Goal: Information Seeking & Learning: Learn about a topic

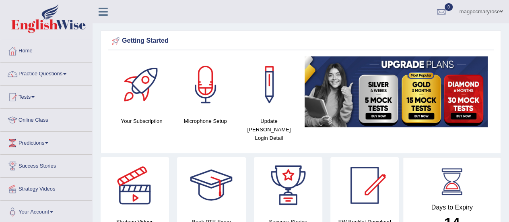
drag, startPoint x: 0, startPoint y: 0, endPoint x: 400, endPoint y: 103, distance: 412.6
click at [400, 103] on img at bounding box center [395, 91] width 183 height 71
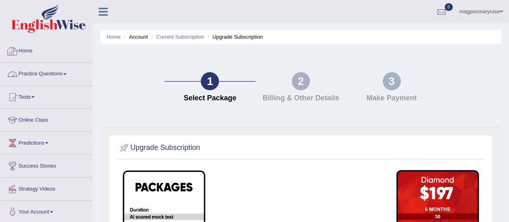
click at [19, 75] on link "Practice Questions" at bounding box center [46, 73] width 92 height 20
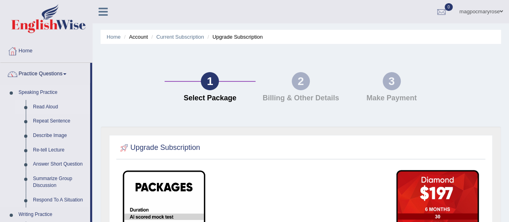
click at [33, 113] on link "Read Aloud" at bounding box center [59, 107] width 61 height 14
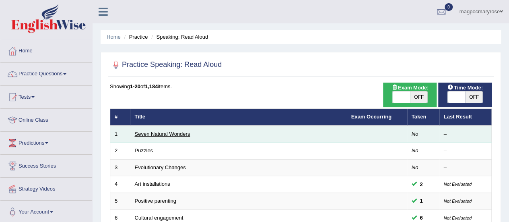
click at [163, 132] on link "Seven Natural Wonders" at bounding box center [162, 134] width 55 height 6
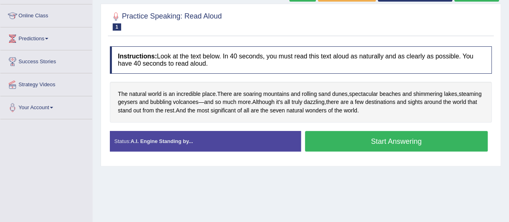
scroll to position [109, 0]
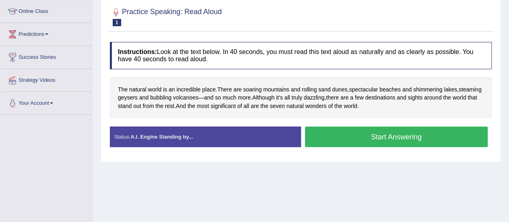
click at [390, 141] on button "Start Answering" at bounding box center [396, 136] width 183 height 21
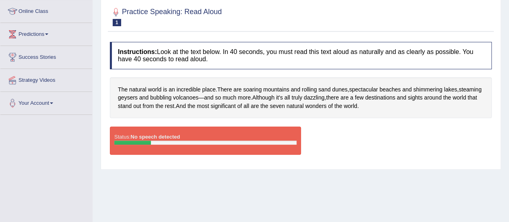
click at [240, 147] on div "Status: No speech detected" at bounding box center [205, 140] width 191 height 28
click at [274, 94] on span "Although" at bounding box center [263, 97] width 22 height 8
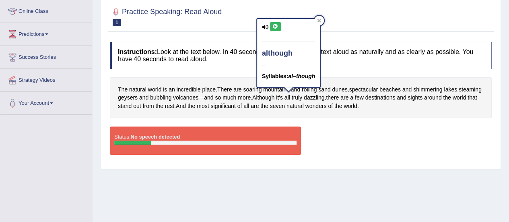
click at [274, 26] on icon at bounding box center [275, 26] width 6 height 5
click at [324, 21] on div at bounding box center [319, 21] width 10 height 10
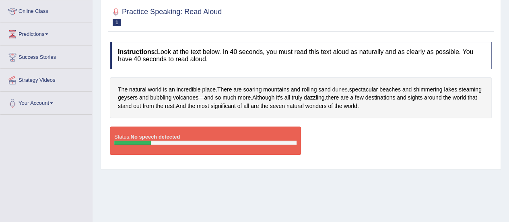
click at [338, 90] on span "dunes" at bounding box center [339, 89] width 15 height 8
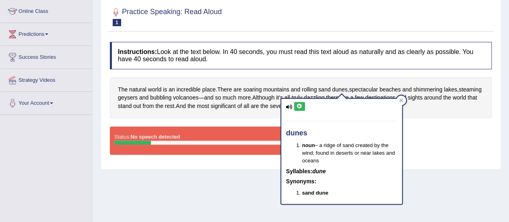
click at [299, 107] on icon at bounding box center [299, 106] width 6 height 5
click at [403, 97] on div at bounding box center [401, 100] width 10 height 10
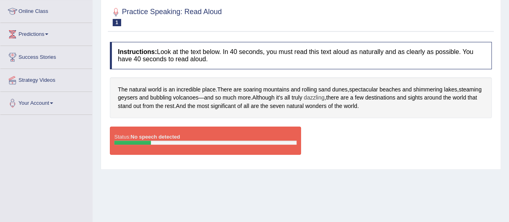
click at [324, 95] on span "dazzling" at bounding box center [314, 97] width 21 height 8
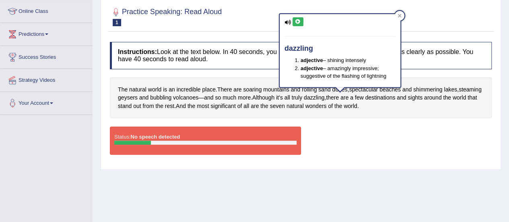
click at [296, 21] on icon at bounding box center [298, 21] width 6 height 5
click at [399, 20] on div at bounding box center [399, 16] width 10 height 10
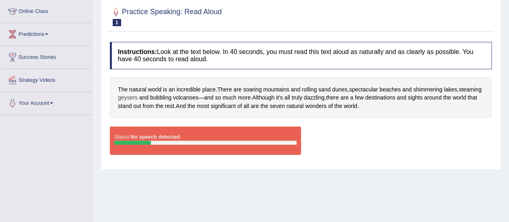
click at [138, 99] on span "geysers" at bounding box center [128, 97] width 20 height 8
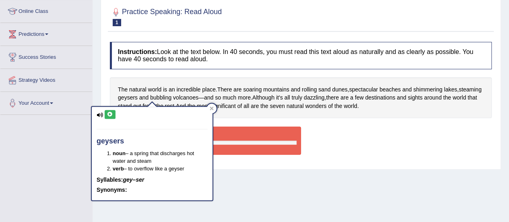
click at [106, 114] on button at bounding box center [110, 114] width 11 height 9
click at [211, 111] on div at bounding box center [212, 108] width 10 height 10
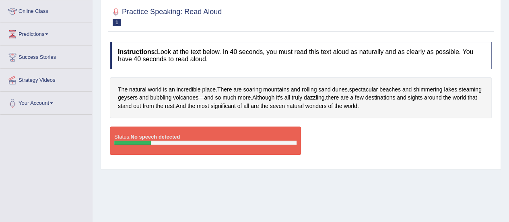
scroll to position [80, 0]
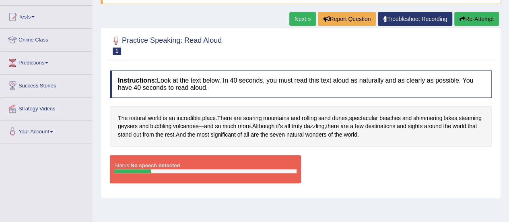
click at [476, 16] on button "Re-Attempt" at bounding box center [476, 19] width 45 height 14
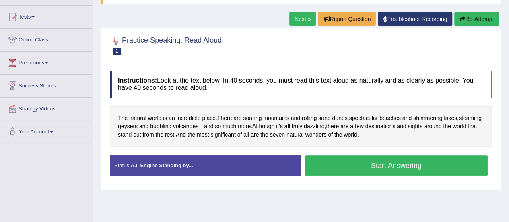
click at [372, 168] on button "Start Answering" at bounding box center [396, 165] width 183 height 21
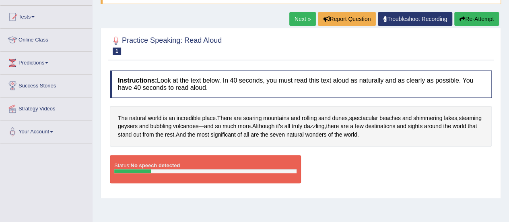
click at [488, 17] on button "Re-Attempt" at bounding box center [476, 19] width 45 height 14
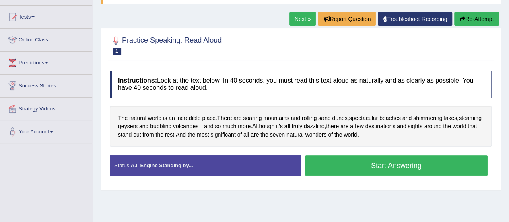
click at [358, 160] on button "Start Answering" at bounding box center [396, 165] width 183 height 21
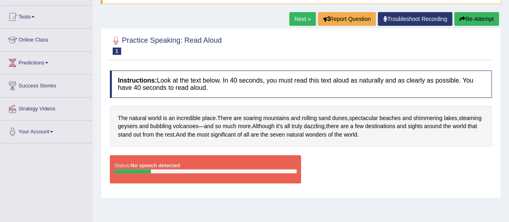
click at [416, 15] on link "Troubleshoot Recording" at bounding box center [415, 19] width 74 height 14
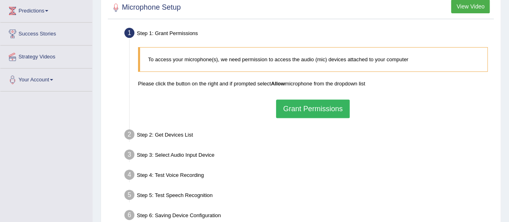
scroll to position [129, 0]
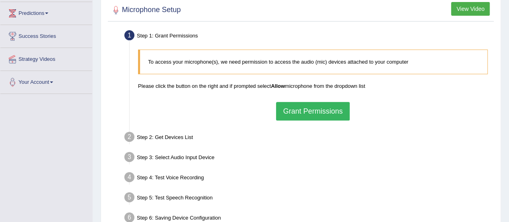
click at [322, 113] on button "Grant Permissions" at bounding box center [312, 111] width 73 height 18
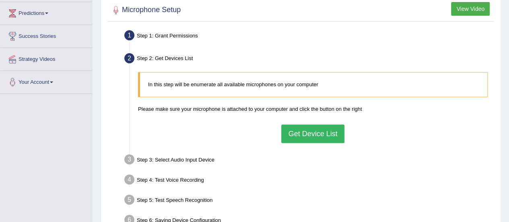
click at [308, 136] on button "Get Device List" at bounding box center [312, 133] width 63 height 18
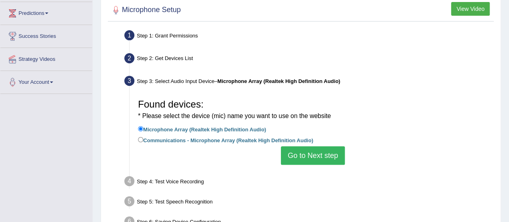
click at [308, 149] on button "Go to Next step" at bounding box center [313, 155] width 64 height 18
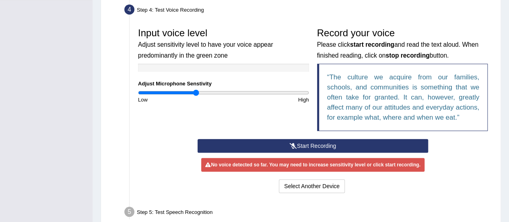
scroll to position [242, 0]
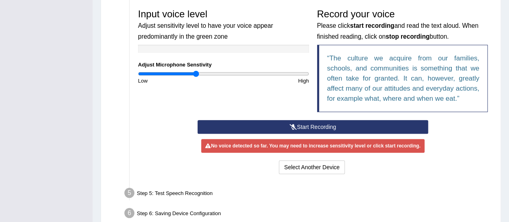
click at [322, 123] on button "Start Recording" at bounding box center [312, 127] width 230 height 14
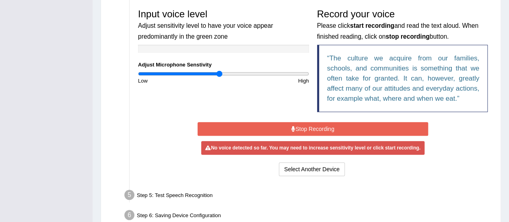
drag, startPoint x: 197, startPoint y: 72, endPoint x: 219, endPoint y: 72, distance: 22.5
click at [219, 72] on input "range" at bounding box center [223, 73] width 171 height 6
click at [294, 169] on button "Select Another Device" at bounding box center [312, 169] width 66 height 14
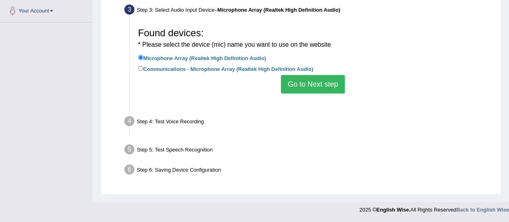
scroll to position [200, 0]
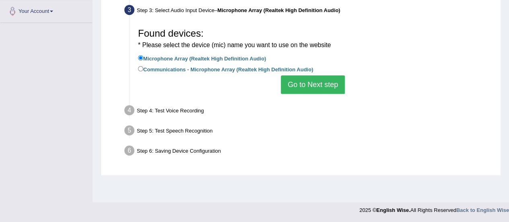
click at [329, 83] on button "Go to Next step" at bounding box center [313, 84] width 64 height 18
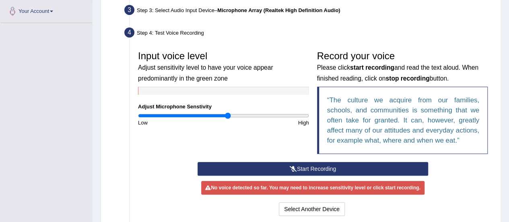
type input "1.06"
click at [227, 117] on input "range" at bounding box center [223, 115] width 171 height 6
click at [258, 166] on button "Start Recording" at bounding box center [312, 169] width 230 height 14
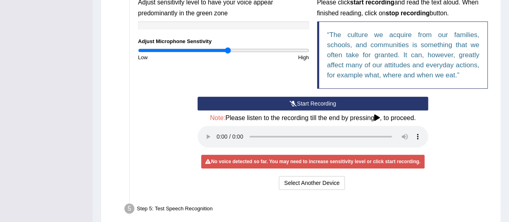
scroll to position [267, 0]
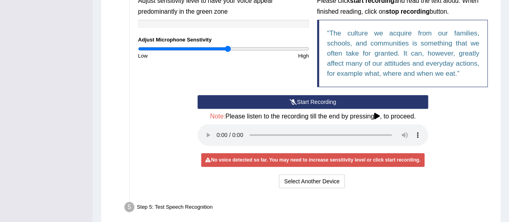
click at [347, 101] on button "Start Recording" at bounding box center [312, 102] width 230 height 14
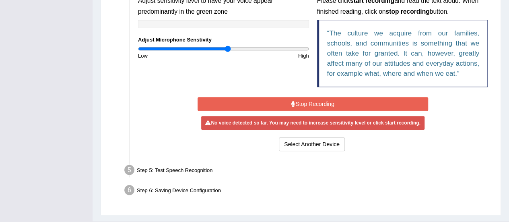
click at [347, 101] on button "Stop Recording" at bounding box center [312, 104] width 230 height 14
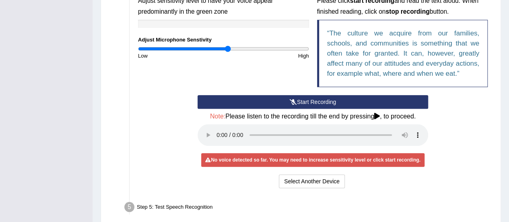
click at [347, 101] on button "Start Recording" at bounding box center [312, 102] width 230 height 14
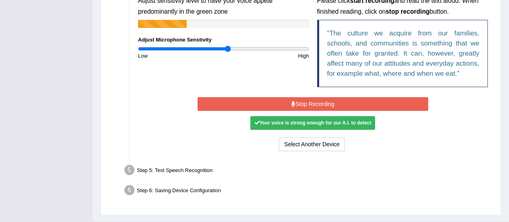
click at [347, 101] on button "Stop Recording" at bounding box center [312, 104] width 230 height 14
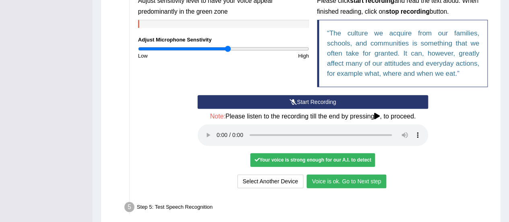
click at [332, 183] on button "Voice is ok. Go to Next step" at bounding box center [346, 181] width 80 height 14
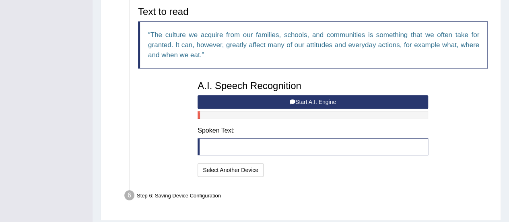
click at [302, 97] on button "Start A.I. Engine" at bounding box center [312, 102] width 230 height 14
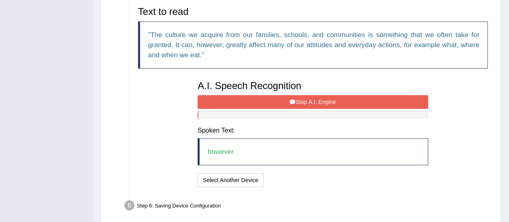
click at [302, 97] on button "Stop A.I. Engine" at bounding box center [312, 102] width 230 height 14
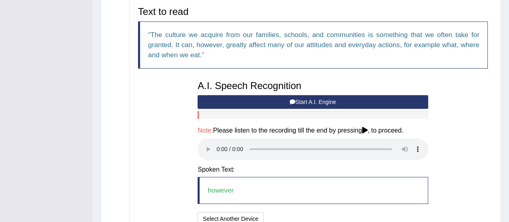
scroll to position [339, 0]
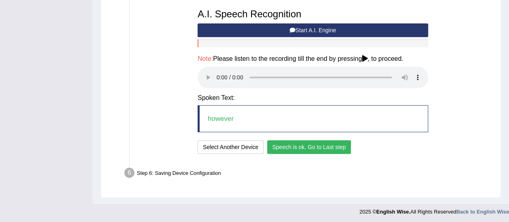
click at [316, 144] on button "Speech is ok. Go to Last step" at bounding box center [309, 147] width 84 height 14
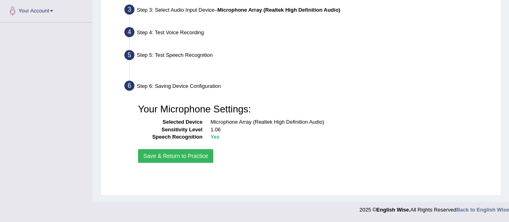
scroll to position [200, 0]
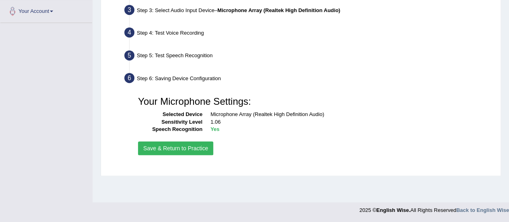
click at [174, 152] on button "Save & Return to Practice" at bounding box center [175, 148] width 75 height 14
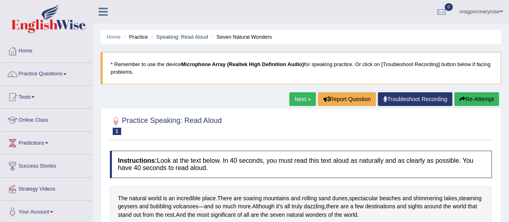
scroll to position [87, 0]
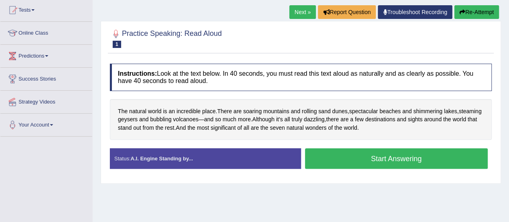
click at [349, 160] on button "Start Answering" at bounding box center [396, 158] width 183 height 21
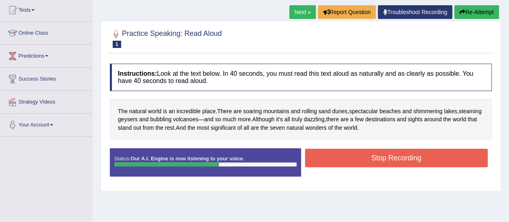
click at [349, 160] on button "Stop Recording" at bounding box center [396, 157] width 183 height 18
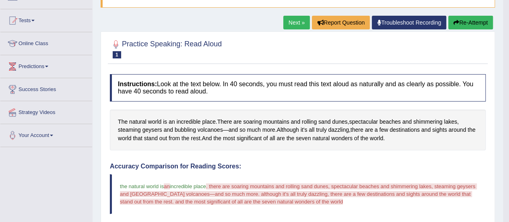
scroll to position [0, 0]
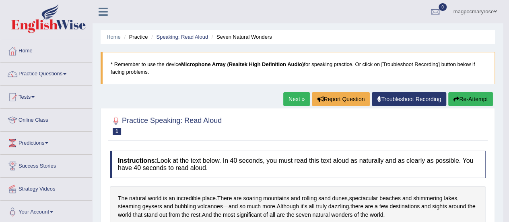
click at [467, 99] on button "Re-Attempt" at bounding box center [470, 99] width 45 height 14
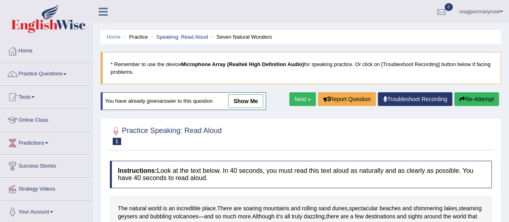
scroll to position [158, 0]
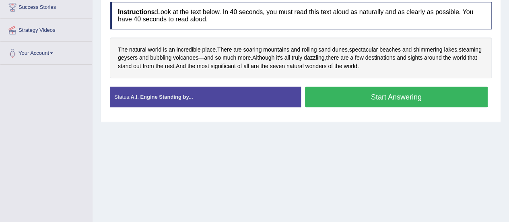
click at [361, 100] on button "Start Answering" at bounding box center [396, 96] width 183 height 21
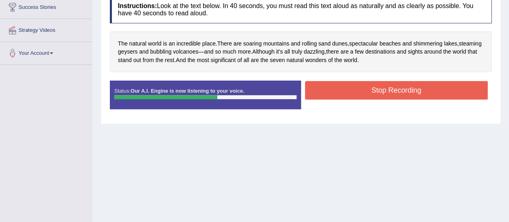
click at [361, 100] on div "Stop Recording" at bounding box center [396, 91] width 191 height 21
click at [357, 81] on button "Stop Recording" at bounding box center [396, 90] width 183 height 18
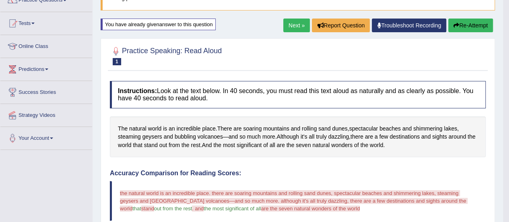
scroll to position [72, 0]
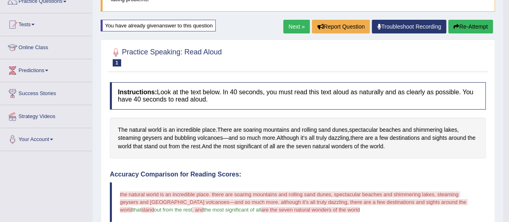
click at [462, 22] on button "Re-Attempt" at bounding box center [470, 27] width 45 height 14
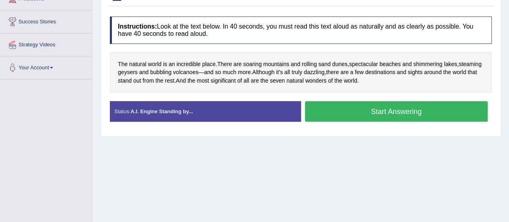
scroll to position [145, 0]
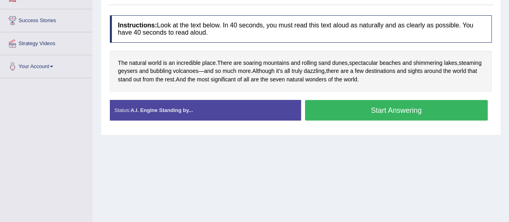
click at [363, 109] on button "Start Answering" at bounding box center [396, 110] width 183 height 21
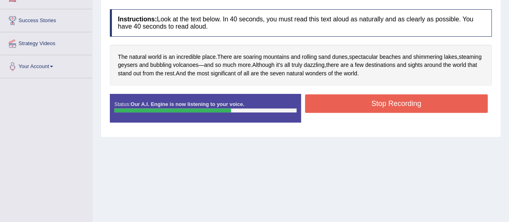
click at [363, 109] on button "Stop Recording" at bounding box center [396, 103] width 183 height 18
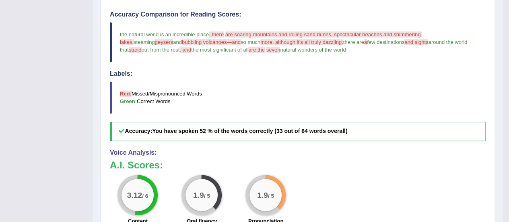
scroll to position [0, 0]
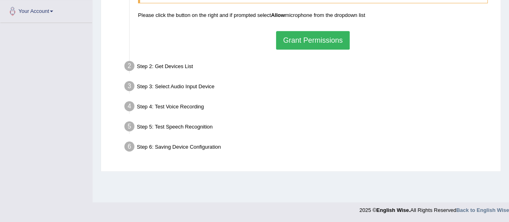
scroll to position [5, 0]
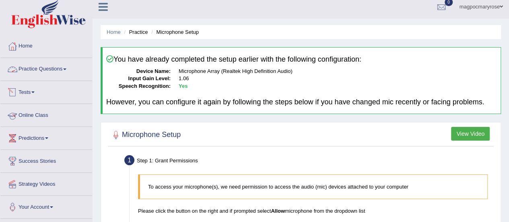
click at [44, 69] on link "Practice Questions" at bounding box center [46, 68] width 92 height 20
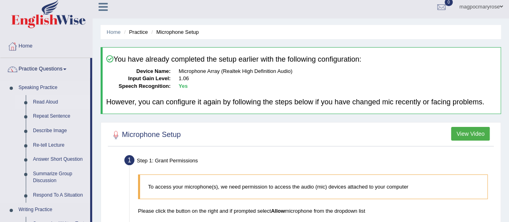
click at [43, 101] on link "Read Aloud" at bounding box center [59, 102] width 61 height 14
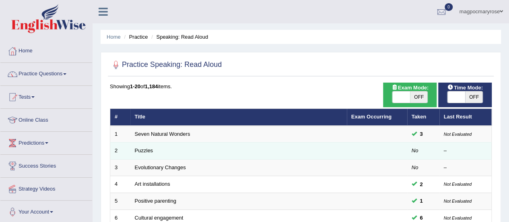
click at [134, 153] on td "Puzzles" at bounding box center [238, 150] width 216 height 17
click at [141, 152] on link "Puzzles" at bounding box center [144, 150] width 18 height 6
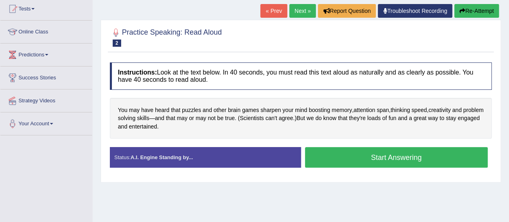
scroll to position [160, 0]
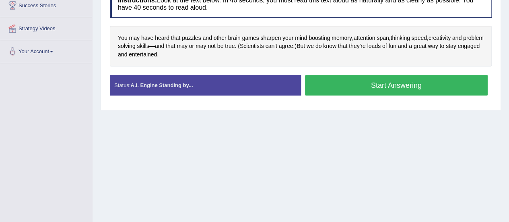
click at [391, 86] on button "Start Answering" at bounding box center [396, 85] width 183 height 21
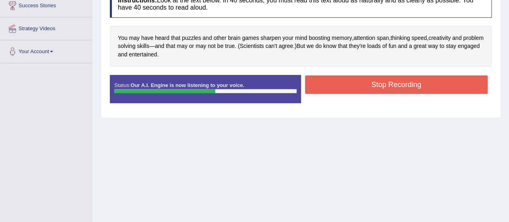
click at [391, 87] on button "Stop Recording" at bounding box center [396, 84] width 183 height 18
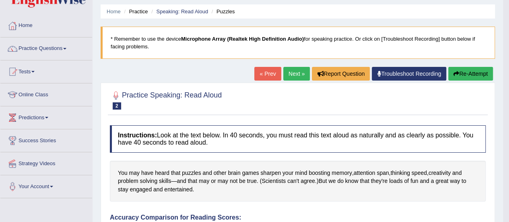
scroll to position [0, 0]
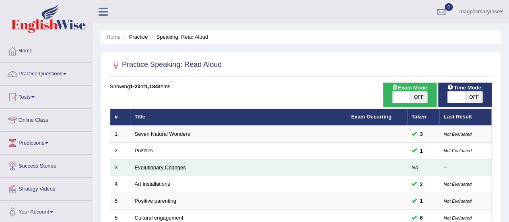
click at [153, 168] on link "Evolutionary Changes" at bounding box center [160, 167] width 51 height 6
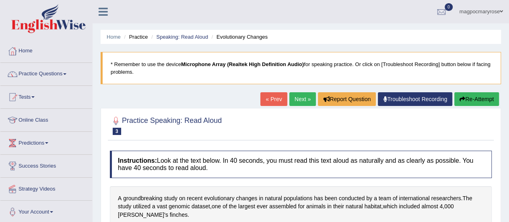
scroll to position [194, 0]
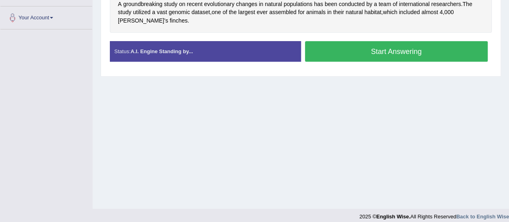
drag, startPoint x: 0, startPoint y: 0, endPoint x: 511, endPoint y: 92, distance: 519.4
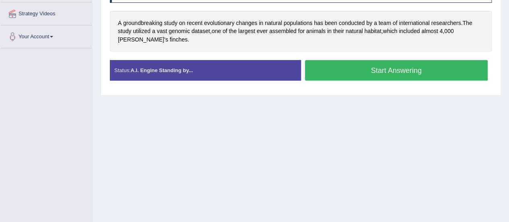
scroll to position [154, 0]
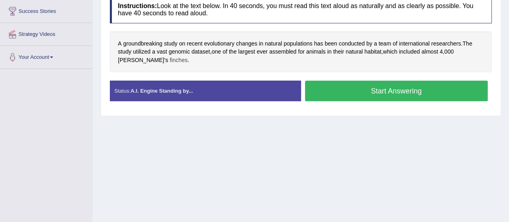
click at [170, 59] on span "finches" at bounding box center [179, 60] width 18 height 8
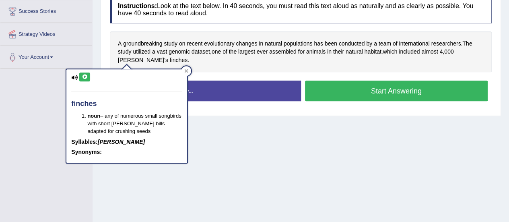
click at [82, 80] on button at bounding box center [84, 76] width 11 height 9
click at [168, 56] on span "[PERSON_NAME]'s" at bounding box center [143, 60] width 50 height 8
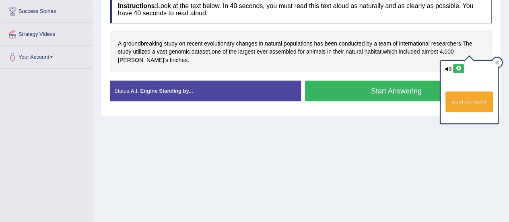
click at [455, 70] on icon at bounding box center [458, 68] width 6 height 5
click at [498, 63] on icon at bounding box center [497, 62] width 4 height 4
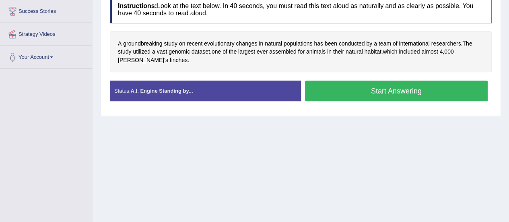
click at [388, 92] on button "Start Answering" at bounding box center [396, 90] width 183 height 21
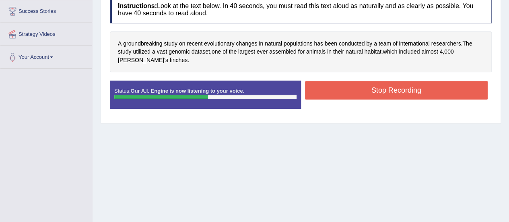
click at [390, 86] on button "Stop Recording" at bounding box center [396, 90] width 183 height 18
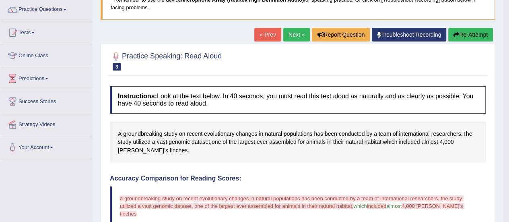
scroll to position [54, 0]
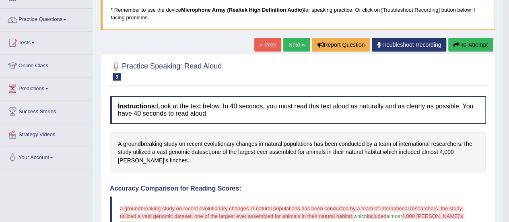
click at [472, 44] on button "Re-Attempt" at bounding box center [470, 45] width 45 height 14
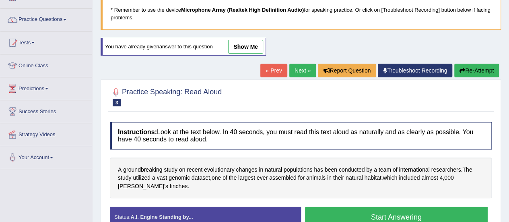
scroll to position [156, 0]
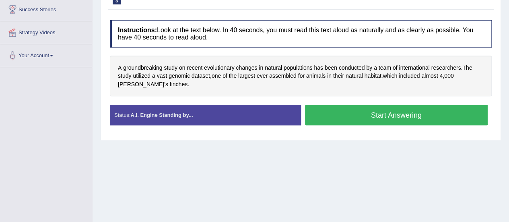
click at [384, 117] on button "Start Answering" at bounding box center [396, 115] width 183 height 21
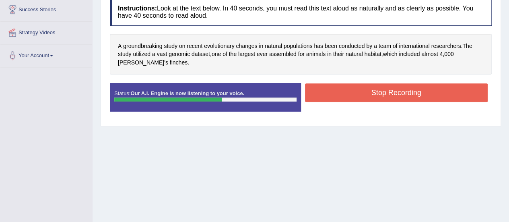
click at [376, 94] on button "Stop Recording" at bounding box center [396, 92] width 183 height 18
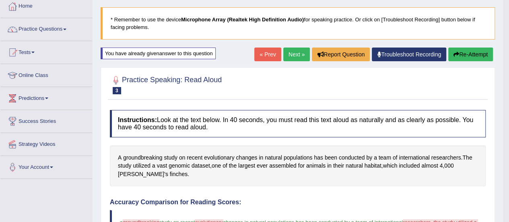
scroll to position [34, 0]
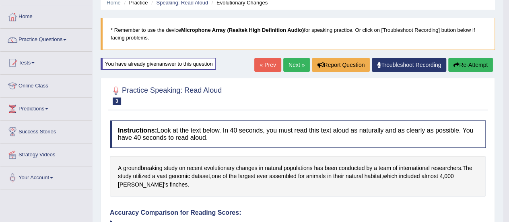
click at [460, 64] on button "Re-Attempt" at bounding box center [470, 65] width 45 height 14
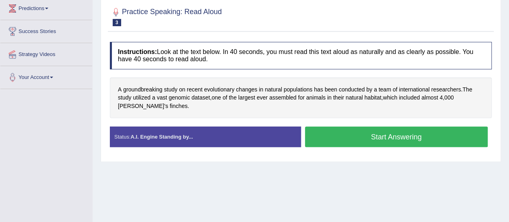
scroll to position [141, 0]
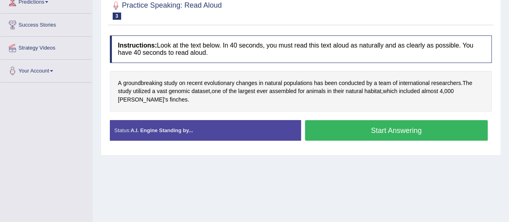
click at [366, 135] on button "Start Answering" at bounding box center [396, 130] width 183 height 21
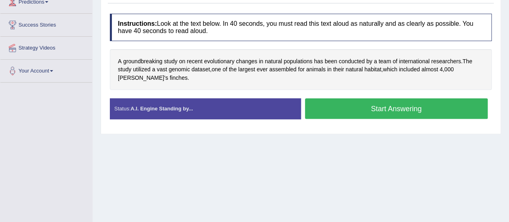
click at [366, 135] on div "Home Practice Speaking: Read Aloud Evolutionary Changes * Remember to use the d…" at bounding box center [300, 60] width 416 height 402
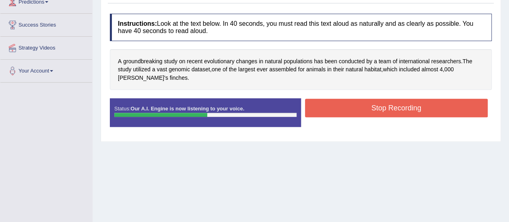
click at [371, 110] on button "Stop Recording" at bounding box center [396, 108] width 183 height 18
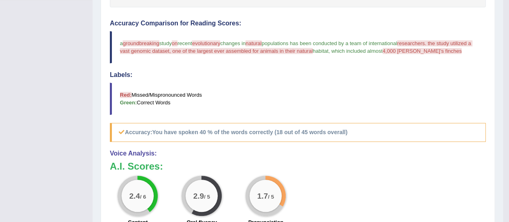
scroll to position [37, 0]
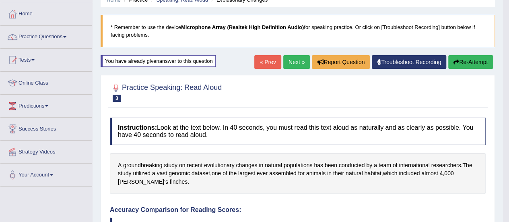
click at [469, 60] on button "Re-Attempt" at bounding box center [470, 62] width 45 height 14
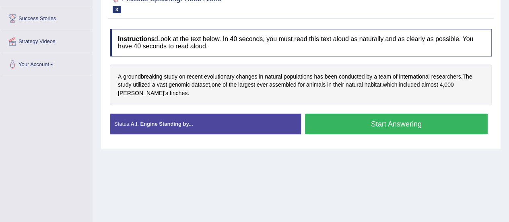
scroll to position [146, 0]
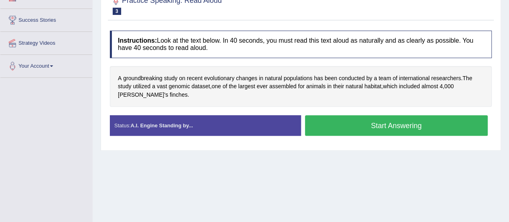
click at [379, 123] on button "Start Answering" at bounding box center [396, 125] width 183 height 21
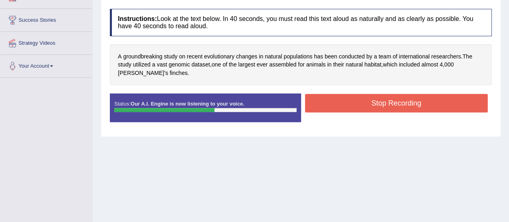
click at [378, 104] on button "Stop Recording" at bounding box center [396, 103] width 183 height 18
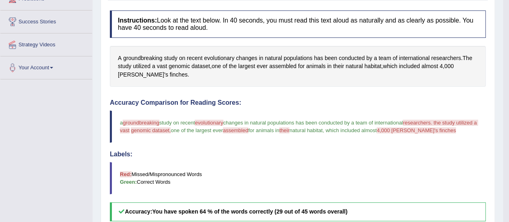
scroll to position [43, 0]
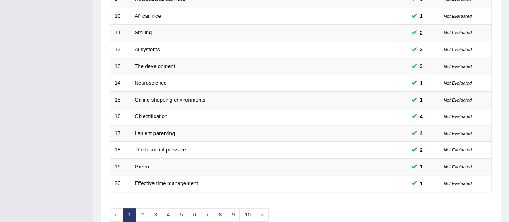
scroll to position [307, 0]
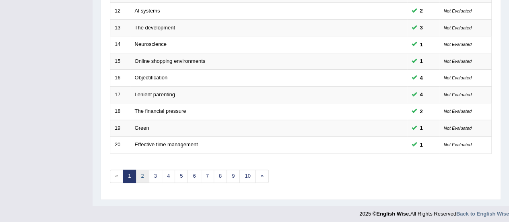
click at [144, 169] on link "2" at bounding box center [142, 175] width 13 height 13
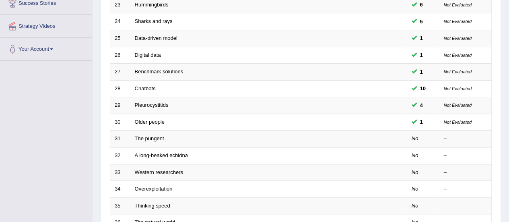
scroll to position [164, 0]
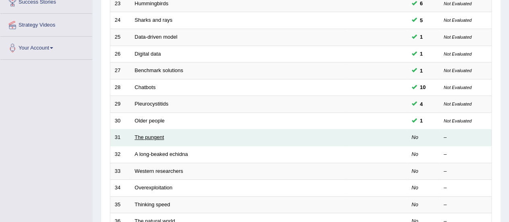
click at [151, 136] on link "The pungent" at bounding box center [149, 137] width 29 height 6
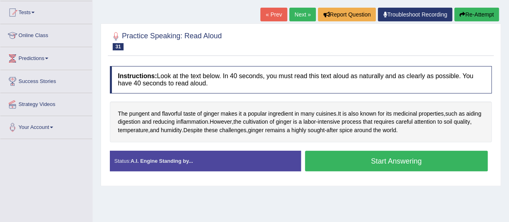
scroll to position [83, 0]
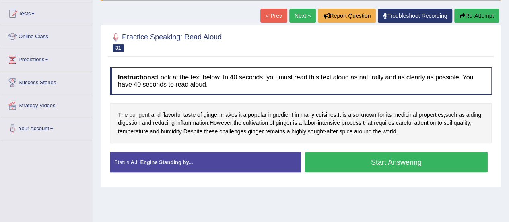
click at [136, 114] on span "pungent" at bounding box center [139, 115] width 21 height 8
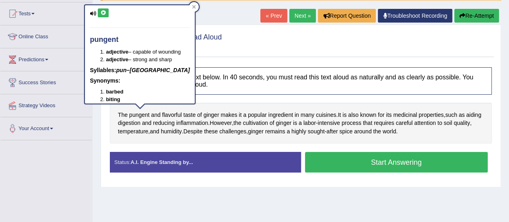
click at [102, 10] on icon at bounding box center [103, 12] width 6 height 5
click at [192, 6] on icon at bounding box center [194, 7] width 4 height 4
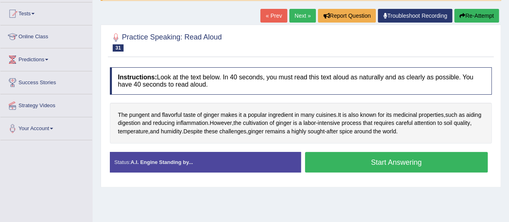
click at [334, 160] on button "Start Answering" at bounding box center [396, 162] width 183 height 21
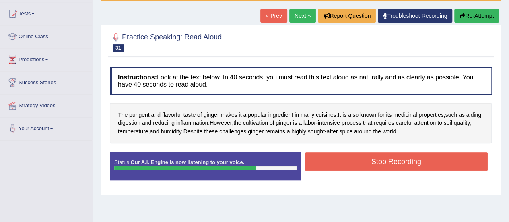
click at [334, 160] on button "Stop Recording" at bounding box center [396, 161] width 183 height 18
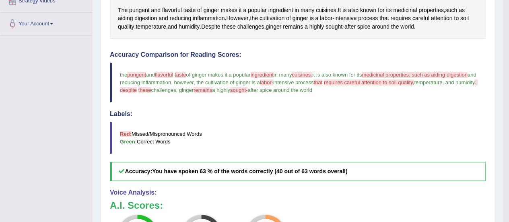
scroll to position [185, 0]
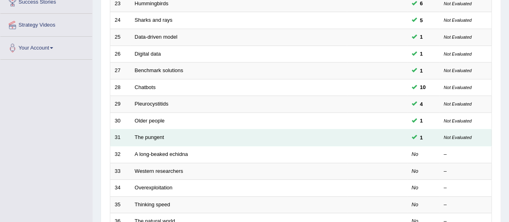
scroll to position [164, 0]
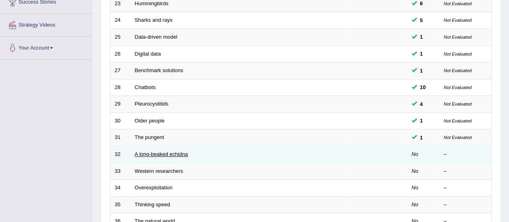
click at [171, 152] on link "A long-beaked echidna" at bounding box center [161, 154] width 53 height 6
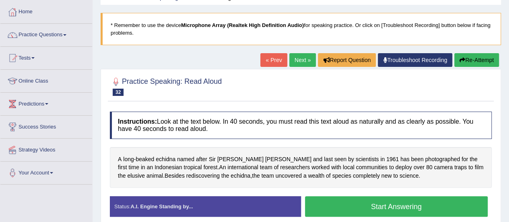
scroll to position [85, 0]
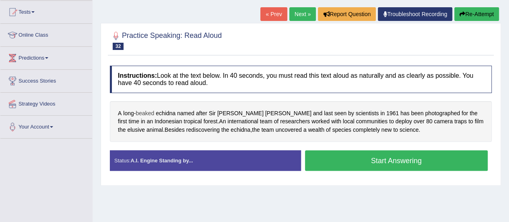
click at [147, 112] on span "beaked" at bounding box center [145, 113] width 18 height 8
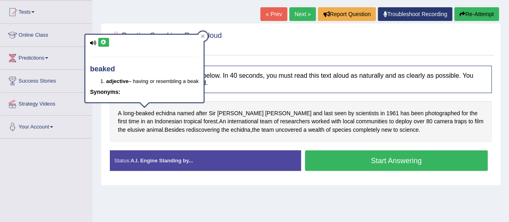
click at [102, 43] on icon at bounding box center [104, 42] width 6 height 5
click at [204, 37] on icon at bounding box center [203, 37] width 4 height 4
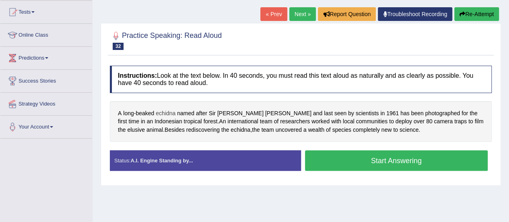
click at [166, 113] on span "echidna" at bounding box center [166, 113] width 20 height 8
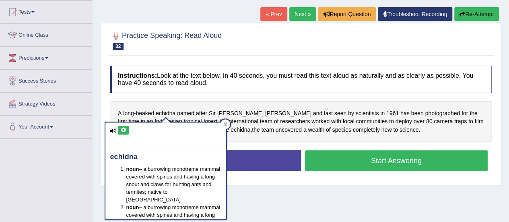
click at [121, 131] on icon at bounding box center [123, 129] width 6 height 5
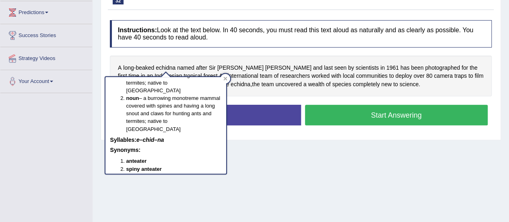
scroll to position [64, 0]
click at [223, 76] on div at bounding box center [225, 79] width 10 height 10
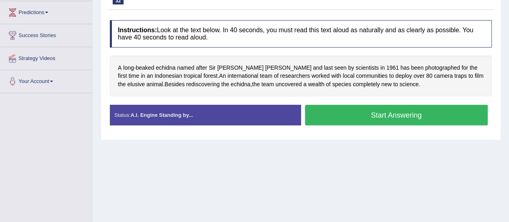
click at [375, 116] on button "Start Answering" at bounding box center [396, 115] width 183 height 21
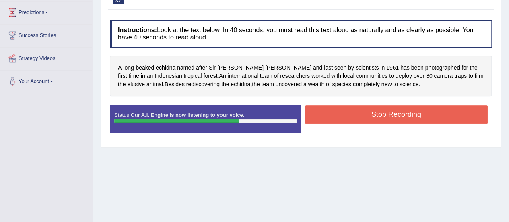
click at [375, 116] on button "Stop Recording" at bounding box center [396, 114] width 183 height 18
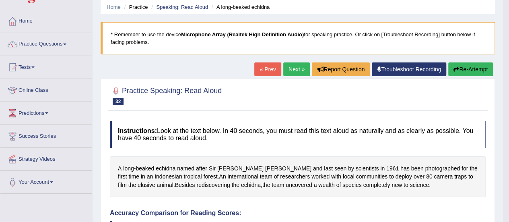
scroll to position [31, 0]
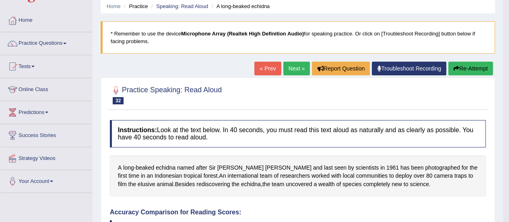
click at [469, 64] on button "Re-Attempt" at bounding box center [470, 69] width 45 height 14
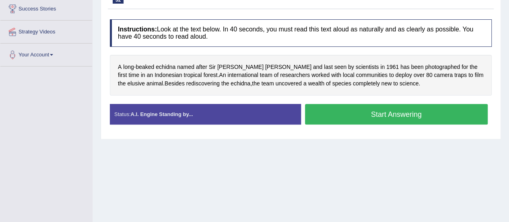
scroll to position [158, 0]
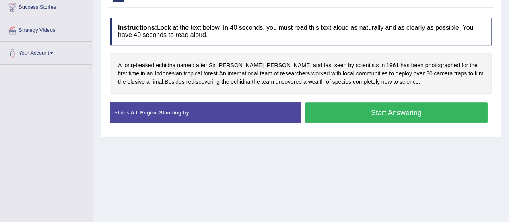
click at [356, 109] on button "Start Answering" at bounding box center [396, 112] width 183 height 21
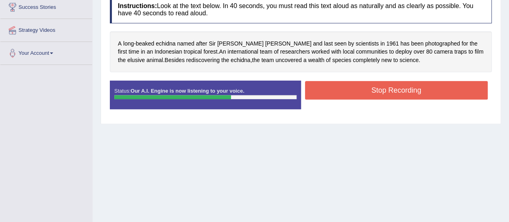
click at [347, 96] on button "Stop Recording" at bounding box center [396, 90] width 183 height 18
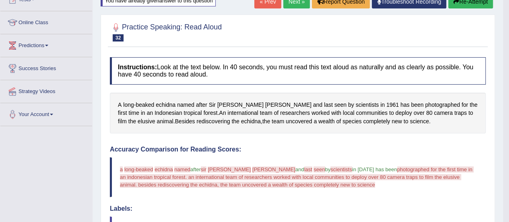
scroll to position [99, 0]
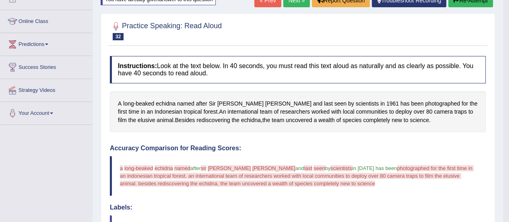
click at [477, 1] on button "Re-Attempt" at bounding box center [470, 1] width 45 height 14
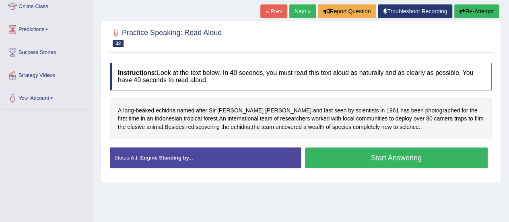
scroll to position [99, 0]
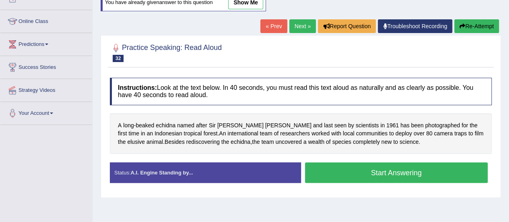
click at [400, 173] on button "Start Answering" at bounding box center [396, 172] width 183 height 21
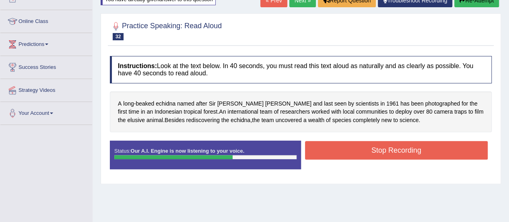
click at [382, 151] on button "Stop Recording" at bounding box center [396, 150] width 183 height 18
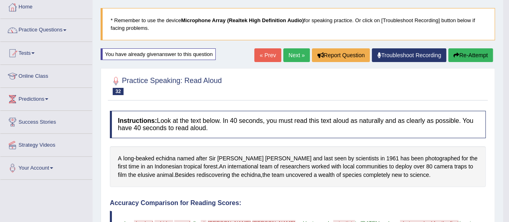
scroll to position [34, 0]
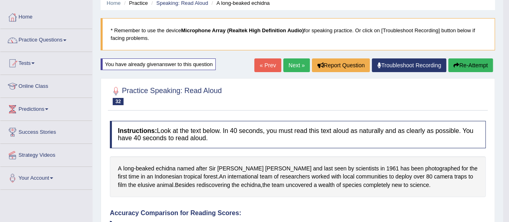
click at [464, 62] on button "Re-Attempt" at bounding box center [470, 65] width 45 height 14
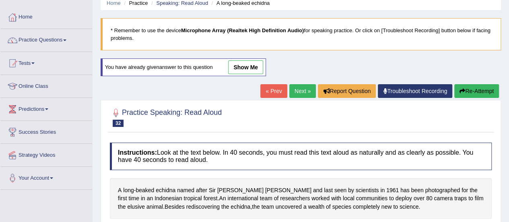
scroll to position [174, 0]
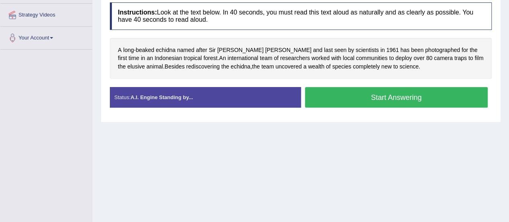
click at [361, 99] on button "Start Answering" at bounding box center [396, 97] width 183 height 21
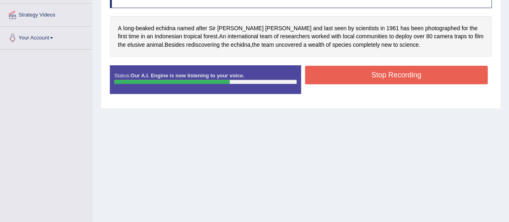
click at [364, 76] on button "Stop Recording" at bounding box center [396, 75] width 183 height 18
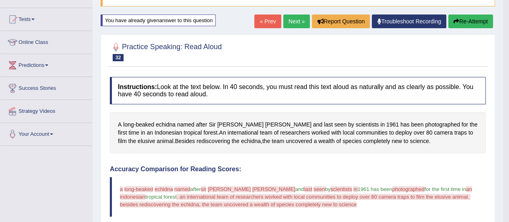
scroll to position [63, 0]
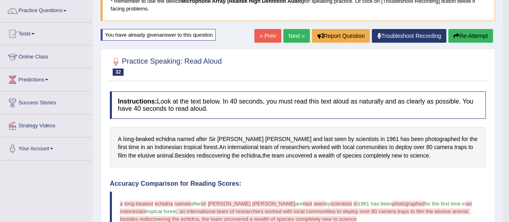
click at [461, 34] on button "Re-Attempt" at bounding box center [470, 36] width 45 height 14
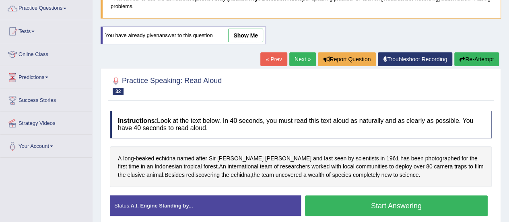
click at [390, 201] on button "Start Answering" at bounding box center [396, 205] width 183 height 21
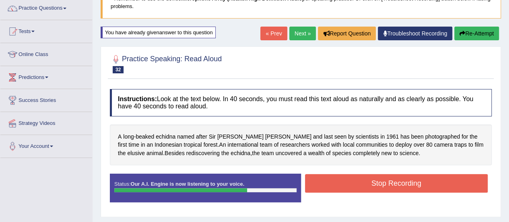
click at [392, 183] on button "Stop Recording" at bounding box center [396, 183] width 183 height 18
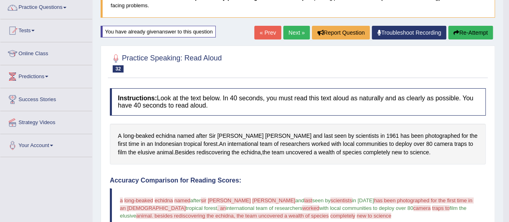
scroll to position [68, 0]
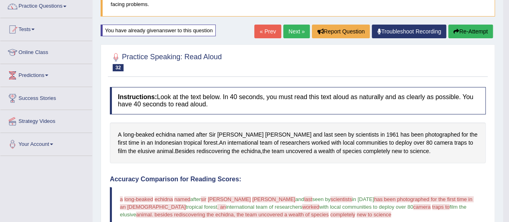
click at [476, 27] on button "Re-Attempt" at bounding box center [470, 32] width 45 height 14
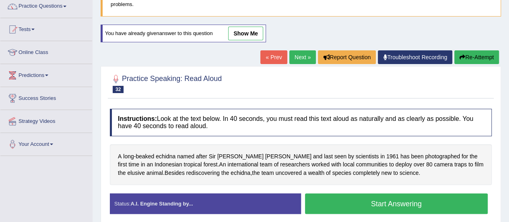
click at [383, 199] on button "Start Answering" at bounding box center [396, 203] width 183 height 21
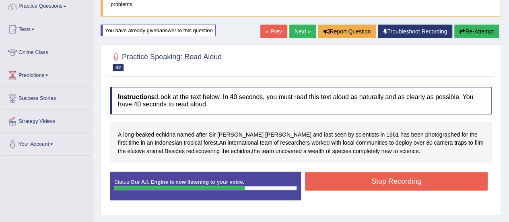
click at [359, 178] on button "Stop Recording" at bounding box center [396, 181] width 183 height 18
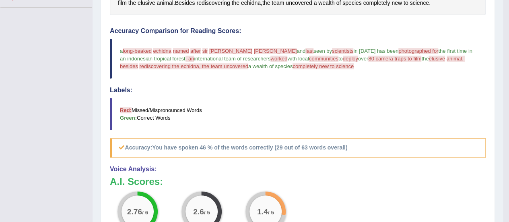
scroll to position [37, 0]
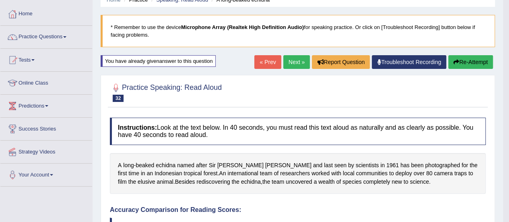
click at [470, 57] on button "Re-Attempt" at bounding box center [470, 62] width 45 height 14
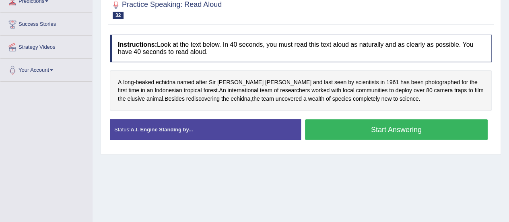
scroll to position [143, 0]
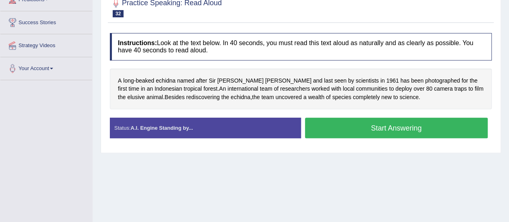
click at [345, 126] on button "Start Answering" at bounding box center [396, 127] width 183 height 21
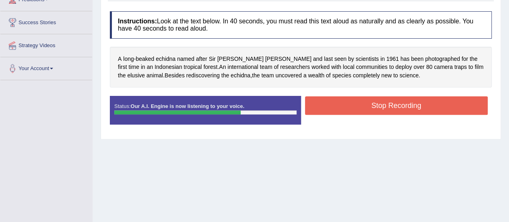
click at [351, 107] on button "Stop Recording" at bounding box center [396, 105] width 183 height 18
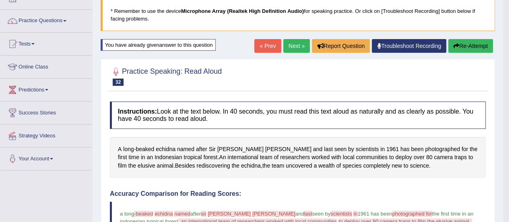
scroll to position [0, 0]
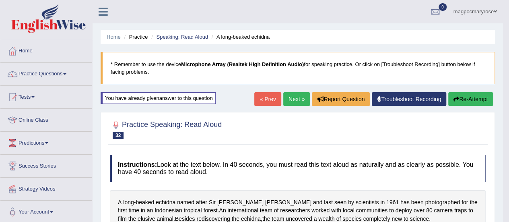
click at [470, 101] on button "Re-Attempt" at bounding box center [470, 99] width 45 height 14
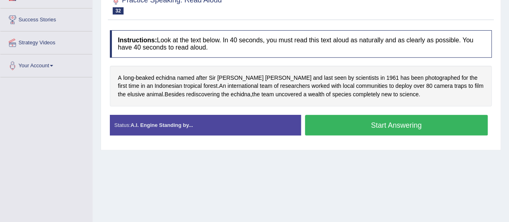
scroll to position [146, 0]
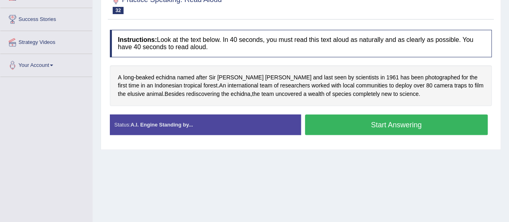
click at [371, 125] on button "Start Answering" at bounding box center [396, 124] width 183 height 21
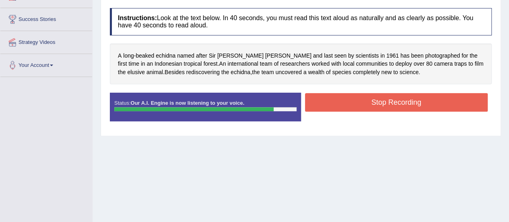
click at [377, 104] on button "Stop Recording" at bounding box center [396, 102] width 183 height 18
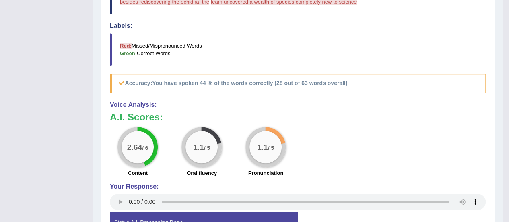
scroll to position [152, 0]
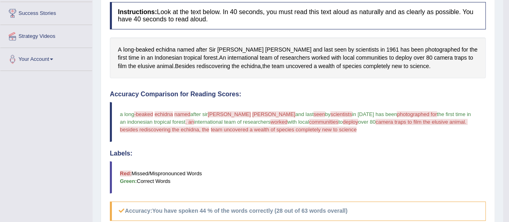
drag, startPoint x: 503, startPoint y: 133, endPoint x: 505, endPoint y: 200, distance: 66.4
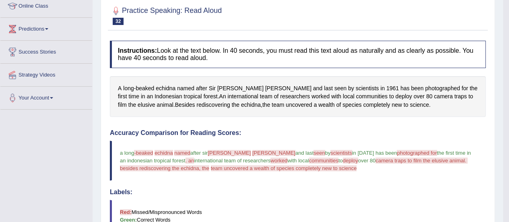
scroll to position [43, 0]
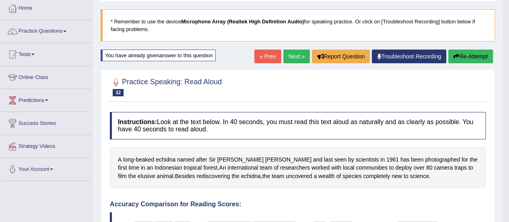
click at [467, 57] on button "Re-Attempt" at bounding box center [470, 56] width 45 height 14
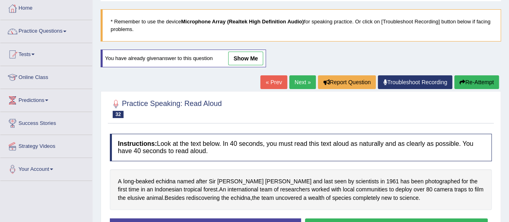
scroll to position [158, 0]
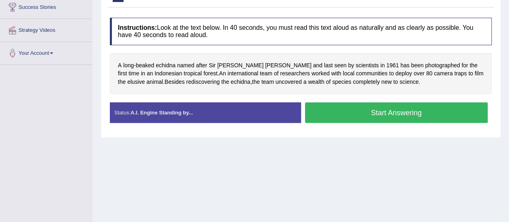
click at [388, 116] on button "Start Answering" at bounding box center [396, 112] width 183 height 21
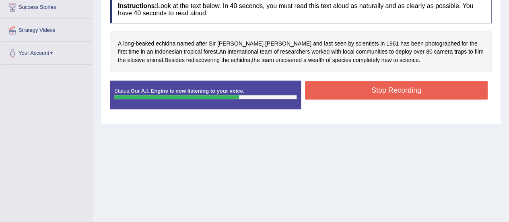
click at [367, 90] on button "Stop Recording" at bounding box center [396, 90] width 183 height 18
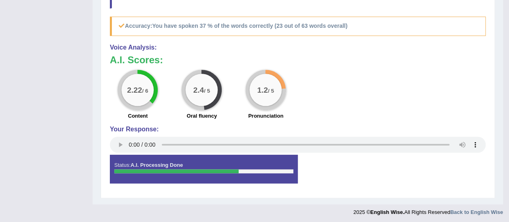
scroll to position [92, 0]
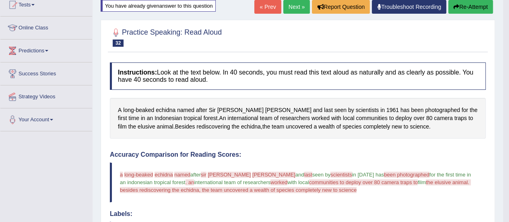
click at [476, 4] on button "Re-Attempt" at bounding box center [470, 7] width 45 height 14
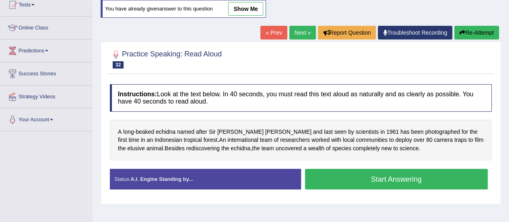
click at [384, 181] on button "Start Answering" at bounding box center [396, 178] width 183 height 21
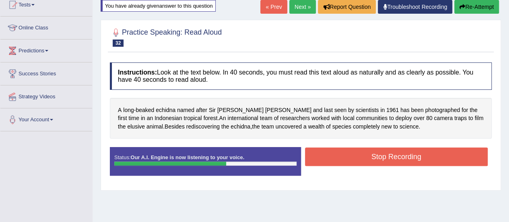
click at [384, 156] on button "Stop Recording" at bounding box center [396, 156] width 183 height 18
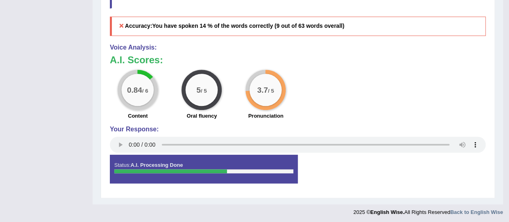
scroll to position [143, 0]
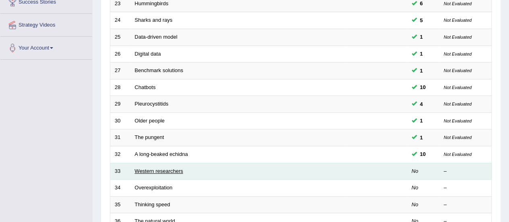
click at [171, 168] on link "Western researchers" at bounding box center [159, 171] width 48 height 6
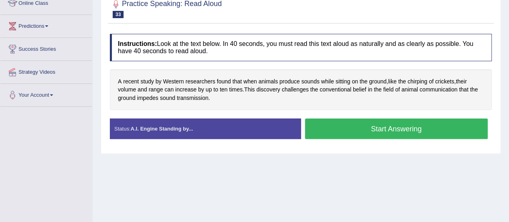
scroll to position [117, 0]
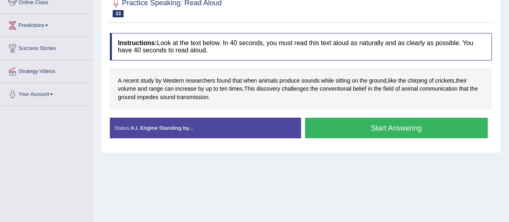
click at [355, 123] on button "Start Answering" at bounding box center [396, 127] width 183 height 21
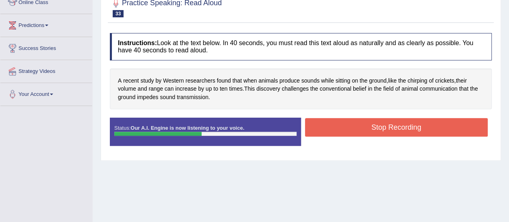
click at [355, 123] on button "Stop Recording" at bounding box center [396, 127] width 183 height 18
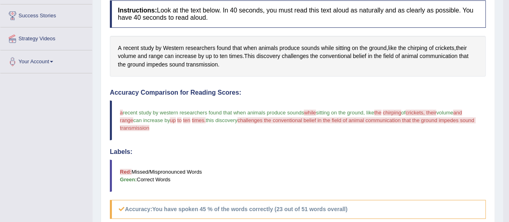
scroll to position [161, 0]
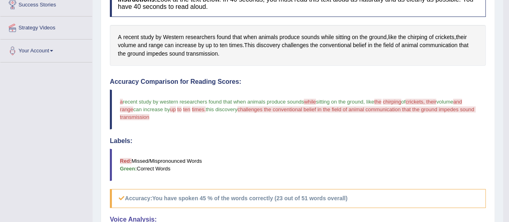
click at [395, 103] on span "chirping" at bounding box center [391, 102] width 18 height 6
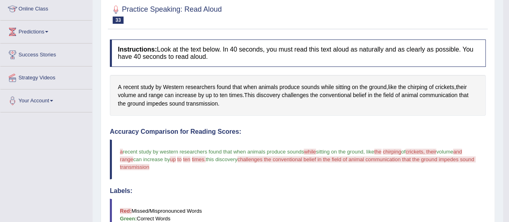
scroll to position [49, 0]
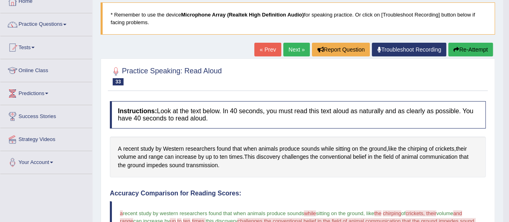
click at [472, 50] on button "Re-Attempt" at bounding box center [470, 50] width 45 height 14
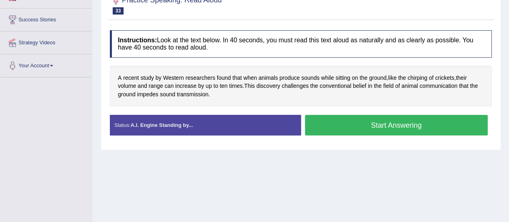
scroll to position [146, 0]
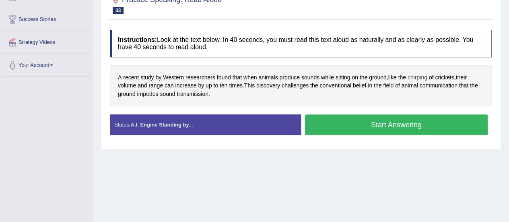
click at [417, 74] on span "chirping" at bounding box center [417, 77] width 20 height 8
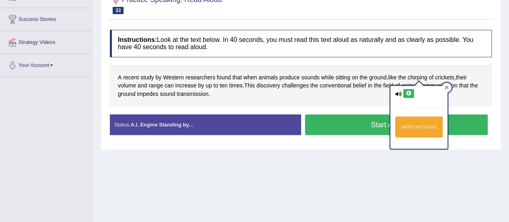
click at [450, 86] on div at bounding box center [446, 87] width 10 height 10
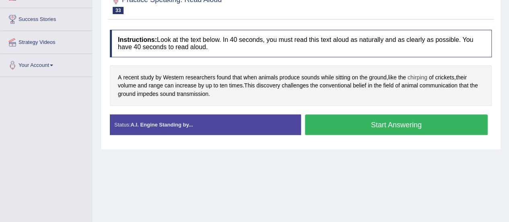
click at [419, 74] on span "chirping" at bounding box center [417, 77] width 20 height 8
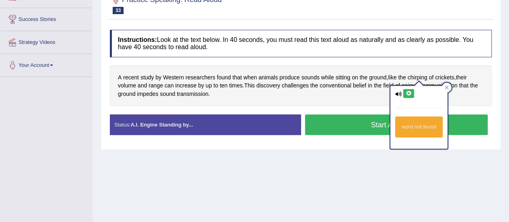
click at [409, 91] on icon at bounding box center [408, 93] width 6 height 5
click at [445, 84] on div at bounding box center [446, 87] width 10 height 10
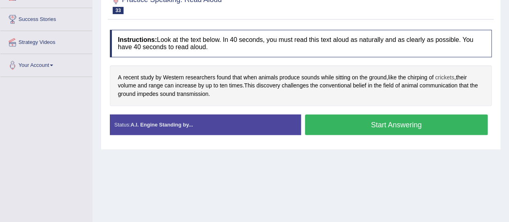
click at [443, 76] on span "crickets" at bounding box center [444, 77] width 19 height 8
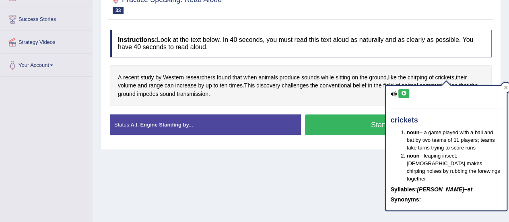
click at [405, 94] on icon at bounding box center [403, 93] width 6 height 5
click at [503, 86] on icon at bounding box center [505, 87] width 4 height 4
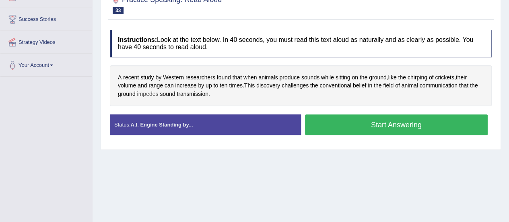
click at [154, 92] on span "impedes" at bounding box center [147, 94] width 21 height 8
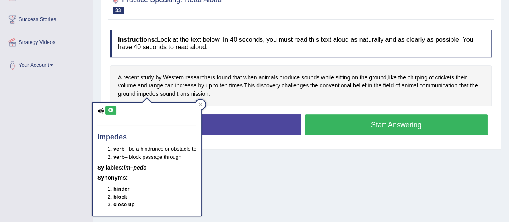
click at [110, 110] on icon at bounding box center [111, 110] width 6 height 5
click at [205, 103] on div at bounding box center [200, 104] width 10 height 10
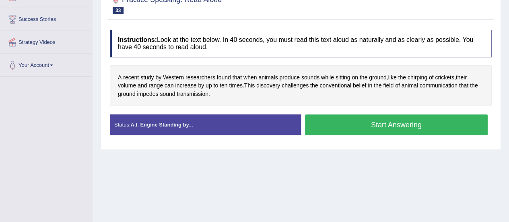
click at [339, 125] on button "Start Answering" at bounding box center [396, 124] width 183 height 21
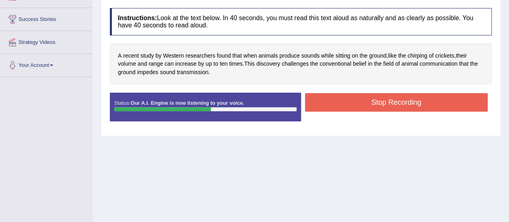
click at [345, 107] on button "Stop Recording" at bounding box center [396, 102] width 183 height 18
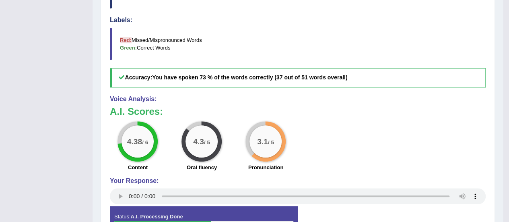
scroll to position [244, 0]
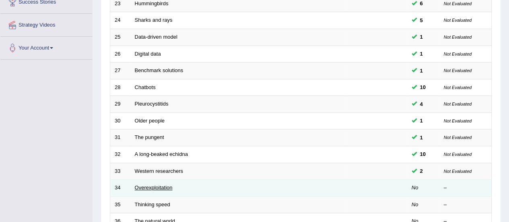
click at [152, 184] on link "Overexploitation" at bounding box center [154, 187] width 38 height 6
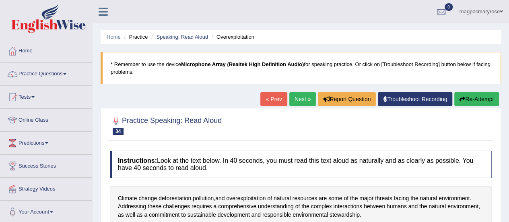
scroll to position [105, 0]
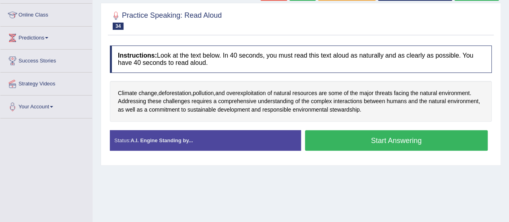
click at [373, 142] on button "Start Answering" at bounding box center [396, 140] width 183 height 21
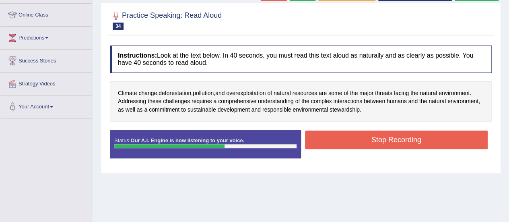
click at [373, 142] on button "Stop Recording" at bounding box center [396, 139] width 183 height 18
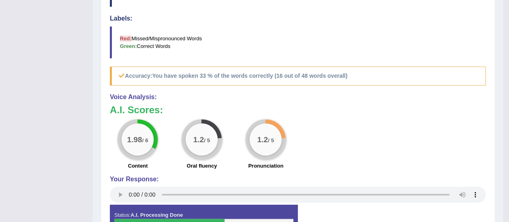
scroll to position [284, 0]
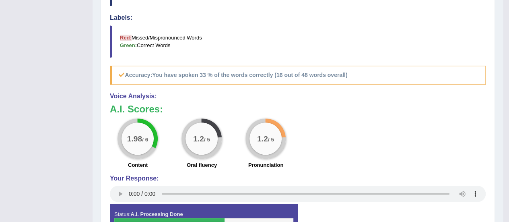
click at [109, 194] on div "Instructions: Look at the text below. In 40 seconds, you must read this text al…" at bounding box center [298, 52] width 380 height 380
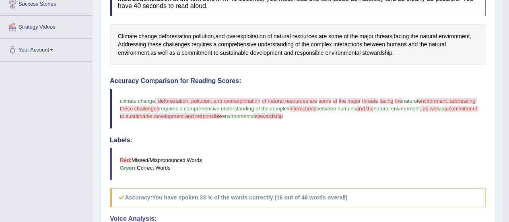
scroll to position [84, 0]
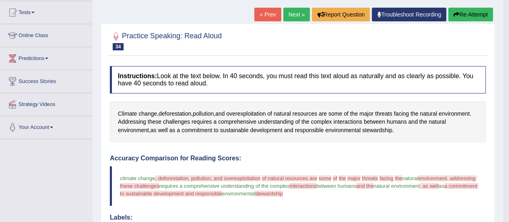
click at [456, 18] on button "Re-Attempt" at bounding box center [470, 15] width 45 height 14
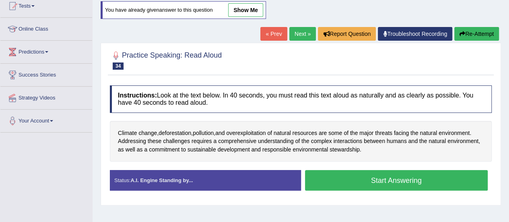
click at [400, 178] on button "Start Answering" at bounding box center [396, 180] width 183 height 21
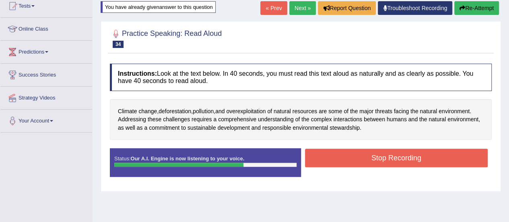
click at [392, 160] on button "Stop Recording" at bounding box center [396, 157] width 183 height 18
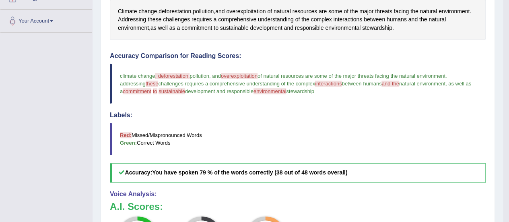
scroll to position [187, 0]
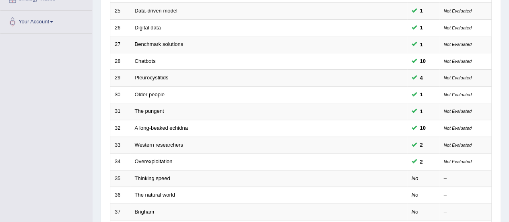
scroll to position [164, 0]
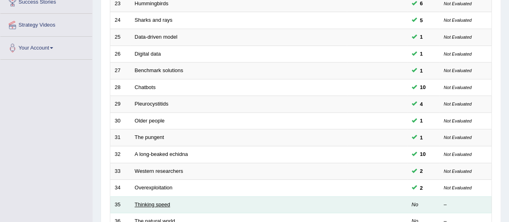
click at [156, 201] on link "Thinking speed" at bounding box center [152, 204] width 35 height 6
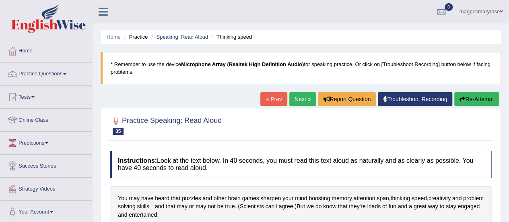
scroll to position [85, 0]
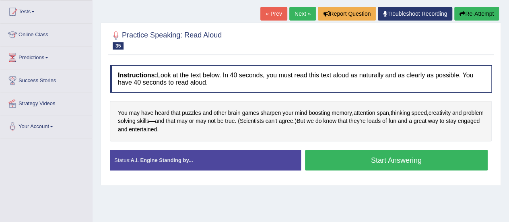
click at [384, 157] on button "Start Answering" at bounding box center [396, 160] width 183 height 21
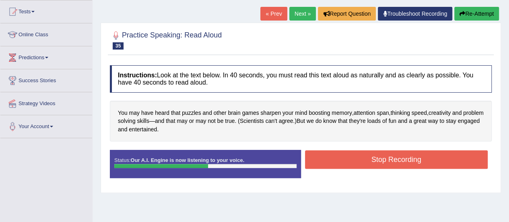
click at [384, 157] on button "Stop Recording" at bounding box center [396, 159] width 183 height 18
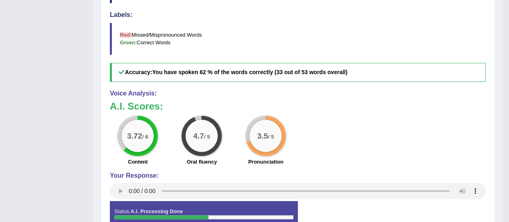
scroll to position [196, 0]
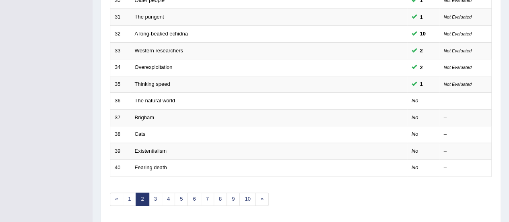
scroll to position [307, 0]
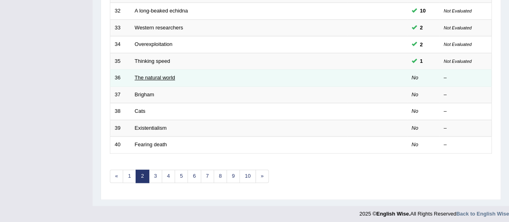
click at [158, 74] on link "The natural world" at bounding box center [155, 77] width 40 height 6
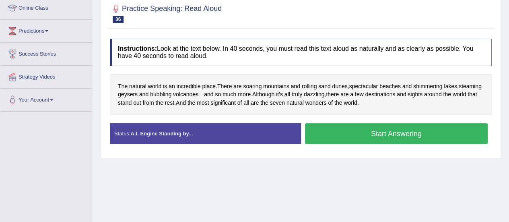
scroll to position [112, 0]
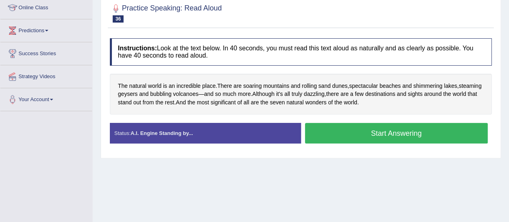
click at [364, 132] on button "Start Answering" at bounding box center [396, 133] width 183 height 21
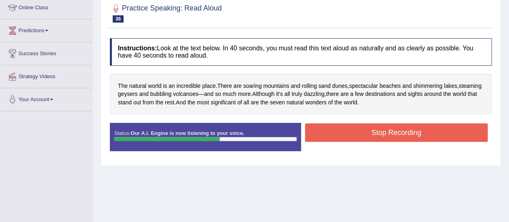
click at [364, 132] on button "Stop Recording" at bounding box center [396, 132] width 183 height 18
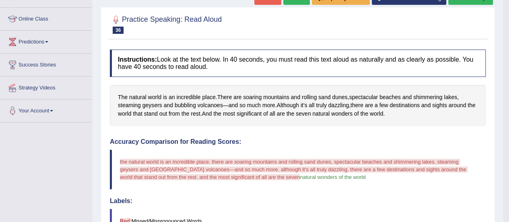
scroll to position [100, 0]
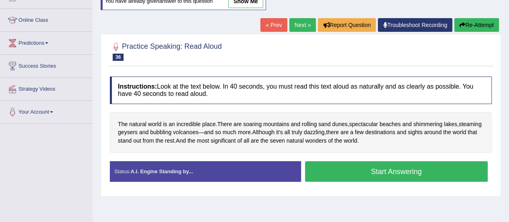
click at [397, 176] on button "Start Answering" at bounding box center [396, 171] width 183 height 21
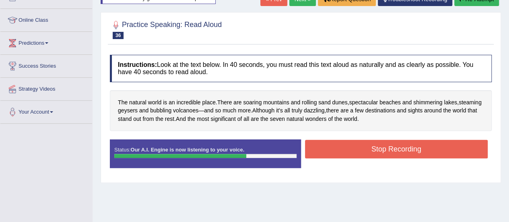
click at [372, 147] on button "Stop Recording" at bounding box center [396, 149] width 183 height 18
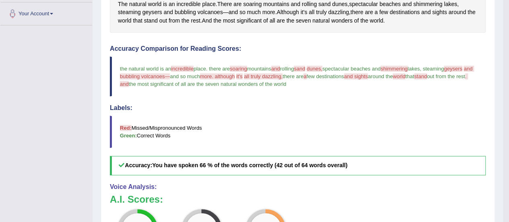
scroll to position [181, 0]
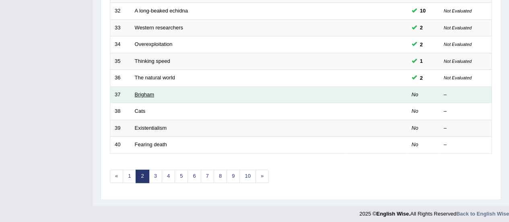
click at [151, 94] on link "Brigham" at bounding box center [144, 94] width 19 height 6
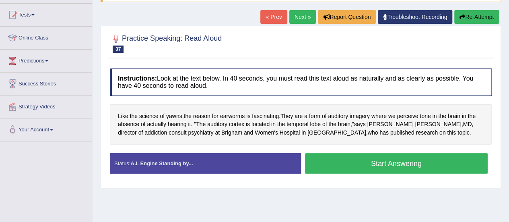
scroll to position [116, 0]
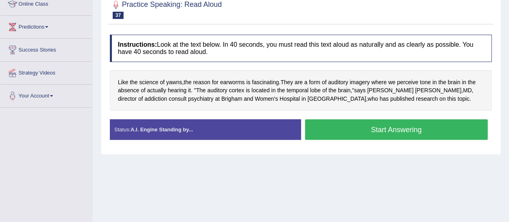
click at [343, 135] on button "Start Answering" at bounding box center [396, 129] width 183 height 21
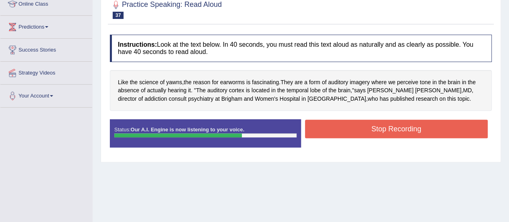
click at [339, 125] on button "Stop Recording" at bounding box center [396, 128] width 183 height 18
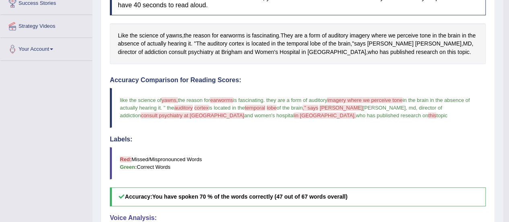
scroll to position [164, 0]
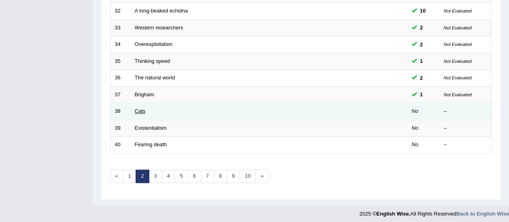
click at [141, 108] on link "Cats" at bounding box center [140, 111] width 11 height 6
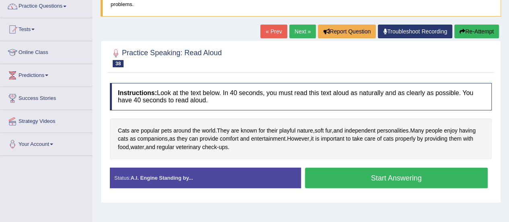
scroll to position [109, 0]
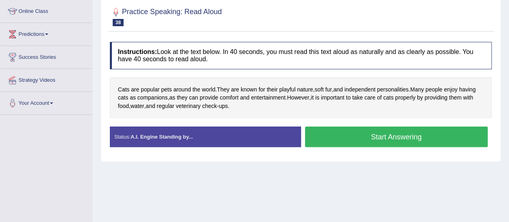
click at [369, 133] on button "Start Answering" at bounding box center [396, 136] width 183 height 21
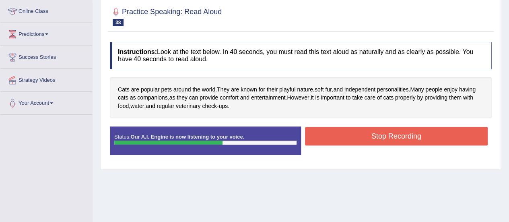
click at [369, 133] on button "Stop Recording" at bounding box center [396, 136] width 183 height 18
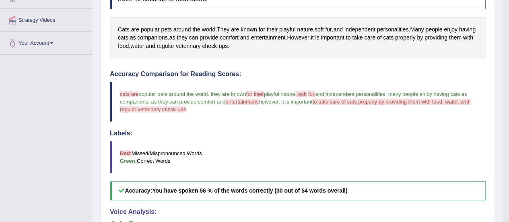
scroll to position [167, 0]
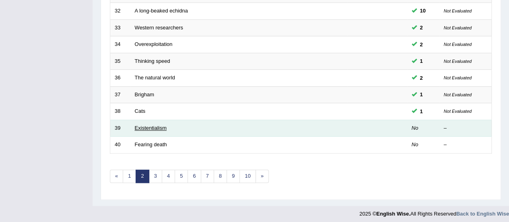
click at [142, 125] on link "Existentialism" at bounding box center [151, 128] width 32 height 6
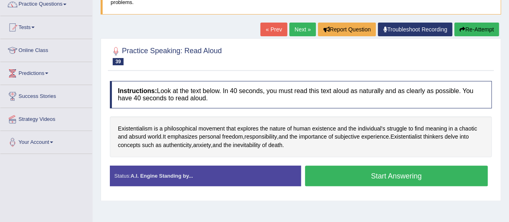
scroll to position [71, 0]
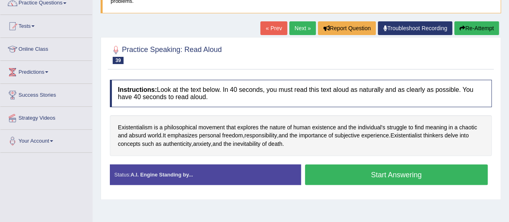
click at [346, 171] on button "Start Answering" at bounding box center [396, 174] width 183 height 21
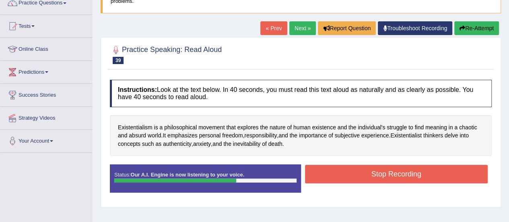
click at [346, 171] on button "Stop Recording" at bounding box center [396, 173] width 183 height 18
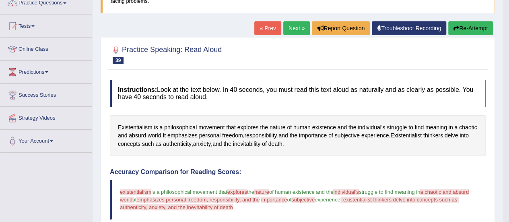
click at [464, 32] on button "Re-Attempt" at bounding box center [470, 28] width 45 height 14
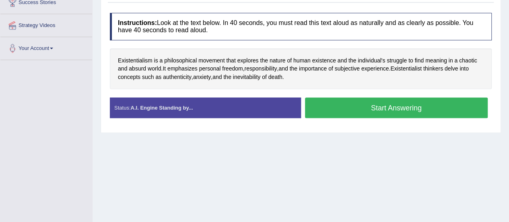
scroll to position [165, 0]
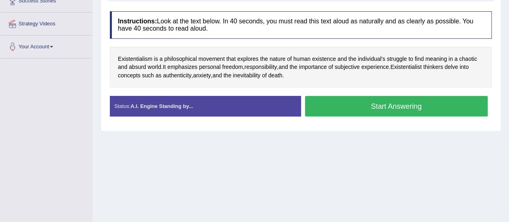
click at [349, 103] on button "Start Answering" at bounding box center [396, 106] width 183 height 21
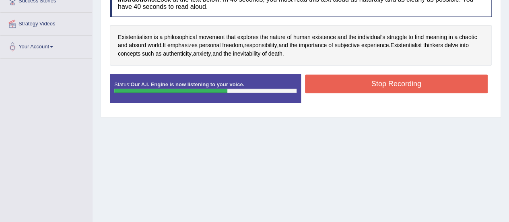
click at [341, 80] on button "Stop Recording" at bounding box center [396, 83] width 183 height 18
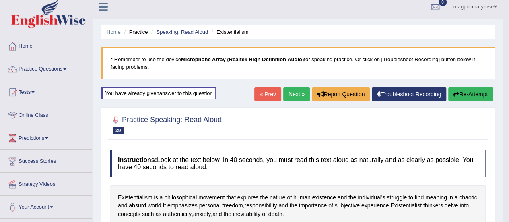
scroll to position [0, 0]
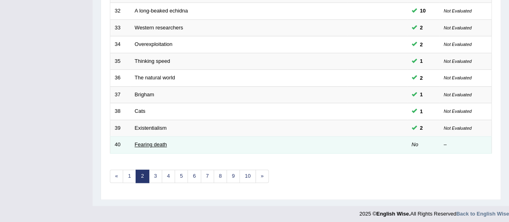
click at [147, 143] on link "Fearing death" at bounding box center [151, 144] width 32 height 6
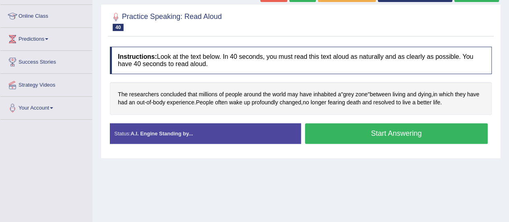
scroll to position [115, 0]
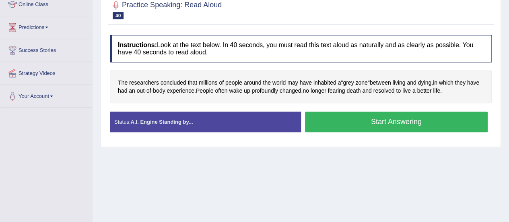
click at [376, 121] on button "Start Answering" at bounding box center [396, 121] width 183 height 21
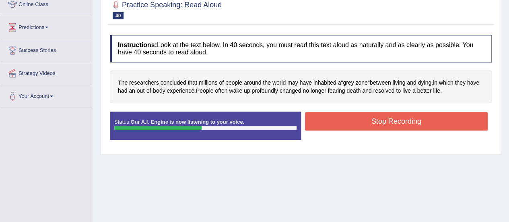
click at [376, 121] on button "Stop Recording" at bounding box center [396, 121] width 183 height 18
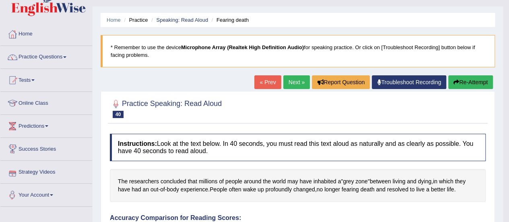
scroll to position [15, 0]
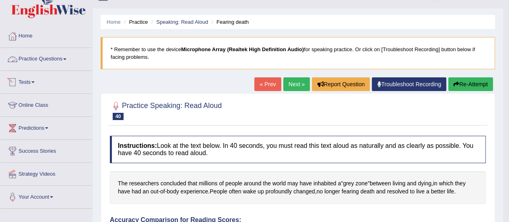
click at [60, 63] on link "Practice Questions" at bounding box center [46, 58] width 92 height 20
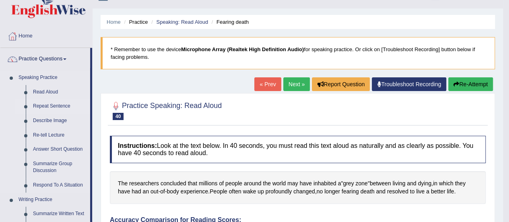
click at [43, 107] on link "Repeat Sentence" at bounding box center [59, 106] width 61 height 14
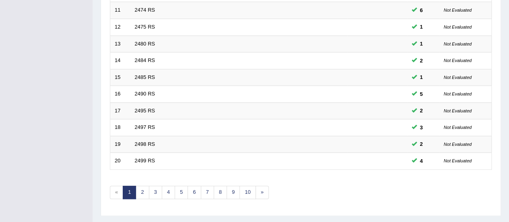
drag, startPoint x: 0, startPoint y: 0, endPoint x: 512, endPoint y: 182, distance: 543.7
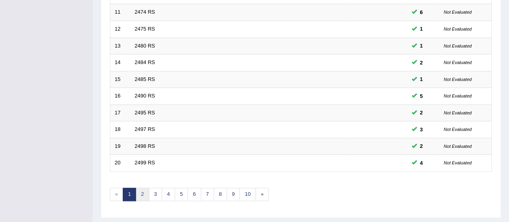
click at [142, 191] on link "2" at bounding box center [142, 193] width 13 height 13
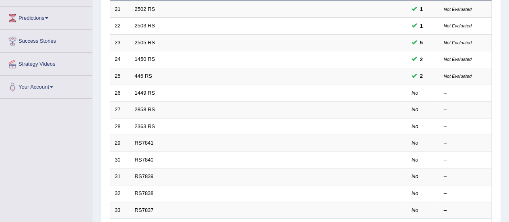
scroll to position [140, 0]
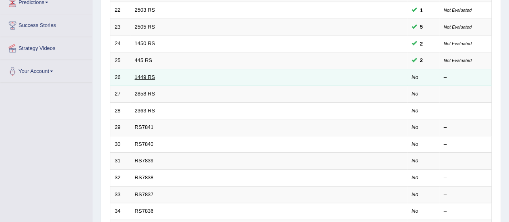
click at [145, 75] on link "1449 RS" at bounding box center [145, 77] width 21 height 6
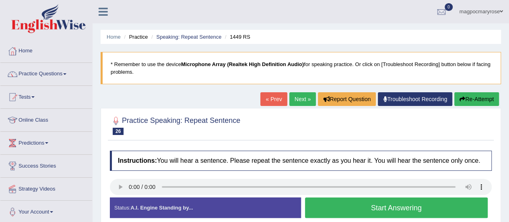
scroll to position [117, 0]
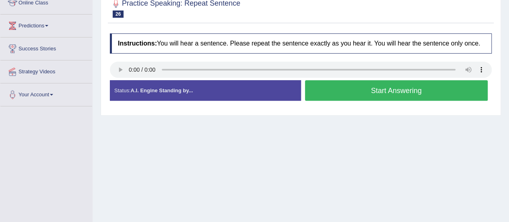
click at [359, 92] on button "Start Answering" at bounding box center [396, 90] width 183 height 21
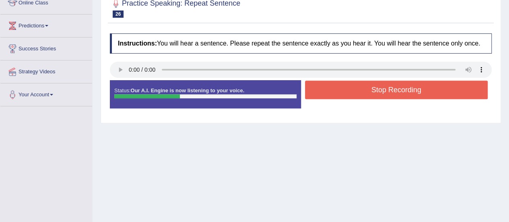
click at [359, 92] on button "Stop Recording" at bounding box center [396, 89] width 183 height 18
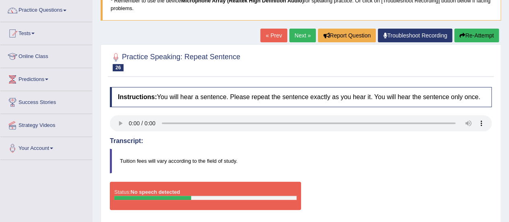
scroll to position [62, 0]
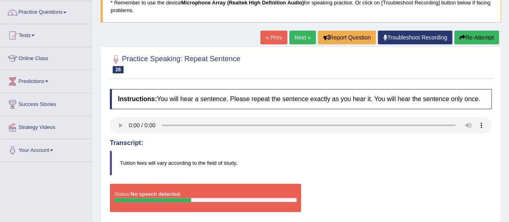
click at [473, 35] on button "Re-Attempt" at bounding box center [476, 38] width 45 height 14
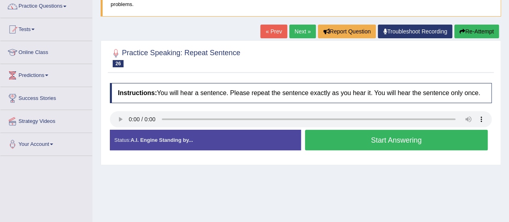
scroll to position [68, 0]
click at [316, 141] on button "Start Answering" at bounding box center [396, 139] width 183 height 21
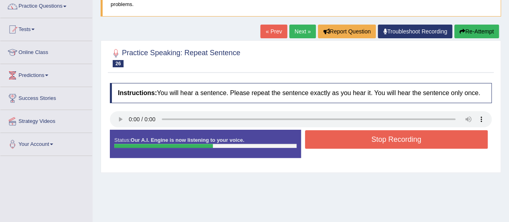
click at [316, 136] on button "Stop Recording" at bounding box center [396, 139] width 183 height 18
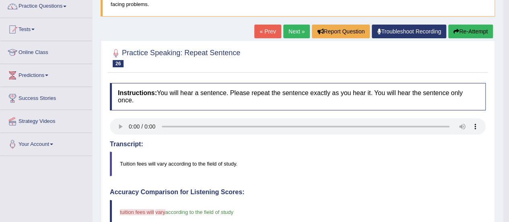
drag, startPoint x: 492, startPoint y: 125, endPoint x: 479, endPoint y: 186, distance: 62.1
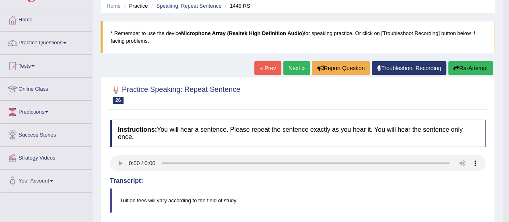
scroll to position [0, 0]
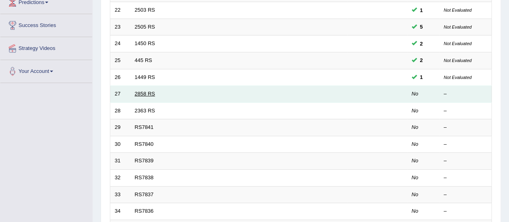
click at [140, 92] on link "2858 RS" at bounding box center [145, 93] width 21 height 6
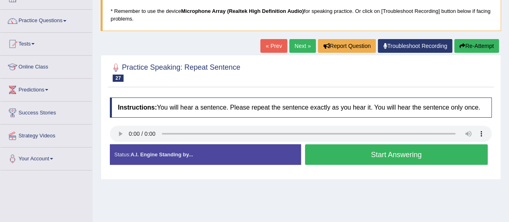
scroll to position [94, 0]
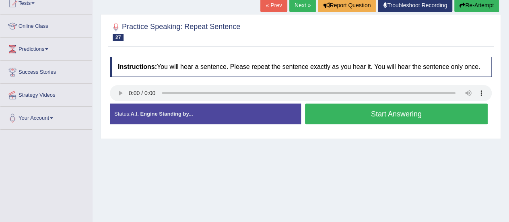
drag, startPoint x: 0, startPoint y: 0, endPoint x: 506, endPoint y: 123, distance: 520.6
click at [506, 123] on html "Toggle navigation Home Practice Questions Speaking Practice Read Aloud Repeat S…" at bounding box center [254, 17] width 509 height 222
click at [338, 111] on button "Start Answering" at bounding box center [396, 113] width 183 height 21
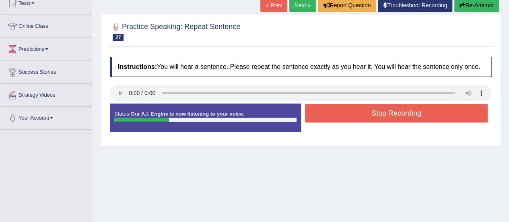
click at [338, 111] on button "Stop Recording" at bounding box center [396, 113] width 183 height 18
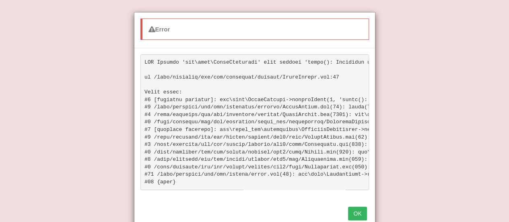
scroll to position [3, 0]
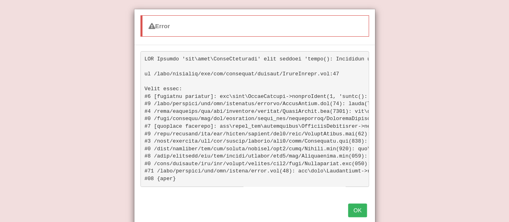
click at [358, 213] on button "OK" at bounding box center [357, 210] width 18 height 14
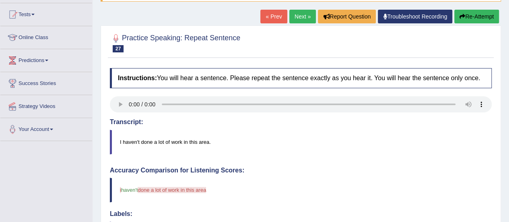
scroll to position [81, 0]
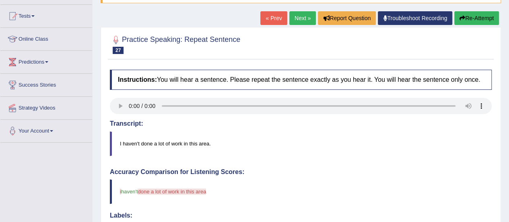
click at [470, 19] on button "Re-Attempt" at bounding box center [476, 18] width 45 height 14
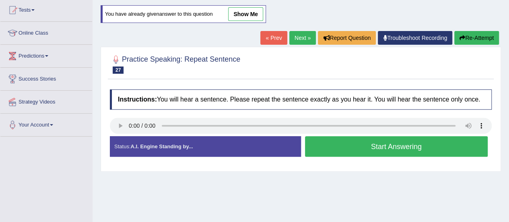
click at [367, 146] on button "Start Answering" at bounding box center [396, 146] width 183 height 21
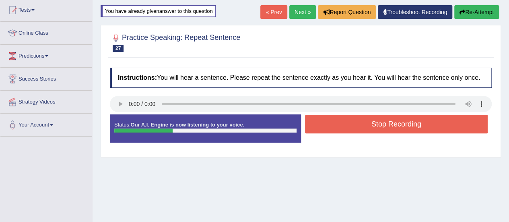
click at [366, 125] on button "Stop Recording" at bounding box center [396, 124] width 183 height 18
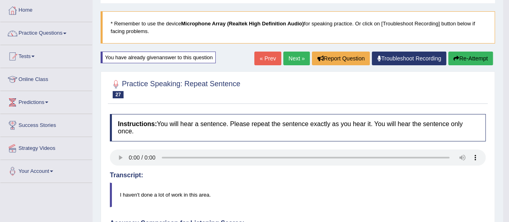
scroll to position [25, 0]
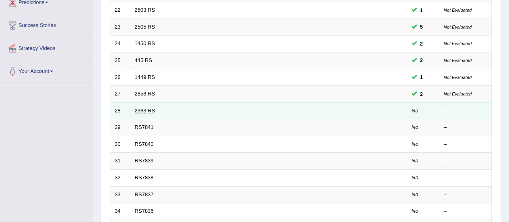
click at [136, 111] on link "2363 RS" at bounding box center [145, 110] width 21 height 6
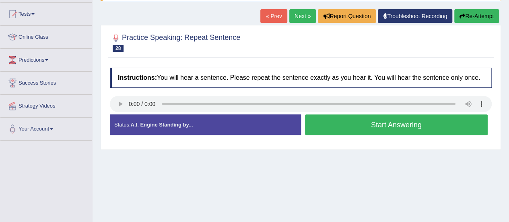
scroll to position [97, 0]
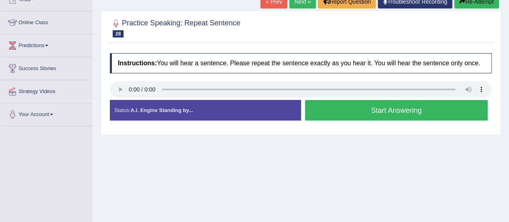
click at [369, 111] on button "Start Answering" at bounding box center [396, 110] width 183 height 21
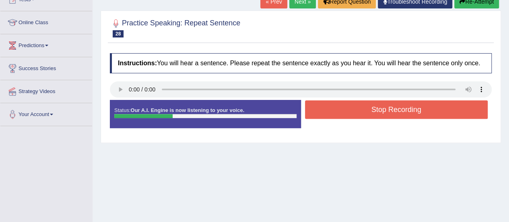
click at [369, 111] on button "Stop Recording" at bounding box center [396, 109] width 183 height 18
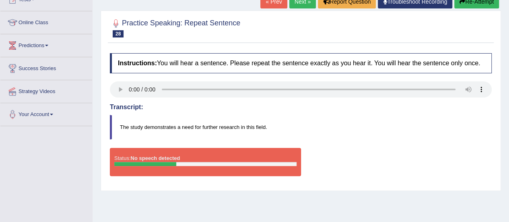
click at [472, 4] on button "Re-Attempt" at bounding box center [476, 2] width 45 height 14
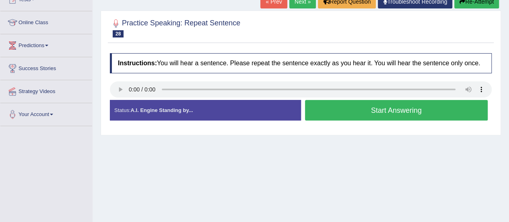
click at [335, 111] on button "Start Answering" at bounding box center [396, 110] width 183 height 21
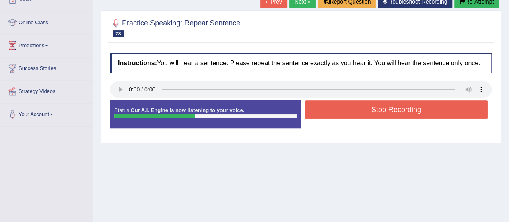
click at [335, 111] on button "Stop Recording" at bounding box center [396, 109] width 183 height 18
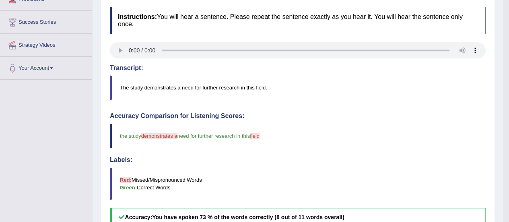
scroll to position [144, 0]
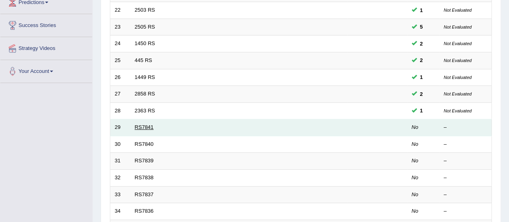
click at [138, 124] on link "RS7841" at bounding box center [144, 127] width 19 height 6
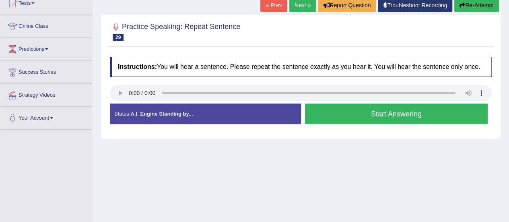
scroll to position [102, 0]
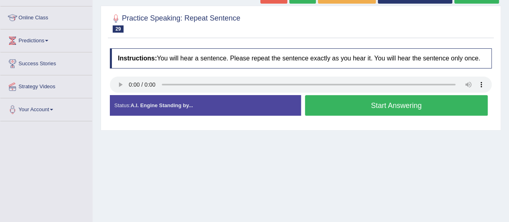
click at [314, 103] on button "Start Answering" at bounding box center [396, 105] width 183 height 21
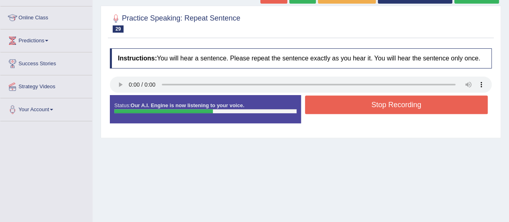
click at [314, 103] on button "Stop Recording" at bounding box center [396, 104] width 183 height 18
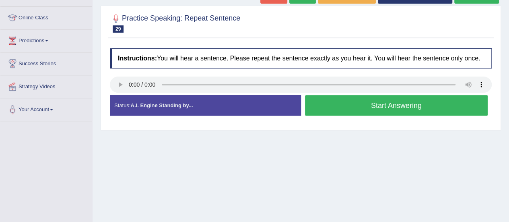
click at [320, 105] on button "Start Answering" at bounding box center [396, 105] width 183 height 21
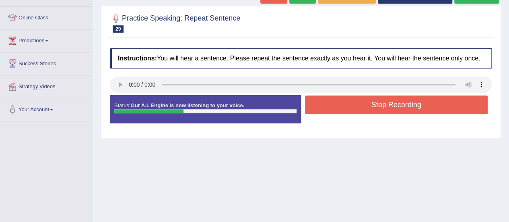
click at [320, 105] on button "Stop Recording" at bounding box center [396, 104] width 183 height 18
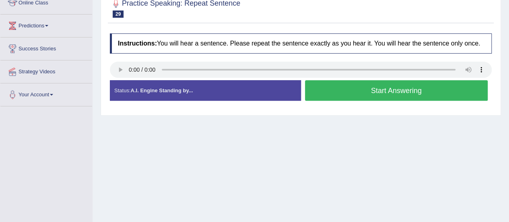
scroll to position [102, 0]
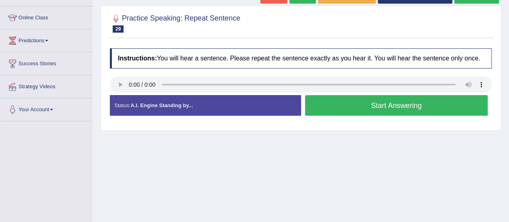
click at [316, 108] on button "Start Answering" at bounding box center [396, 105] width 183 height 21
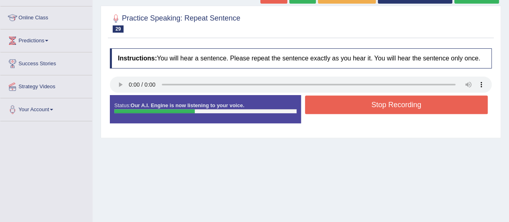
click at [316, 108] on button "Stop Recording" at bounding box center [396, 104] width 183 height 18
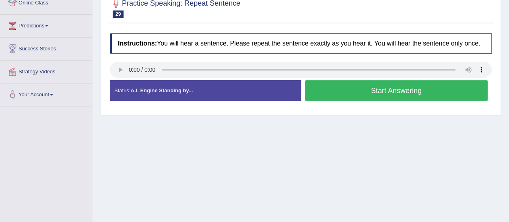
scroll to position [102, 0]
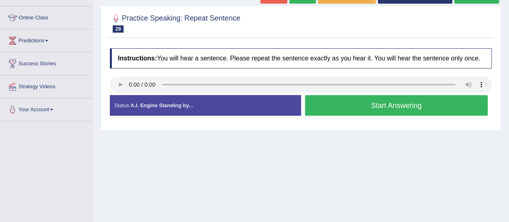
click at [320, 105] on button "Start Answering" at bounding box center [396, 105] width 183 height 21
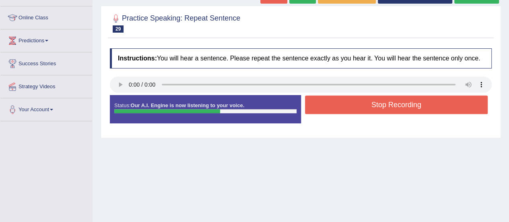
click at [320, 105] on button "Stop Recording" at bounding box center [396, 104] width 183 height 18
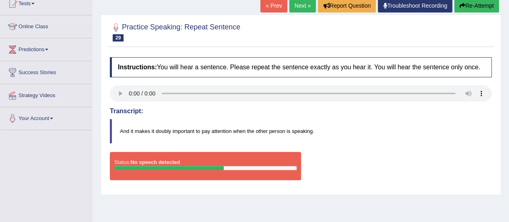
scroll to position [81, 0]
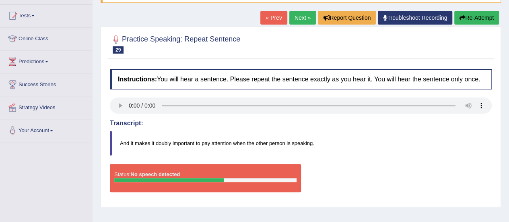
click at [468, 19] on button "Re-Attempt" at bounding box center [476, 18] width 45 height 14
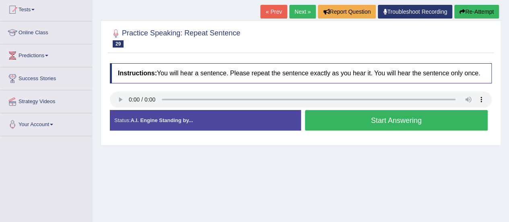
click at [340, 126] on button "Start Answering" at bounding box center [396, 120] width 183 height 21
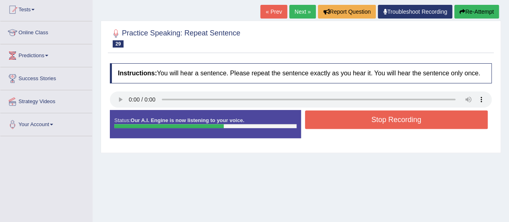
click at [340, 126] on button "Stop Recording" at bounding box center [396, 119] width 183 height 18
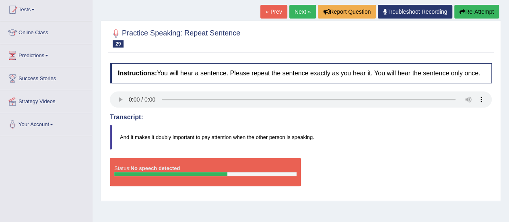
click at [409, 12] on link "Troubleshoot Recording" at bounding box center [415, 12] width 74 height 14
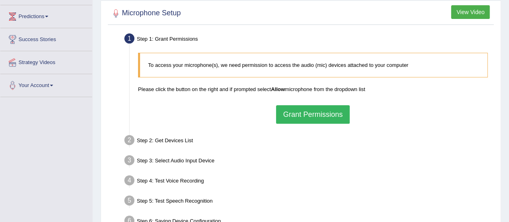
scroll to position [161, 0]
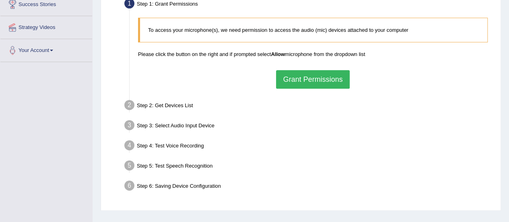
click at [301, 78] on button "Grant Permissions" at bounding box center [312, 79] width 73 height 18
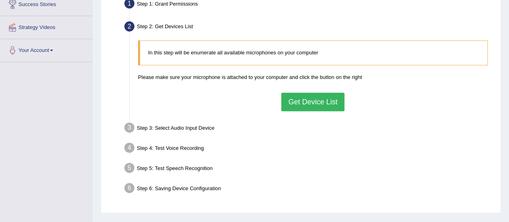
click at [306, 99] on button "Get Device List" at bounding box center [312, 101] width 63 height 18
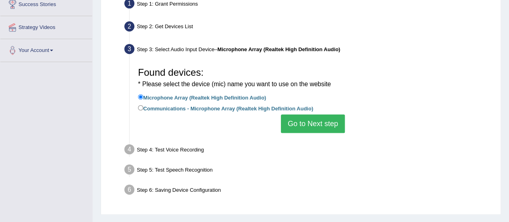
click at [308, 120] on button "Go to Next step" at bounding box center [313, 123] width 64 height 18
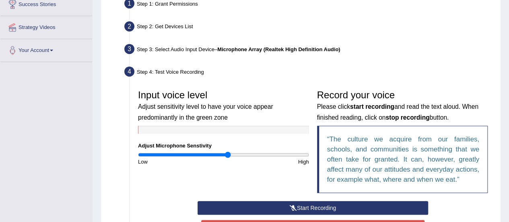
click at [300, 205] on button "Start Recording" at bounding box center [312, 208] width 230 height 14
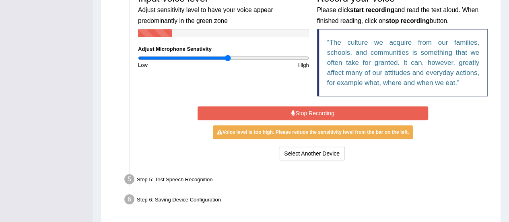
scroll to position [259, 0]
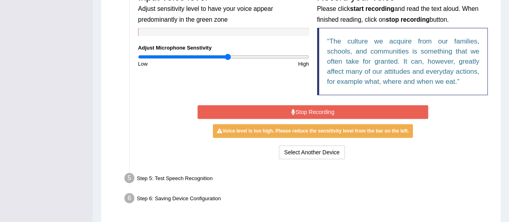
click at [316, 109] on button "Stop Recording" at bounding box center [312, 112] width 230 height 14
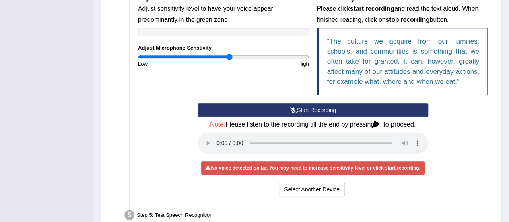
type input "1.06"
click at [227, 54] on input "range" at bounding box center [223, 56] width 171 height 6
click at [280, 107] on button "Start Recording" at bounding box center [312, 110] width 230 height 14
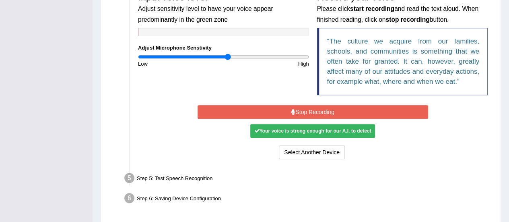
click at [280, 108] on button "Stop Recording" at bounding box center [312, 112] width 230 height 14
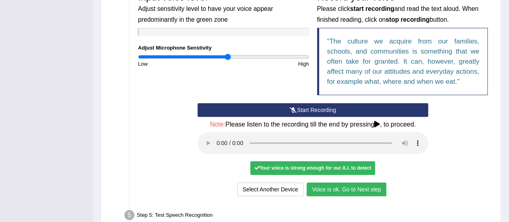
click at [316, 189] on button "Voice is ok. Go to Next step" at bounding box center [346, 189] width 80 height 14
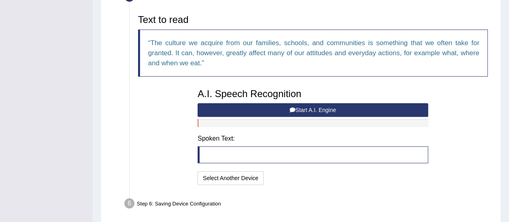
click at [271, 108] on button "Start A.I. Engine" at bounding box center [312, 110] width 230 height 14
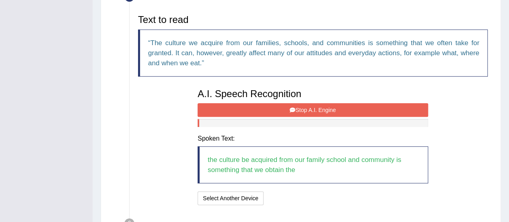
click at [271, 108] on button "Stop A.I. Engine" at bounding box center [312, 110] width 230 height 14
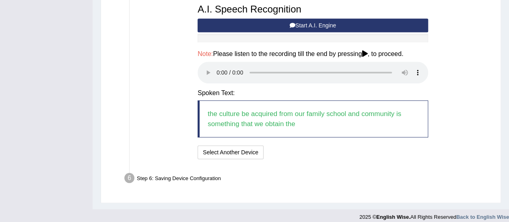
scroll to position [349, 0]
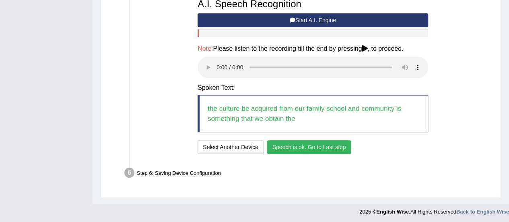
click at [320, 148] on button "Speech is ok. Go to Last step" at bounding box center [309, 147] width 84 height 14
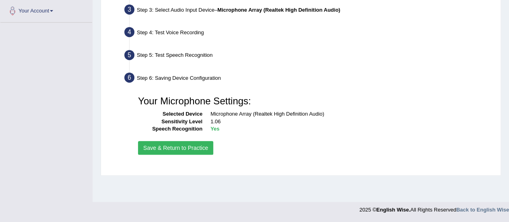
scroll to position [200, 0]
click at [193, 146] on button "Save & Return to Practice" at bounding box center [175, 148] width 75 height 14
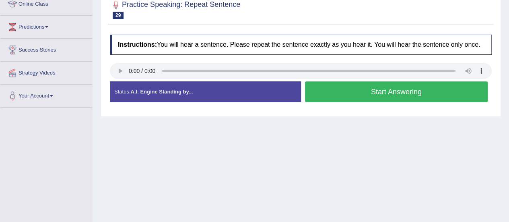
scroll to position [122, 0]
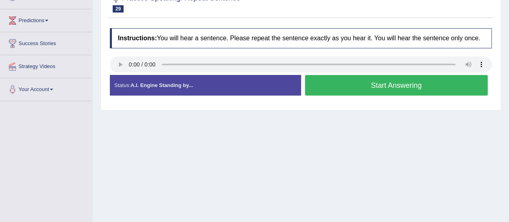
click at [385, 81] on button "Start Answering" at bounding box center [396, 85] width 183 height 21
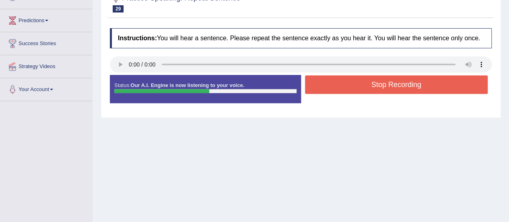
click at [385, 81] on button "Stop Recording" at bounding box center [396, 84] width 183 height 18
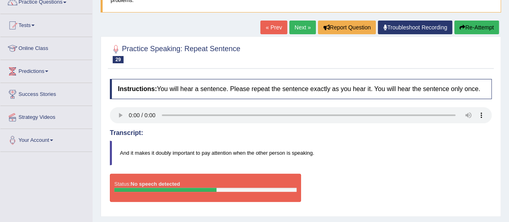
scroll to position [58, 0]
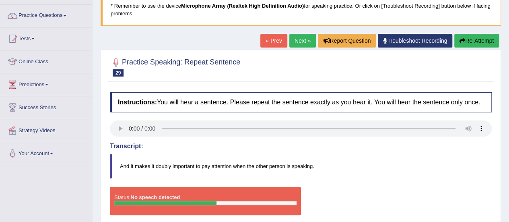
click at [468, 45] on button "Re-Attempt" at bounding box center [476, 41] width 45 height 14
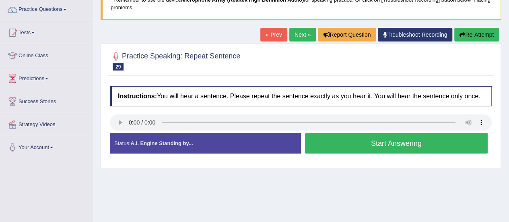
click at [372, 147] on button "Start Answering" at bounding box center [396, 143] width 183 height 21
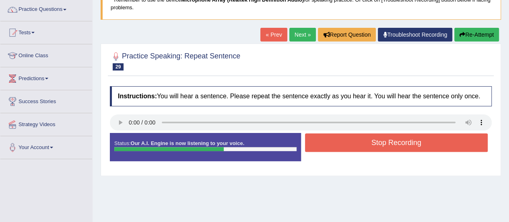
click at [361, 142] on button "Stop Recording" at bounding box center [396, 142] width 183 height 18
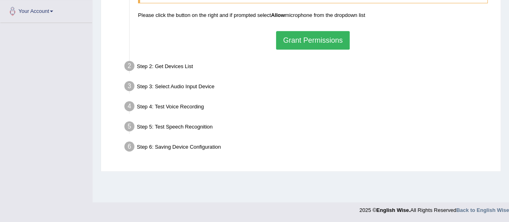
drag, startPoint x: 507, startPoint y: 116, endPoint x: 503, endPoint y: 71, distance: 45.2
click at [503, 71] on div "Home Practice Microphone Setup You have already completed the setup earlier wit…" at bounding box center [300, 1] width 416 height 402
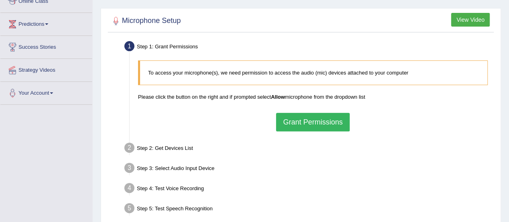
scroll to position [74, 0]
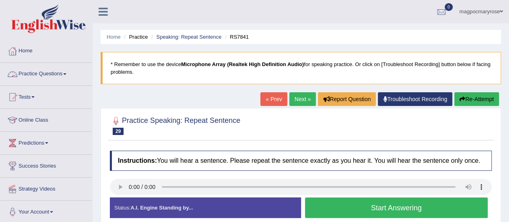
click at [34, 78] on link "Practice Questions" at bounding box center [46, 73] width 92 height 20
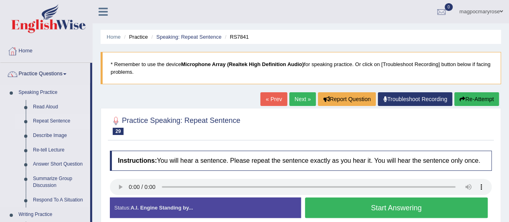
click at [45, 120] on link "Repeat Sentence" at bounding box center [59, 121] width 61 height 14
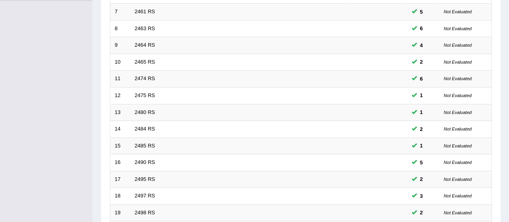
scroll to position [307, 0]
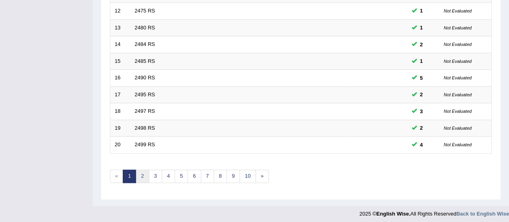
click at [144, 173] on link "2" at bounding box center [142, 175] width 13 height 13
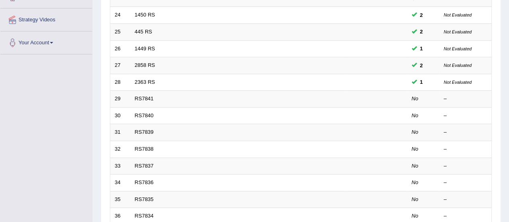
scroll to position [163, 0]
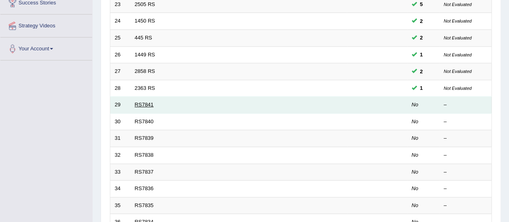
click at [147, 103] on link "RS7841" at bounding box center [144, 104] width 19 height 6
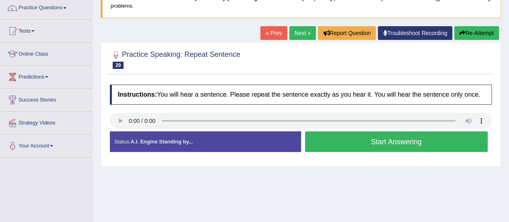
scroll to position [70, 0]
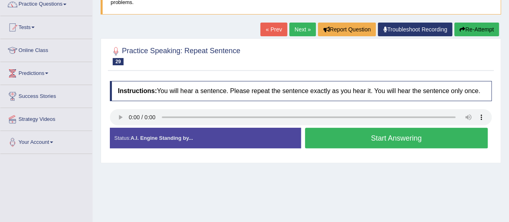
click at [396, 136] on button "Start Answering" at bounding box center [396, 137] width 183 height 21
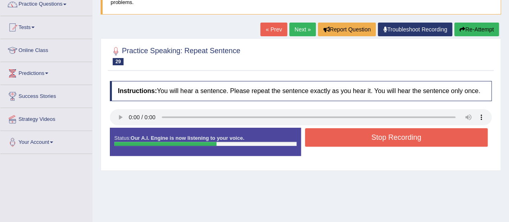
click at [396, 136] on button "Stop Recording" at bounding box center [396, 137] width 183 height 18
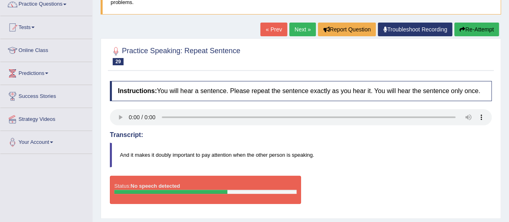
click at [405, 31] on link "Troubleshoot Recording" at bounding box center [415, 30] width 74 height 14
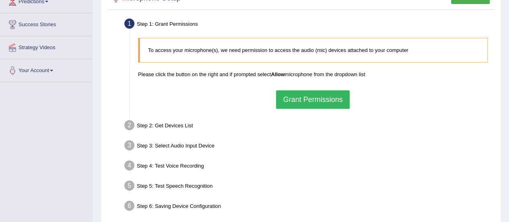
scroll to position [148, 0]
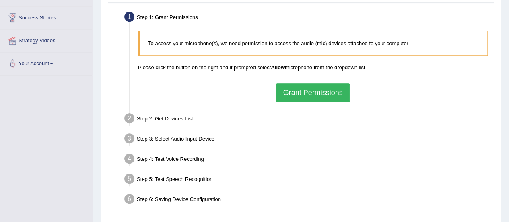
click at [316, 92] on button "Grant Permissions" at bounding box center [312, 92] width 73 height 18
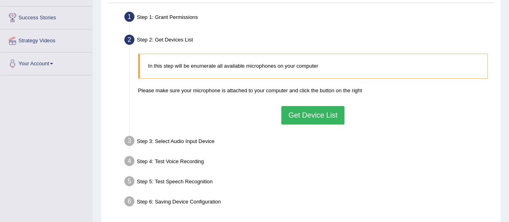
click at [307, 115] on button "Get Device List" at bounding box center [312, 115] width 63 height 18
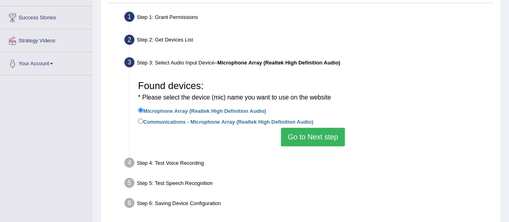
click at [308, 138] on button "Go to Next step" at bounding box center [313, 136] width 64 height 18
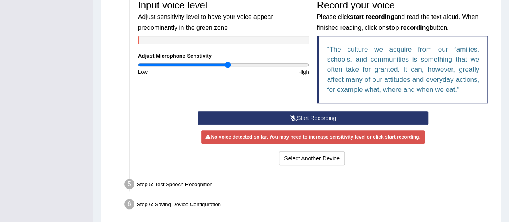
scroll to position [250, 0]
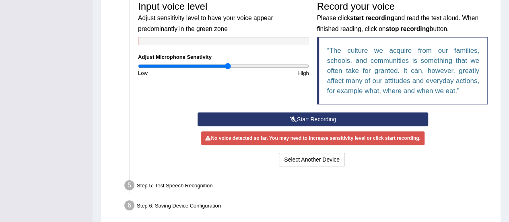
click at [314, 118] on button "Start Recording" at bounding box center [312, 119] width 230 height 14
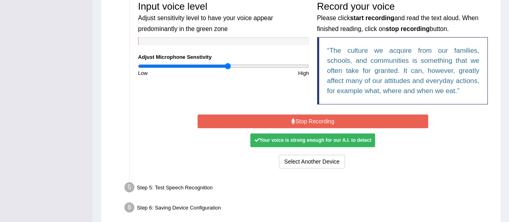
click at [304, 119] on button "Stop Recording" at bounding box center [312, 121] width 230 height 14
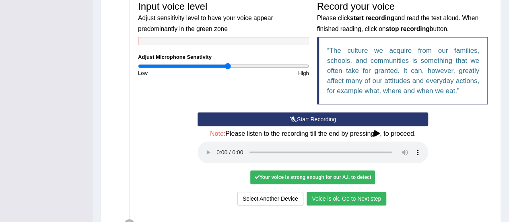
click at [365, 199] on button "Voice is ok. Go to Next step" at bounding box center [346, 198] width 80 height 14
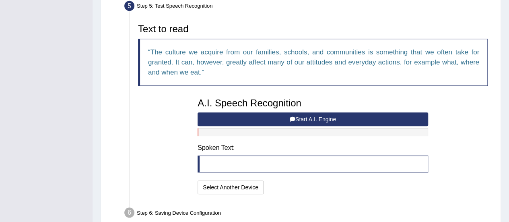
click at [300, 116] on button "Start A.I. Engine" at bounding box center [312, 119] width 230 height 14
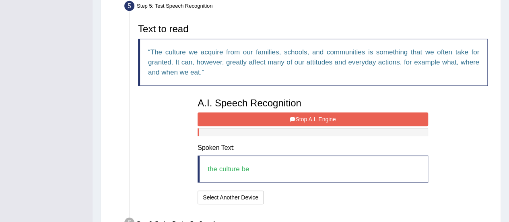
click at [340, 118] on button "Stop A.I. Engine" at bounding box center [312, 119] width 230 height 14
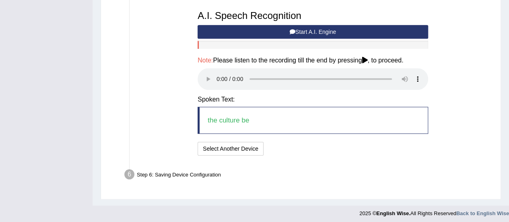
scroll to position [339, 0]
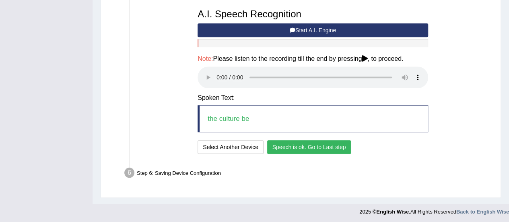
click at [337, 147] on button "Speech is ok. Go to Last step" at bounding box center [309, 147] width 84 height 14
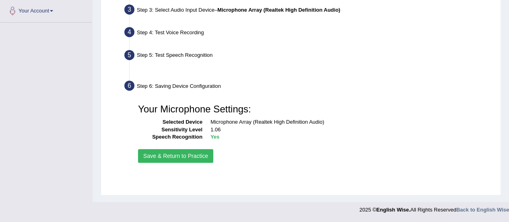
scroll to position [200, 0]
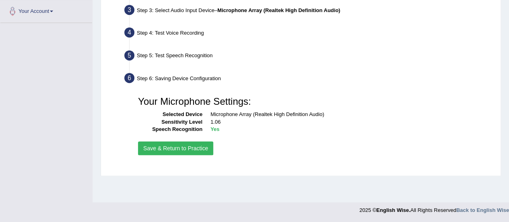
click at [190, 149] on button "Save & Return to Practice" at bounding box center [175, 148] width 75 height 14
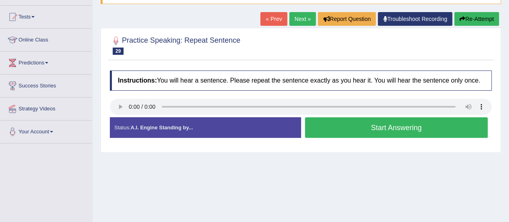
scroll to position [80, 0]
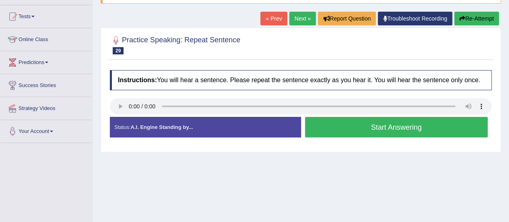
click at [389, 124] on button "Start Answering" at bounding box center [396, 127] width 183 height 21
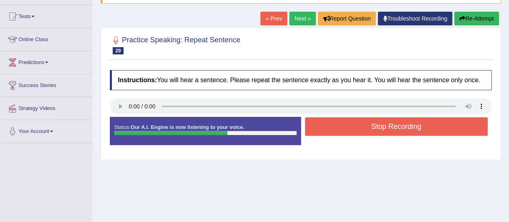
click at [389, 124] on button "Stop Recording" at bounding box center [396, 126] width 183 height 18
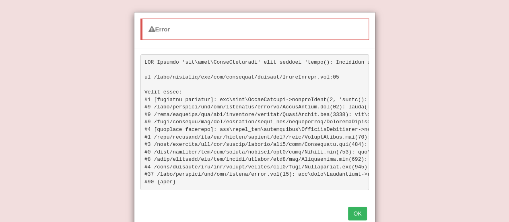
scroll to position [3, 0]
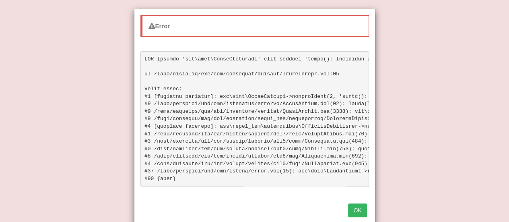
click at [359, 209] on button "OK" at bounding box center [357, 210] width 18 height 14
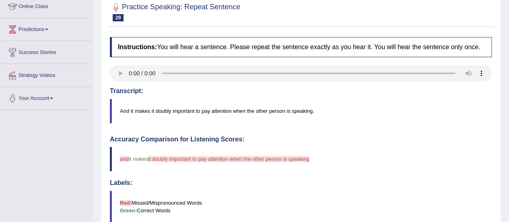
scroll to position [101, 0]
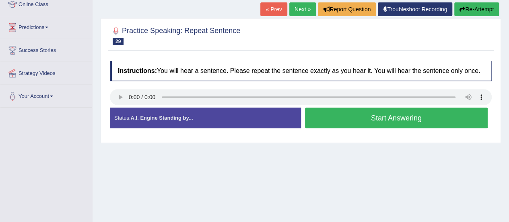
scroll to position [101, 0]
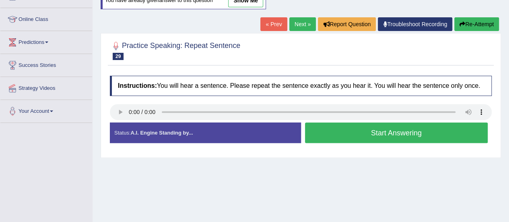
click at [378, 127] on button "Start Answering" at bounding box center [396, 132] width 183 height 21
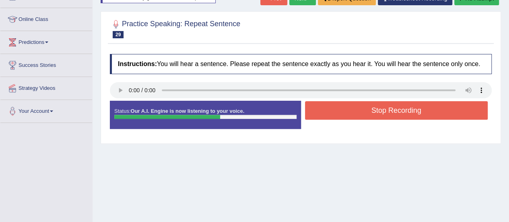
click at [372, 110] on button "Stop Recording" at bounding box center [396, 110] width 183 height 18
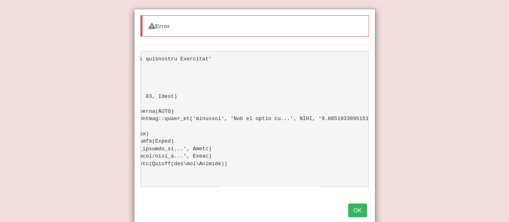
scroll to position [0, 229]
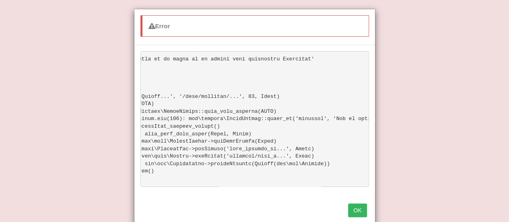
click at [358, 217] on button "OK" at bounding box center [357, 210] width 18 height 14
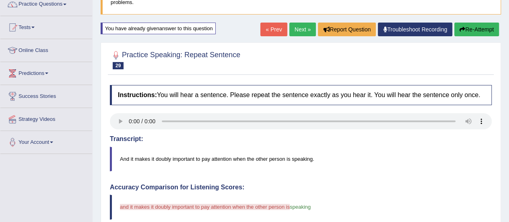
scroll to position [51, 0]
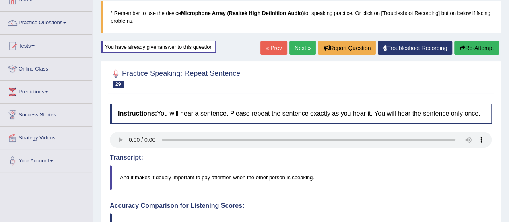
click at [464, 47] on button "Re-Attempt" at bounding box center [476, 48] width 45 height 14
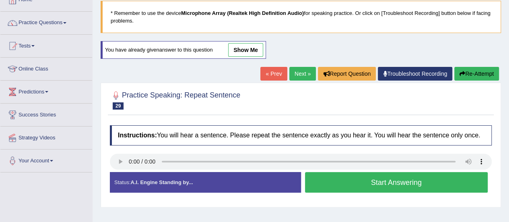
scroll to position [103, 0]
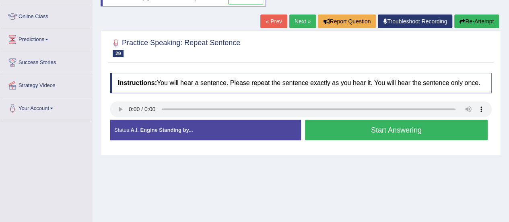
click at [369, 131] on button "Start Answering" at bounding box center [396, 129] width 183 height 21
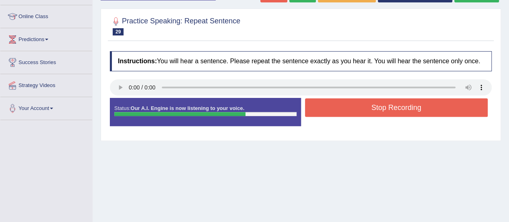
click at [368, 108] on button "Stop Recording" at bounding box center [396, 107] width 183 height 18
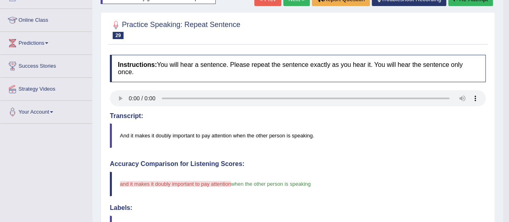
scroll to position [89, 0]
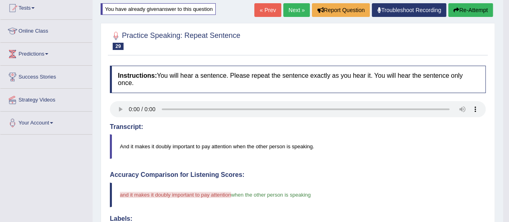
click at [474, 12] on button "Re-Attempt" at bounding box center [470, 10] width 45 height 14
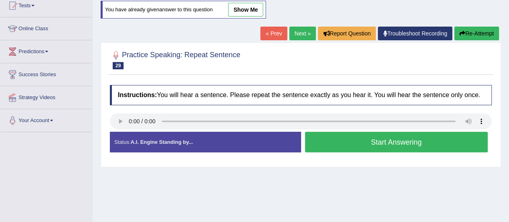
click at [368, 139] on button "Start Answering" at bounding box center [396, 141] width 183 height 21
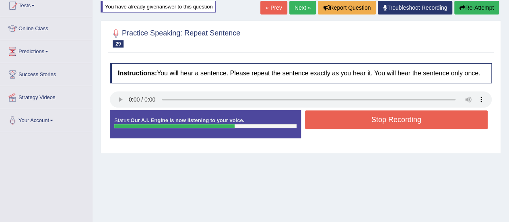
click at [374, 119] on button "Stop Recording" at bounding box center [396, 119] width 183 height 18
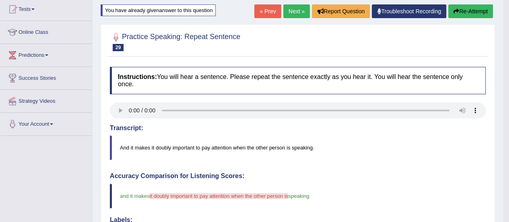
scroll to position [39, 0]
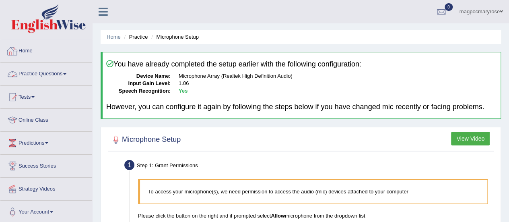
click at [38, 76] on link "Practice Questions" at bounding box center [46, 73] width 92 height 20
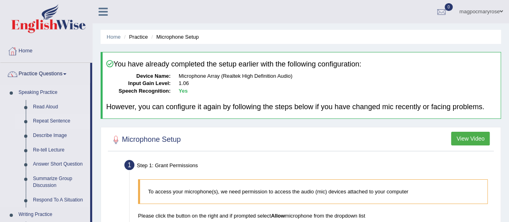
click at [50, 121] on link "Repeat Sentence" at bounding box center [59, 121] width 61 height 14
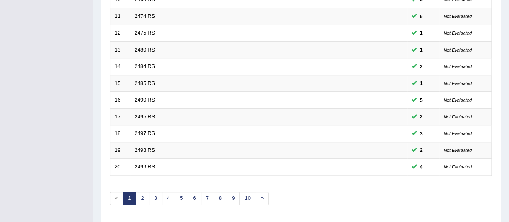
scroll to position [283, 0]
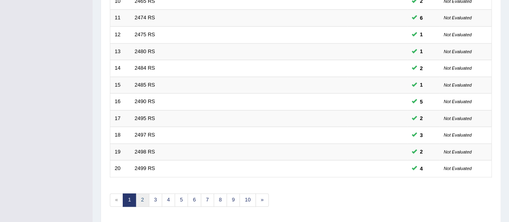
click at [139, 197] on link "2" at bounding box center [142, 199] width 13 height 13
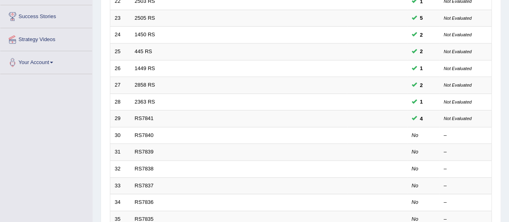
scroll to position [155, 0]
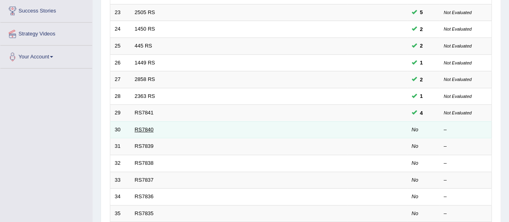
click at [143, 129] on link "RS7840" at bounding box center [144, 129] width 19 height 6
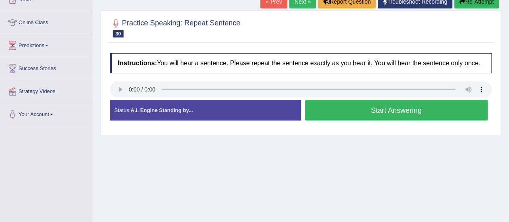
scroll to position [98, 0]
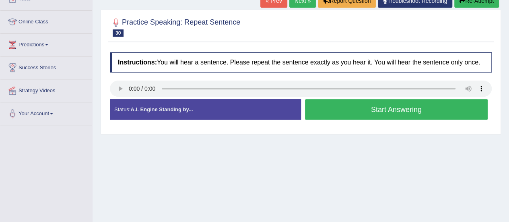
click at [356, 107] on button "Start Answering" at bounding box center [396, 109] width 183 height 21
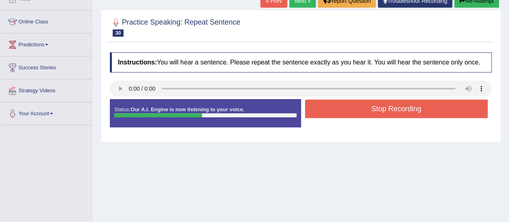
click at [356, 107] on button "Stop Recording" at bounding box center [396, 108] width 183 height 18
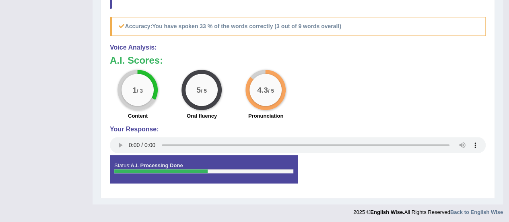
scroll to position [64, 0]
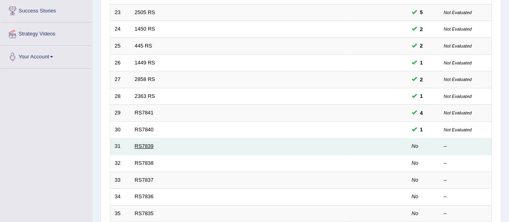
click at [142, 144] on link "RS7839" at bounding box center [144, 146] width 19 height 6
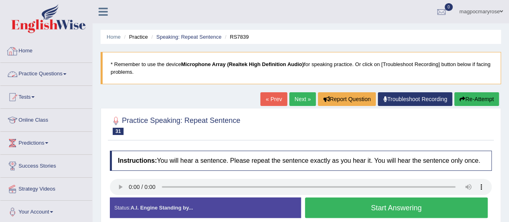
click at [35, 74] on link "Practice Questions" at bounding box center [46, 73] width 92 height 20
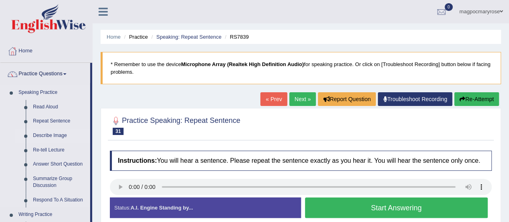
click at [47, 130] on link "Describe Image" at bounding box center [59, 135] width 61 height 14
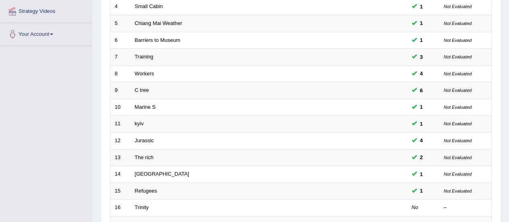
scroll to position [286, 0]
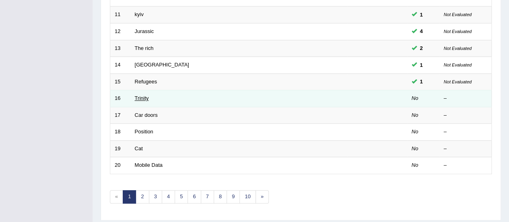
click at [138, 95] on link "Trinity" at bounding box center [142, 98] width 14 height 6
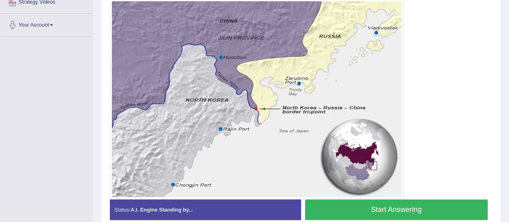
scroll to position [187, 0]
click at [335, 211] on button "Start Answering" at bounding box center [396, 209] width 183 height 21
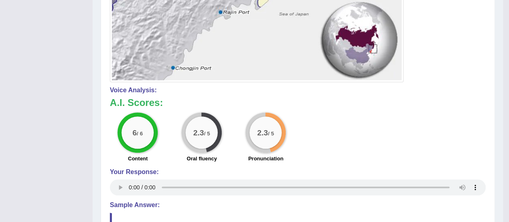
scroll to position [305, 0]
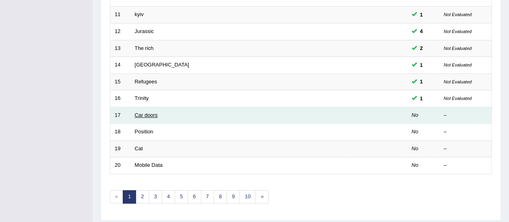
click at [142, 112] on link "Car doors" at bounding box center [146, 115] width 23 height 6
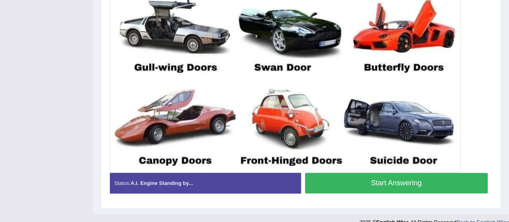
scroll to position [323, 0]
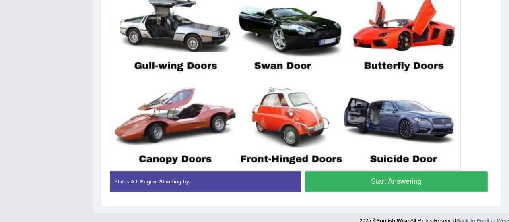
click at [382, 183] on button "Start Answering" at bounding box center [396, 181] width 183 height 21
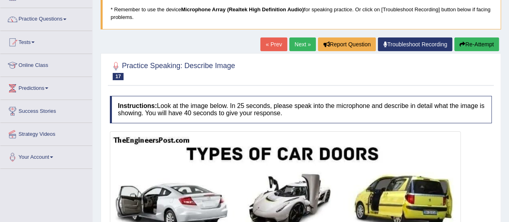
scroll to position [53, 0]
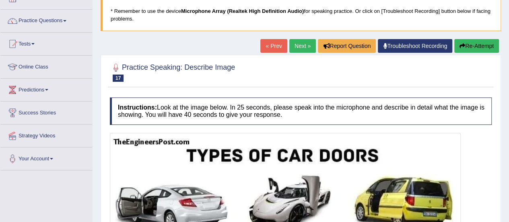
click at [490, 50] on button "Re-Attempt" at bounding box center [476, 46] width 45 height 14
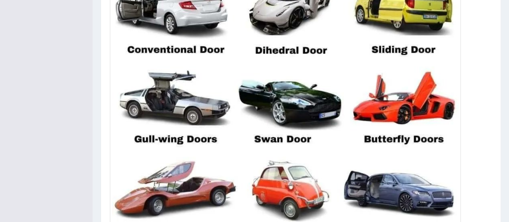
scroll to position [332, 0]
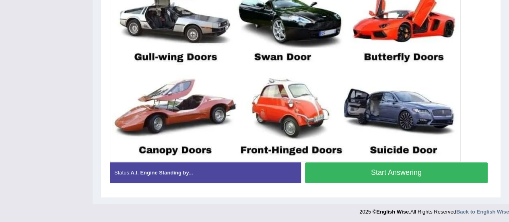
click at [411, 176] on button "Start Answering" at bounding box center [396, 172] width 183 height 21
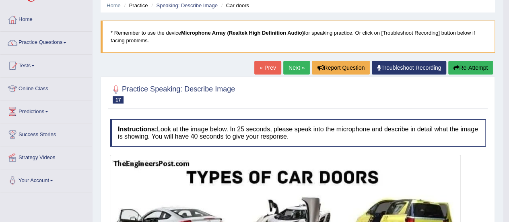
scroll to position [31, 0]
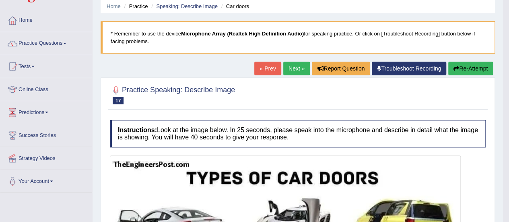
click at [478, 69] on button "Re-Attempt" at bounding box center [470, 69] width 45 height 14
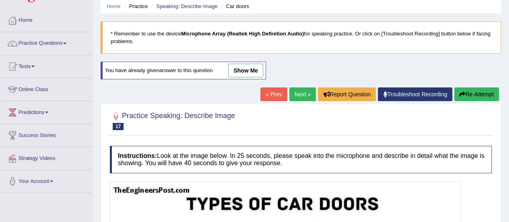
scroll to position [31, 0]
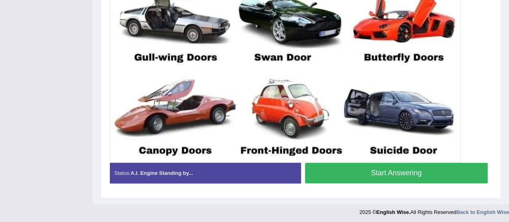
click at [386, 173] on button "Start Answering" at bounding box center [396, 172] width 183 height 21
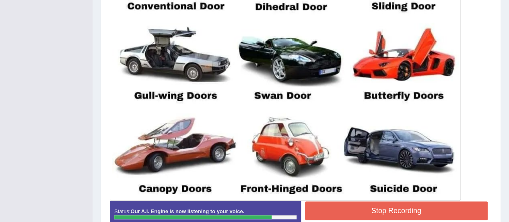
scroll to position [344, 0]
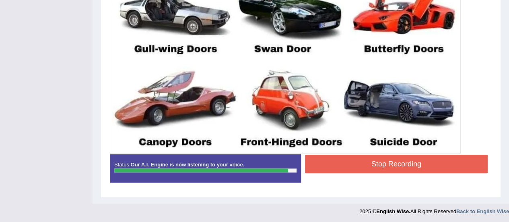
click at [455, 165] on button "Stop Recording" at bounding box center [396, 163] width 183 height 18
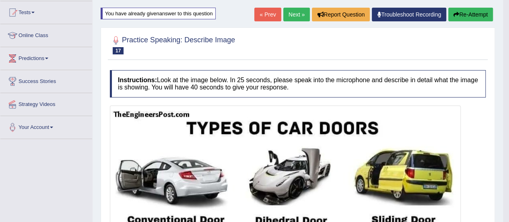
scroll to position [0, 0]
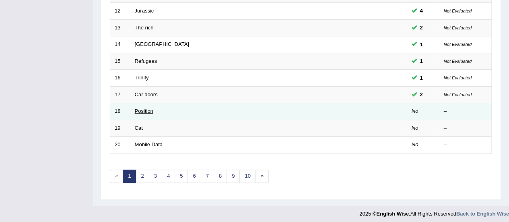
click at [145, 109] on link "Position" at bounding box center [144, 111] width 18 height 6
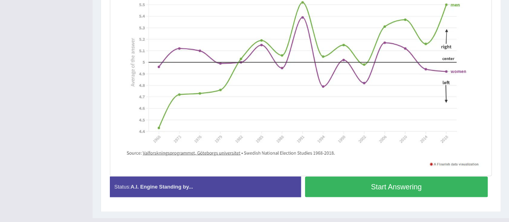
scroll to position [229, 0]
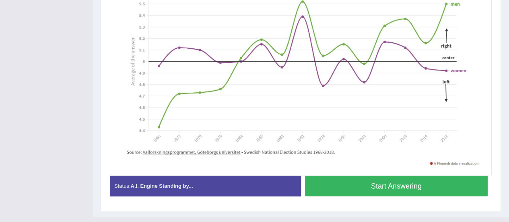
click at [409, 188] on button "Start Answering" at bounding box center [396, 185] width 183 height 21
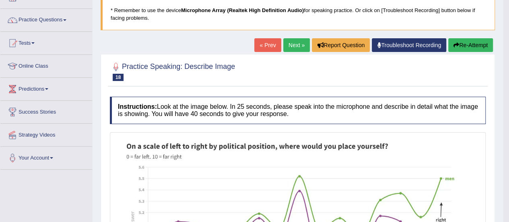
scroll to position [0, 0]
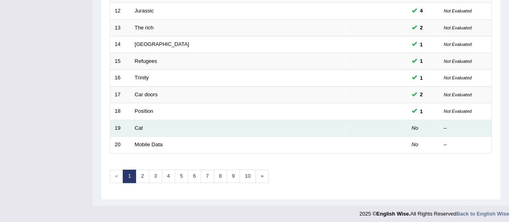
scroll to position [307, 0]
click at [137, 129] on td "Cat" at bounding box center [238, 127] width 216 height 17
click at [137, 127] on link "Cat" at bounding box center [139, 128] width 8 height 6
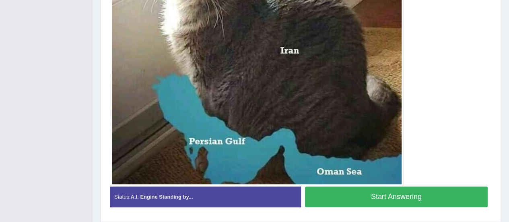
scroll to position [306, 0]
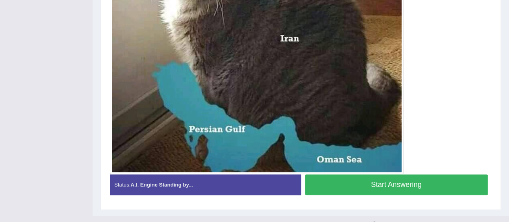
click at [381, 185] on button "Start Answering" at bounding box center [396, 184] width 183 height 21
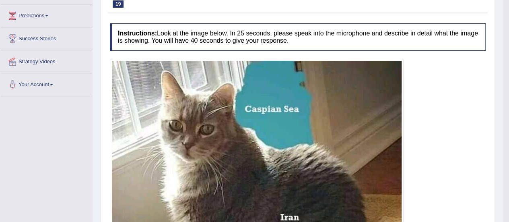
scroll to position [0, 0]
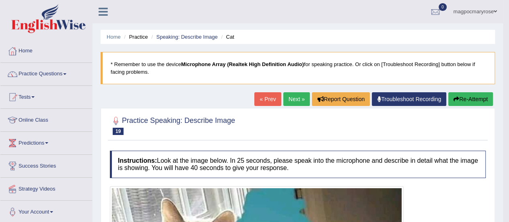
click at [484, 100] on button "Re-Attempt" at bounding box center [470, 99] width 45 height 14
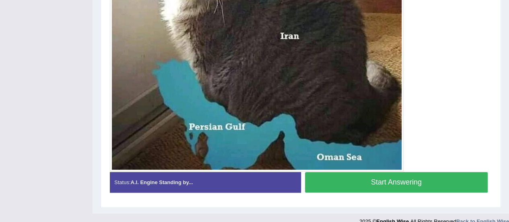
scroll to position [334, 0]
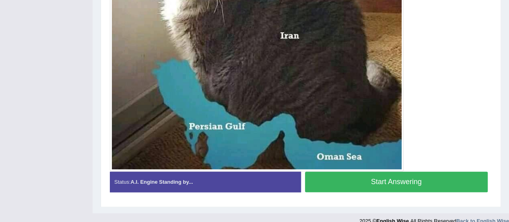
click at [445, 179] on button "Start Answering" at bounding box center [396, 181] width 183 height 21
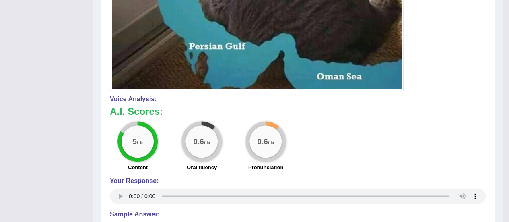
scroll to position [394, 0]
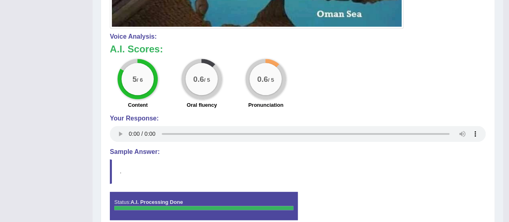
click at [479, 150] on h4 "Sample Answer:" at bounding box center [298, 151] width 376 height 7
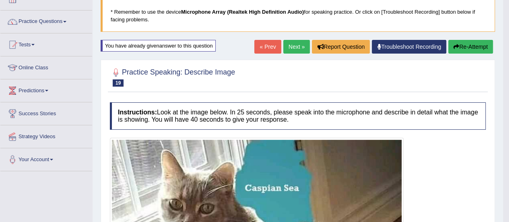
scroll to position [51, 0]
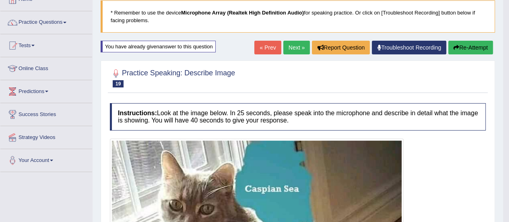
click at [474, 47] on button "Re-Attempt" at bounding box center [470, 48] width 45 height 14
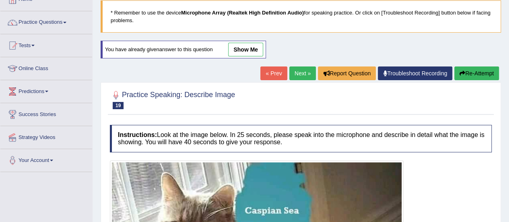
scroll to position [83, 0]
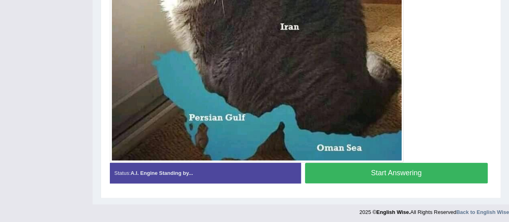
click at [442, 175] on button "Start Answering" at bounding box center [396, 172] width 183 height 21
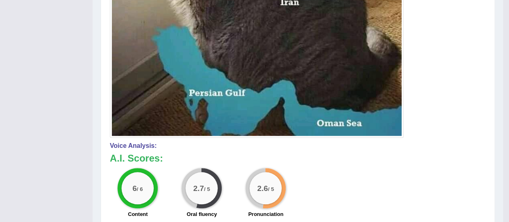
scroll to position [349, 0]
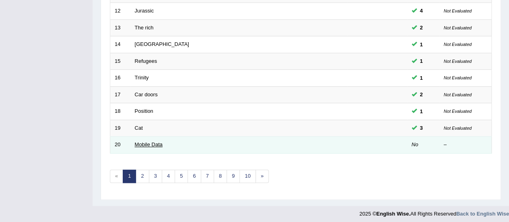
click at [136, 143] on link "Mobile Data" at bounding box center [149, 144] width 28 height 6
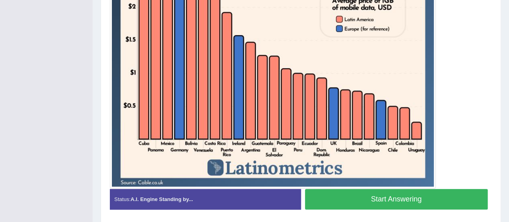
scroll to position [330, 0]
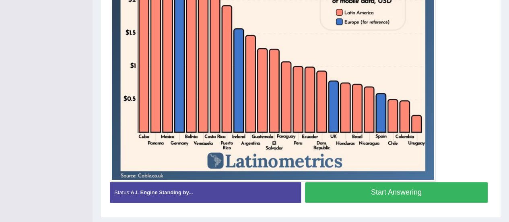
click at [439, 191] on button "Start Answering" at bounding box center [396, 192] width 183 height 21
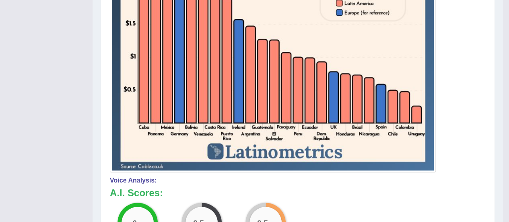
scroll to position [0, 0]
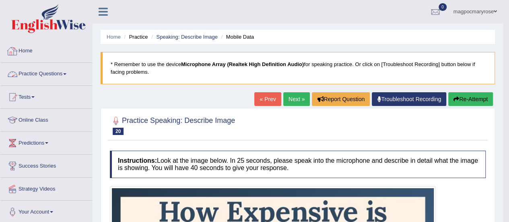
click at [47, 73] on link "Practice Questions" at bounding box center [46, 73] width 92 height 20
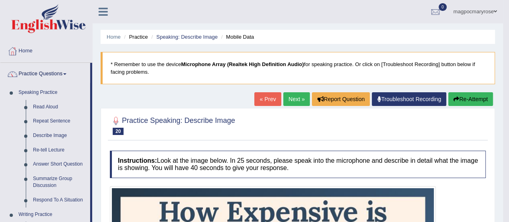
drag, startPoint x: 91, startPoint y: 88, endPoint x: 97, endPoint y: 133, distance: 45.4
click at [49, 136] on link "Describe Image" at bounding box center [59, 135] width 61 height 14
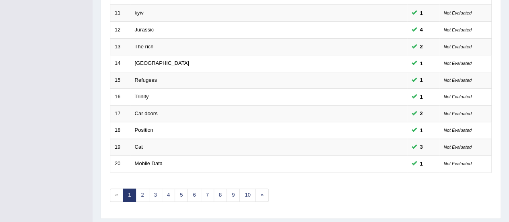
scroll to position [307, 0]
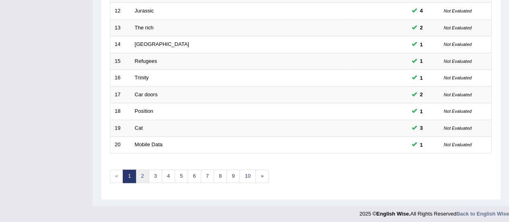
click at [144, 172] on link "2" at bounding box center [142, 175] width 13 height 13
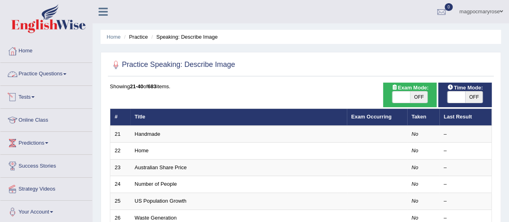
click at [57, 72] on link "Practice Questions" at bounding box center [46, 73] width 92 height 20
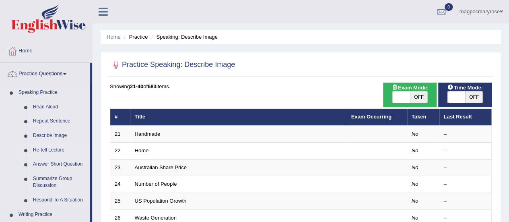
click at [46, 151] on link "Re-tell Lecture" at bounding box center [59, 150] width 61 height 14
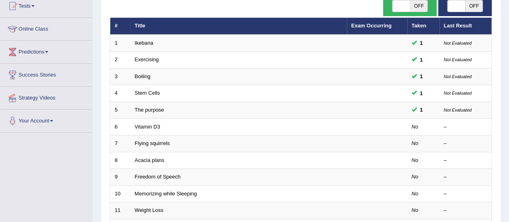
scroll to position [103, 0]
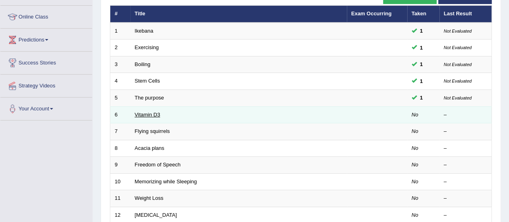
click at [154, 114] on link "Vitamin D3" at bounding box center [147, 114] width 25 height 6
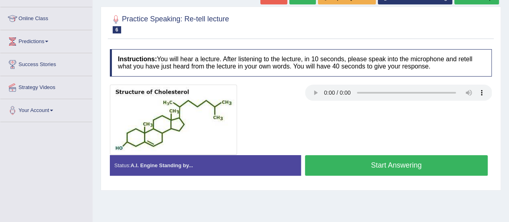
scroll to position [105, 0]
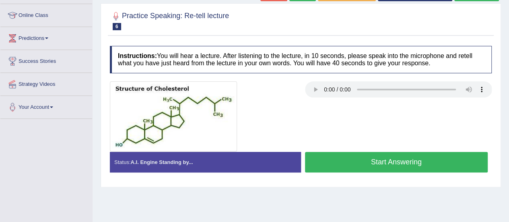
click at [343, 164] on button "Start Answering" at bounding box center [396, 162] width 183 height 21
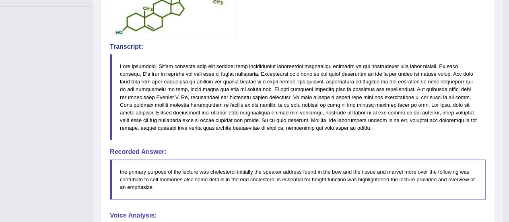
scroll to position [81, 0]
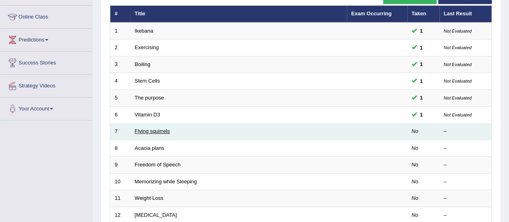
click at [154, 131] on link "Flying squirrels" at bounding box center [152, 131] width 35 height 6
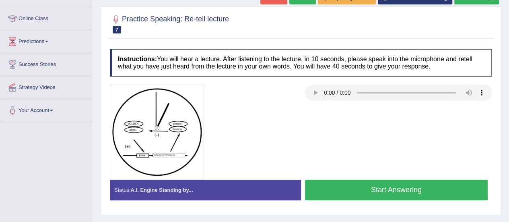
scroll to position [118, 0]
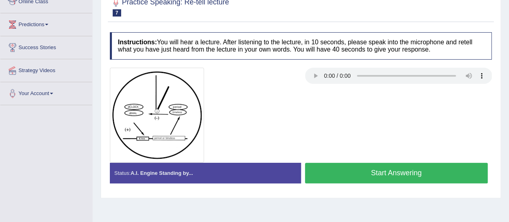
click at [365, 166] on button "Start Answering" at bounding box center [396, 172] width 183 height 21
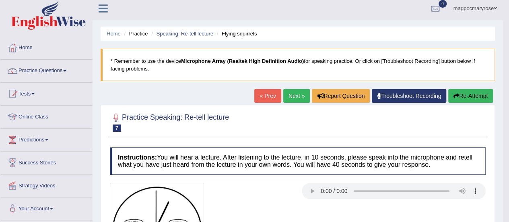
scroll to position [14, 0]
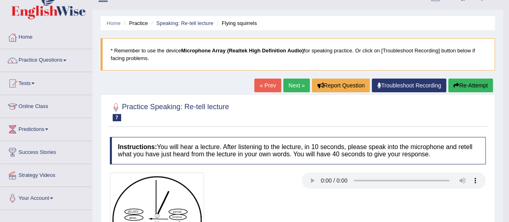
click at [462, 82] on button "Re-Attempt" at bounding box center [470, 85] width 45 height 14
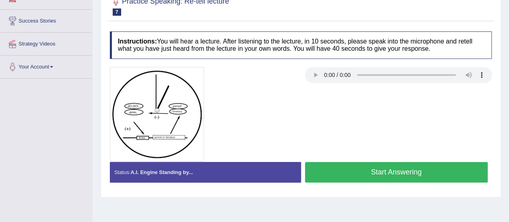
scroll to position [151, 0]
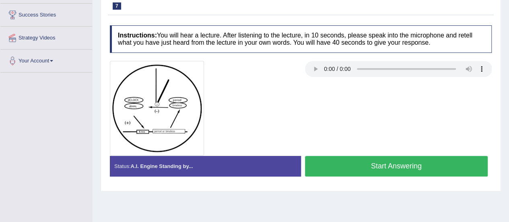
click at [332, 168] on button "Start Answering" at bounding box center [396, 166] width 183 height 21
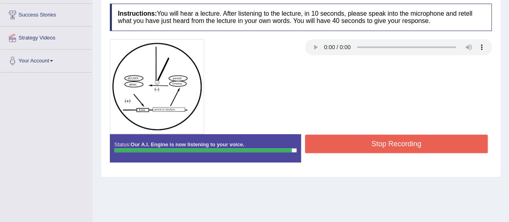
click at [332, 140] on button "Stop Recording" at bounding box center [396, 143] width 183 height 18
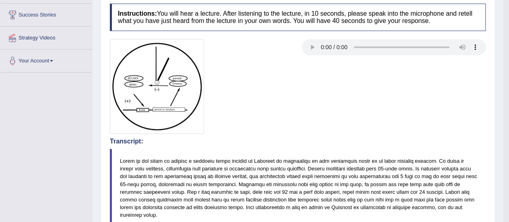
drag, startPoint x: 514, startPoint y: 104, endPoint x: 511, endPoint y: 142, distance: 38.0
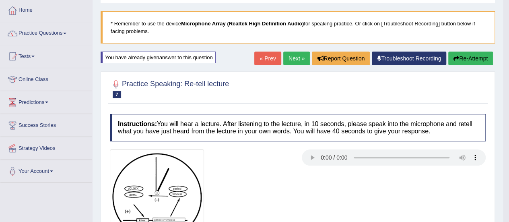
scroll to position [39, 0]
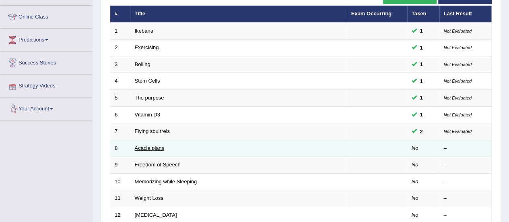
click at [156, 147] on link "Acacia plans" at bounding box center [150, 148] width 30 height 6
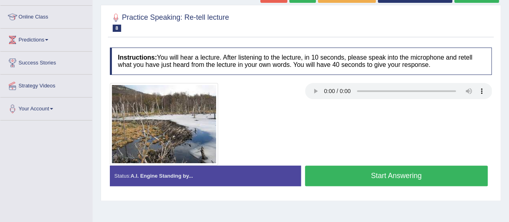
scroll to position [111, 0]
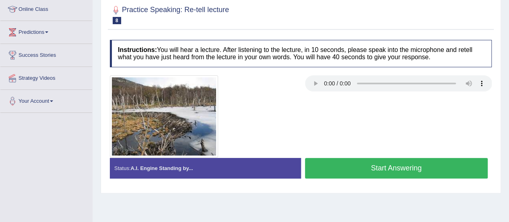
drag, startPoint x: 0, startPoint y: 0, endPoint x: 509, endPoint y: 102, distance: 519.1
click at [508, 102] on html "Toggle navigation Home Practice Questions Speaking Practice Read Aloud Repeat S…" at bounding box center [254, 0] width 509 height 222
click at [350, 175] on button "Start Answering" at bounding box center [396, 168] width 183 height 21
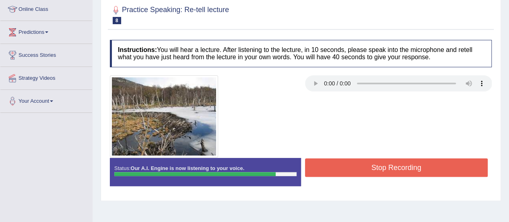
click at [350, 163] on button "Stop Recording" at bounding box center [396, 167] width 183 height 18
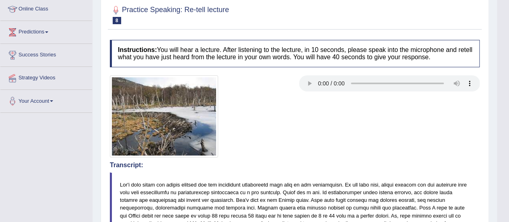
click at [508, 103] on html "Toggle navigation Home Practice Questions Speaking Practice Read Aloud Repeat S…" at bounding box center [254, 0] width 509 height 222
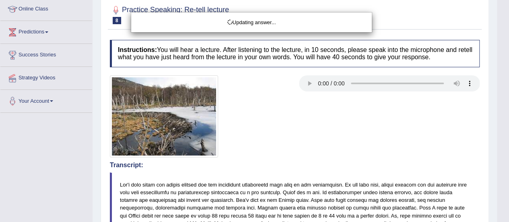
drag, startPoint x: 514, startPoint y: 103, endPoint x: 513, endPoint y: 128, distance: 25.0
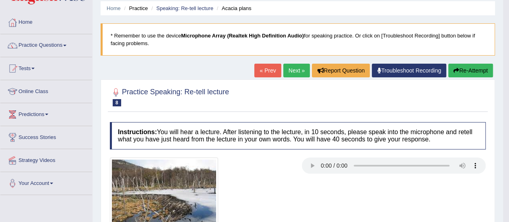
scroll to position [29, 0]
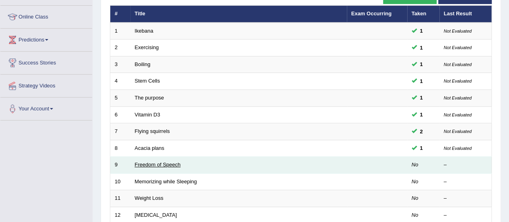
click at [160, 165] on link "Freedom of Speech" at bounding box center [158, 164] width 46 height 6
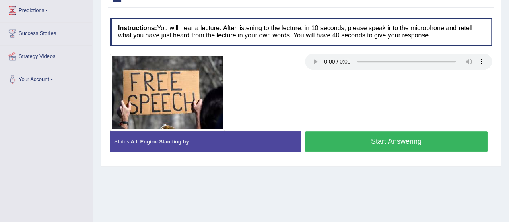
drag, startPoint x: 0, startPoint y: 0, endPoint x: 511, endPoint y: 131, distance: 527.3
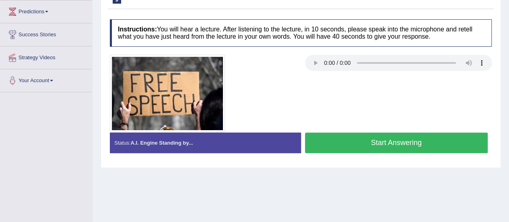
click at [396, 145] on button "Start Answering" at bounding box center [396, 142] width 183 height 21
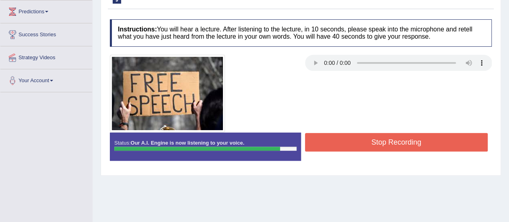
click at [396, 145] on button "Stop Recording" at bounding box center [396, 142] width 183 height 18
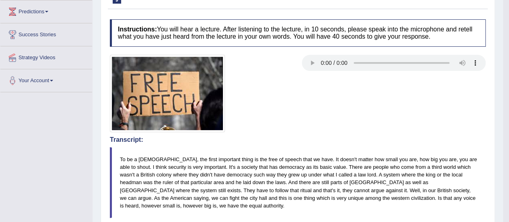
drag, startPoint x: 512, startPoint y: 79, endPoint x: 513, endPoint y: 90, distance: 10.9
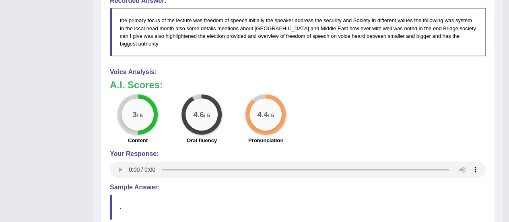
scroll to position [380, 0]
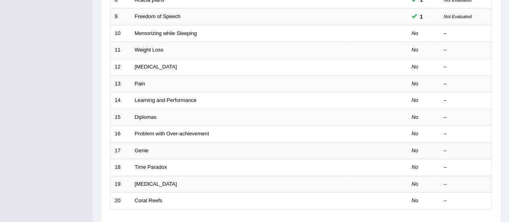
scroll to position [252, 0]
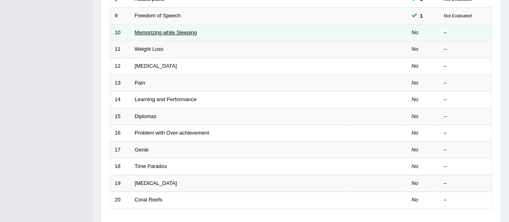
click at [138, 29] on link "Memorizing while Sleeping" at bounding box center [166, 32] width 62 height 6
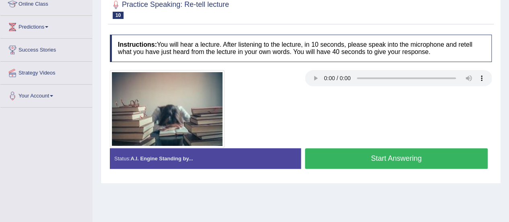
scroll to position [120, 0]
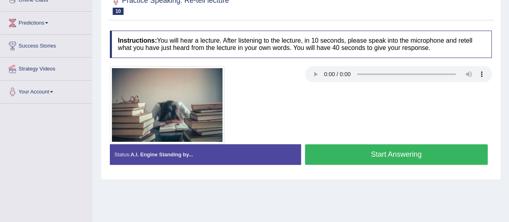
drag, startPoint x: 0, startPoint y: 0, endPoint x: 509, endPoint y: 113, distance: 521.5
click at [343, 160] on button "Start Answering" at bounding box center [396, 154] width 183 height 21
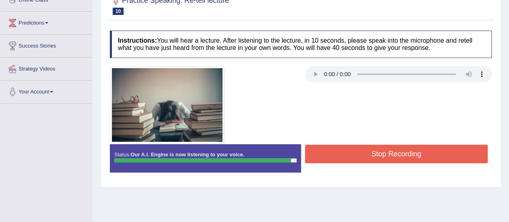
click at [343, 160] on button "Stop Recording" at bounding box center [396, 153] width 183 height 18
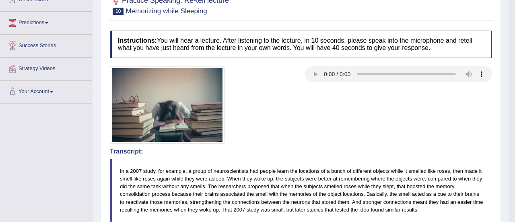
drag, startPoint x: 514, startPoint y: 59, endPoint x: 513, endPoint y: 87, distance: 28.2
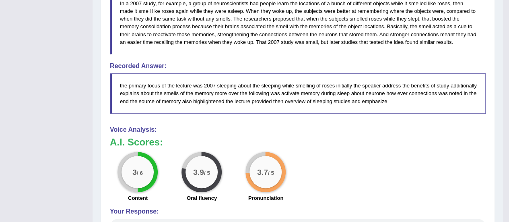
scroll to position [382, 0]
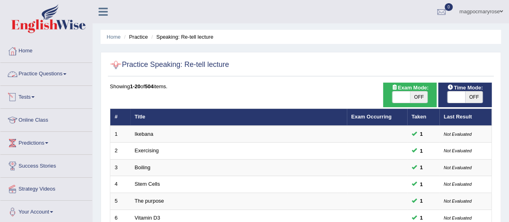
click at [43, 74] on link "Practice Questions" at bounding box center [46, 73] width 92 height 20
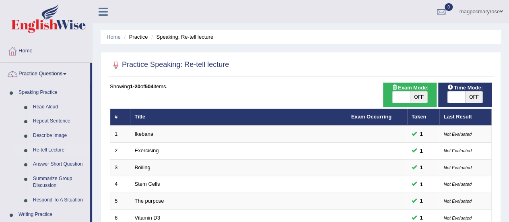
drag, startPoint x: 93, startPoint y: 102, endPoint x: 92, endPoint y: 116, distance: 14.1
click at [58, 164] on link "Answer Short Question" at bounding box center [59, 164] width 61 height 14
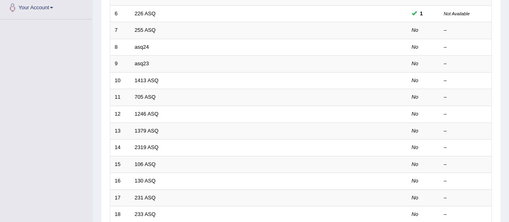
scroll to position [203, 0]
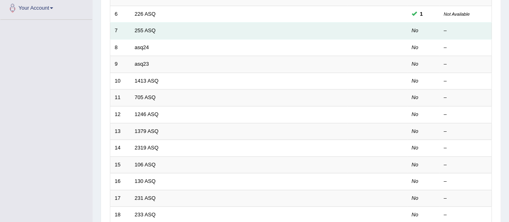
click at [150, 32] on td "255 ASQ" at bounding box center [238, 31] width 216 height 17
click at [148, 29] on link "255 ASQ" at bounding box center [145, 30] width 21 height 6
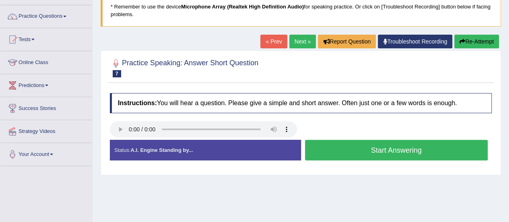
scroll to position [59, 0]
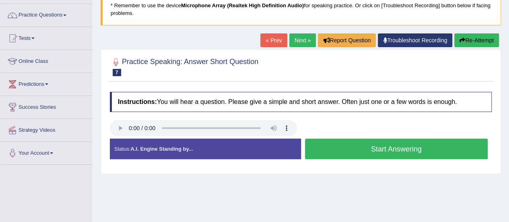
click at [385, 151] on button "Start Answering" at bounding box center [396, 148] width 183 height 21
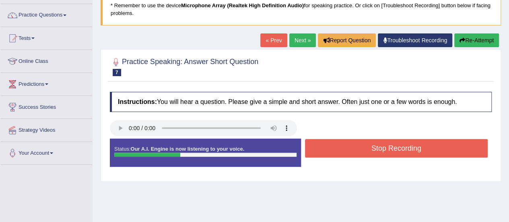
click at [385, 151] on button "Stop Recording" at bounding box center [396, 148] width 183 height 18
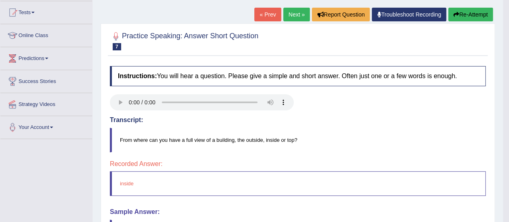
scroll to position [0, 0]
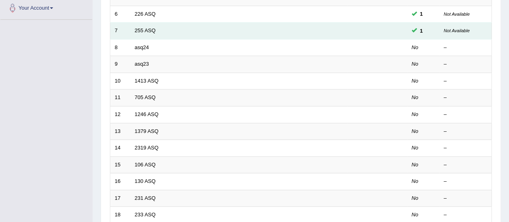
scroll to position [203, 0]
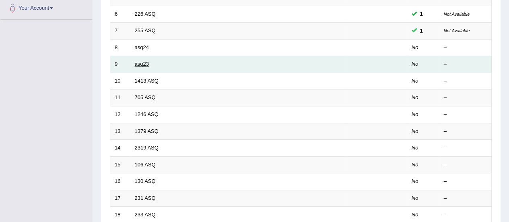
click at [145, 61] on link "asq23" at bounding box center [142, 64] width 14 height 6
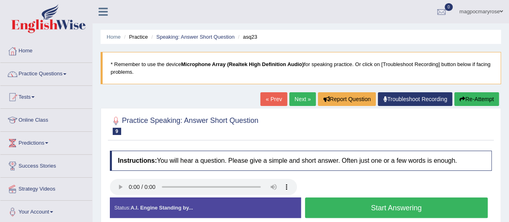
scroll to position [68, 0]
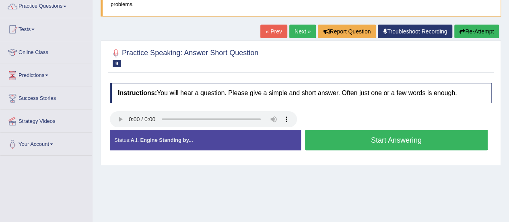
click at [388, 134] on button "Start Answering" at bounding box center [396, 139] width 183 height 21
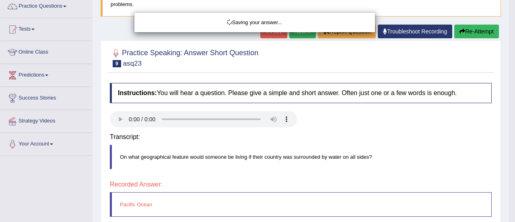
click at [357, 142] on body "Toggle navigation Home Practice Questions Speaking Practice Read Aloud Repeat S…" at bounding box center [257, 43] width 515 height 222
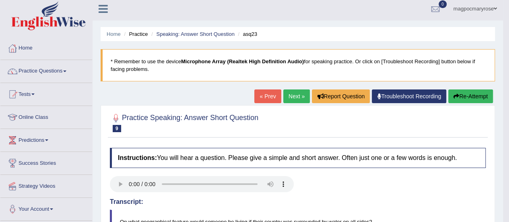
scroll to position [0, 0]
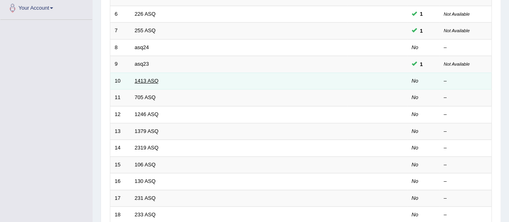
click at [136, 78] on link "1413 ASQ" at bounding box center [147, 81] width 24 height 6
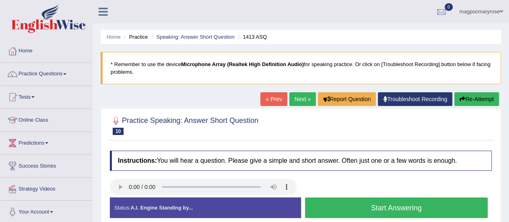
scroll to position [123, 0]
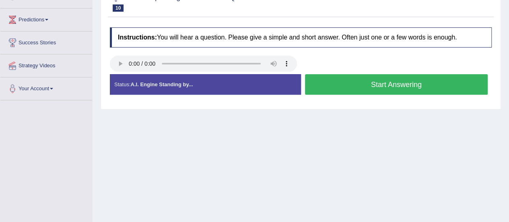
click at [362, 81] on button "Start Answering" at bounding box center [396, 84] width 183 height 21
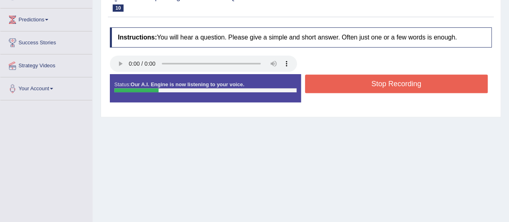
click at [362, 81] on button "Stop Recording" at bounding box center [396, 83] width 183 height 18
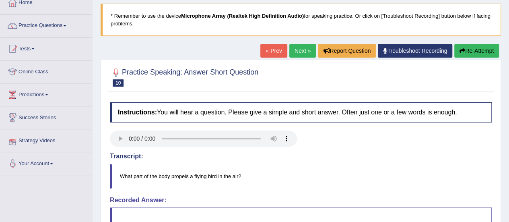
scroll to position [51, 0]
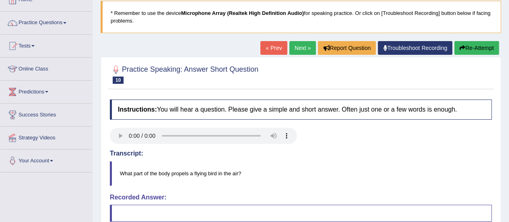
click at [470, 46] on button "Re-Attempt" at bounding box center [476, 48] width 45 height 14
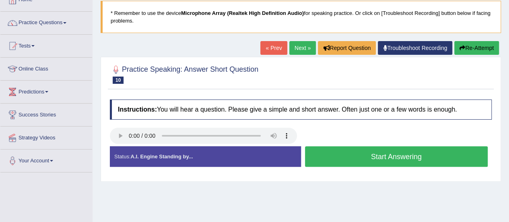
click at [327, 158] on button "Start Answering" at bounding box center [396, 156] width 183 height 21
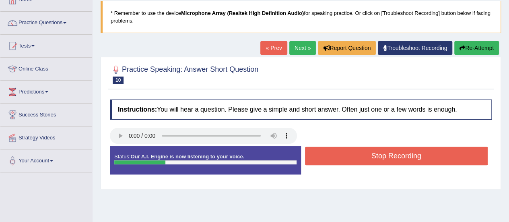
click at [327, 158] on button "Stop Recording" at bounding box center [396, 155] width 183 height 18
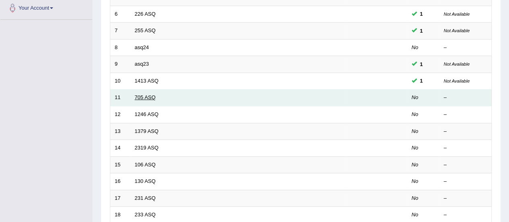
click at [135, 95] on link "705 ASQ" at bounding box center [145, 97] width 21 height 6
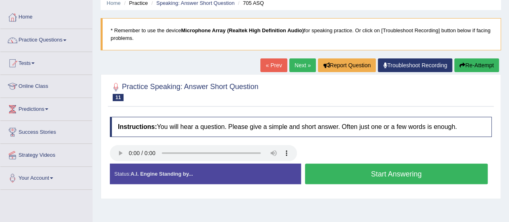
scroll to position [103, 0]
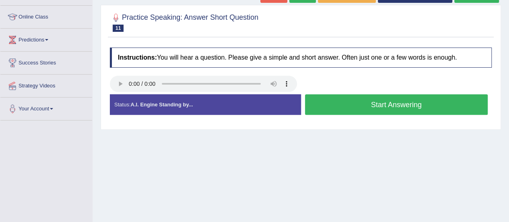
drag, startPoint x: 0, startPoint y: 0, endPoint x: 503, endPoint y: 93, distance: 511.1
click at [503, 93] on html "Toggle navigation Home Practice Questions Speaking Practice Read Aloud Repeat S…" at bounding box center [254, 8] width 509 height 222
click at [321, 106] on button "Start Answering" at bounding box center [396, 104] width 183 height 21
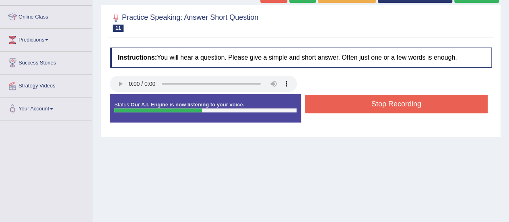
click at [321, 106] on button "Stop Recording" at bounding box center [396, 103] width 183 height 18
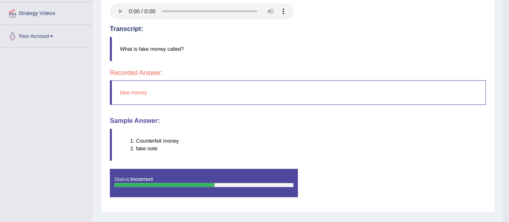
scroll to position [175, 0]
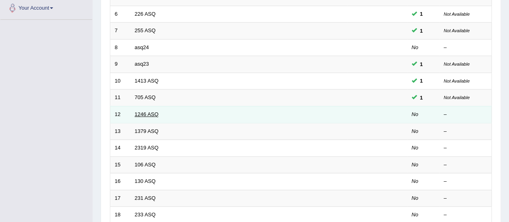
click at [145, 112] on link "1246 ASQ" at bounding box center [147, 114] width 24 height 6
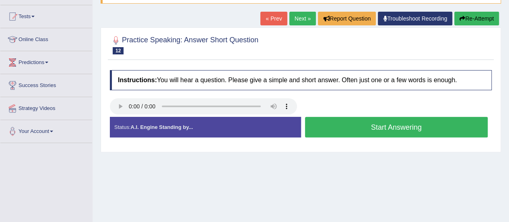
scroll to position [90, 0]
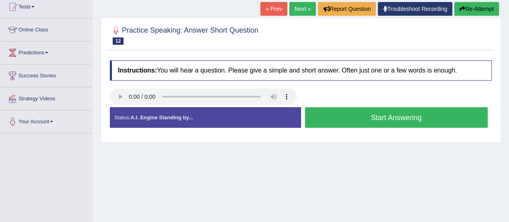
click at [372, 115] on button "Start Answering" at bounding box center [396, 117] width 183 height 21
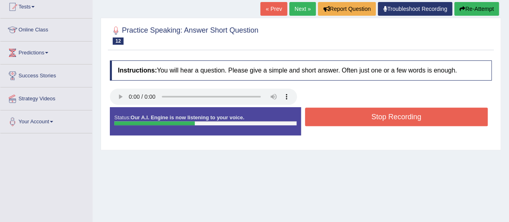
click at [372, 115] on button "Stop Recording" at bounding box center [396, 116] width 183 height 18
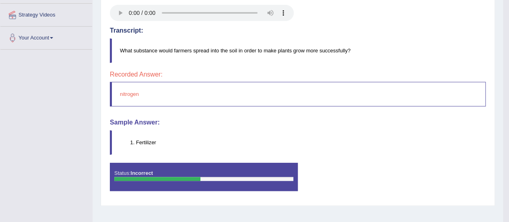
scroll to position [171, 0]
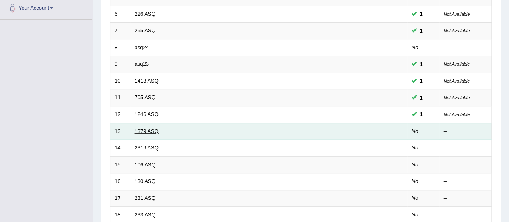
click at [150, 129] on link "1379 ASQ" at bounding box center [147, 131] width 24 height 6
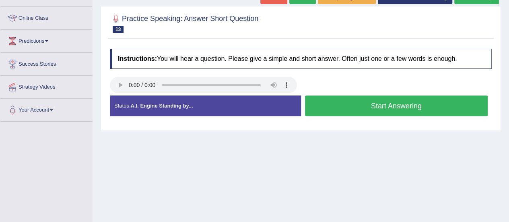
scroll to position [103, 0]
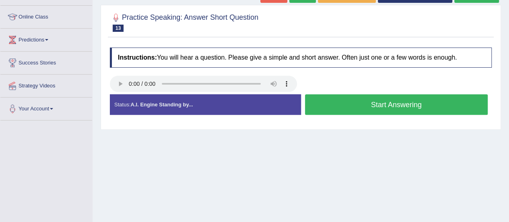
click at [380, 100] on button "Start Answering" at bounding box center [396, 104] width 183 height 21
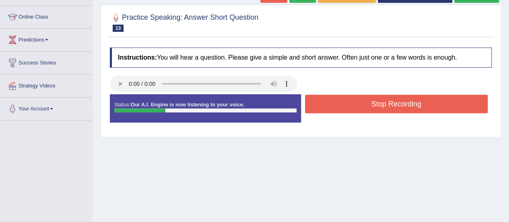
click at [380, 100] on button "Stop Recording" at bounding box center [396, 103] width 183 height 18
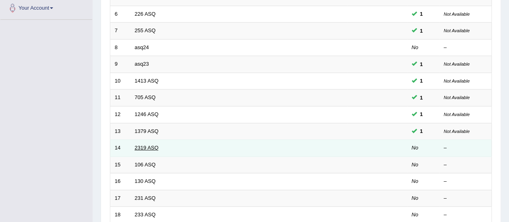
click at [144, 148] on link "2319 ASQ" at bounding box center [147, 147] width 24 height 6
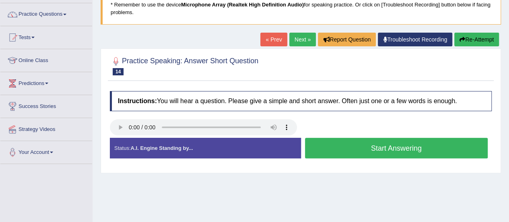
scroll to position [59, 0]
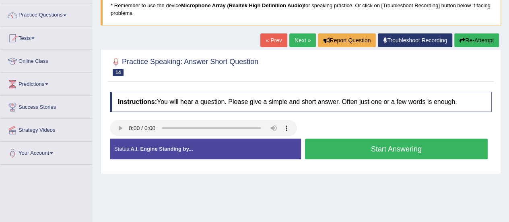
click at [382, 154] on button "Start Answering" at bounding box center [396, 148] width 183 height 21
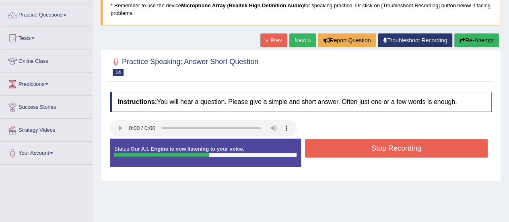
click at [382, 154] on button "Stop Recording" at bounding box center [396, 148] width 183 height 18
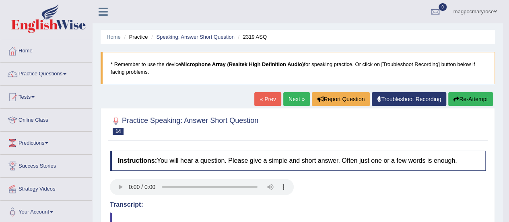
scroll to position [200, 0]
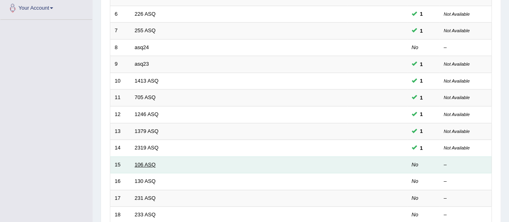
click at [145, 161] on link "106 ASQ" at bounding box center [145, 164] width 21 height 6
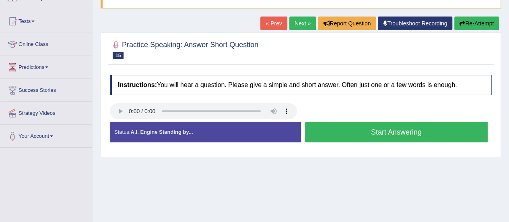
scroll to position [87, 0]
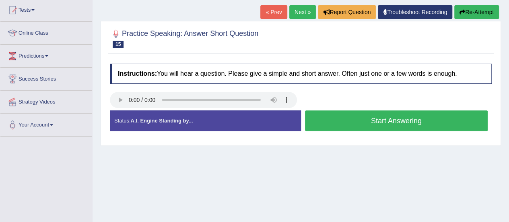
click at [395, 120] on button "Start Answering" at bounding box center [396, 120] width 183 height 21
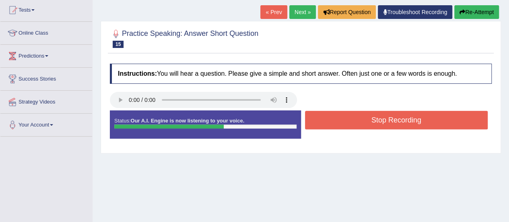
click at [333, 116] on button "Stop Recording" at bounding box center [396, 120] width 183 height 18
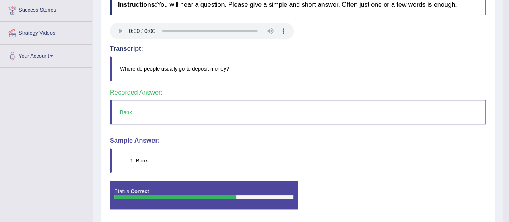
scroll to position [0, 0]
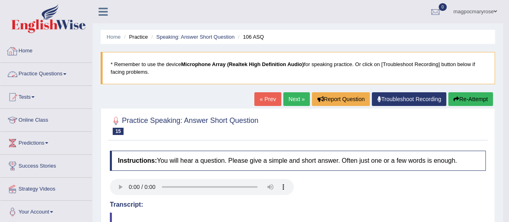
click at [66, 73] on span at bounding box center [64, 74] width 3 height 2
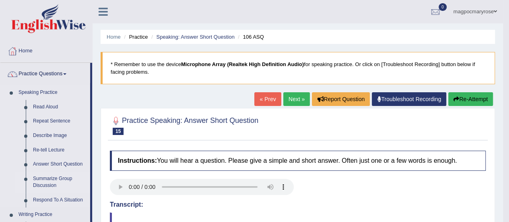
click at [48, 180] on link "Summarize Group Discussion" at bounding box center [59, 181] width 61 height 21
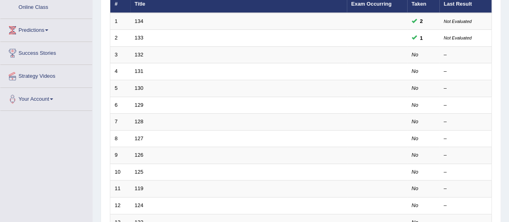
scroll to position [104, 0]
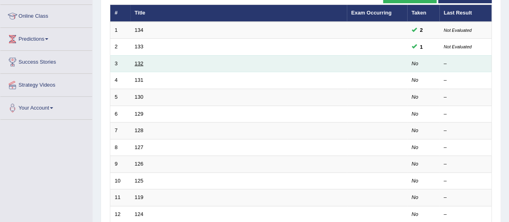
click at [142, 64] on link "132" at bounding box center [139, 63] width 9 height 6
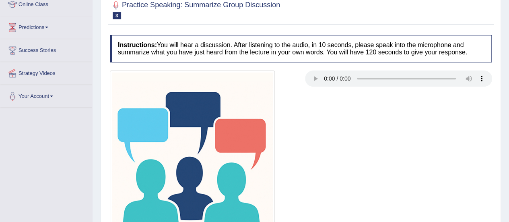
scroll to position [200, 0]
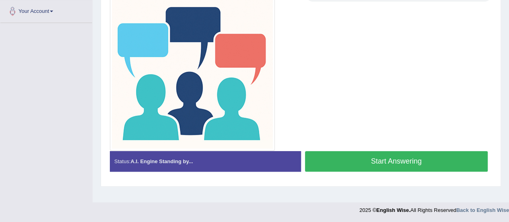
click at [363, 160] on button "Start Answering" at bounding box center [396, 161] width 183 height 21
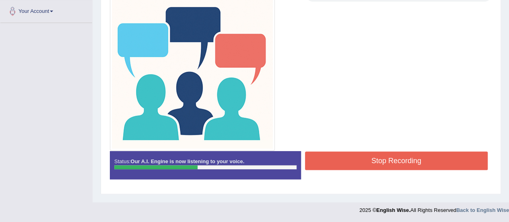
click at [363, 160] on button "Stop Recording" at bounding box center [396, 160] width 183 height 18
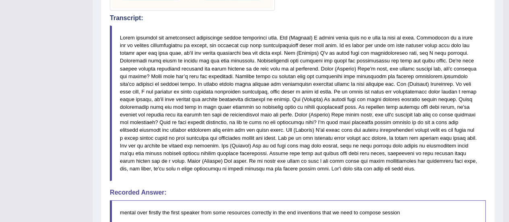
scroll to position [338, 0]
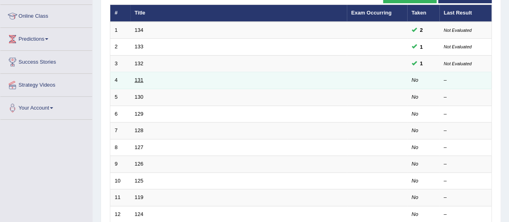
click at [141, 79] on link "131" at bounding box center [139, 80] width 9 height 6
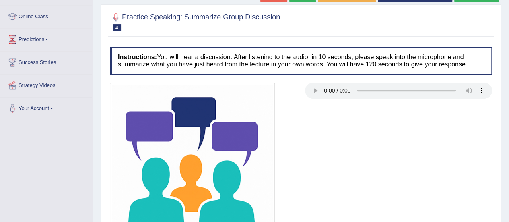
scroll to position [200, 0]
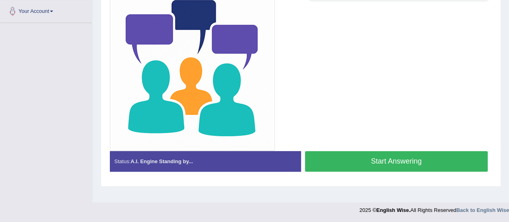
click at [361, 163] on button "Start Answering" at bounding box center [396, 161] width 183 height 21
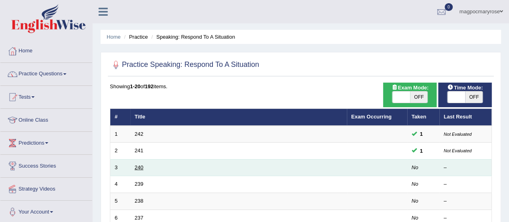
click at [139, 167] on link "240" at bounding box center [139, 167] width 9 height 6
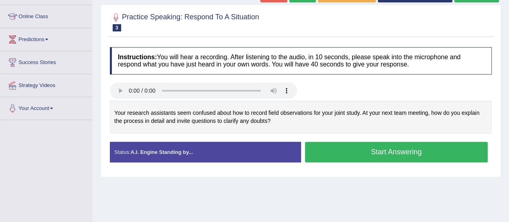
scroll to position [107, 0]
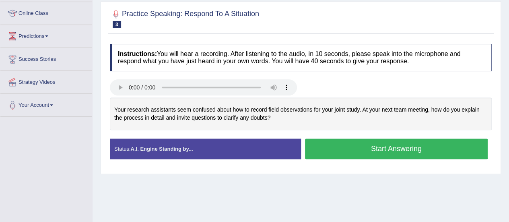
click at [347, 148] on button "Start Answering" at bounding box center [396, 148] width 183 height 21
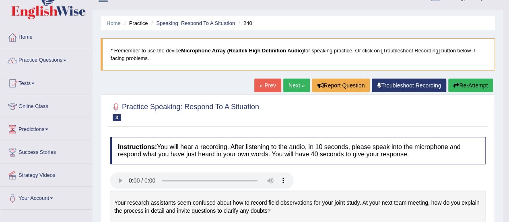
scroll to position [9, 0]
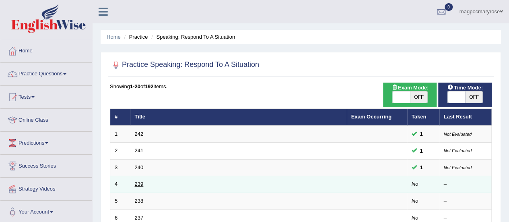
click at [138, 181] on link "239" at bounding box center [139, 184] width 9 height 6
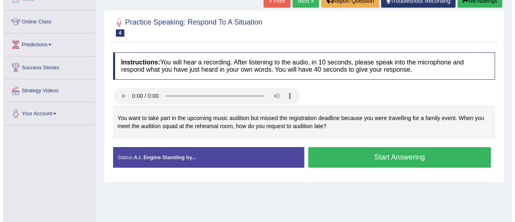
scroll to position [99, 0]
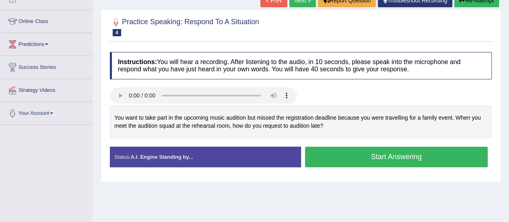
click at [320, 155] on button "Start Answering" at bounding box center [396, 156] width 183 height 21
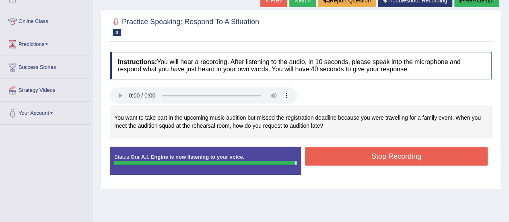
click at [320, 155] on button "Stop Recording" at bounding box center [396, 156] width 183 height 18
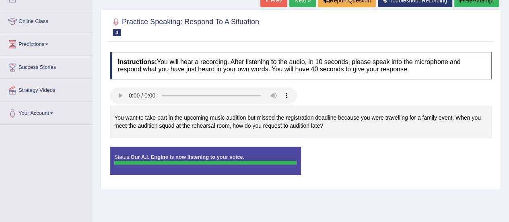
click at [320, 155] on div "Instructions: You will hear a recording. After listening to the audio, in 10 se…" at bounding box center [301, 116] width 386 height 137
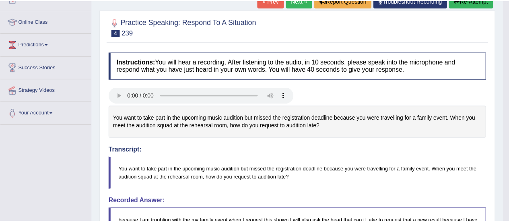
scroll to position [117, 0]
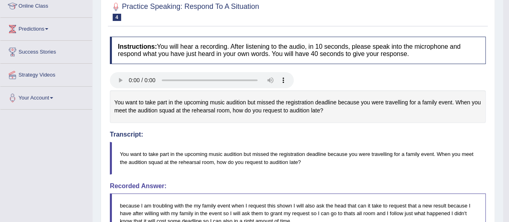
drag, startPoint x: 514, startPoint y: 83, endPoint x: 510, endPoint y: 161, distance: 78.1
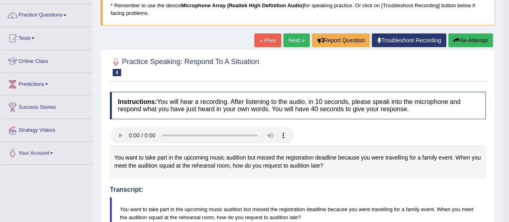
scroll to position [0, 0]
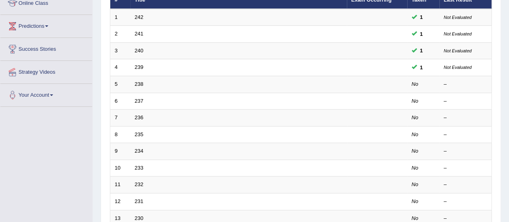
scroll to position [123, 0]
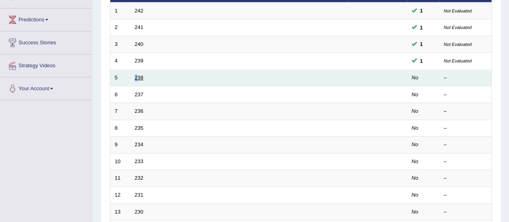
drag, startPoint x: 130, startPoint y: 80, endPoint x: 137, endPoint y: 74, distance: 8.8
click at [137, 74] on td "238" at bounding box center [238, 78] width 216 height 17
click at [137, 74] on link "238" at bounding box center [139, 77] width 9 height 6
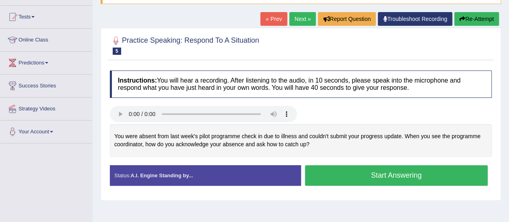
scroll to position [82, 0]
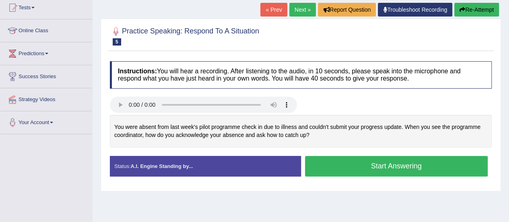
drag, startPoint x: 508, startPoint y: 81, endPoint x: 499, endPoint y: 124, distance: 44.1
click at [499, 124] on html "Toggle navigation Home Practice Questions Speaking Practice Read Aloud Repeat S…" at bounding box center [254, 22] width 509 height 222
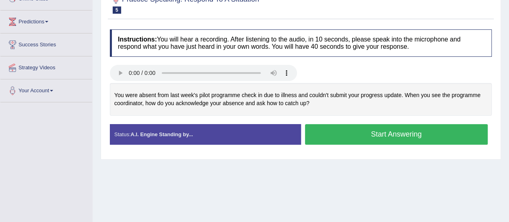
scroll to position [122, 0]
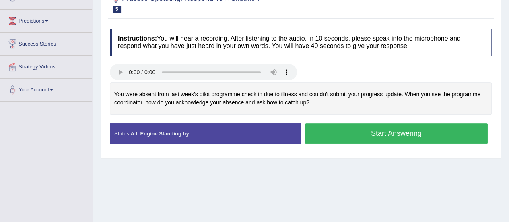
click at [405, 132] on button "Start Answering" at bounding box center [396, 133] width 183 height 21
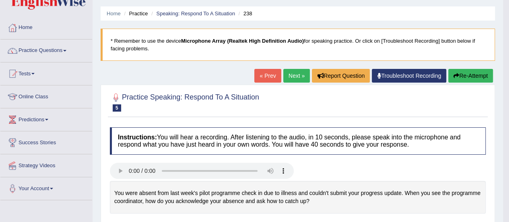
scroll to position [0, 0]
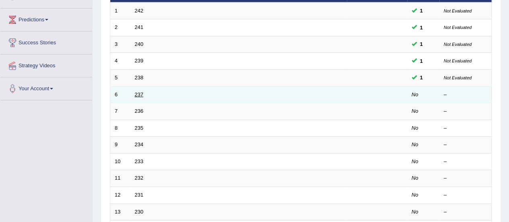
click at [136, 94] on link "237" at bounding box center [139, 94] width 9 height 6
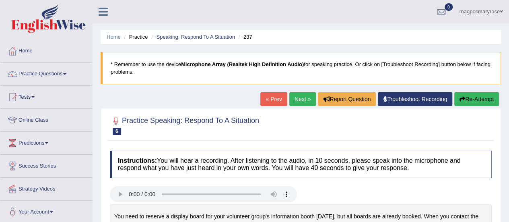
scroll to position [63, 0]
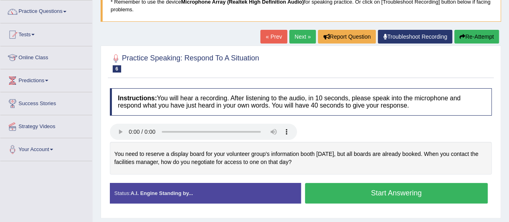
drag, startPoint x: 514, startPoint y: 53, endPoint x: 508, endPoint y: 84, distance: 31.9
click at [508, 84] on html "Toggle navigation Home Practice Questions Speaking Practice Read Aloud Repeat S…" at bounding box center [254, 49] width 509 height 222
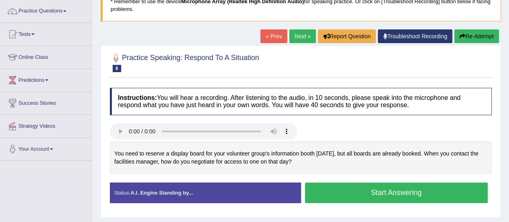
click at [319, 188] on button "Start Answering" at bounding box center [396, 192] width 183 height 21
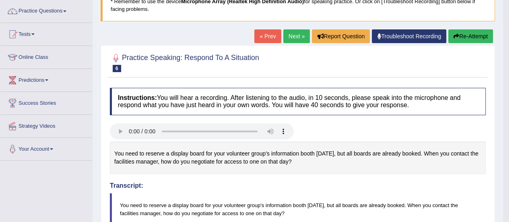
scroll to position [355, 0]
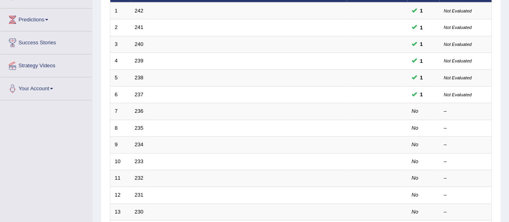
scroll to position [38, 0]
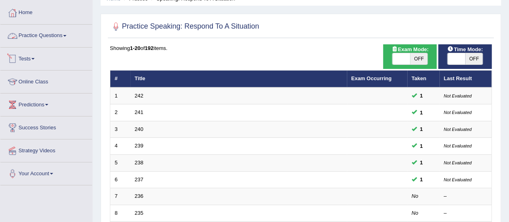
click at [53, 32] on link "Practice Questions" at bounding box center [46, 35] width 92 height 20
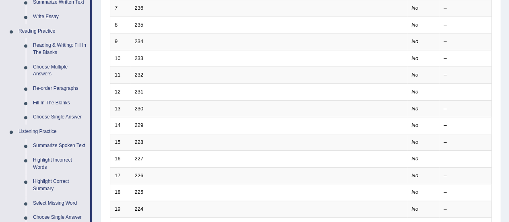
scroll to position [220, 0]
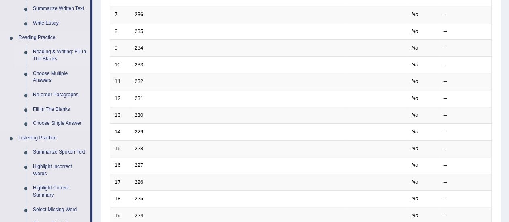
click at [68, 54] on link "Reading & Writing: Fill In The Blanks" at bounding box center [59, 55] width 61 height 21
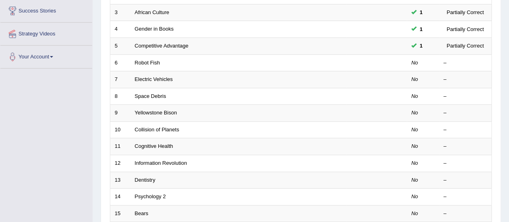
scroll to position [146, 0]
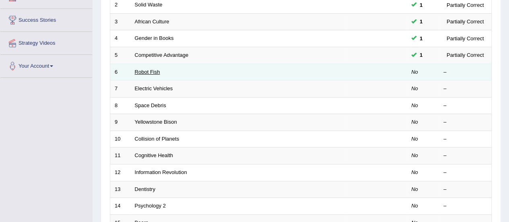
click at [148, 70] on link "Robot Fish" at bounding box center [147, 72] width 25 height 6
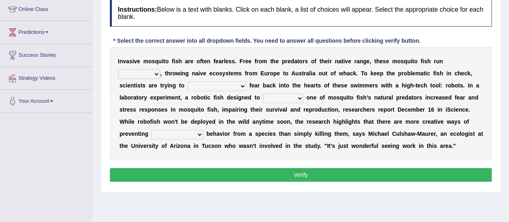
scroll to position [110, 0]
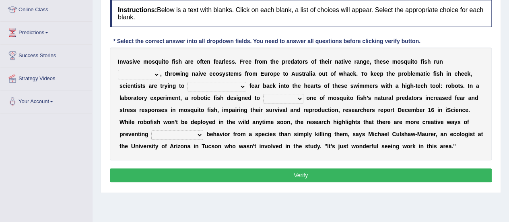
click at [148, 73] on select "occupant flippant rampant concordant" at bounding box center [139, 75] width 42 height 10
select select "rampant"
click at [118, 70] on select "occupant flippant rampant concordant" at bounding box center [139, 75] width 42 height 10
click at [221, 85] on select "accept spike strike drake" at bounding box center [216, 87] width 59 height 10
select select "accept"
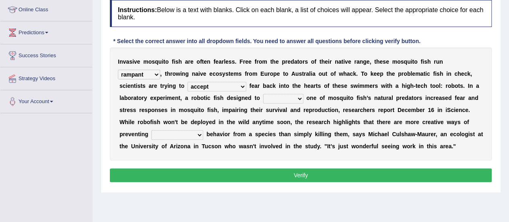
click at [187, 82] on select "accept spike strike drake" at bounding box center [216, 87] width 59 height 10
click at [277, 99] on select "bequest mimic battle conquest" at bounding box center [283, 99] width 40 height 10
select select "mimic"
click at [263, 94] on select "bequest mimic battle conquest" at bounding box center [283, 99] width 40 height 10
click at [168, 132] on select "unprivileged unprecedented uncharted unwanted" at bounding box center [177, 135] width 52 height 10
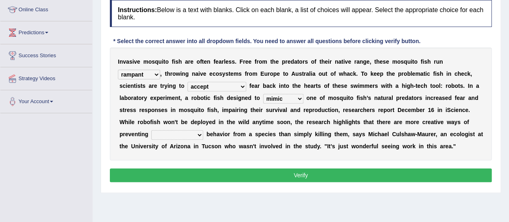
select select "unwanted"
click at [151, 130] on select "unprivileged unprecedented uncharted unwanted" at bounding box center [177, 135] width 52 height 10
click at [173, 174] on button "Verify" at bounding box center [301, 175] width 382 height 14
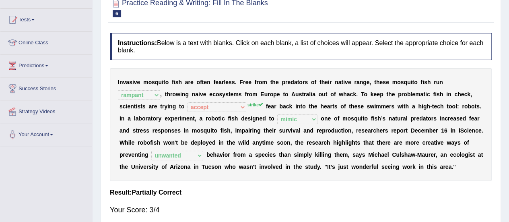
scroll to position [70, 0]
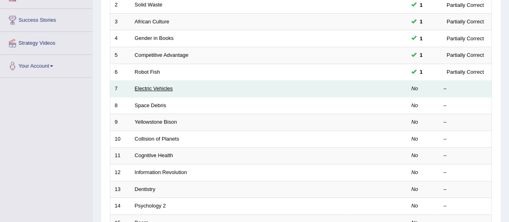
click at [161, 87] on link "Electric Vehicles" at bounding box center [154, 88] width 38 height 6
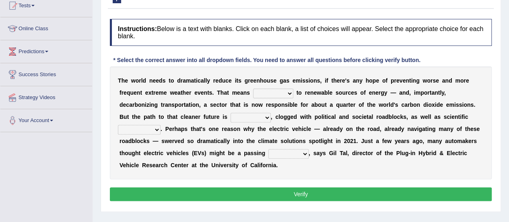
scroll to position [87, 0]
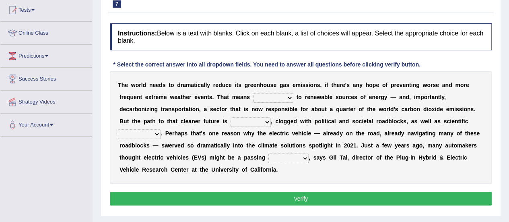
click at [277, 96] on select "grafting drafting crafting shifting" at bounding box center [273, 98] width 40 height 10
select select "shifting"
click at [253, 93] on select "grafting drafting crafting shifting" at bounding box center [273, 98] width 40 height 10
click at [254, 121] on select "daunting daunted daunt dauntless" at bounding box center [250, 122] width 40 height 10
click at [230, 117] on select "daunting daunted daunt dauntless" at bounding box center [250, 122] width 40 height 10
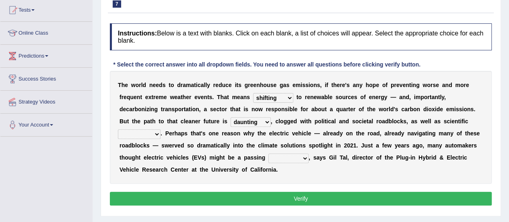
click at [256, 119] on select "daunting daunted daunt dauntless" at bounding box center [250, 122] width 40 height 10
select select "daunted"
click at [230, 117] on select "daunting daunted daunt dauntless" at bounding box center [250, 122] width 40 height 10
click at [153, 132] on select "spectacles obstacles tentacles receptacles" at bounding box center [139, 134] width 43 height 10
select select "obstacles"
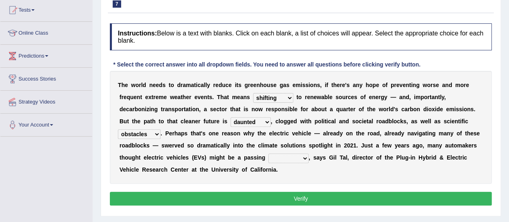
click at [118, 129] on select "spectacles obstacles tentacles receptacles" at bounding box center [139, 134] width 43 height 10
click at [285, 156] on select "fad gad tad lad" at bounding box center [288, 158] width 40 height 10
select select "lad"
click at [268, 153] on select "fad gad tad lad" at bounding box center [288, 158] width 40 height 10
click at [284, 195] on button "Verify" at bounding box center [301, 198] width 382 height 14
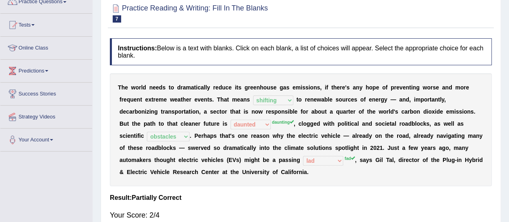
scroll to position [72, 0]
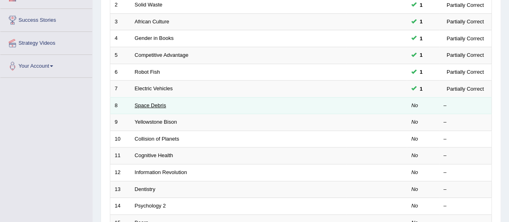
click at [160, 104] on link "Space Debris" at bounding box center [150, 105] width 31 height 6
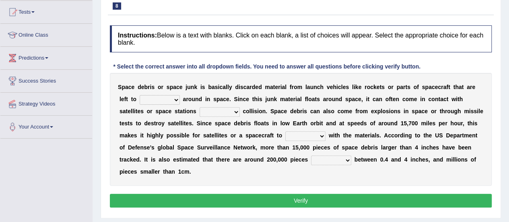
scroll to position [119, 0]
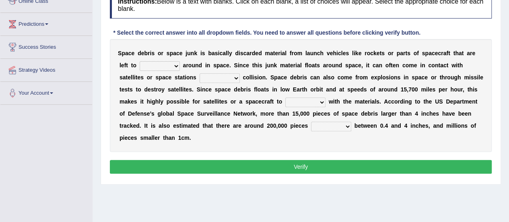
click at [168, 62] on select "twist center roam loll" at bounding box center [160, 66] width 40 height 10
select select "twist"
click at [140, 61] on select "twist center roam loll" at bounding box center [160, 66] width 40 height 10
click at [220, 74] on select "risks risk risked risking" at bounding box center [219, 78] width 40 height 10
select select "risks"
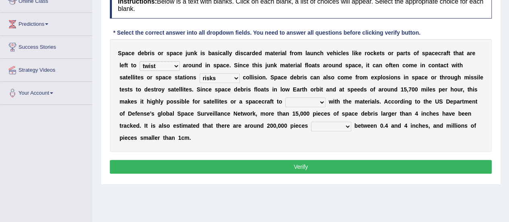
click at [199, 73] on select "risks risk risked risking" at bounding box center [219, 78] width 40 height 10
click at [309, 99] on select "collect collate collide collocate" at bounding box center [305, 102] width 40 height 10
select select "collect"
click at [285, 97] on select "collect collate collide collocate" at bounding box center [305, 102] width 40 height 10
click at [310, 99] on select "collect collate collide collocate" at bounding box center [305, 102] width 40 height 10
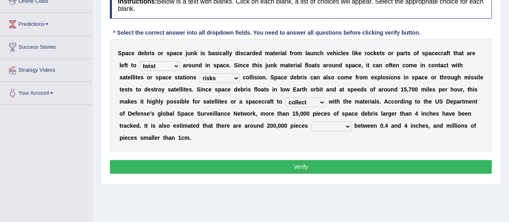
click at [285, 97] on select "collect collate collide collocate" at bounding box center [305, 102] width 40 height 10
click at [322, 127] on select "sized sizing size sizes" at bounding box center [331, 126] width 40 height 10
select select "sizes"
click at [311, 121] on select "sized sizing size sizes" at bounding box center [331, 126] width 40 height 10
click at [311, 162] on button "Verify" at bounding box center [301, 167] width 382 height 14
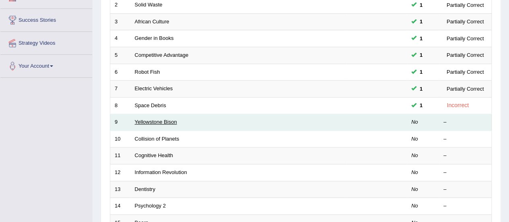
click at [158, 123] on link "Yellowstone Bison" at bounding box center [156, 122] width 42 height 6
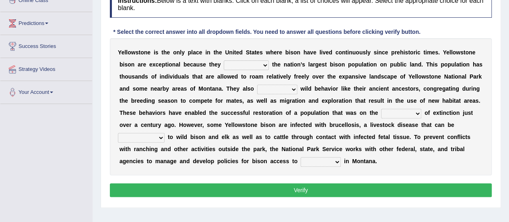
scroll to position [121, 0]
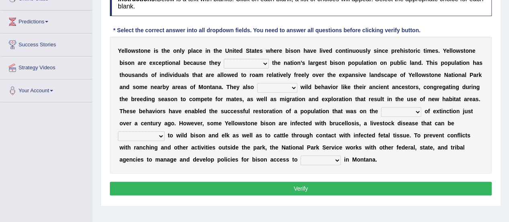
click at [243, 62] on select "congregate comprise consist compromise" at bounding box center [246, 64] width 45 height 10
select select "compromise"
click at [224, 59] on select "congregate comprise consist compromise" at bounding box center [246, 64] width 45 height 10
click at [281, 84] on select "exhibit disregard resist encourage" at bounding box center [277, 88] width 40 height 10
select select "exhibit"
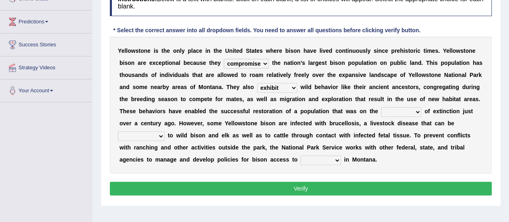
click at [257, 83] on select "exhibit disregard resist encourage" at bounding box center [277, 88] width 40 height 10
click at [392, 111] on select "brine brink danger brindle" at bounding box center [401, 112] width 40 height 10
select select "brink"
click at [381, 107] on select "brine brink danger brindle" at bounding box center [401, 112] width 40 height 10
click at [135, 137] on select "transplanted transported transgressed transmitted" at bounding box center [141, 136] width 47 height 10
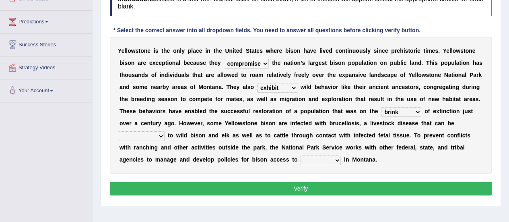
select select "transmitted"
click at [118, 131] on select "transplanted transported transgressed transmitted" at bounding box center [141, 136] width 47 height 10
click at [322, 159] on select "habitat habitat habitant food" at bounding box center [320, 160] width 40 height 10
select select "habitant"
click at [300, 155] on select "habitat habitat habitant food" at bounding box center [320, 160] width 40 height 10
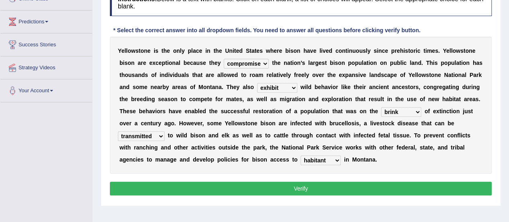
click at [316, 188] on button "Verify" at bounding box center [301, 188] width 382 height 14
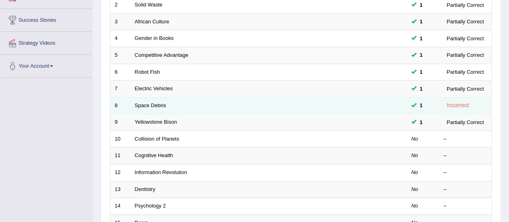
scroll to position [146, 0]
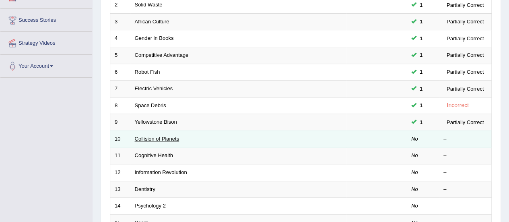
click at [168, 136] on link "Collision of Planets" at bounding box center [157, 139] width 45 height 6
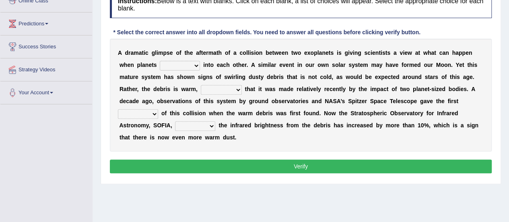
scroll to position [117, 0]
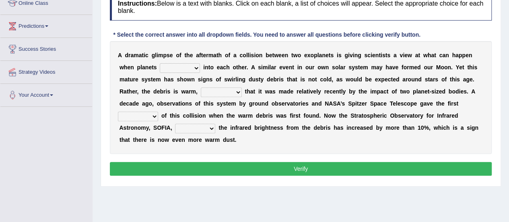
click at [185, 65] on select "crash explore roam implode" at bounding box center [180, 68] width 40 height 10
select select "crash"
click at [160, 63] on select "crash explore roam implode" at bounding box center [180, 68] width 40 height 10
click at [225, 91] on select "reinforcing sentencing forging conducing" at bounding box center [221, 92] width 41 height 10
select select "conducing"
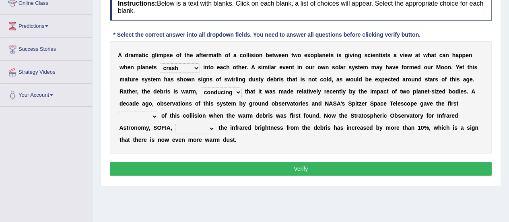
click at [201, 87] on select "reinforcing sentencing forging conducing" at bounding box center [221, 92] width 41 height 10
click at [146, 115] on select "pints faints hints taints" at bounding box center [138, 116] width 40 height 10
select select "hints"
click at [118, 111] on select "pints faints hints taints" at bounding box center [138, 116] width 40 height 10
click at [180, 129] on select "concealed revealed repealed unsealed" at bounding box center [195, 128] width 40 height 10
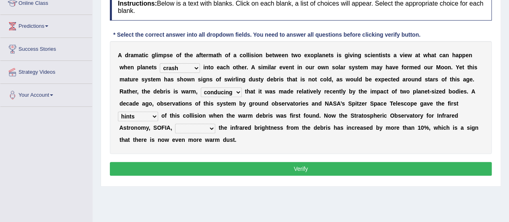
select select "revealed"
click at [175, 123] on select "concealed revealed repealed unsealed" at bounding box center [195, 128] width 40 height 10
click at [191, 166] on button "Verify" at bounding box center [301, 169] width 382 height 14
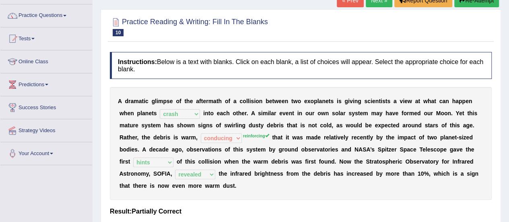
scroll to position [58, 0]
click at [66, 15] on span at bounding box center [64, 16] width 3 height 2
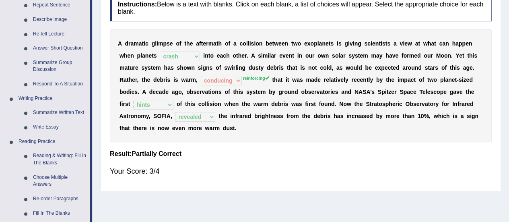
scroll to position [146, 0]
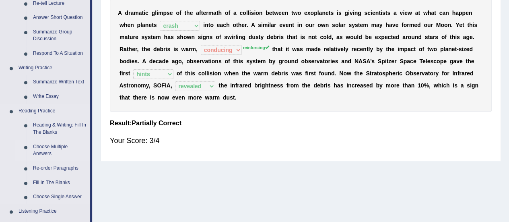
click at [43, 149] on link "Choose Multiple Answers" at bounding box center [59, 150] width 61 height 21
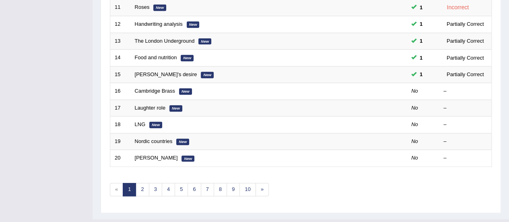
scroll to position [276, 0]
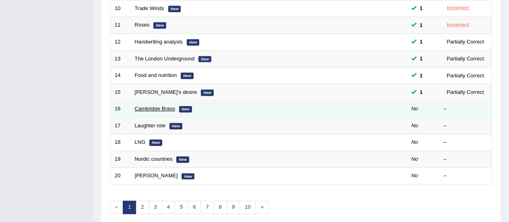
click at [160, 108] on link "Cambridge Brass" at bounding box center [155, 108] width 40 height 6
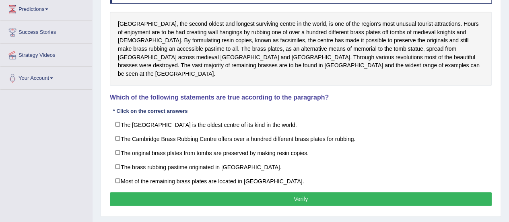
scroll to position [129, 0]
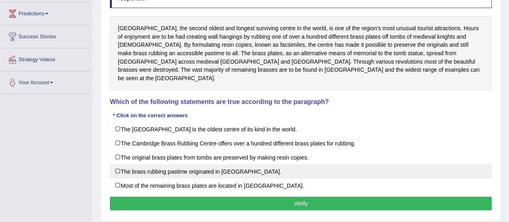
click at [119, 164] on label "The brass rubbing pastime originated in [GEOGRAPHIC_DATA]." at bounding box center [301, 171] width 382 height 14
checkbox input "true"
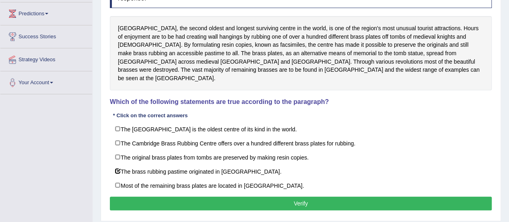
click at [158, 196] on button "Verify" at bounding box center [301, 203] width 382 height 14
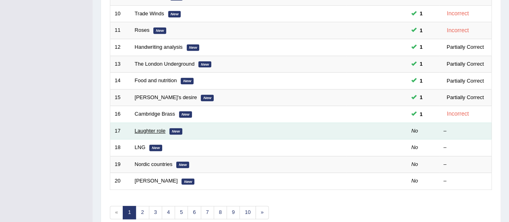
click at [146, 129] on link "Laughter role" at bounding box center [150, 130] width 31 height 6
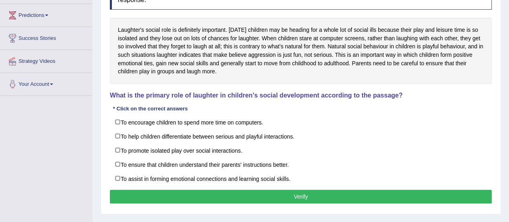
drag, startPoint x: 0, startPoint y: 0, endPoint x: 504, endPoint y: 163, distance: 529.5
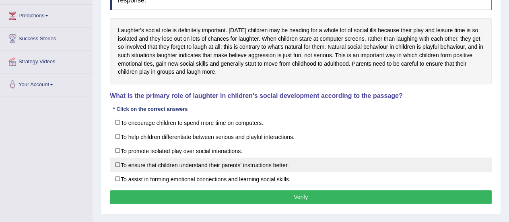
click at [117, 160] on label "To ensure that children understand their parents' instructions better." at bounding box center [301, 164] width 382 height 14
checkbox input "true"
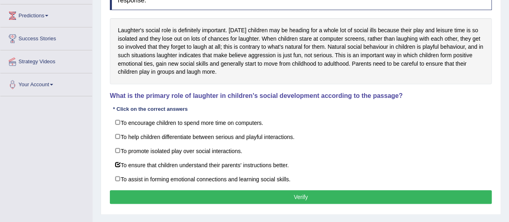
click at [148, 191] on button "Verify" at bounding box center [301, 197] width 382 height 14
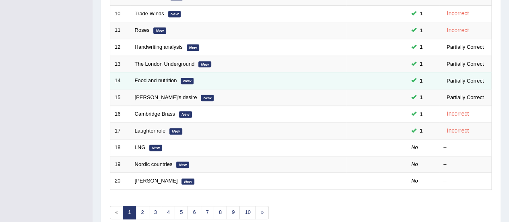
scroll to position [271, 0]
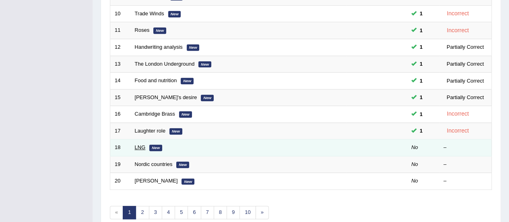
click at [140, 144] on link "LNG" at bounding box center [140, 147] width 11 height 6
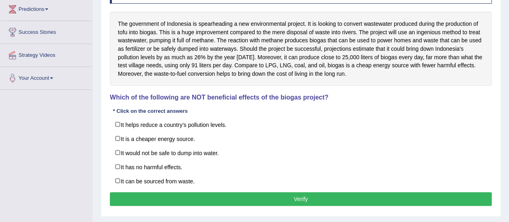
scroll to position [133, 0]
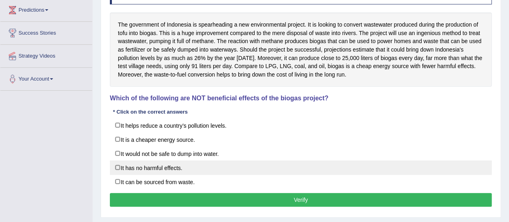
click at [116, 168] on label "It has no harmful effects." at bounding box center [301, 167] width 382 height 14
checkbox input "true"
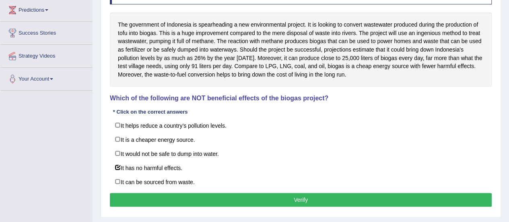
click at [131, 193] on button "Verify" at bounding box center [301, 200] width 382 height 14
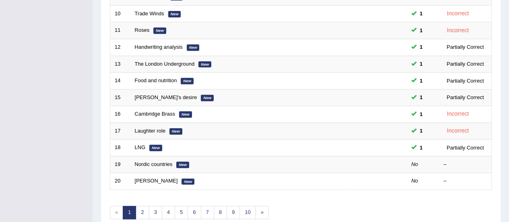
scroll to position [271, 0]
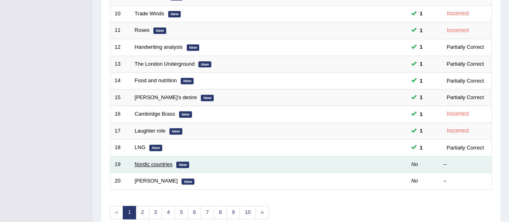
click at [159, 161] on link "Nordic countries" at bounding box center [154, 164] width 38 height 6
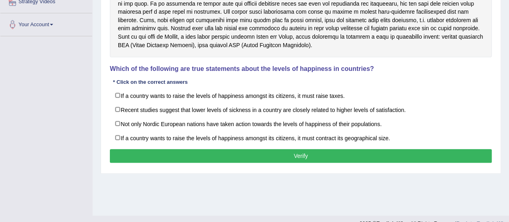
scroll to position [200, 0]
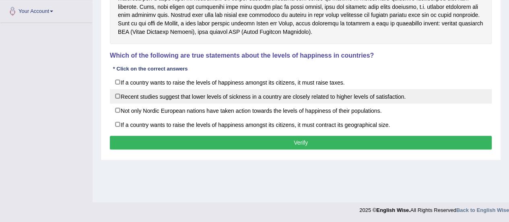
click at [124, 93] on label "Recent studies suggest that lower levels of sickness in a country are closely r…" at bounding box center [301, 96] width 382 height 14
checkbox input "true"
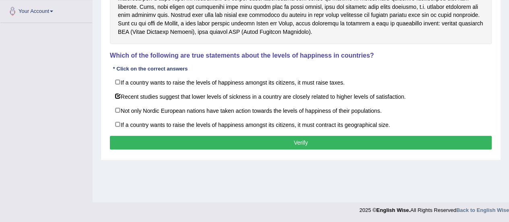
click at [141, 136] on button "Verify" at bounding box center [301, 143] width 382 height 14
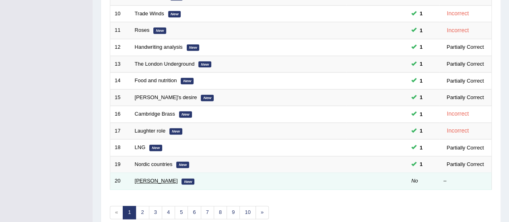
click at [147, 177] on link "[PERSON_NAME]" at bounding box center [156, 180] width 43 height 6
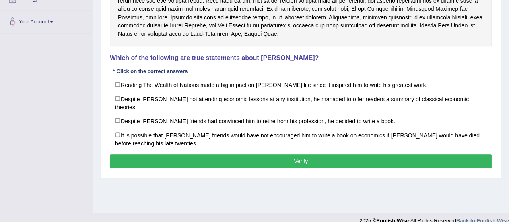
scroll to position [195, 0]
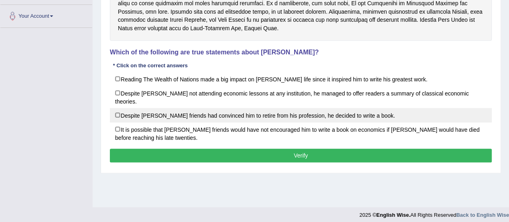
click at [119, 108] on label "Despite David Ricardo’s friends had convinced him to retire from his profession…" at bounding box center [301, 115] width 382 height 14
checkbox input "true"
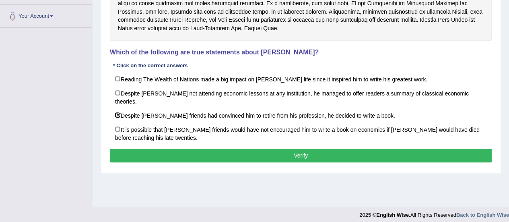
click at [157, 148] on button "Verify" at bounding box center [301, 155] width 382 height 14
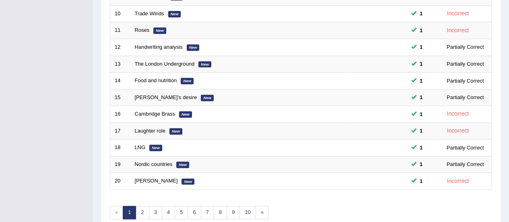
drag, startPoint x: 495, startPoint y: 158, endPoint x: 499, endPoint y: 148, distance: 11.0
click at [499, 148] on div "Practice Reading: Choose Multiple Answers Time Mode: ON OFF Exam Mode: ON OFF S…" at bounding box center [301, 8] width 400 height 454
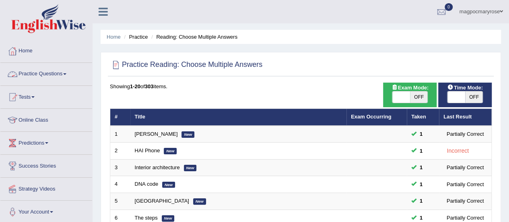
click at [52, 74] on link "Practice Questions" at bounding box center [46, 73] width 92 height 20
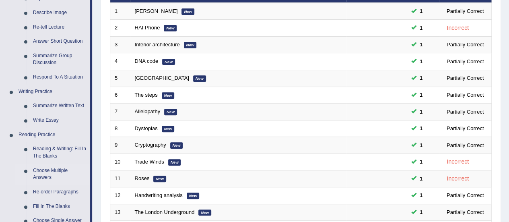
scroll to position [150, 0]
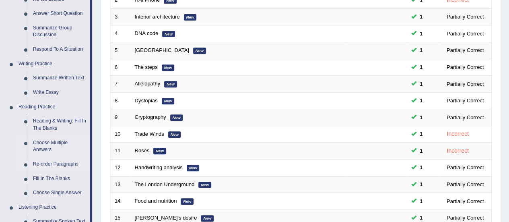
click at [49, 164] on link "Re-order Paragraphs" at bounding box center [59, 164] width 61 height 14
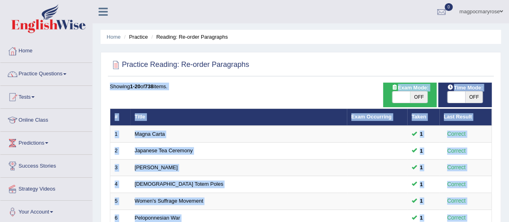
drag, startPoint x: 498, startPoint y: 64, endPoint x: 514, endPoint y: 58, distance: 17.0
click at [508, 58] on html "Toggle navigation Home Practice Questions Speaking Practice Read Aloud Repeat S…" at bounding box center [254, 111] width 509 height 222
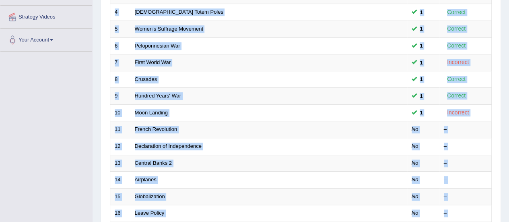
scroll to position [195, 0]
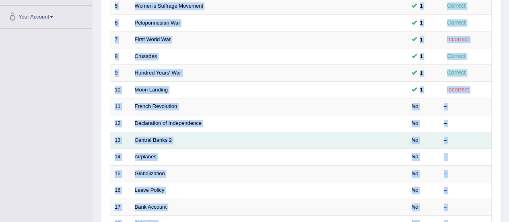
click at [483, 136] on div "–" at bounding box center [465, 140] width 43 height 8
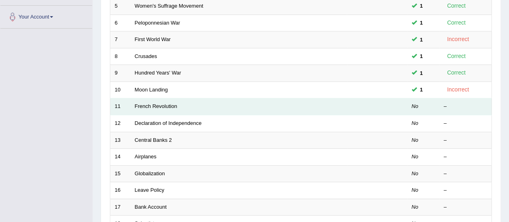
click at [304, 109] on td "French Revolution" at bounding box center [238, 106] width 216 height 17
click at [164, 104] on link "French Revolution" at bounding box center [156, 106] width 43 height 6
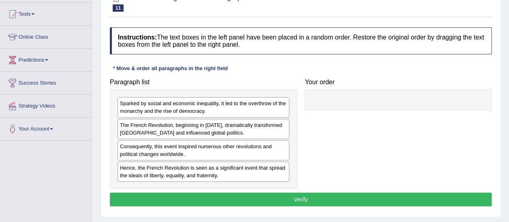
scroll to position [82, 0]
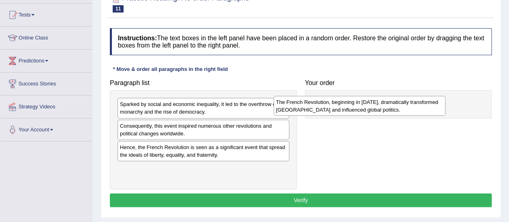
drag, startPoint x: 229, startPoint y: 130, endPoint x: 386, endPoint y: 106, distance: 158.3
click at [386, 106] on div "The French Revolution, beginning in 1789, dramatically transformed France and i…" at bounding box center [359, 106] width 172 height 20
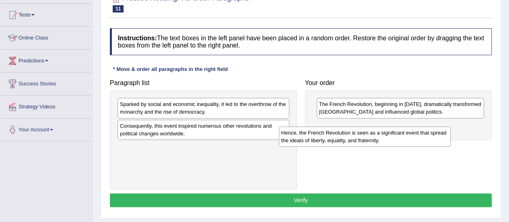
drag, startPoint x: 203, startPoint y: 155, endPoint x: 371, endPoint y: 135, distance: 168.8
click at [371, 135] on div "Hence, the French Revolution is seen as a significant event that spread the ide…" at bounding box center [365, 136] width 172 height 20
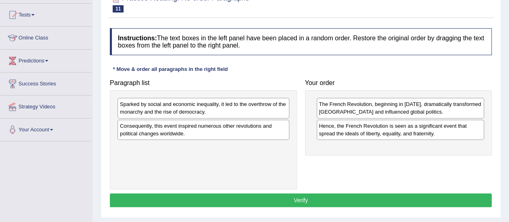
click at [198, 105] on div "Sparked by social and economic inequality, it led to the overthrow of the monar…" at bounding box center [203, 108] width 172 height 20
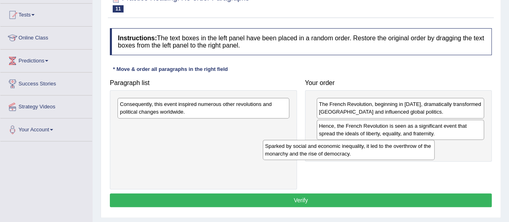
drag, startPoint x: 234, startPoint y: 107, endPoint x: 380, endPoint y: 148, distance: 151.2
click at [380, 148] on div "Sparked by social and economic inequality, it led to the overthrow of the monar…" at bounding box center [349, 150] width 172 height 20
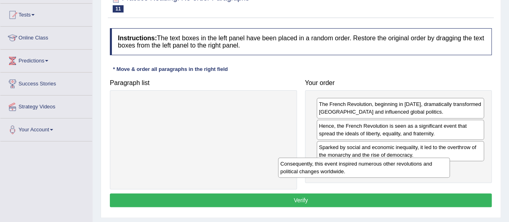
drag, startPoint x: 206, startPoint y: 107, endPoint x: 366, endPoint y: 167, distance: 171.3
click at [366, 167] on div "Consequently, this event inspired numerous other revolutions and political chan…" at bounding box center [364, 167] width 172 height 20
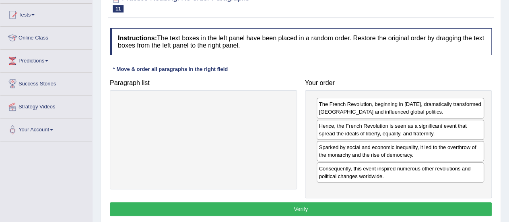
click at [317, 205] on button "Verify" at bounding box center [301, 209] width 382 height 14
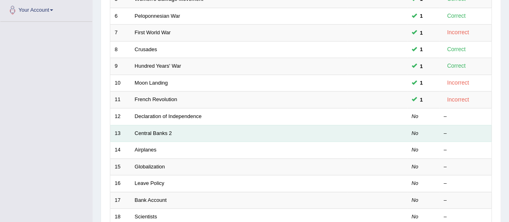
scroll to position [195, 0]
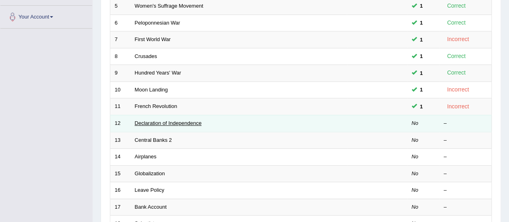
click at [161, 121] on link "Declaration of Independence" at bounding box center [168, 123] width 67 height 6
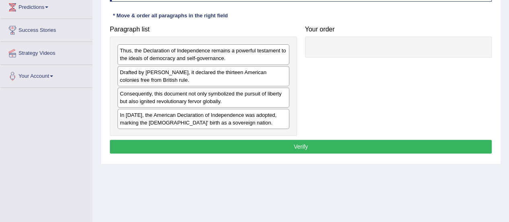
scroll to position [131, 0]
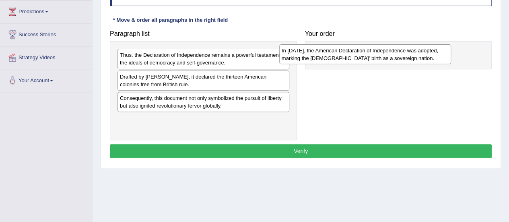
drag, startPoint x: 239, startPoint y: 123, endPoint x: 400, endPoint y: 55, distance: 174.8
click at [400, 55] on div "In 1776, the American Declaration of Independence was adopted, marking the Unit…" at bounding box center [365, 54] width 172 height 20
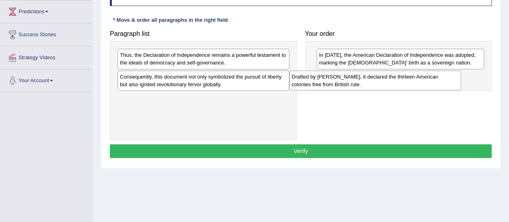
drag, startPoint x: 190, startPoint y: 82, endPoint x: 364, endPoint y: 81, distance: 174.1
click at [364, 81] on div "Drafted by Thomas Jefferson, it declared the thirteen American colonies free fr…" at bounding box center [375, 80] width 172 height 20
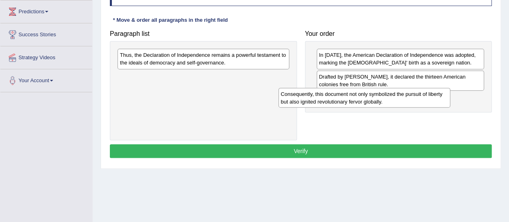
drag, startPoint x: 224, startPoint y: 80, endPoint x: 385, endPoint y: 98, distance: 162.6
click at [385, 98] on div "Consequently, this document not only symbolized the pursuit of liberty but also…" at bounding box center [364, 98] width 172 height 20
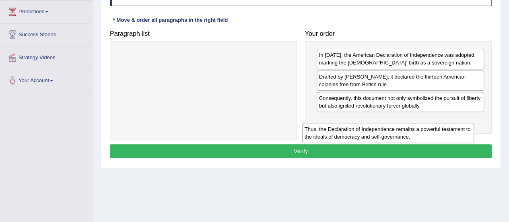
drag, startPoint x: 165, startPoint y: 57, endPoint x: 350, endPoint y: 131, distance: 198.9
click at [350, 131] on div "Thus, the Declaration of Independence remains a powerful testament to the ideal…" at bounding box center [388, 133] width 172 height 20
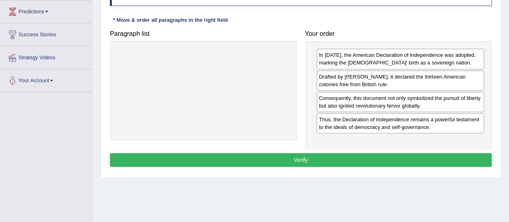
click at [306, 153] on button "Verify" at bounding box center [301, 160] width 382 height 14
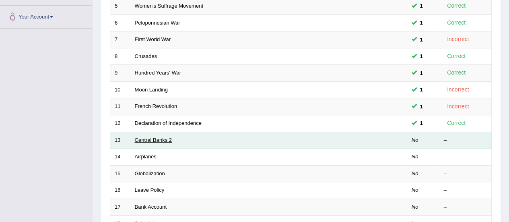
click at [157, 140] on link "Central Banks 2" at bounding box center [153, 140] width 37 height 6
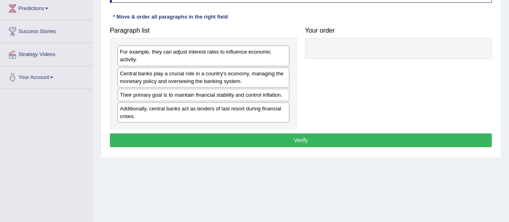
scroll to position [136, 0]
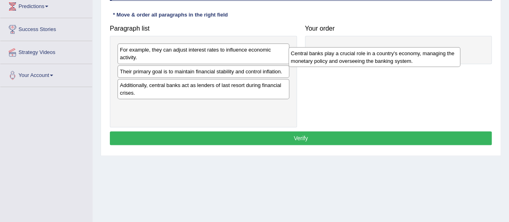
drag, startPoint x: 177, startPoint y: 74, endPoint x: 348, endPoint y: 55, distance: 172.4
click at [348, 55] on div "Central banks play a crucial role in a country's economy, managing the monetary…" at bounding box center [374, 57] width 172 height 20
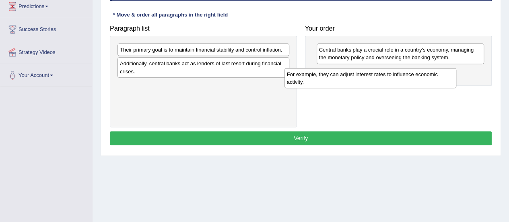
drag, startPoint x: 207, startPoint y: 53, endPoint x: 375, endPoint y: 77, distance: 168.9
click at [375, 77] on div "For example, they can adjust interest rates to influence economic activity." at bounding box center [370, 78] width 172 height 20
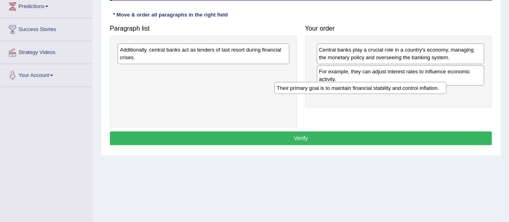
drag, startPoint x: 228, startPoint y: 50, endPoint x: 385, endPoint y: 88, distance: 161.3
click at [385, 88] on div "Their primary goal is to maintain financial stability and control inflation." at bounding box center [360, 88] width 172 height 12
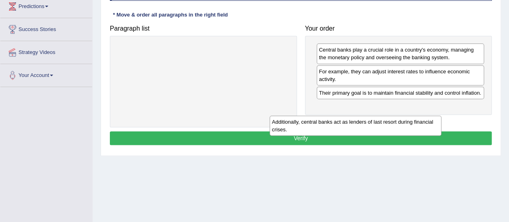
drag, startPoint x: 240, startPoint y: 53, endPoint x: 392, endPoint y: 125, distance: 168.2
click at [392, 125] on div "Additionally, central banks act as lenders of last resort during financial cris…" at bounding box center [355, 125] width 172 height 20
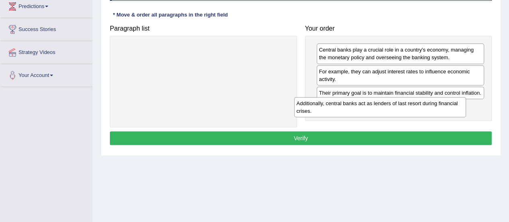
drag, startPoint x: 275, startPoint y: 52, endPoint x: 452, endPoint y: 106, distance: 184.4
click at [452, 106] on div "Additionally, central banks act as lenders of last resort during financial cris…" at bounding box center [380, 107] width 172 height 20
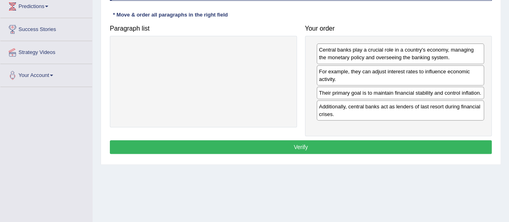
click at [306, 140] on button "Verify" at bounding box center [301, 147] width 382 height 14
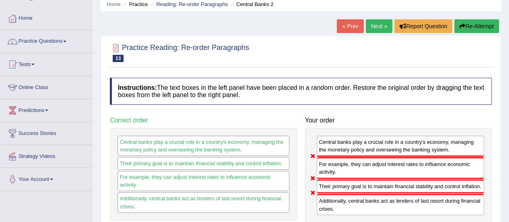
scroll to position [36, 0]
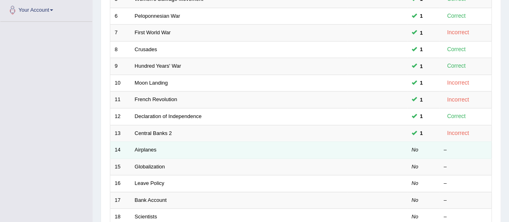
scroll to position [195, 0]
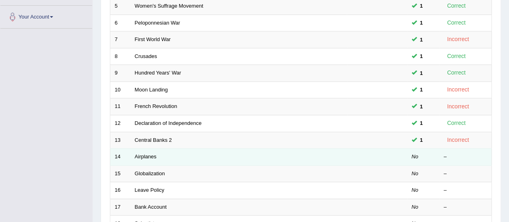
click at [147, 157] on td "Airplanes" at bounding box center [238, 156] width 216 height 17
click at [147, 155] on link "Airplanes" at bounding box center [146, 156] width 22 height 6
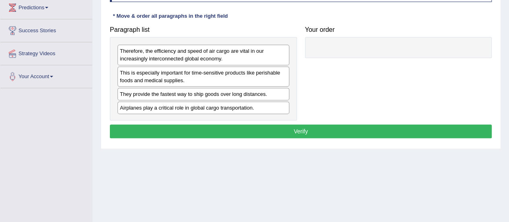
scroll to position [134, 0]
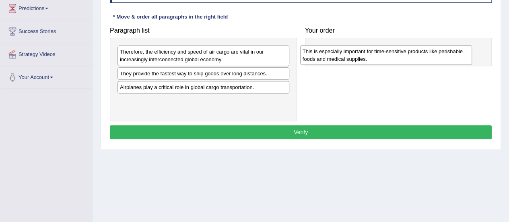
drag, startPoint x: 240, startPoint y: 78, endPoint x: 423, endPoint y: 56, distance: 183.8
click at [423, 56] on div "This is especially important for time-sensitive products like perishable foods …" at bounding box center [386, 55] width 172 height 20
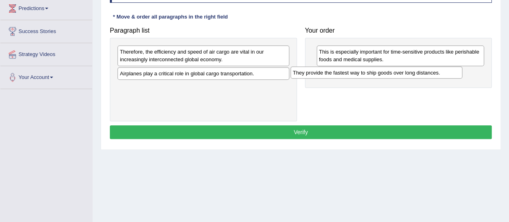
drag, startPoint x: 246, startPoint y: 75, endPoint x: 436, endPoint y: 73, distance: 190.2
click at [436, 73] on div "They provide the fastest way to ship goods over long distances." at bounding box center [376, 72] width 172 height 12
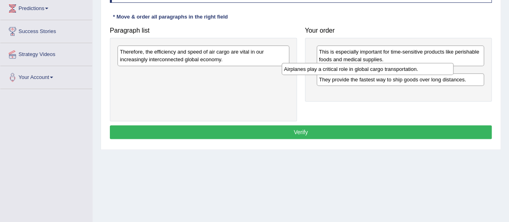
drag, startPoint x: 224, startPoint y: 74, endPoint x: 423, endPoint y: 72, distance: 198.6
click at [423, 72] on div "Airplanes play a critical role in global cargo transportation." at bounding box center [367, 69] width 172 height 12
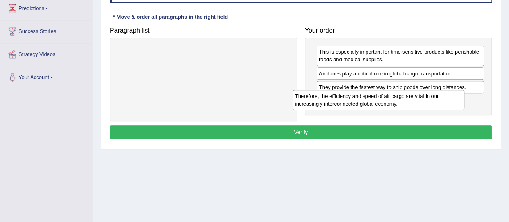
drag, startPoint x: 236, startPoint y: 55, endPoint x: 417, endPoint y: 101, distance: 186.4
click at [417, 101] on div "Therefore, the efficiency and speed of air cargo are vital in our increasingly …" at bounding box center [378, 100] width 172 height 20
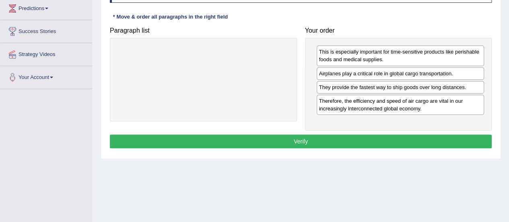
click at [308, 135] on button "Verify" at bounding box center [301, 141] width 382 height 14
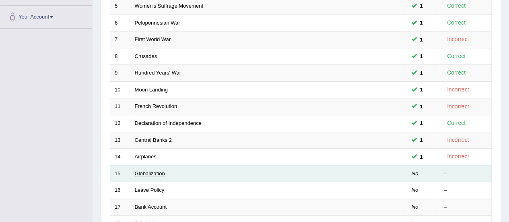
click at [146, 172] on link "Globalization" at bounding box center [150, 173] width 30 height 6
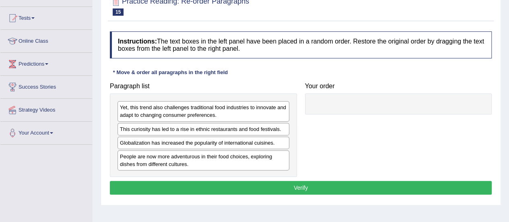
scroll to position [76, 0]
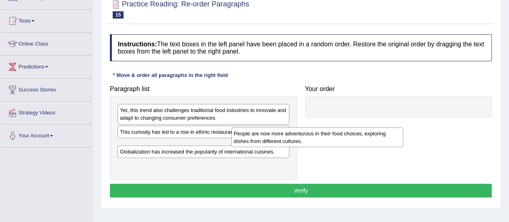
drag, startPoint x: 212, startPoint y: 154, endPoint x: 368, endPoint y: 108, distance: 162.8
click at [368, 127] on div "People are now more adventurous in their food choices, exploring dishes from di…" at bounding box center [317, 137] width 172 height 20
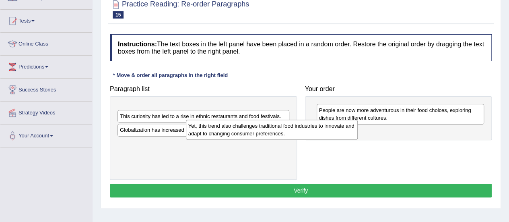
drag, startPoint x: 213, startPoint y: 112, endPoint x: 345, endPoint y: 136, distance: 134.5
click at [345, 136] on div "Yet, this trend also challenges traditional food industries to innovate and ada…" at bounding box center [272, 129] width 172 height 20
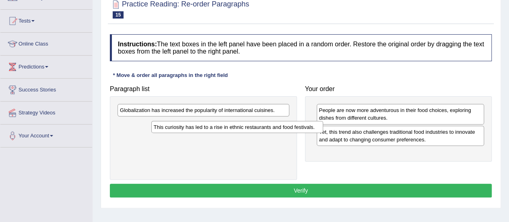
drag, startPoint x: 233, startPoint y: 110, endPoint x: 326, endPoint y: 138, distance: 97.2
click at [323, 133] on div "This curiosity has led to a rise in ethnic restaurants and food festivals." at bounding box center [237, 127] width 172 height 12
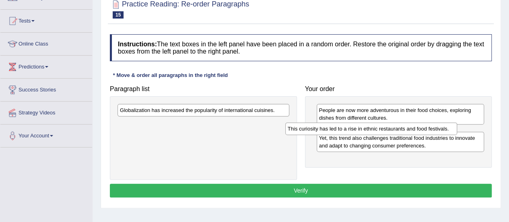
drag, startPoint x: 212, startPoint y: 125, endPoint x: 386, endPoint y: 130, distance: 173.8
click at [386, 130] on div "This curiosity has led to a rise in ethnic restaurants and food festivals." at bounding box center [371, 128] width 172 height 12
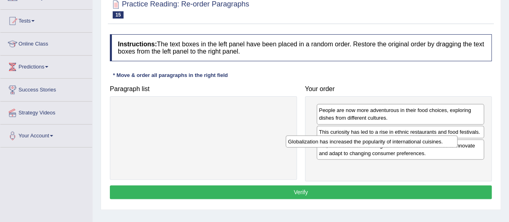
drag, startPoint x: 175, startPoint y: 109, endPoint x: 355, endPoint y: 141, distance: 182.4
click at [355, 141] on div "Globalization has increased the popularity of international cuisines." at bounding box center [371, 141] width 172 height 12
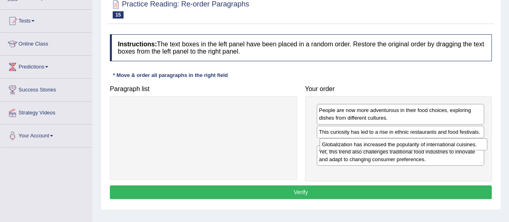
drag, startPoint x: 348, startPoint y: 168, endPoint x: 350, endPoint y: 144, distance: 23.4
click at [350, 144] on div "Globalization has increased the popularity of international cuisines." at bounding box center [403, 144] width 168 height 12
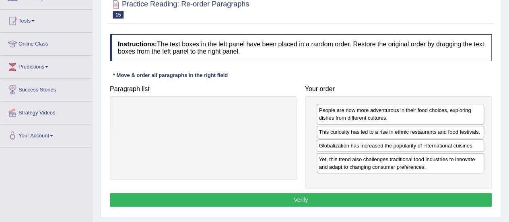
click at [266, 198] on button "Verify" at bounding box center [301, 200] width 382 height 14
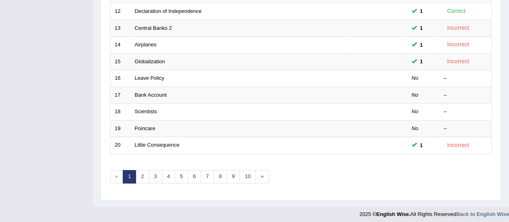
scroll to position [307, 0]
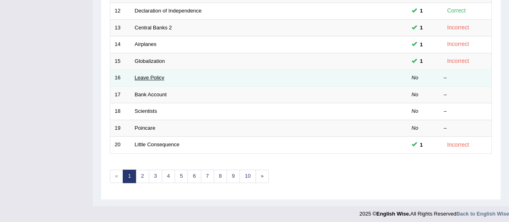
click at [152, 76] on link "Leave Policy" at bounding box center [150, 77] width 30 height 6
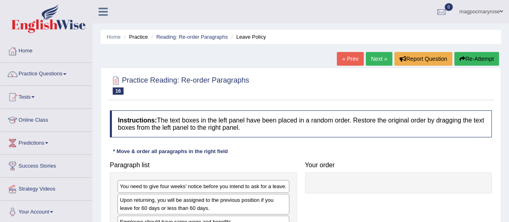
scroll to position [81, 0]
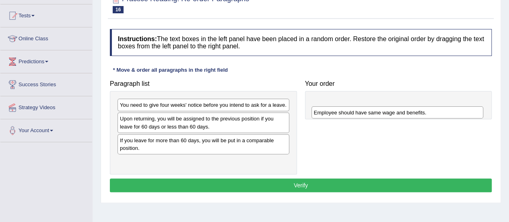
drag, startPoint x: 153, startPoint y: 140, endPoint x: 350, endPoint y: 113, distance: 198.5
click at [350, 113] on div "Employee should have same wage and benefits." at bounding box center [397, 112] width 172 height 12
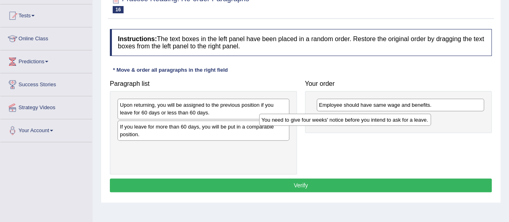
drag, startPoint x: 225, startPoint y: 105, endPoint x: 376, endPoint y: 117, distance: 151.6
click at [376, 117] on div "You need to give four weeks' notice before you intend to ask for a leave." at bounding box center [345, 119] width 172 height 12
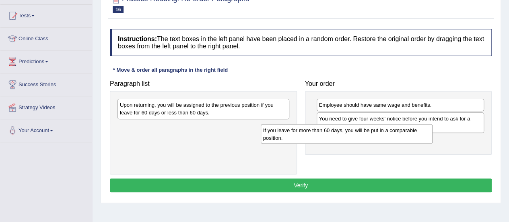
drag, startPoint x: 223, startPoint y: 131, endPoint x: 374, endPoint y: 135, distance: 150.8
click at [374, 135] on div "If you leave for more than 60 days, you will be put in a comparable position." at bounding box center [347, 134] width 172 height 20
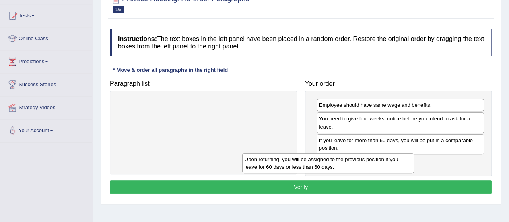
drag, startPoint x: 183, startPoint y: 112, endPoint x: 307, endPoint y: 165, distance: 135.5
click at [307, 165] on div "Upon returning, you will be assigned to the previous position if you leave for …" at bounding box center [328, 163] width 172 height 20
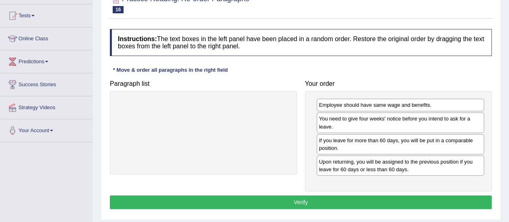
click at [285, 203] on button "Verify" at bounding box center [301, 202] width 382 height 14
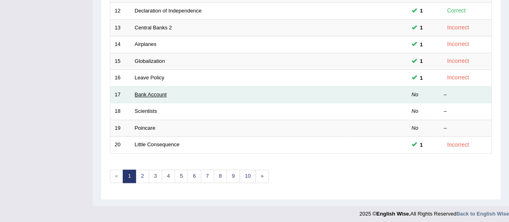
click at [157, 91] on link "Bank Account" at bounding box center [151, 94] width 32 height 6
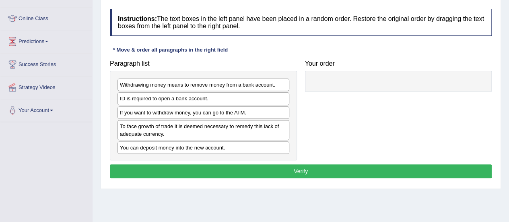
scroll to position [102, 0]
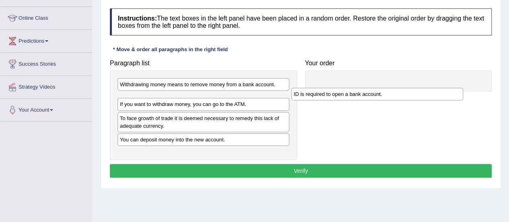
drag, startPoint x: 193, startPoint y: 94, endPoint x: 374, endPoint y: 91, distance: 181.0
click at [374, 91] on div "ID is required to open a bank account." at bounding box center [377, 94] width 172 height 12
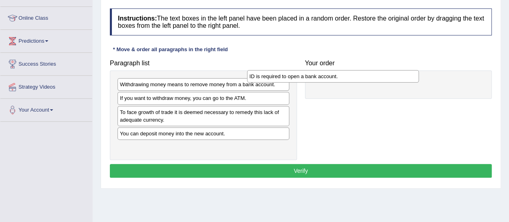
drag, startPoint x: 252, startPoint y: 95, endPoint x: 398, endPoint y: 74, distance: 147.9
click at [398, 74] on div "ID is required to open a bank account." at bounding box center [333, 76] width 172 height 12
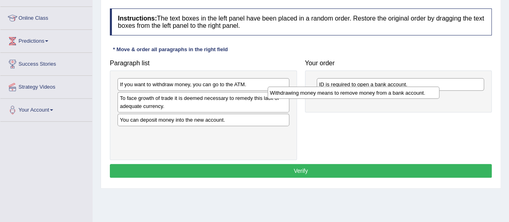
drag, startPoint x: 243, startPoint y: 84, endPoint x: 415, endPoint y: 88, distance: 171.3
click at [415, 88] on div "Withdrawing money means to remove money from a bank account." at bounding box center [353, 92] width 172 height 12
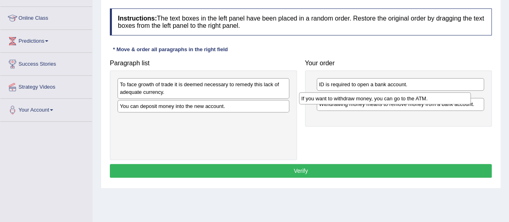
drag, startPoint x: 214, startPoint y: 81, endPoint x: 403, endPoint y: 94, distance: 189.9
click at [403, 94] on div "If you want to withdraw money, you can go to the ATM." at bounding box center [385, 98] width 172 height 12
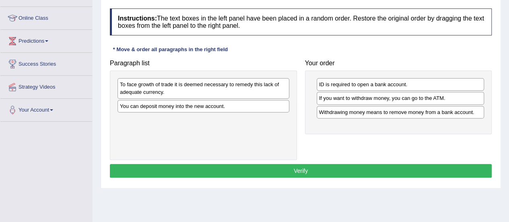
click at [209, 90] on div "To face growth of trade it is deemed necessary to remedy this lack of adequate …" at bounding box center [203, 88] width 172 height 20
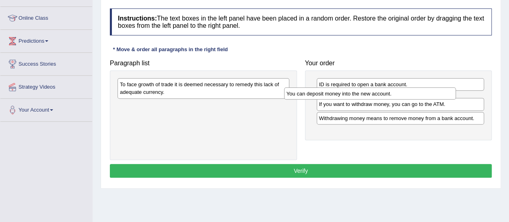
drag, startPoint x: 206, startPoint y: 107, endPoint x: 379, endPoint y: 94, distance: 173.3
click at [379, 94] on div "You can deposit money into the new account." at bounding box center [370, 93] width 172 height 12
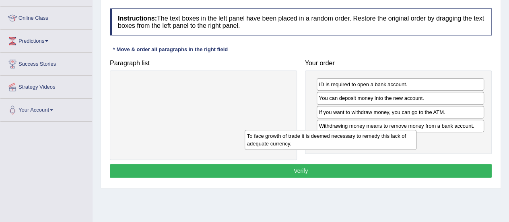
drag, startPoint x: 250, startPoint y: 87, endPoint x: 380, endPoint y: 140, distance: 140.4
click at [380, 140] on div "To face growth of trade it is deemed necessary to remedy this lack of adequate …" at bounding box center [330, 139] width 172 height 20
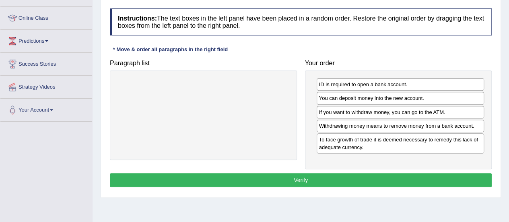
click at [312, 176] on button "Verify" at bounding box center [301, 180] width 382 height 14
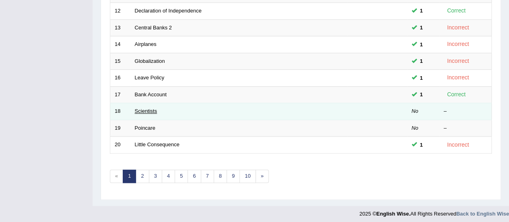
click at [149, 110] on link "Scientists" at bounding box center [146, 111] width 23 height 6
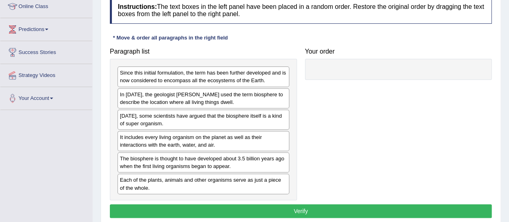
scroll to position [117, 0]
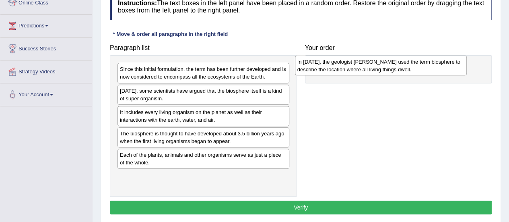
drag, startPoint x: 206, startPoint y: 97, endPoint x: 384, endPoint y: 69, distance: 179.5
click at [384, 69] on div "In 1875, the geologist Eduard Suess used the term biosphere to describe the loc…" at bounding box center [381, 65] width 172 height 20
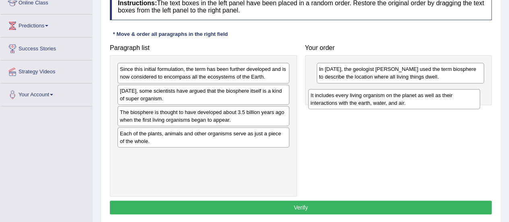
drag, startPoint x: 204, startPoint y: 114, endPoint x: 396, endPoint y: 98, distance: 193.3
click at [396, 98] on div "It includes every living organism on the planet as well as their interactions w…" at bounding box center [394, 99] width 172 height 20
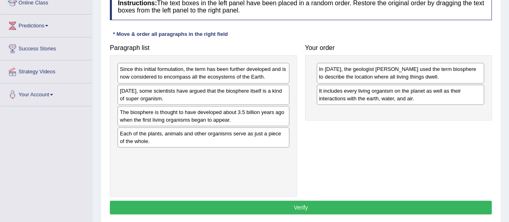
click at [228, 140] on div "Each of the plants, animals and other organisms serve as just a piece of the wh…" at bounding box center [203, 137] width 172 height 20
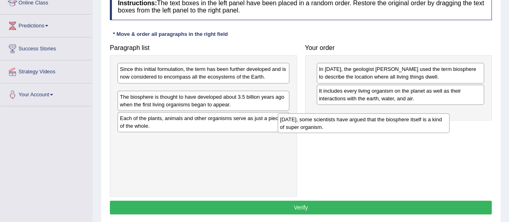
drag, startPoint x: 237, startPoint y: 94, endPoint x: 400, endPoint y: 123, distance: 164.9
click at [400, 123] on div "Today, some scientists have argued that the biosphere itself is a kind of super…" at bounding box center [363, 123] width 172 height 20
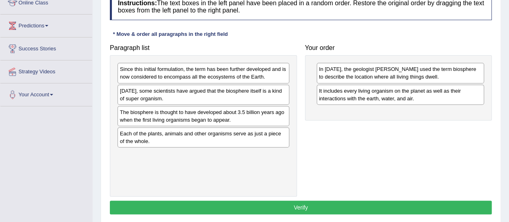
click at [200, 117] on div "The biosphere is thought to have developed about 3.5 billion years ago when the…" at bounding box center [203, 116] width 172 height 20
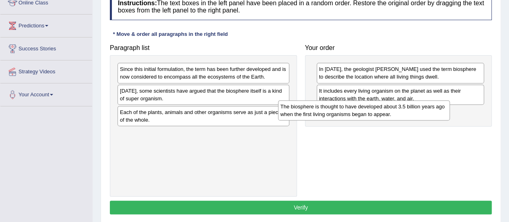
drag, startPoint x: 200, startPoint y: 117, endPoint x: 376, endPoint y: 111, distance: 176.6
click at [376, 111] on div "The biosphere is thought to have developed about 3.5 billion years ago when the…" at bounding box center [364, 110] width 172 height 20
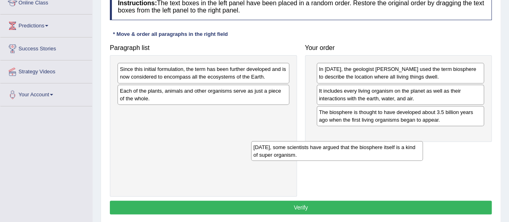
drag, startPoint x: 179, startPoint y: 94, endPoint x: 315, endPoint y: 152, distance: 148.1
click at [315, 152] on div "Today, some scientists have argued that the biosphere itself is a kind of super…" at bounding box center [337, 151] width 172 height 20
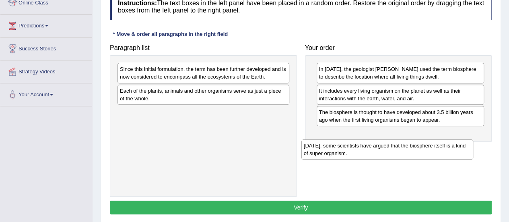
drag, startPoint x: 213, startPoint y: 119, endPoint x: 404, endPoint y: 153, distance: 194.0
click at [404, 153] on div "Today, some scientists have argued that the biosphere itself is a kind of super…" at bounding box center [387, 149] width 172 height 20
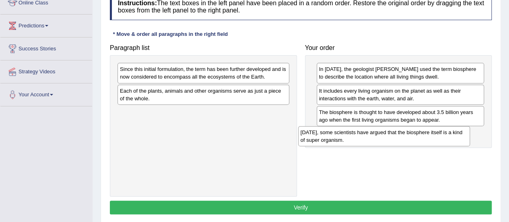
drag, startPoint x: 253, startPoint y: 116, endPoint x: 444, endPoint y: 137, distance: 192.1
click at [444, 137] on div "Today, some scientists have argued that the biosphere itself is a kind of super…" at bounding box center [384, 136] width 172 height 20
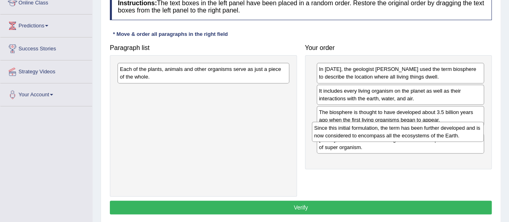
drag, startPoint x: 260, startPoint y: 72, endPoint x: 456, endPoint y: 131, distance: 204.8
click at [456, 131] on div "Since this initial formulation, the term has been further developed and is now …" at bounding box center [398, 131] width 172 height 20
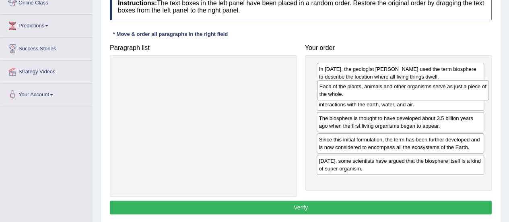
drag, startPoint x: 224, startPoint y: 71, endPoint x: 430, endPoint y: 87, distance: 207.3
click at [430, 87] on div "Each of the plants, animals and other organisms serve as just a piece of the wh…" at bounding box center [403, 90] width 172 height 20
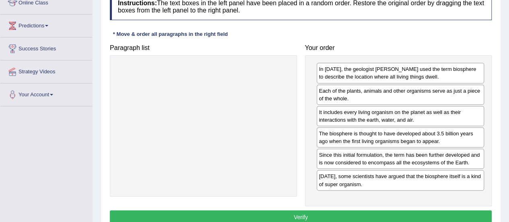
click at [256, 210] on button "Verify" at bounding box center [301, 217] width 382 height 14
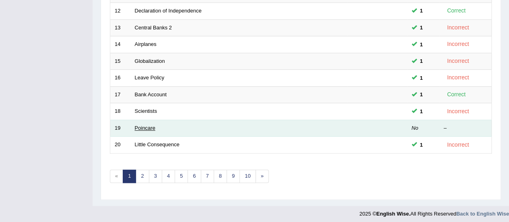
click at [140, 125] on link "Poincare" at bounding box center [145, 128] width 21 height 6
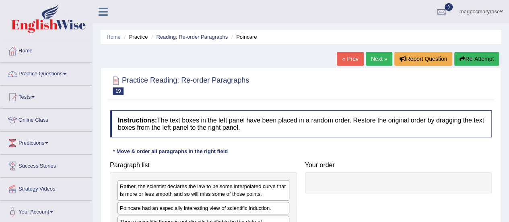
scroll to position [105, 0]
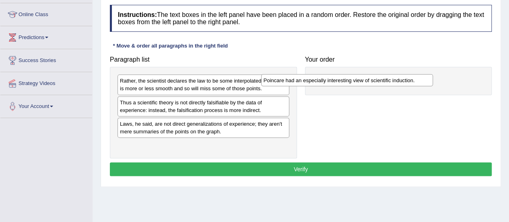
drag, startPoint x: 243, startPoint y: 101, endPoint x: 390, endPoint y: 78, distance: 148.9
click at [390, 78] on div "Poincare had an especially interesting view of scientific induction." at bounding box center [347, 80] width 172 height 12
click at [200, 128] on div "Laws, he said, are not direct generalizations of experience; they aren't mere s…" at bounding box center [204, 127] width 172 height 20
drag, startPoint x: 200, startPoint y: 128, endPoint x: 286, endPoint y: 111, distance: 88.2
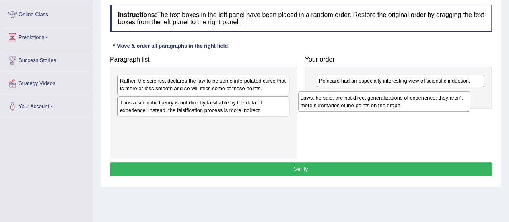
drag, startPoint x: 201, startPoint y: 129, endPoint x: 400, endPoint y: 98, distance: 201.2
click at [400, 98] on div "Laws, he said, are not direct generalizations of experience; they aren't mere s…" at bounding box center [384, 101] width 172 height 20
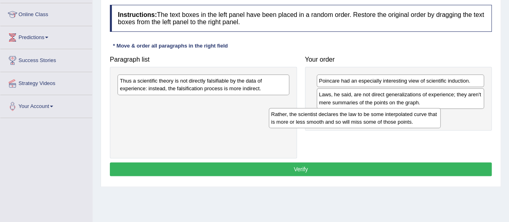
drag, startPoint x: 273, startPoint y: 83, endPoint x: 435, endPoint y: 116, distance: 166.1
click at [435, 116] on div "Rather, the scientist declares the law to be some interpolated curve that is mo…" at bounding box center [355, 118] width 172 height 20
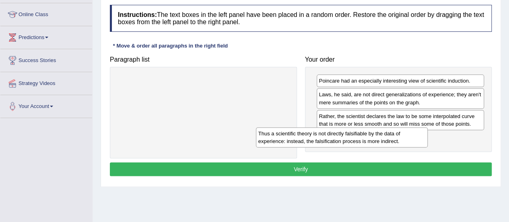
drag, startPoint x: 258, startPoint y: 86, endPoint x: 401, endPoint y: 139, distance: 152.9
click at [401, 139] on div "Thus a scientific theory is not directly falsifiable by the data of experience:…" at bounding box center [342, 137] width 172 height 20
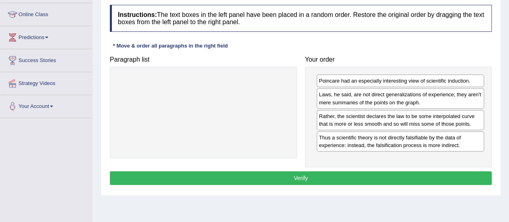
click at [312, 175] on button "Verify" at bounding box center [301, 178] width 382 height 14
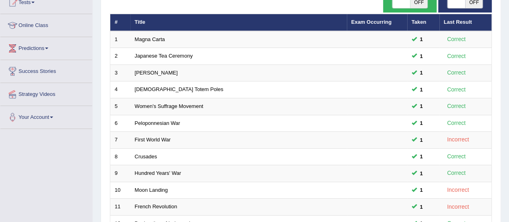
scroll to position [57, 0]
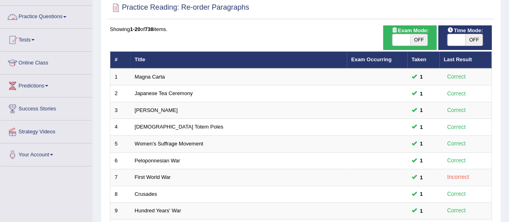
click at [60, 15] on link "Practice Questions" at bounding box center [46, 16] width 92 height 20
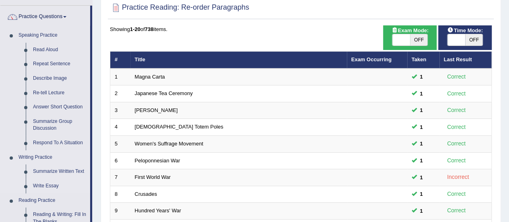
drag, startPoint x: 92, startPoint y: 115, endPoint x: 88, endPoint y: 153, distance: 38.0
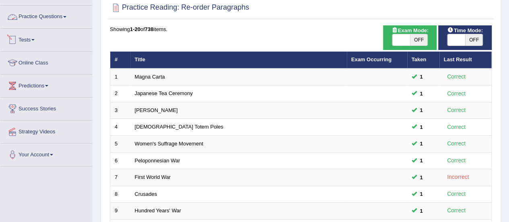
click at [62, 16] on link "Practice Questions" at bounding box center [46, 16] width 92 height 20
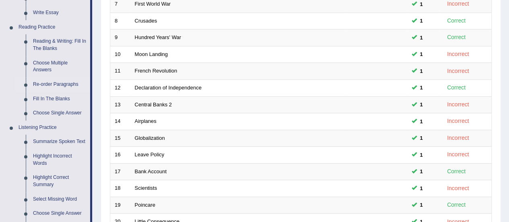
scroll to position [240, 0]
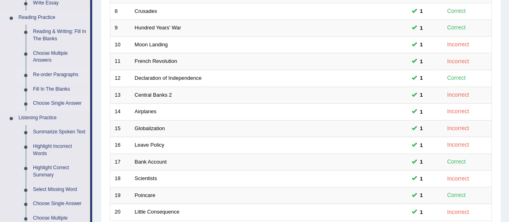
click at [65, 104] on link "Choose Single Answer" at bounding box center [59, 103] width 61 height 14
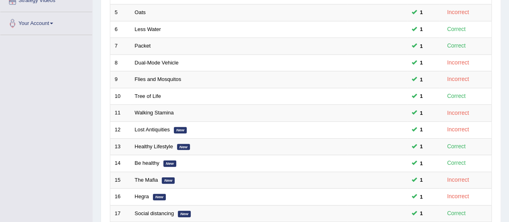
scroll to position [307, 0]
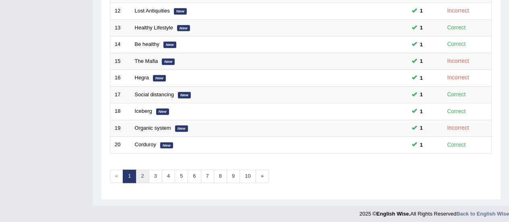
click at [141, 171] on link "2" at bounding box center [142, 175] width 13 height 13
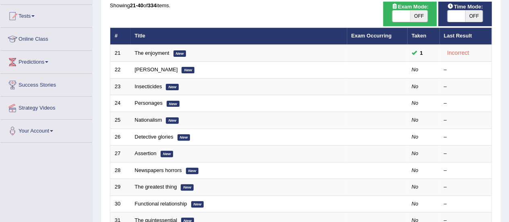
scroll to position [86, 0]
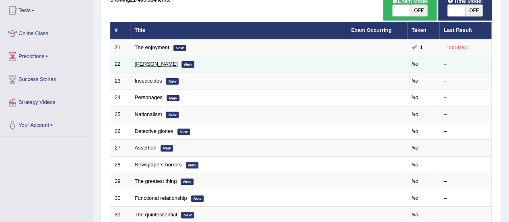
click at [140, 63] on link "Cyril" at bounding box center [156, 64] width 43 height 6
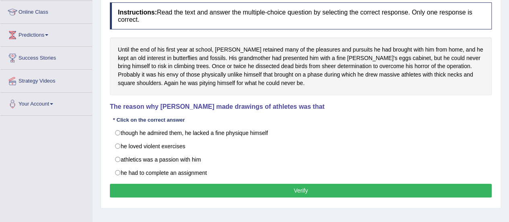
scroll to position [105, 0]
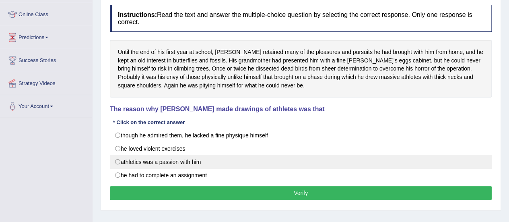
click at [117, 162] on label "athletics was a passion with him" at bounding box center [301, 162] width 382 height 14
radio input "true"
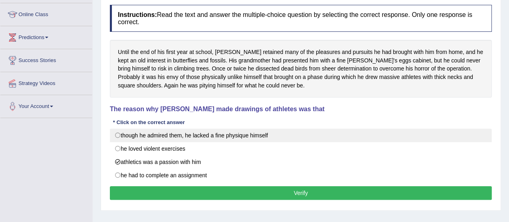
click at [116, 136] on label "though he admired them, he lacked a fine physique himself" at bounding box center [301, 135] width 382 height 14
radio input "true"
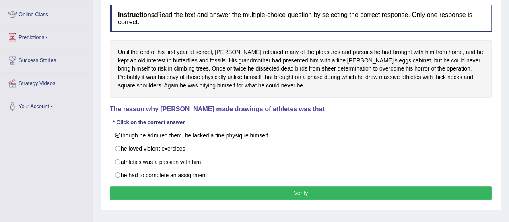
click at [150, 193] on button "Verify" at bounding box center [301, 193] width 382 height 14
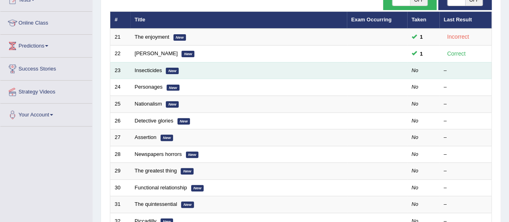
scroll to position [86, 0]
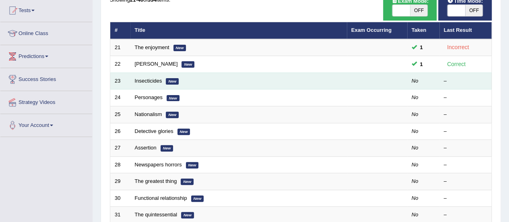
click at [142, 75] on td "Insecticides New" at bounding box center [238, 80] width 216 height 17
click at [144, 80] on link "Insecticides" at bounding box center [148, 81] width 27 height 6
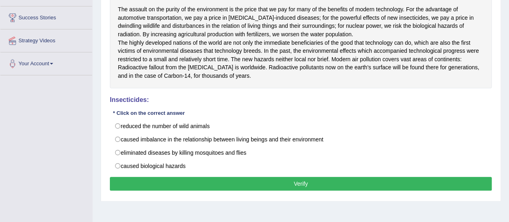
scroll to position [149, 0]
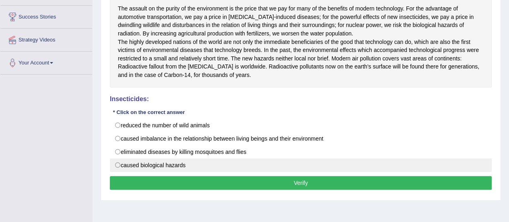
click at [119, 171] on label "caused biological hazards" at bounding box center [301, 165] width 382 height 14
radio input "true"
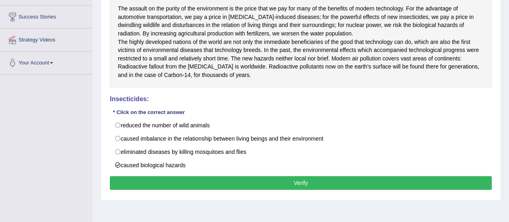
click at [136, 185] on button "Verify" at bounding box center [301, 183] width 382 height 14
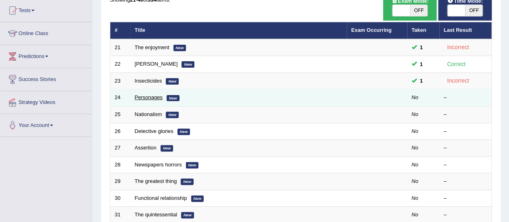
click at [150, 94] on link "Personages" at bounding box center [149, 97] width 28 height 6
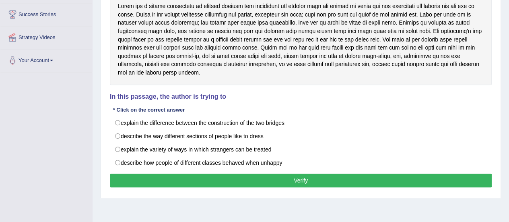
scroll to position [152, 0]
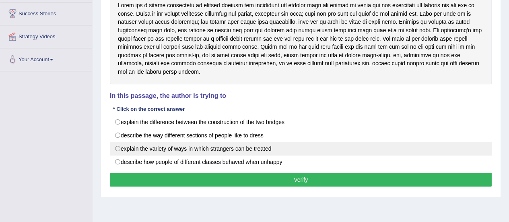
click at [121, 145] on label "explain the variety of ways in which strangers can be treated" at bounding box center [301, 149] width 382 height 14
radio input "true"
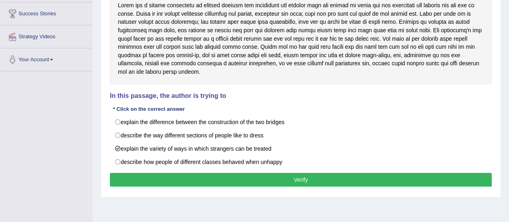
click at [147, 174] on button "Verify" at bounding box center [301, 179] width 382 height 14
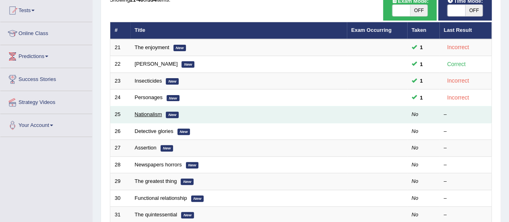
click at [138, 113] on link "Nationalism" at bounding box center [148, 114] width 27 height 6
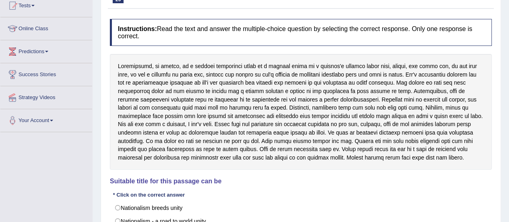
scroll to position [92, 0]
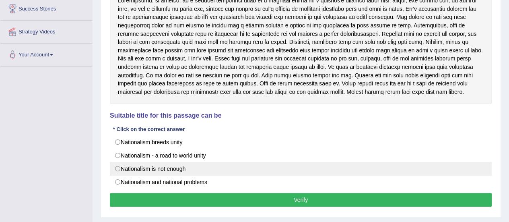
drag, startPoint x: 514, startPoint y: 78, endPoint x: 481, endPoint y: 161, distance: 89.3
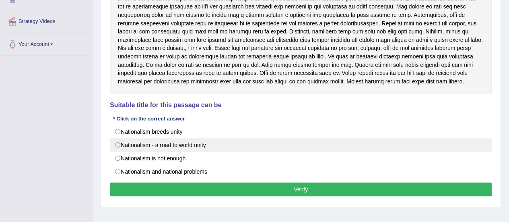
click at [119, 144] on label "Nationalism - a road to world unity" at bounding box center [301, 145] width 382 height 14
radio input "true"
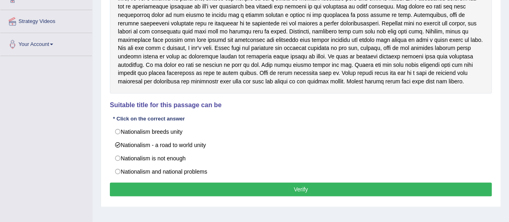
click at [138, 186] on button "Verify" at bounding box center [301, 189] width 382 height 14
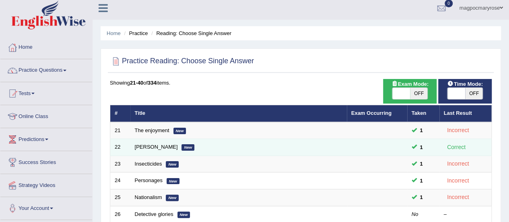
scroll to position [3, 0]
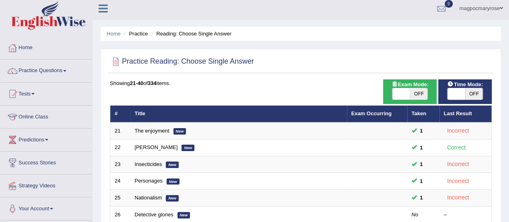
click at [40, 66] on link "Practice Questions" at bounding box center [46, 70] width 92 height 20
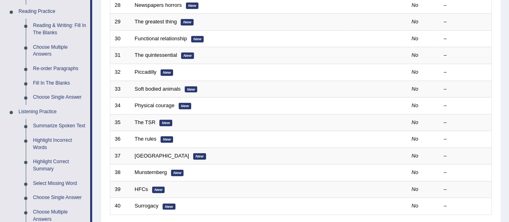
scroll to position [245, 0]
click at [39, 128] on link "Summarize Spoken Text" at bounding box center [59, 126] width 61 height 14
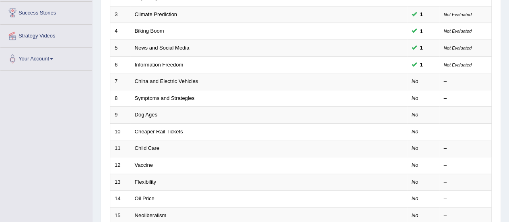
scroll to position [157, 0]
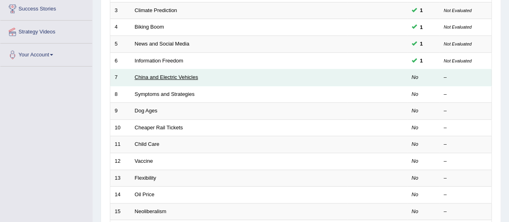
click at [169, 78] on link "China and Electric Vehicles" at bounding box center [167, 77] width 64 height 6
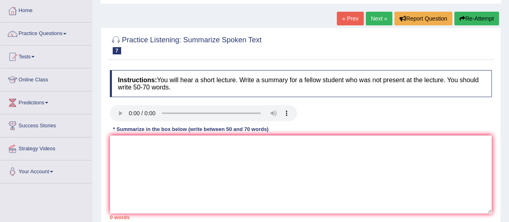
scroll to position [57, 0]
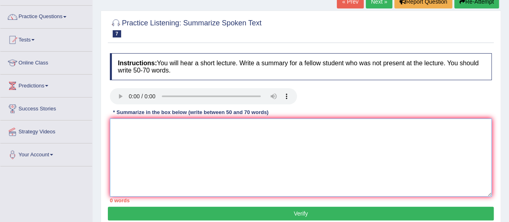
click at [290, 134] on textarea at bounding box center [301, 157] width 382 height 78
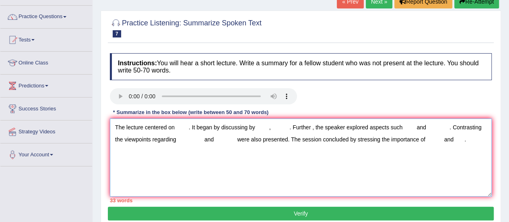
click at [178, 127] on textarea "The lecture centered on . It began by discussing by , . Further , the speaker e…" at bounding box center [301, 157] width 382 height 78
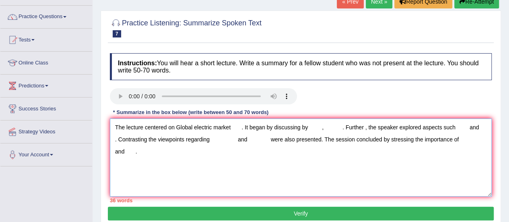
click at [313, 126] on textarea "The lecture centered on Global electric market . It began by discussing by , . …" at bounding box center [301, 157] width 382 height 78
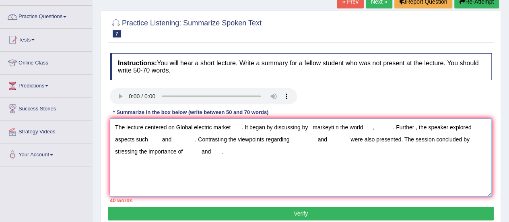
click at [382, 126] on textarea "The lecture centered on Global electric market . It began by discussing by mark…" at bounding box center [301, 157] width 382 height 78
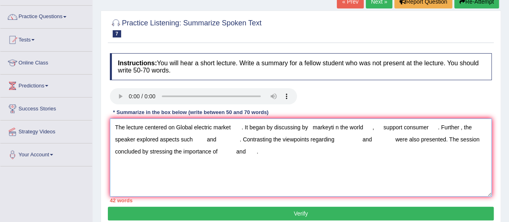
click at [202, 140] on textarea "The lecture centered on Global electric market . It began by discussing by mark…" at bounding box center [301, 157] width 382 height 78
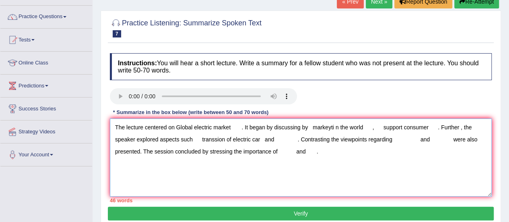
click at [412, 140] on textarea "The lecture centered on Global electric market . It began by discussing by mark…" at bounding box center [301, 157] width 382 height 78
click at [308, 152] on textarea "The lecture centered on Global electric market . It began by discussing by mark…" at bounding box center [301, 157] width 382 height 78
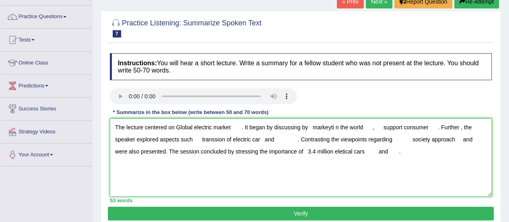
click at [392, 152] on textarea "The lecture centered on Global electric market . It began by discussing by mark…" at bounding box center [301, 157] width 382 height 78
click at [179, 125] on textarea "The lecture centered on Global electric market . It began by discussing by mark…" at bounding box center [301, 157] width 382 height 78
click at [238, 127] on textarea "The lecture centered on global electric market . It began by discussing by mark…" at bounding box center [301, 157] width 382 height 78
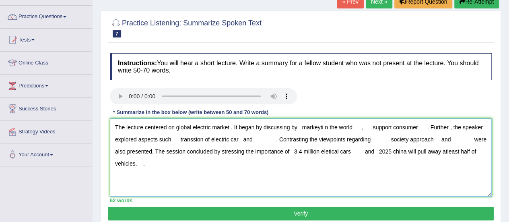
click at [301, 127] on textarea "The lecture centered on global electric market . It began by discussing by mark…" at bounding box center [301, 157] width 382 height 78
click at [361, 127] on textarea "The lecture centered on global electric market . It began by discussing by mark…" at bounding box center [301, 157] width 382 height 78
click at [421, 127] on textarea "The lecture centered on global electric market . It began by discussing by mark…" at bounding box center [301, 157] width 382 height 78
click at [179, 139] on textarea "The lecture centered on global electric market . It began by discussing by mark…" at bounding box center [301, 157] width 382 height 78
click at [188, 138] on textarea "The lecture centered on global electric market . It began by discussing by mark…" at bounding box center [301, 157] width 382 height 78
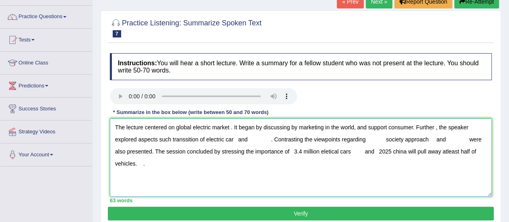
click at [183, 139] on textarea "The lecture centered on global electric market . It began by discussing by mark…" at bounding box center [301, 157] width 382 height 78
click at [266, 139] on textarea "The lecture centered on global electric market . It began by discussing by mark…" at bounding box center [301, 157] width 382 height 78
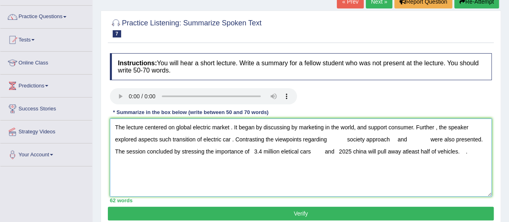
click at [344, 140] on textarea "The lecture centered on global electric market . It began by discussing by mark…" at bounding box center [301, 157] width 382 height 78
click at [389, 139] on textarea "The lecture centered on global electric market . It began by discussing by mark…" at bounding box center [301, 157] width 382 height 78
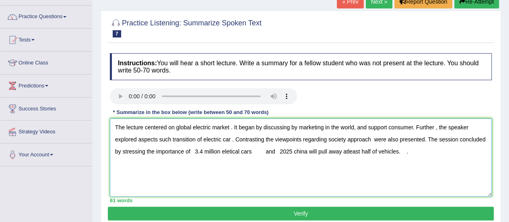
click at [195, 149] on textarea "The lecture centered on global electric market . It began by discussing by mark…" at bounding box center [301, 157] width 382 height 78
click at [265, 151] on textarea "The lecture centered on global electric market . It began by discussing by mark…" at bounding box center [301, 157] width 382 height 78
click at [408, 150] on textarea "The lecture centered on global electric market . It began by discussing by mark…" at bounding box center [301, 157] width 382 height 78
click at [266, 151] on textarea "The lecture centered on global electric market . It began by discussing by mark…" at bounding box center [301, 157] width 382 height 78
click at [286, 150] on textarea "The lecture centered on global electric market . It began by discussing by mark…" at bounding box center [301, 157] width 382 height 78
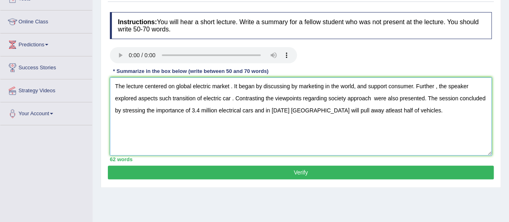
scroll to position [113, 0]
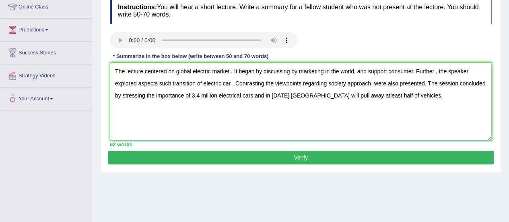
type textarea "The lecture centered on global electric market . It began by discussing by mark…"
click at [283, 160] on button "Verify" at bounding box center [301, 157] width 386 height 14
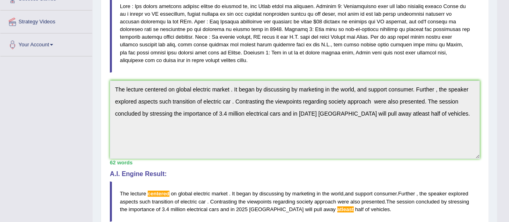
scroll to position [157, 0]
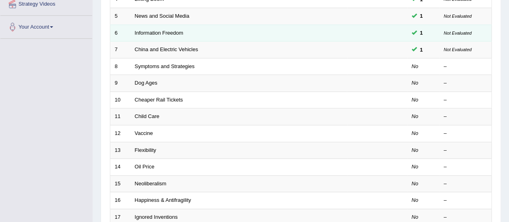
scroll to position [157, 0]
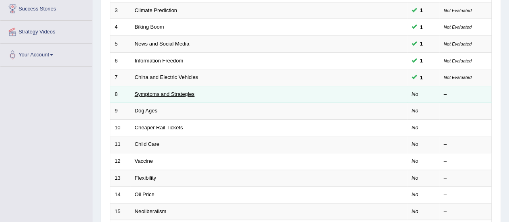
click at [173, 91] on link "Symptoms and Strategies" at bounding box center [165, 94] width 60 height 6
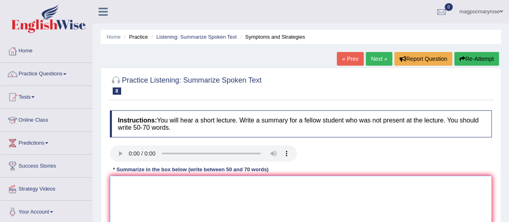
click at [164, 176] on textarea at bounding box center [301, 214] width 382 height 78
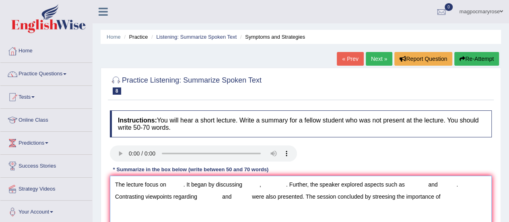
click at [171, 186] on textarea "The lecture focus on . It began by discussing , . Further, the speaker explored…" at bounding box center [301, 214] width 382 height 78
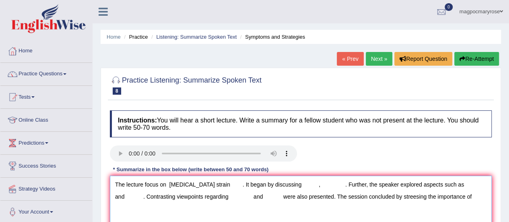
click at [285, 183] on textarea "The lecture focus on Covid-19 strain . It began by discussing , . Further, the …" at bounding box center [301, 214] width 382 height 78
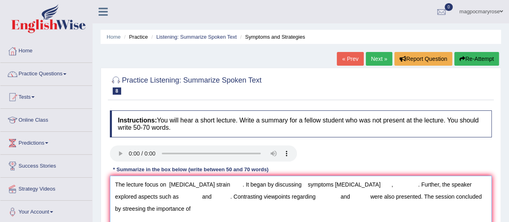
click at [362, 186] on textarea "The lecture focus on Covid-19 strain . It began by discussing symptoms covid-19…" at bounding box center [301, 214] width 382 height 78
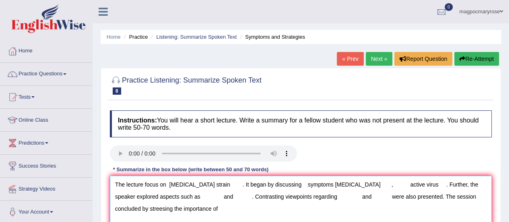
click at [170, 195] on textarea "The lecture focus on Covid-19 strain . It began by discussing symptoms covid-19…" at bounding box center [301, 214] width 382 height 78
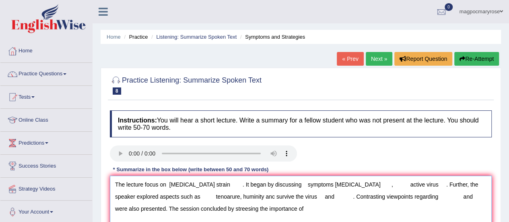
click at [291, 195] on textarea "The lecture focus on Covid-19 strain . It began by discussing symptoms covid-19…" at bounding box center [301, 214] width 382 height 78
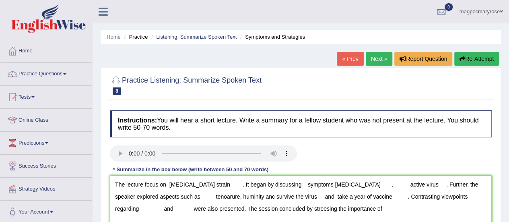
click at [466, 197] on textarea "The lecture focus on Covid-19 strain . It began by discussing symptoms covid-19…" at bounding box center [301, 214] width 382 height 78
click at [170, 208] on textarea "The lecture focus on Covid-19 strain . It began by discussing symptoms covid-19…" at bounding box center [301, 214] width 382 height 78
click at [453, 210] on textarea "The lecture focus on Covid-19 strain . It began by discussing symptoms covid-19…" at bounding box center [301, 214] width 382 height 78
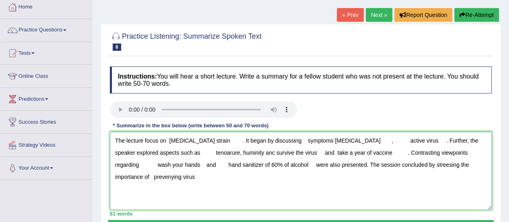
scroll to position [64, 0]
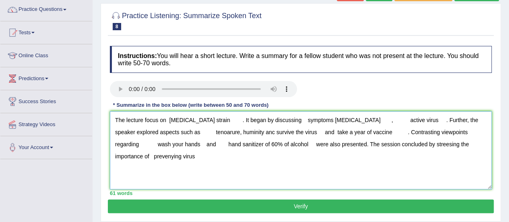
click at [168, 119] on textarea "The lecture focus on Covid-19 strain . It began by discussing symptoms covid-19…" at bounding box center [301, 150] width 382 height 78
click at [216, 118] on textarea "The lecture focus on covid-19 strain . It began by discussing symptoms covid-19…" at bounding box center [301, 150] width 382 height 78
click at [322, 119] on textarea "The lecture focus on covid-19 strain. It began by discussing of symptoms covid-…" at bounding box center [301, 150] width 382 height 78
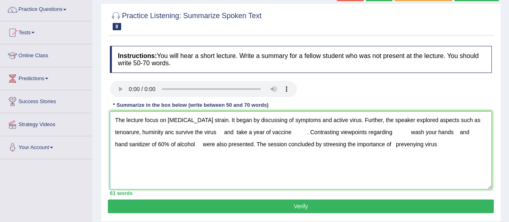
click at [138, 133] on textarea "The lecture focus on covid-19 strain. It began by discussing of symptoms and ac…" at bounding box center [301, 150] width 382 height 78
click at [114, 130] on textarea "The lecture focus on covid-19 strain. It began by discussing of symptoms and ac…" at bounding box center [301, 150] width 382 height 78
click at [168, 131] on textarea "The lecture focus on covid-19 strain. It began by discussing of symptoms and ac…" at bounding box center [301, 150] width 382 height 78
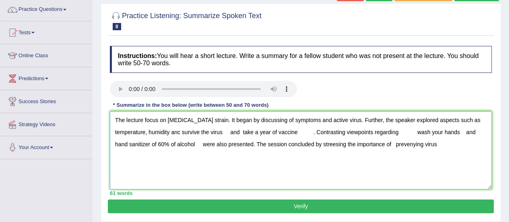
click at [180, 132] on textarea "The lecture focus on covid-19 strain. It began by discussing of symptoms and ac…" at bounding box center [301, 150] width 382 height 78
click at [198, 132] on textarea "The lecture focus on covid-19 strain. It began by discussing of symptoms and ac…" at bounding box center [301, 150] width 382 height 78
click at [236, 131] on textarea "The lecture focus on covid-19 strain. It began by discussing of symptoms and ac…" at bounding box center [301, 150] width 382 height 78
click at [242, 133] on textarea "The lecture focus on covid-19 strain. It began by discussing of symptoms and ac…" at bounding box center [301, 150] width 382 height 78
click at [283, 131] on textarea "The lecture focus on covid-19 strain. It began by discussing of symptoms and ac…" at bounding box center [301, 150] width 382 height 78
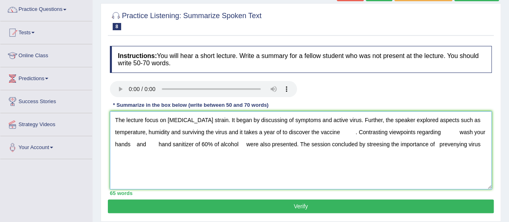
click at [281, 130] on textarea "The lecture focus on covid-19 strain. It began by discussing of symptoms and ac…" at bounding box center [301, 150] width 382 height 78
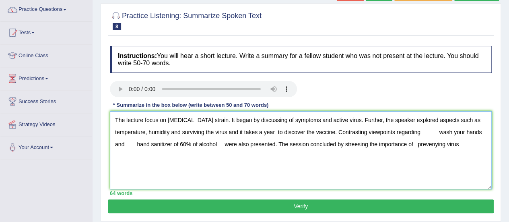
click at [438, 129] on textarea "The lecture focus on covid-19 strain. It began by discussing of symptoms and ac…" at bounding box center [301, 150] width 382 height 78
click at [470, 131] on textarea "The lecture focus on covid-19 strain. It began by discussing of symptoms and ac…" at bounding box center [301, 150] width 382 height 78
click at [423, 132] on textarea "The lecture focus on covid-19 strain. It began by discussing of symptoms and ac…" at bounding box center [301, 150] width 382 height 78
click at [114, 142] on textarea "The lecture focus on covid-19 strain. It began by discussing of symptoms and ac…" at bounding box center [301, 150] width 382 height 78
click at [172, 145] on textarea "The lecture focus on covid-19 strain. It began by discussing of symptoms and ac…" at bounding box center [301, 150] width 382 height 78
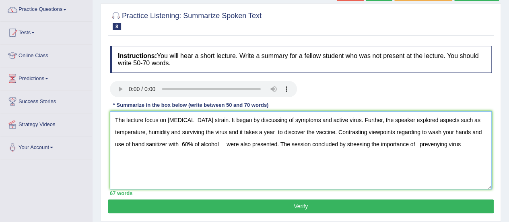
click at [226, 144] on textarea "The lecture focus on covid-19 strain. It began by discussing of symptoms and ac…" at bounding box center [301, 150] width 382 height 78
click at [351, 144] on textarea "The lecture focus on covid-19 strain. It began by discussing of symptoms and ac…" at bounding box center [301, 150] width 382 height 78
click at [412, 143] on textarea "The lecture focus on covid-19 strain. It began by discussing of symptoms and ac…" at bounding box center [301, 150] width 382 height 78
click at [430, 144] on textarea "The lecture focus on covid-19 strain. It began by discussing of symptoms and ac…" at bounding box center [301, 150] width 382 height 78
click at [458, 144] on textarea "The lecture focus on covid-19 strain. It began by discussing of symptoms and ac…" at bounding box center [301, 150] width 382 height 78
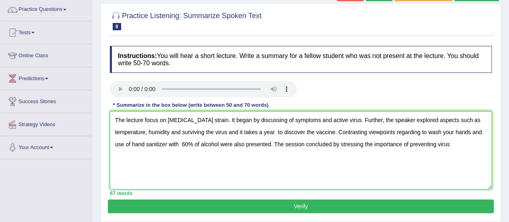
click at [437, 143] on textarea "The lecture focus on covid-19 strain. It began by discussing of symptoms and ac…" at bounding box center [301, 150] width 382 height 78
click at [460, 143] on textarea "The lecture focus on covid-19 strain. It began by discussing of symptoms and ac…" at bounding box center [301, 150] width 382 height 78
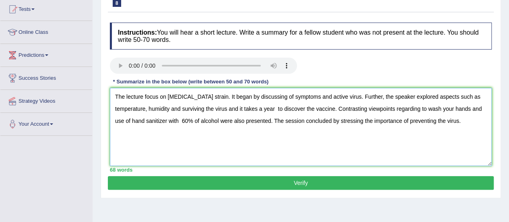
scroll to position [88, 0]
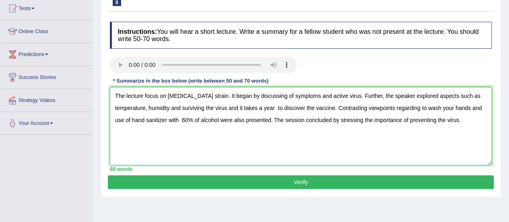
type textarea "The lecture focus on covid-19 strain. It began by discussing of symptoms and ac…"
click at [296, 179] on button "Verify" at bounding box center [301, 182] width 386 height 14
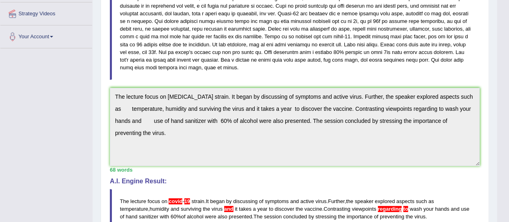
scroll to position [172, 0]
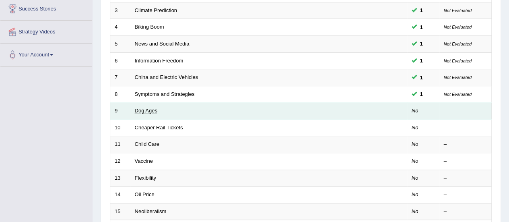
click at [148, 108] on link "Dog Ages" at bounding box center [146, 110] width 23 height 6
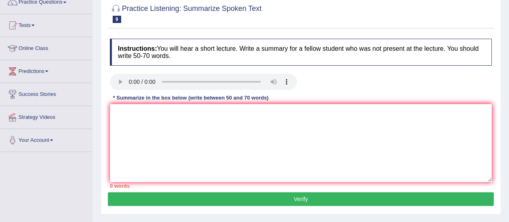
click at [508, 80] on html "Toggle navigation Home Practice Questions Speaking Practice Read Aloud Repeat S…" at bounding box center [254, 39] width 509 height 222
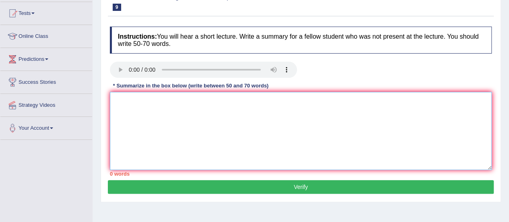
click at [205, 102] on textarea at bounding box center [301, 131] width 382 height 78
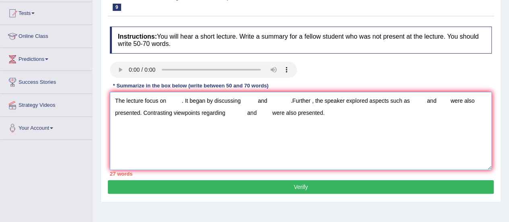
click at [139, 112] on textarea "The lecture focus on . It began by discussing and .Further , the speaker explor…" at bounding box center [301, 131] width 382 height 78
click at [274, 115] on textarea "The lecture focus on . It began by discussing and .Further , the speaker explor…" at bounding box center [301, 131] width 382 height 78
click at [168, 100] on textarea "The lecture focus on . It began by discussing and .Further , the speaker explor…" at bounding box center [301, 131] width 382 height 78
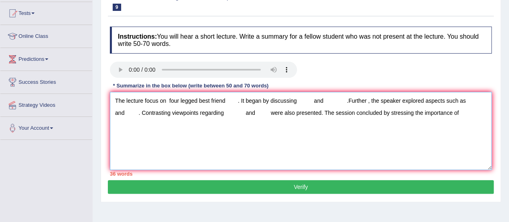
click at [301, 101] on textarea "The lecture focus on four legged best friend . It began by discussing and .Furt…" at bounding box center [301, 131] width 382 height 78
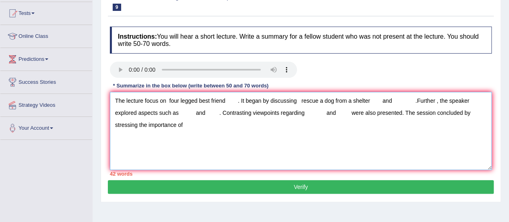
click at [405, 99] on textarea "The lecture focus on four legged best friend . It began by discussing rescue a …" at bounding box center [301, 131] width 382 height 78
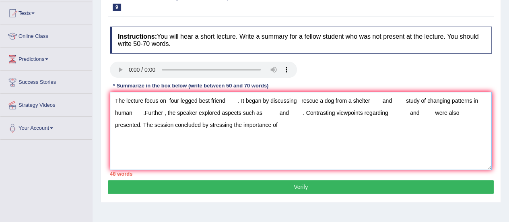
click at [271, 113] on textarea "The lecture focus on four legged best friend . It began by discussing rescue a …" at bounding box center [301, 131] width 382 height 78
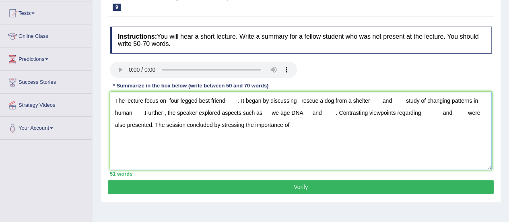
click at [323, 114] on textarea "The lecture focus on four legged best friend . It began by discussing rescue a …" at bounding box center [301, 131] width 382 height 78
click at [454, 112] on textarea "The lecture focus on four legged best friend . It began by discussing rescue a …" at bounding box center [301, 131] width 382 height 78
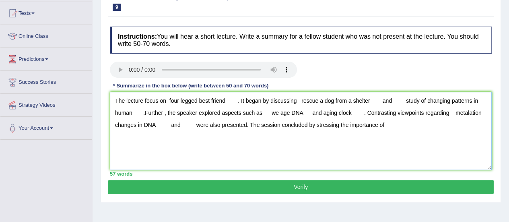
click at [399, 128] on textarea "The lecture focus on four legged best friend . It began by discussing rescue a …" at bounding box center [301, 131] width 382 height 78
click at [168, 100] on textarea "The lecture focus on four legged best friend . It began by discussing rescue a …" at bounding box center [301, 131] width 382 height 78
click at [234, 101] on textarea "The lecture focus on four legged best friend . It began by discussing rescue a …" at bounding box center [301, 131] width 382 height 78
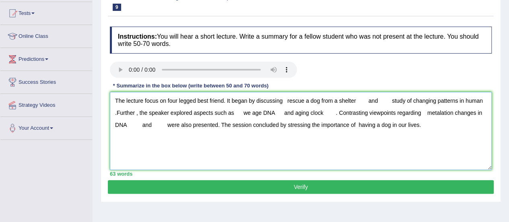
click at [286, 100] on textarea "The lecture focus on four legged best friend. It began by discussing rescue a d…" at bounding box center [301, 131] width 382 height 78
click at [310, 99] on textarea "The lecture focus on four legged best friend. It began by discussing a rescue a…" at bounding box center [301, 131] width 382 height 78
click at [367, 102] on textarea "The lecture focus on four legged best friend. It began by discussing a rescue d…" at bounding box center [301, 131] width 382 height 78
click at [464, 100] on textarea "The lecture focus on four legged best friend. It began by discussing a rescue d…" at bounding box center [301, 131] width 382 height 78
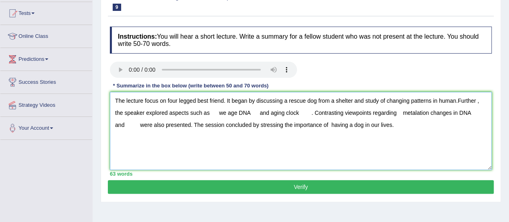
click at [218, 113] on textarea "The lecture focus on four legged best friend. It began by discussing a rescue d…" at bounding box center [301, 131] width 382 height 78
click at [231, 111] on textarea "The lecture focus on four legged best friend. It began by discussing a rescue d…" at bounding box center [301, 131] width 382 height 78
click at [261, 111] on textarea "The lecture focus on four legged best friend. It began by discussing a rescue d…" at bounding box center [301, 131] width 382 height 78
click at [336, 113] on textarea "The lecture focus on four legged best friend. It began by discussing a rescue d…" at bounding box center [301, 131] width 382 height 78
click at [415, 112] on textarea "The lecture focus on four legged best friend. It began by discussing a rescue d…" at bounding box center [301, 131] width 382 height 78
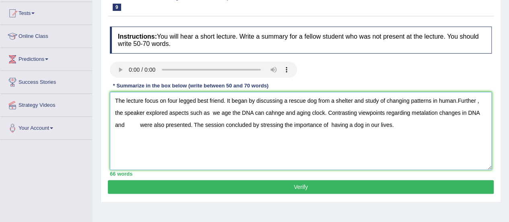
click at [142, 123] on textarea "The lecture focus on four legged best friend. It began by discussing a rescue d…" at bounding box center [301, 131] width 382 height 78
click at [199, 122] on textarea "The lecture focus on four legged best friend. It began by discussing a rescue d…" at bounding box center [301, 131] width 382 height 78
click at [306, 123] on textarea "The lecture focus on four legged best friend. It began by discussing a rescue d…" at bounding box center [301, 131] width 382 height 78
type textarea "The lecture focus on four legged best friend. It began by discussing a rescue d…"
click at [306, 183] on button "Verify" at bounding box center [301, 187] width 386 height 14
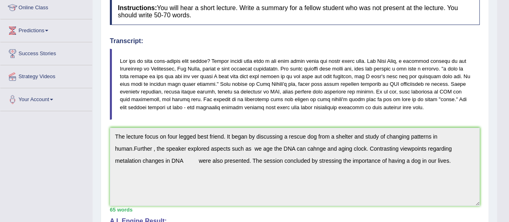
scroll to position [115, 0]
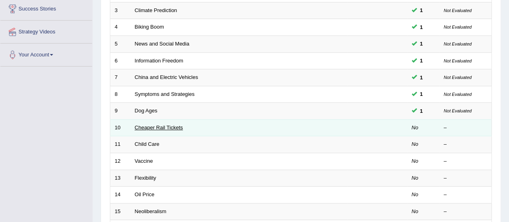
click at [160, 124] on link "Cheaper Rail Tickets" at bounding box center [159, 127] width 48 height 6
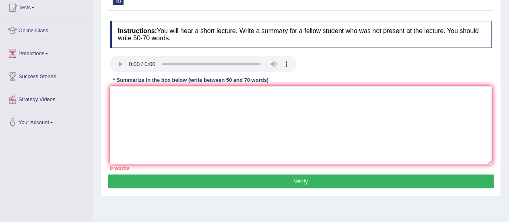
click at [508, 103] on html "Toggle navigation Home Practice Questions Speaking Practice Read Aloud Repeat S…" at bounding box center [254, 22] width 509 height 222
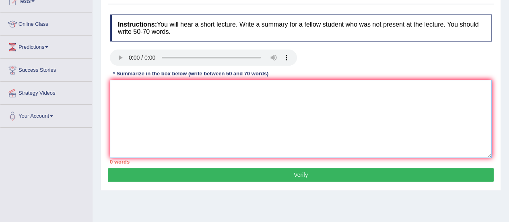
click at [230, 103] on textarea at bounding box center [301, 119] width 382 height 78
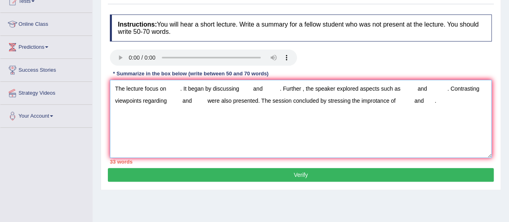
click at [167, 84] on textarea "The lecture focus on . It began by discussing and . Further , the speaker explo…" at bounding box center [301, 119] width 382 height 78
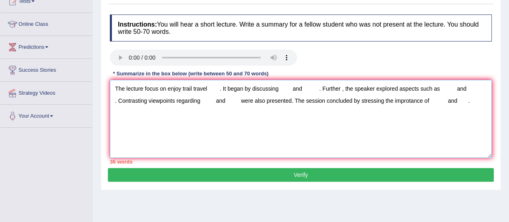
click at [285, 89] on textarea "The lecture focus on enjoy trail travel . It began by discussing and . Further …" at bounding box center [301, 119] width 382 height 78
click at [343, 87] on textarea "The lecture focus on enjoy trail travel . It began by discussing [DATE] and . F…" at bounding box center [301, 119] width 382 height 78
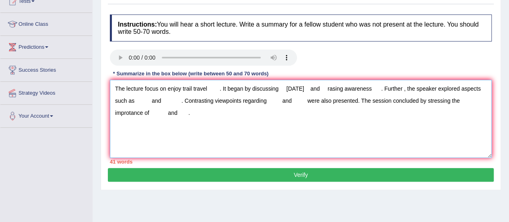
click at [162, 100] on textarea "The lecture focus on enjoy trail travel . It began by discussing [DATE] and ras…" at bounding box center [301, 119] width 382 height 78
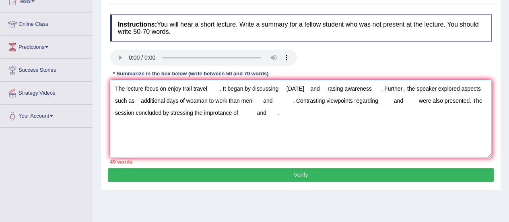
click at [298, 98] on textarea "The lecture focus on enjoy trail travel . It began by discussing [DATE] and ras…" at bounding box center [301, 119] width 382 height 78
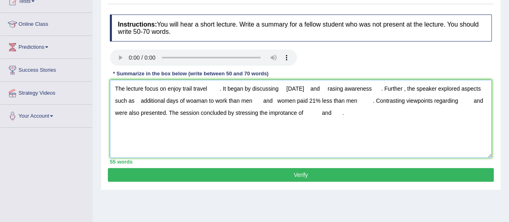
click at [135, 111] on textarea "The lecture focus on enjoy trail travel . It began by discussing [DATE] and ras…" at bounding box center [301, 119] width 382 height 78
click at [378, 112] on textarea "The lecture focus on enjoy trail travel . It began by discussing [DATE] and ras…" at bounding box center [301, 119] width 382 height 78
click at [176, 114] on textarea "The lecture focus on enjoy trail travel . It began by discussing [DATE] and ras…" at bounding box center [301, 119] width 382 height 78
click at [403, 113] on textarea "The lecture focus on enjoy trail travel . It began by discussing [DATE] and ras…" at bounding box center [301, 119] width 382 height 78
click at [478, 111] on textarea "The lecture focus on enjoy trail travel . It began by discussing [DATE] and ras…" at bounding box center [301, 119] width 382 height 78
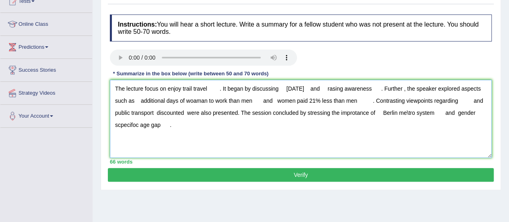
click at [219, 88] on textarea "The lecture focus on enjoy trail travel . It began by discussing [DATE] and ras…" at bounding box center [301, 119] width 382 height 78
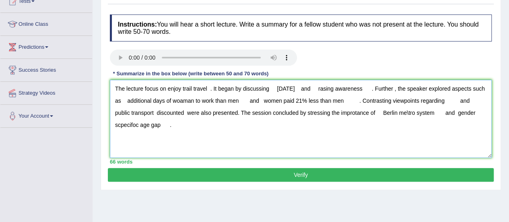
click at [187, 125] on textarea "The lecture focus on enjoy trail travel . It began by discussing [DATE] and ras…" at bounding box center [301, 119] width 382 height 78
click at [134, 108] on textarea "The lecture focus on enjoy trail travel . It began by discussing [DATE] and ras…" at bounding box center [301, 119] width 382 height 78
click at [179, 86] on textarea "The lecture focus on enjoy trail travel . It began by discussing [DATE] and ras…" at bounding box center [301, 119] width 382 height 78
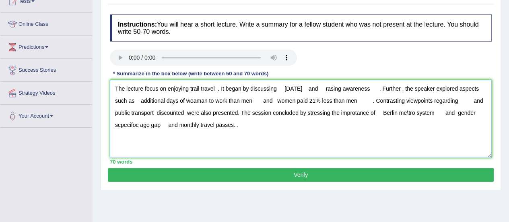
click at [218, 88] on textarea "The lecture focus on enjoying trail travel . It began by discussing [DATE] and …" at bounding box center [301, 119] width 382 height 78
click at [281, 87] on textarea "The lecture focus on enjoying trail travel . It began by discussing [DATE] and …" at bounding box center [301, 119] width 382 height 78
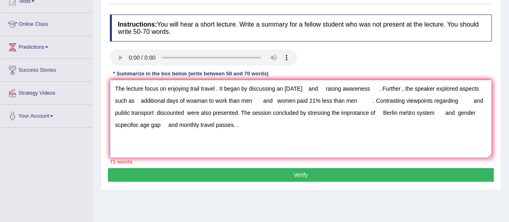
click at [326, 88] on textarea "The lecture focus on enjoying trail travel . It began by discussing an [DATE] a…" at bounding box center [301, 119] width 382 height 78
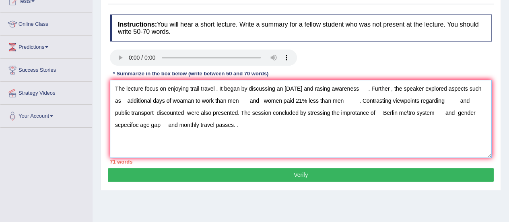
click at [385, 89] on textarea "The lecture focus on enjoying trail travel . It began by discussing an [DATE] a…" at bounding box center [301, 119] width 382 height 78
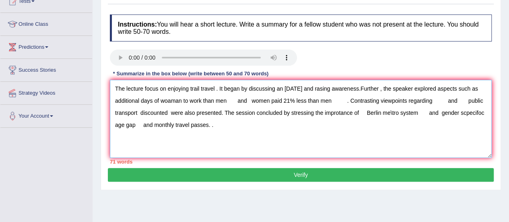
click at [396, 89] on textarea "The lecture focus on enjoying trail travel . It began by discussing an [DATE] a…" at bounding box center [301, 119] width 382 height 78
click at [128, 100] on textarea "The lecture focus on enjoying trail travel . It began by discussing an [DATE] a…" at bounding box center [301, 119] width 382 height 78
click at [146, 99] on textarea "The lecture focus on enjoying trail travel . It began by discussing an [DATE] a…" at bounding box center [301, 119] width 382 height 78
click at [340, 100] on textarea "The lecture focus on enjoying trail travel . It began by discussing an [DATE] a…" at bounding box center [301, 119] width 382 height 78
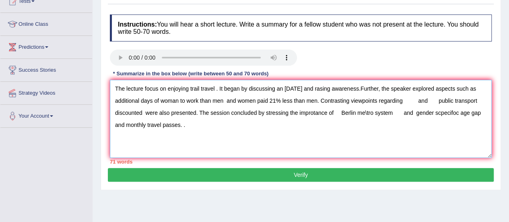
click at [427, 101] on textarea "The lecture focus on enjoying trail travel . It began by discussing an equal pa…" at bounding box center [301, 119] width 382 height 78
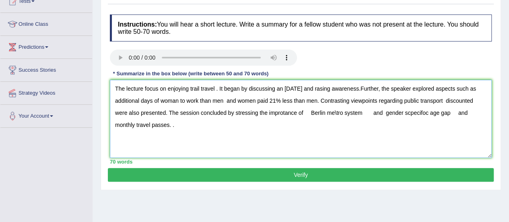
click at [454, 101] on textarea "The lecture focus on enjoying trail travel . It began by discussing an equal pa…" at bounding box center [301, 119] width 382 height 78
drag, startPoint x: 454, startPoint y: 101, endPoint x: 466, endPoint y: 101, distance: 12.1
click at [466, 101] on textarea "The lecture focus on enjoying trail travel . It began by discussing an equal pa…" at bounding box center [301, 119] width 382 height 78
click at [286, 112] on textarea "The lecture focus on enjoying trail travel . It began by discussing an equal pa…" at bounding box center [301, 119] width 382 height 78
click at [339, 111] on textarea "The lecture focus on enjoying trail travel . It began by discussing an equal pa…" at bounding box center [301, 119] width 382 height 78
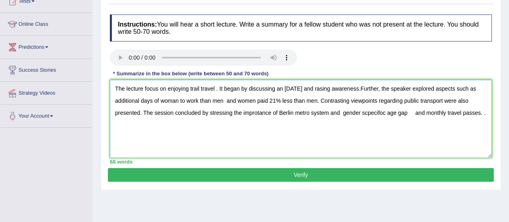
click at [368, 113] on textarea "The lecture focus on enjoying trail travel . It began by discussing an equal pa…" at bounding box center [301, 119] width 382 height 78
click at [410, 111] on textarea "The lecture focus on enjoying trail travel . It began by discussing an equal pa…" at bounding box center [301, 119] width 382 height 78
click at [477, 114] on textarea "The lecture focus on enjoying trail travel . It began by discussing an equal pa…" at bounding box center [301, 119] width 382 height 78
type textarea "The lecture focus on enjoying trail travel . It began by discussing an equal pa…"
click at [315, 177] on button "Verify" at bounding box center [301, 175] width 386 height 14
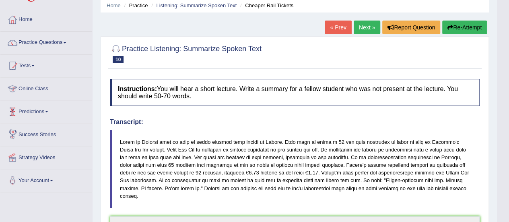
scroll to position [0, 0]
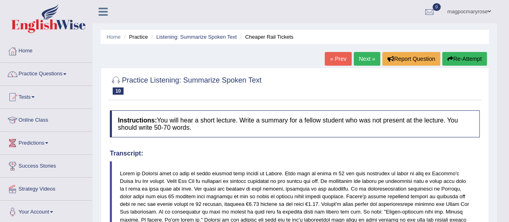
click at [57, 73] on link "Practice Questions" at bounding box center [46, 73] width 92 height 20
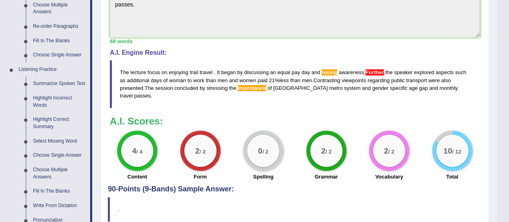
scroll to position [289, 0]
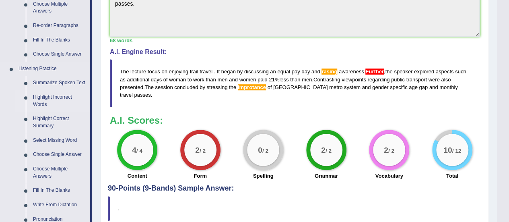
click at [48, 102] on link "Highlight Incorrect Words" at bounding box center [59, 100] width 61 height 21
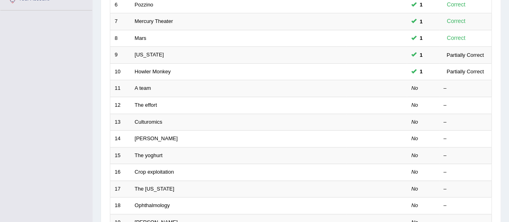
scroll to position [214, 0]
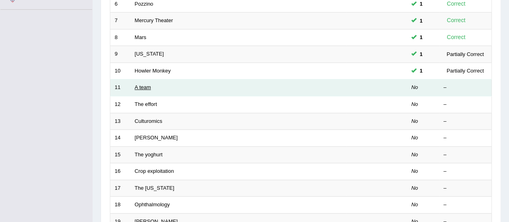
click at [148, 87] on link "A team" at bounding box center [143, 87] width 16 height 6
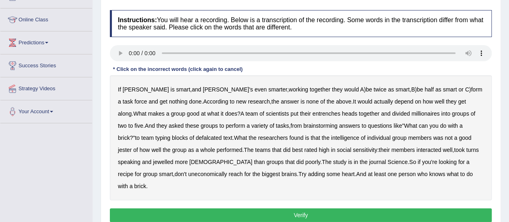
scroll to position [109, 0]
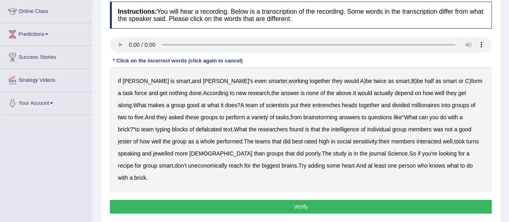
click at [312, 104] on b "entrenches" at bounding box center [326, 105] width 28 height 6
click at [411, 104] on b "millionaires" at bounding box center [425, 105] width 28 height 6
click at [195, 128] on b "defalcated" at bounding box center [208, 129] width 26 height 6
click at [131, 138] on b "jester" at bounding box center [125, 141] width 14 height 6
click at [153, 151] on b "jewelled" at bounding box center [163, 153] width 21 height 6
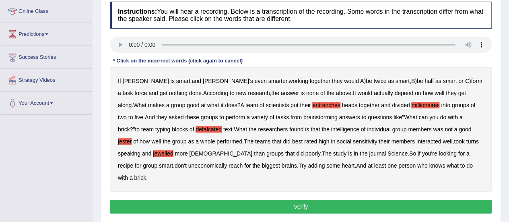
click at [188, 165] on b "uneconomically" at bounding box center [207, 165] width 39 height 6
click at [316, 199] on button "Verify" at bounding box center [301, 206] width 382 height 14
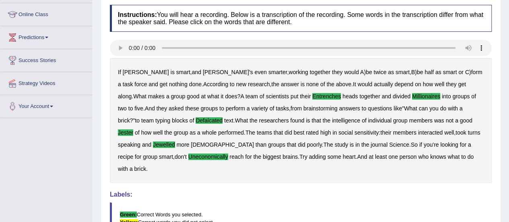
scroll to position [92, 0]
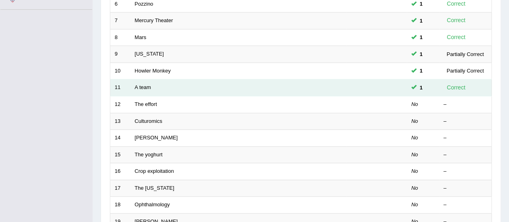
scroll to position [214, 0]
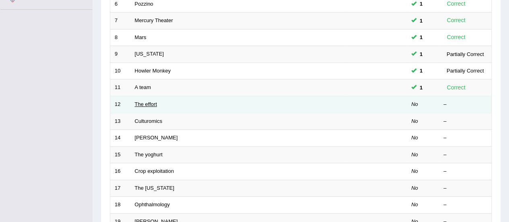
click at [142, 103] on link "The effort" at bounding box center [146, 104] width 22 height 6
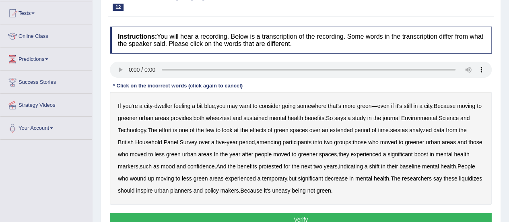
scroll to position [94, 0]
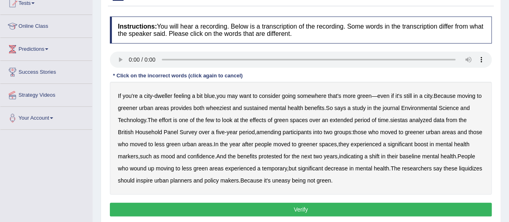
click at [230, 107] on b "wheeziest" at bounding box center [218, 108] width 25 height 6
click at [403, 121] on b "siestas" at bounding box center [399, 120] width 18 height 6
click at [279, 131] on b "amending" at bounding box center [268, 132] width 25 height 6
click at [458, 171] on b "liquidizes" at bounding box center [469, 168] width 23 height 6
click at [342, 205] on button "Verify" at bounding box center [301, 209] width 382 height 14
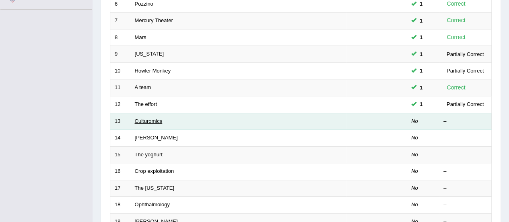
click at [154, 118] on link "Culturomics" at bounding box center [149, 121] width 28 height 6
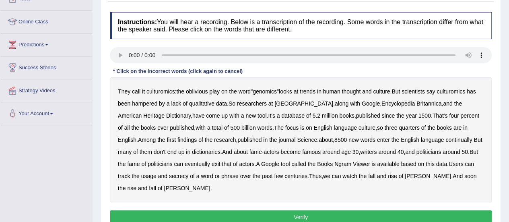
scroll to position [107, 0]
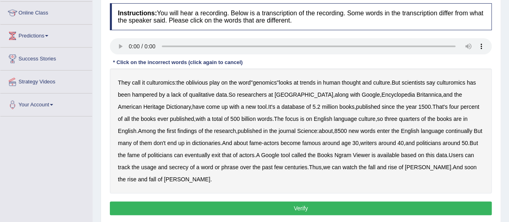
click at [445, 129] on b "continually" at bounding box center [458, 130] width 27 height 6
click at [169, 165] on b "secrecy" at bounding box center [178, 167] width 19 height 6
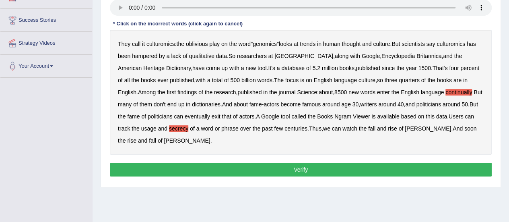
scroll to position [150, 0]
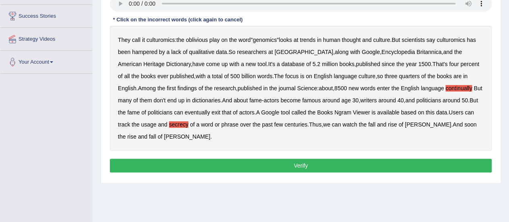
click at [290, 163] on button "Verify" at bounding box center [301, 165] width 382 height 14
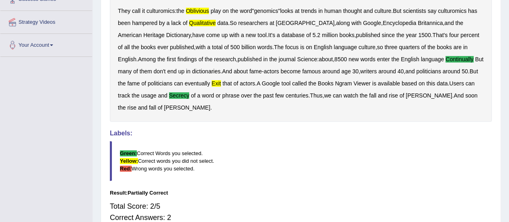
scroll to position [167, 0]
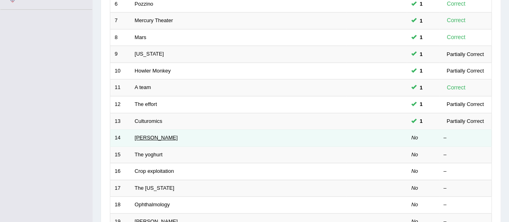
click at [149, 136] on link "[PERSON_NAME]" at bounding box center [156, 137] width 43 height 6
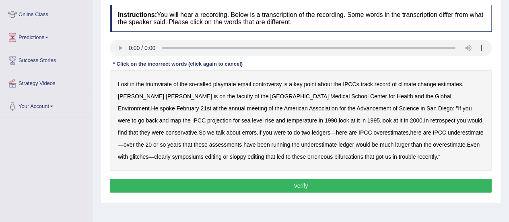
scroll to position [107, 0]
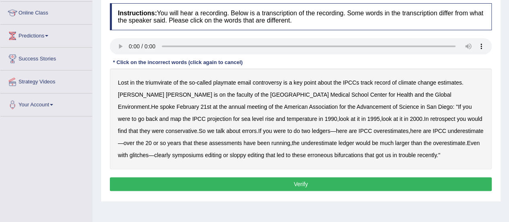
click at [162, 83] on b "triumvirate" at bounding box center [159, 82] width 26 height 6
click at [197, 127] on b "conservative" at bounding box center [181, 130] width 32 height 6
click at [203, 152] on b "symposiums" at bounding box center [187, 155] width 31 height 6
click at [334, 154] on b "bifurcations" at bounding box center [348, 155] width 29 height 6
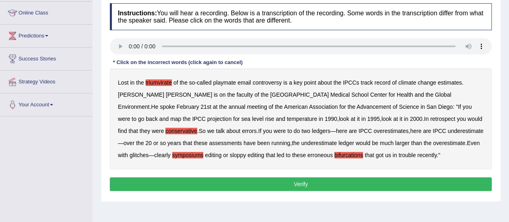
click at [291, 186] on button "Verify" at bounding box center [301, 184] width 382 height 14
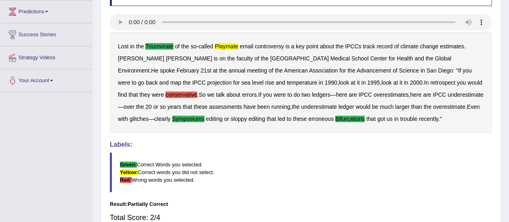
scroll to position [130, 0]
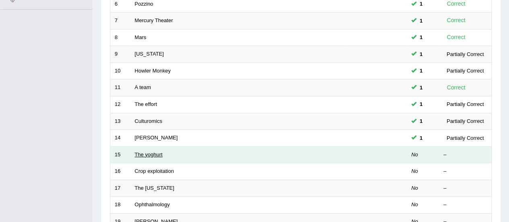
click at [153, 152] on link "The yoghurt" at bounding box center [149, 154] width 28 height 6
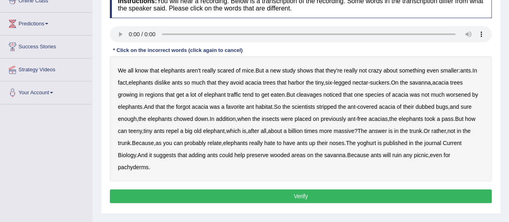
scroll to position [121, 0]
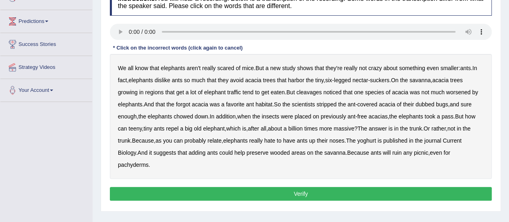
click at [248, 87] on div "We all know that elephants aren't really scared of mice . But a new study shows…" at bounding box center [301, 116] width 382 height 125
drag, startPoint x: 248, startPoint y: 87, endPoint x: 327, endPoint y: 97, distance: 80.1
click at [327, 97] on div "We all know that elephants aren't really scared of mice . But a new study shows…" at bounding box center [301, 116] width 382 height 125
click at [313, 90] on b "cleavages" at bounding box center [308, 92] width 25 height 6
click at [457, 90] on b "worsened" at bounding box center [458, 92] width 25 height 6
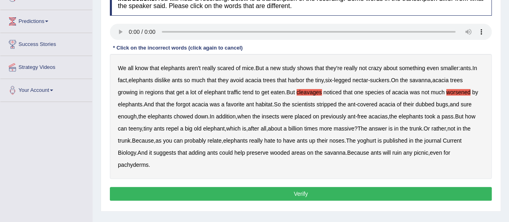
click at [419, 104] on b "dubbed" at bounding box center [424, 104] width 19 height 6
click at [475, 115] on b "how" at bounding box center [470, 116] width 10 height 6
click at [366, 142] on b "yoghurt" at bounding box center [366, 140] width 19 height 6
click at [343, 198] on button "Verify" at bounding box center [301, 194] width 382 height 14
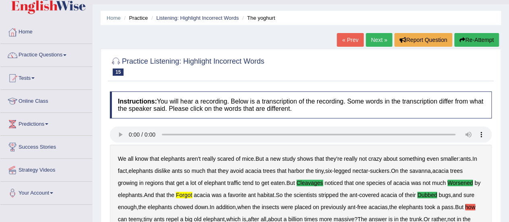
scroll to position [17, 0]
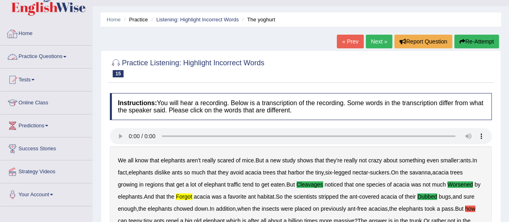
click at [34, 56] on link "Practice Questions" at bounding box center [46, 55] width 92 height 20
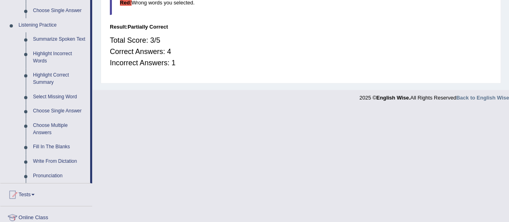
scroll to position [335, 0]
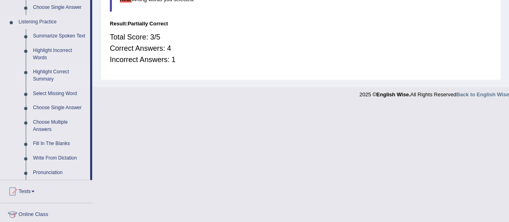
click at [45, 76] on link "Highlight Correct Summary" at bounding box center [59, 75] width 61 height 21
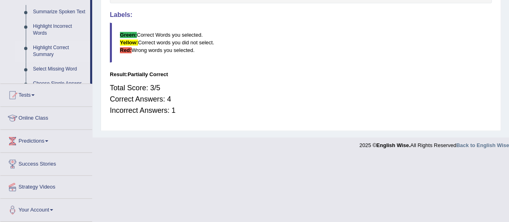
scroll to position [219, 0]
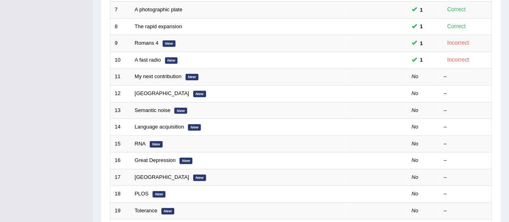
scroll to position [222, 0]
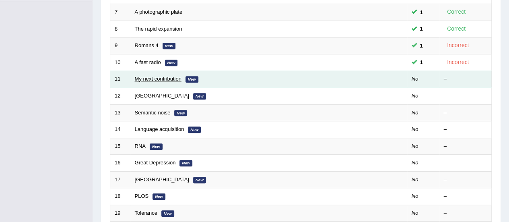
click at [162, 78] on link "My next contribution" at bounding box center [158, 79] width 47 height 6
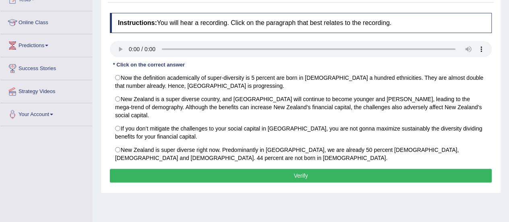
scroll to position [96, 0]
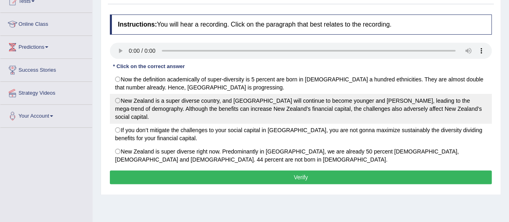
click at [117, 97] on label "New Zealand is a super diverse country, and Auckland will continue to become yo…" at bounding box center [301, 109] width 382 height 30
radio input "true"
click at [117, 97] on label "New Zealand is a super diverse country, and Auckland will continue to become yo…" at bounding box center [301, 109] width 382 height 30
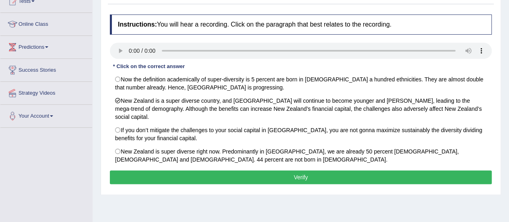
click at [131, 170] on button "Verify" at bounding box center [301, 177] width 382 height 14
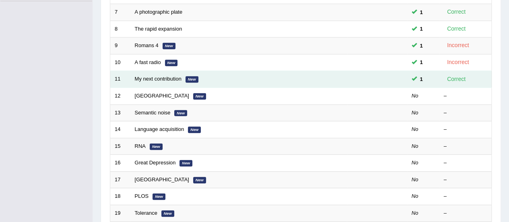
scroll to position [222, 0]
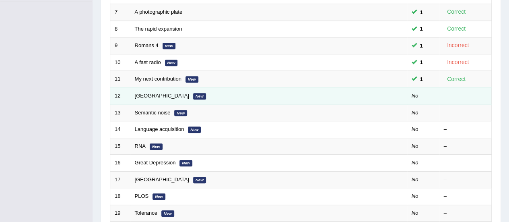
click at [149, 89] on td "[GEOGRAPHIC_DATA] New" at bounding box center [238, 95] width 216 height 17
click at [143, 94] on link "[GEOGRAPHIC_DATA]" at bounding box center [162, 95] width 54 height 6
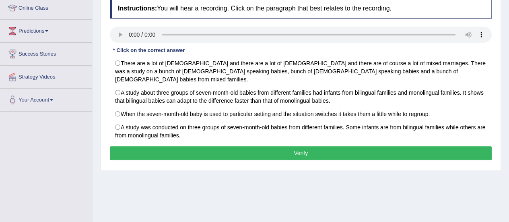
scroll to position [118, 0]
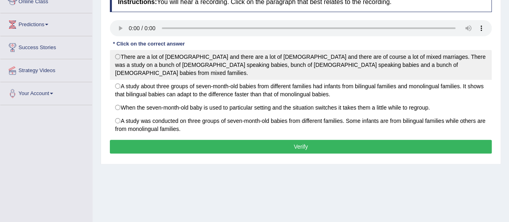
click at [117, 53] on label "There are a lot of Italians and there are a lot of Slovenians and there are of …" at bounding box center [301, 65] width 382 height 30
radio input "true"
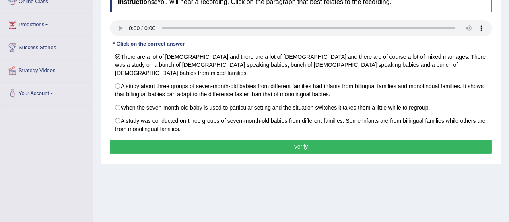
click at [195, 140] on button "Verify" at bounding box center [301, 147] width 382 height 14
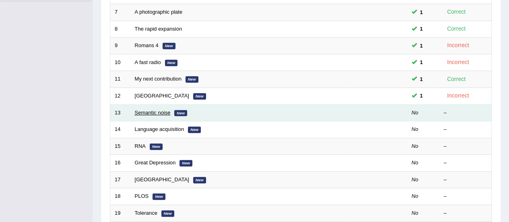
click at [157, 112] on link "Semantic noise" at bounding box center [153, 112] width 36 height 6
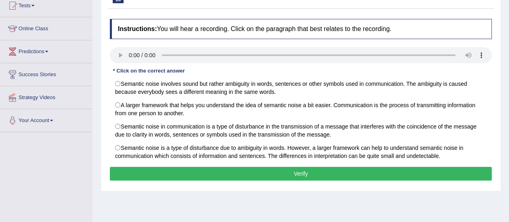
drag, startPoint x: 0, startPoint y: 0, endPoint x: 504, endPoint y: 121, distance: 518.5
click at [504, 121] on html "Toggle navigation Home Practice Questions Speaking Practice Read Aloud Repeat S…" at bounding box center [254, 20] width 509 height 222
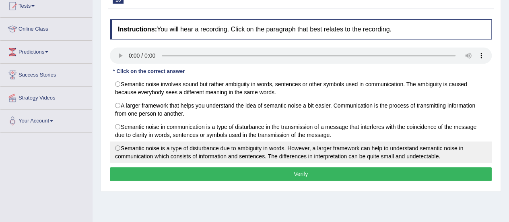
click at [117, 150] on label "Semantic noise is a type of disturbance due to ambiguity in words. However, a l…" at bounding box center [301, 152] width 382 height 22
radio input "true"
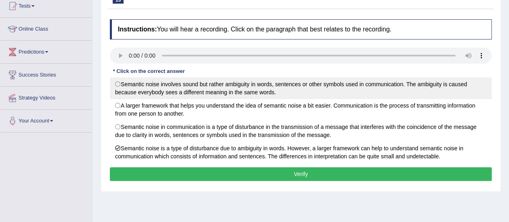
click at [120, 81] on label "Semantic noise involves sound but rather ambiguity in words, sentences or other…" at bounding box center [301, 88] width 382 height 22
radio input "true"
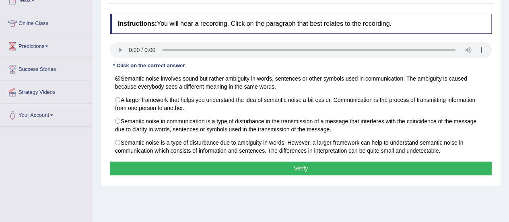
scroll to position [85, 0]
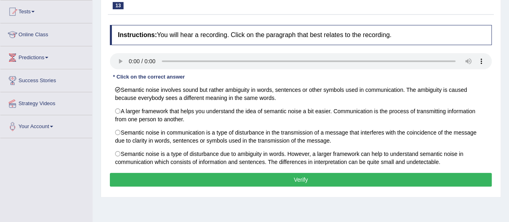
click at [339, 178] on button "Verify" at bounding box center [301, 179] width 382 height 14
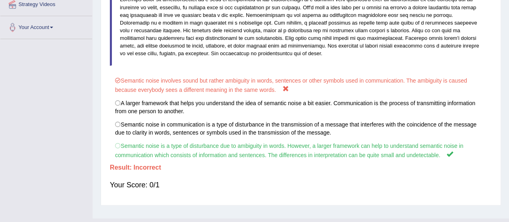
scroll to position [200, 0]
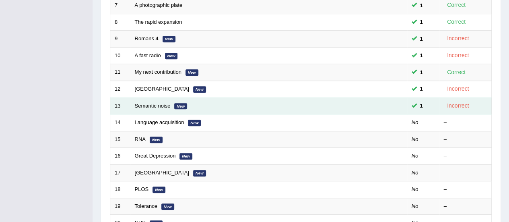
scroll to position [222, 0]
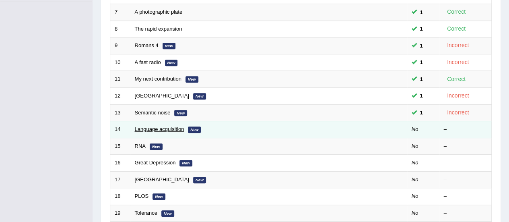
click at [160, 128] on link "Language acquisition" at bounding box center [159, 129] width 49 height 6
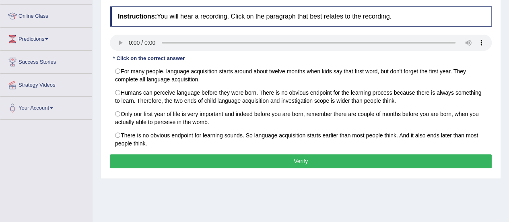
scroll to position [141, 0]
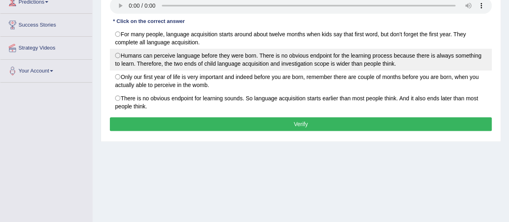
click at [117, 55] on label "Humans can perceive language before they were born. There is no obvious endpoin…" at bounding box center [301, 60] width 382 height 22
radio input "true"
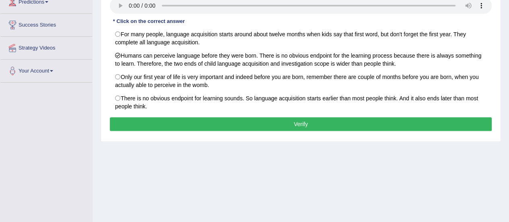
click at [166, 121] on button "Verify" at bounding box center [301, 124] width 382 height 14
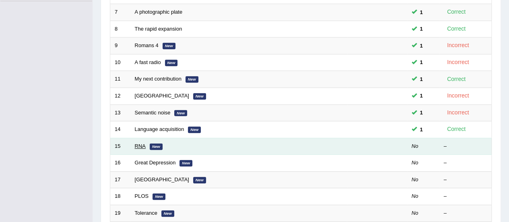
click at [136, 144] on link "RNA" at bounding box center [140, 146] width 11 height 6
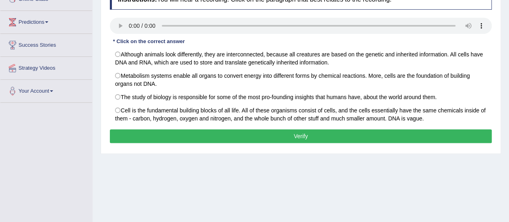
scroll to position [122, 0]
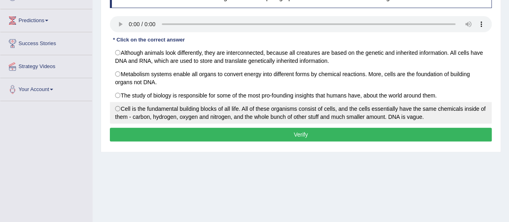
click at [115, 107] on label "Cell is the fundamental building blocks of all life. All of these organisms con…" at bounding box center [301, 113] width 382 height 22
radio input "true"
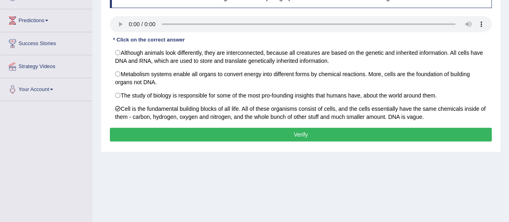
click at [138, 133] on button "Verify" at bounding box center [301, 134] width 382 height 14
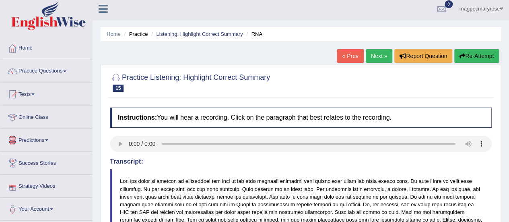
scroll to position [0, 0]
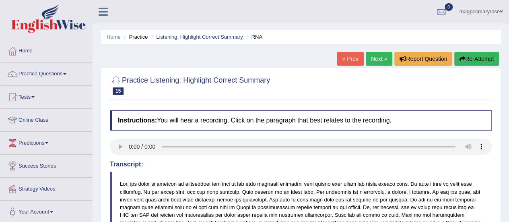
click at [47, 75] on link "Practice Questions" at bounding box center [46, 73] width 92 height 20
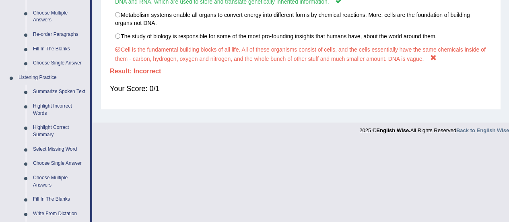
scroll to position [281, 0]
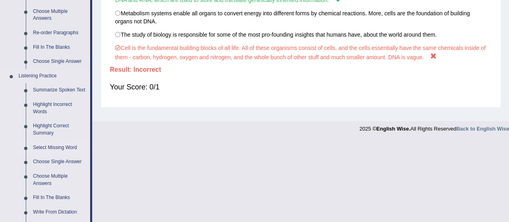
click at [47, 153] on link "Select Missing Word" at bounding box center [59, 147] width 61 height 14
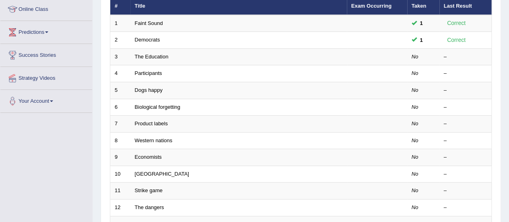
scroll to position [97, 0]
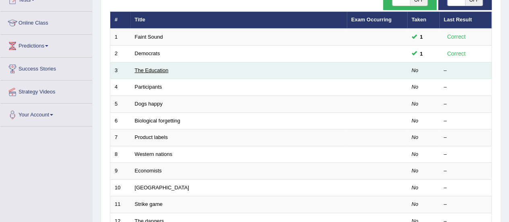
click at [159, 70] on link "The Education" at bounding box center [152, 70] width 34 height 6
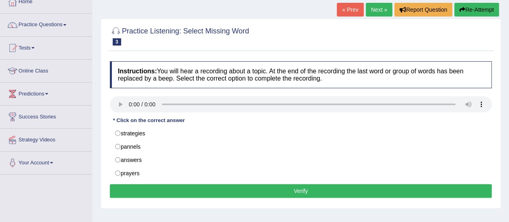
scroll to position [49, 0]
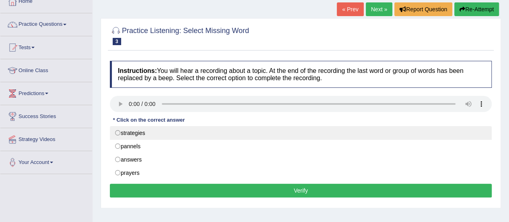
click at [117, 131] on label "strategies" at bounding box center [301, 133] width 382 height 14
radio input "true"
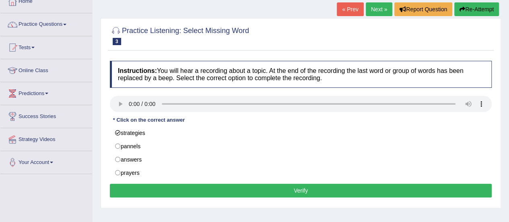
click at [142, 184] on button "Verify" at bounding box center [301, 190] width 382 height 14
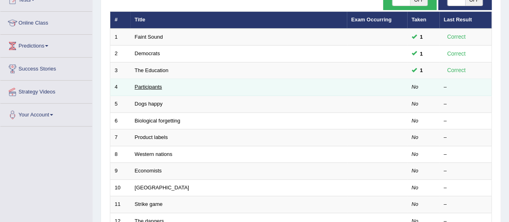
click at [143, 85] on link "Participants" at bounding box center [148, 87] width 27 height 6
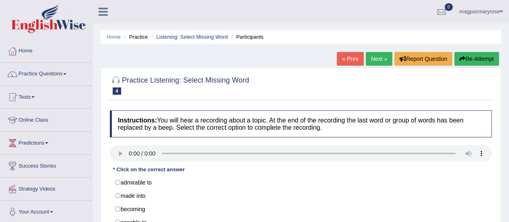
scroll to position [84, 0]
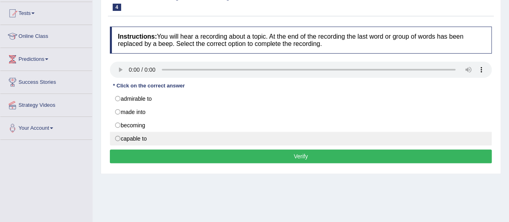
click at [118, 136] on label "capable to" at bounding box center [301, 138] width 382 height 14
radio input "true"
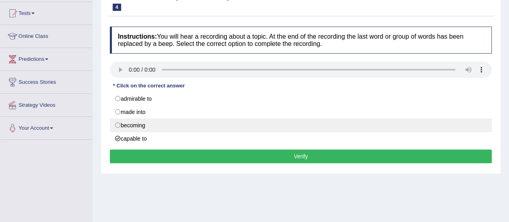
click at [117, 121] on label "becoming" at bounding box center [301, 125] width 382 height 14
radio input "true"
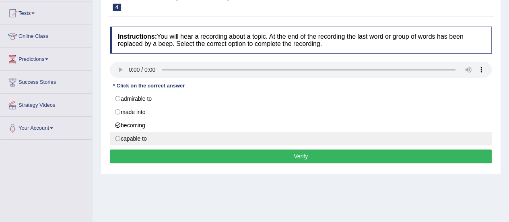
click at [118, 135] on label "capable to" at bounding box center [301, 138] width 382 height 14
radio input "true"
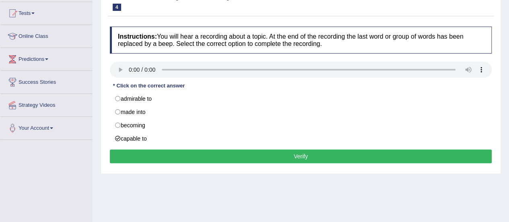
click at [136, 151] on button "Verify" at bounding box center [301, 156] width 382 height 14
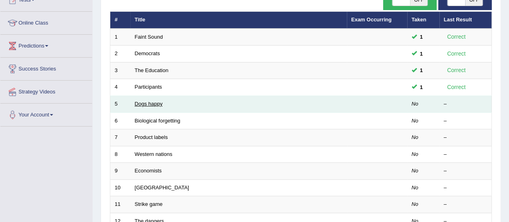
click at [149, 102] on link "Dogs happy" at bounding box center [149, 104] width 28 height 6
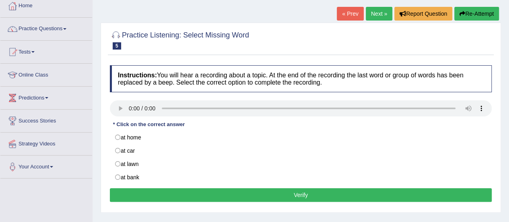
scroll to position [44, 0]
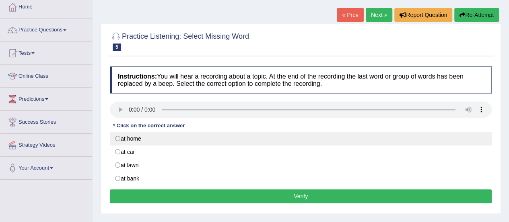
click at [115, 138] on label "at home" at bounding box center [301, 138] width 382 height 14
radio input "true"
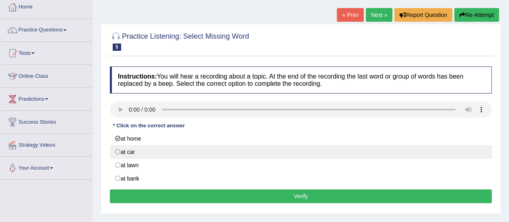
click at [118, 149] on label "at car" at bounding box center [301, 152] width 382 height 14
radio input "true"
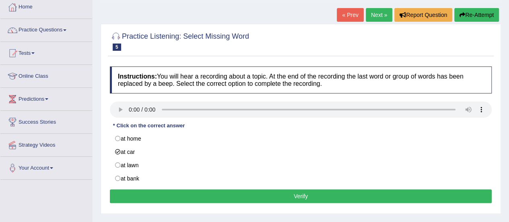
click at [135, 192] on button "Verify" at bounding box center [301, 196] width 382 height 14
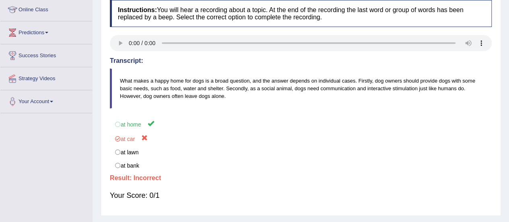
scroll to position [110, 0]
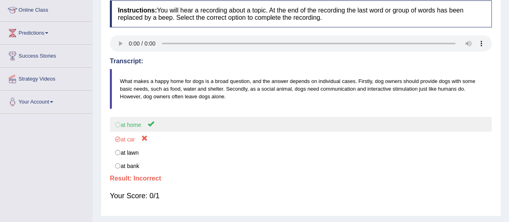
click at [117, 125] on label "at home" at bounding box center [301, 124] width 382 height 15
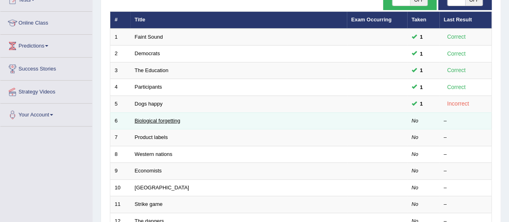
click at [147, 121] on link "Biological forgetting" at bounding box center [157, 120] width 45 height 6
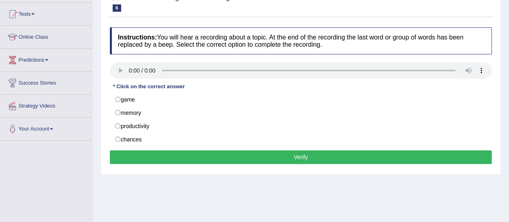
scroll to position [94, 0]
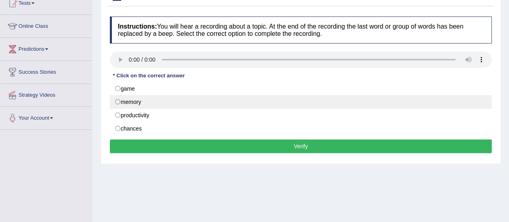
click at [117, 100] on label "memory" at bounding box center [301, 102] width 382 height 14
radio input "true"
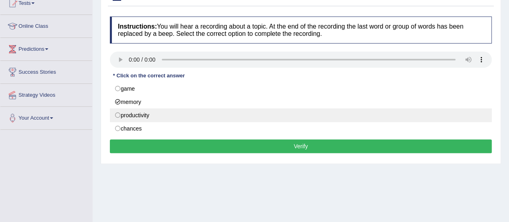
click at [117, 111] on label "productivity" at bounding box center [301, 115] width 382 height 14
radio input "true"
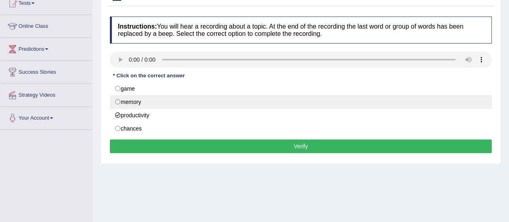
click at [117, 100] on label "memory" at bounding box center [301, 102] width 382 height 14
radio input "true"
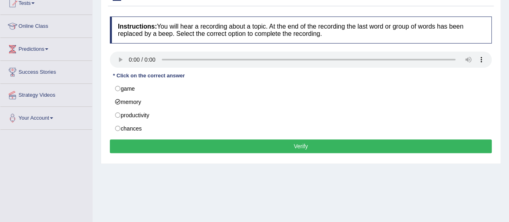
drag, startPoint x: 117, startPoint y: 100, endPoint x: 131, endPoint y: 141, distance: 43.6
click at [131, 141] on div "Instructions: You will hear a recording about a topic. At the end of the record…" at bounding box center [301, 85] width 386 height 147
click at [131, 141] on button "Verify" at bounding box center [301, 146] width 382 height 14
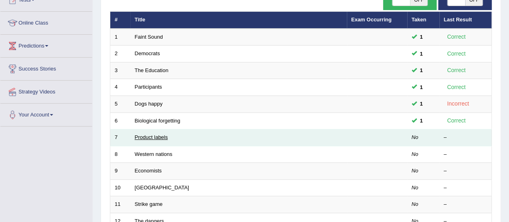
click at [142, 136] on link "Product labels" at bounding box center [151, 137] width 33 height 6
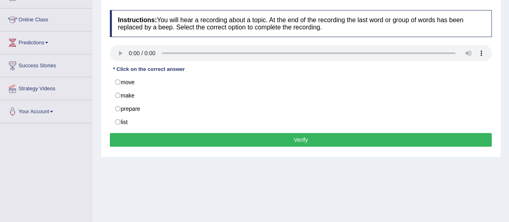
scroll to position [102, 0]
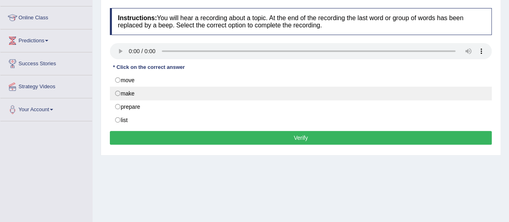
click at [117, 90] on label "make" at bounding box center [301, 93] width 382 height 14
radio input "true"
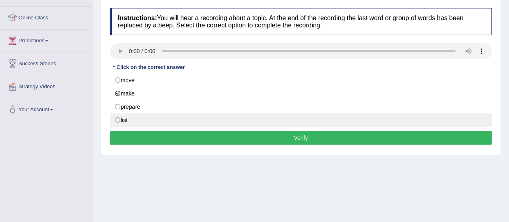
click at [116, 121] on label "list" at bounding box center [301, 120] width 382 height 14
radio input "true"
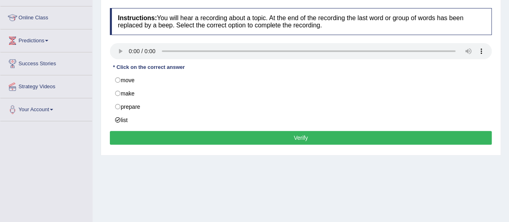
click at [123, 131] on button "Verify" at bounding box center [301, 138] width 382 height 14
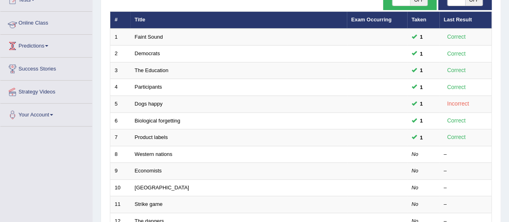
scroll to position [97, 0]
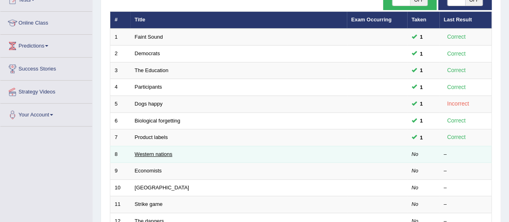
click at [151, 153] on link "Western nations" at bounding box center [154, 154] width 38 height 6
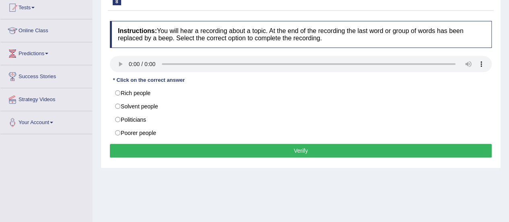
scroll to position [90, 0]
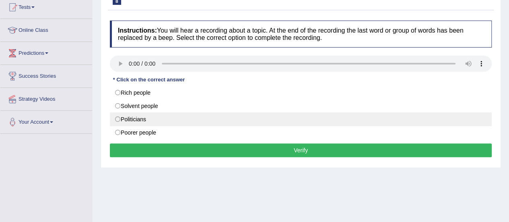
click at [119, 115] on label "Politicians" at bounding box center [301, 119] width 382 height 14
radio input "true"
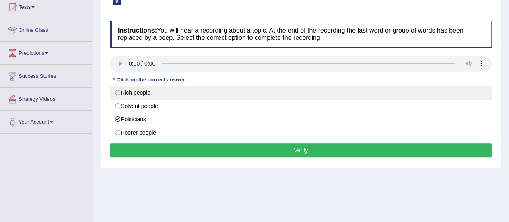
click at [117, 90] on label "Rich people" at bounding box center [301, 93] width 382 height 14
radio input "true"
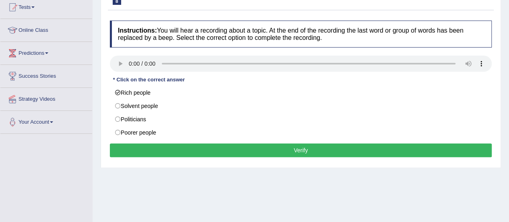
click at [146, 148] on button "Verify" at bounding box center [301, 150] width 382 height 14
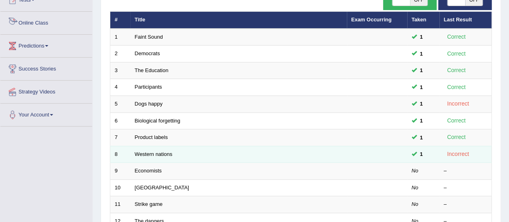
scroll to position [97, 0]
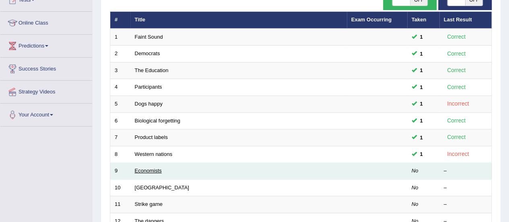
click at [149, 169] on link "Economists" at bounding box center [148, 170] width 27 height 6
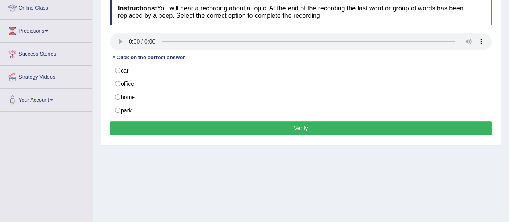
scroll to position [116, 0]
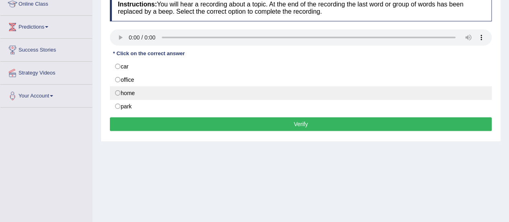
click at [118, 88] on label "home" at bounding box center [301, 93] width 382 height 14
radio input "true"
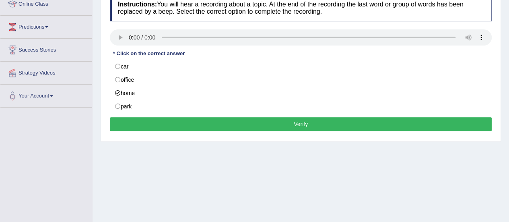
click at [126, 120] on button "Verify" at bounding box center [301, 124] width 382 height 14
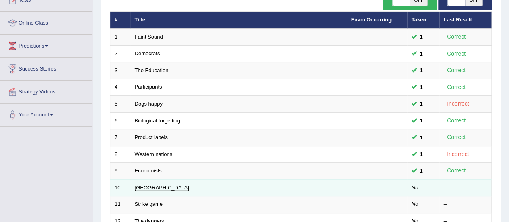
click at [151, 187] on link "[GEOGRAPHIC_DATA]" at bounding box center [162, 187] width 54 height 6
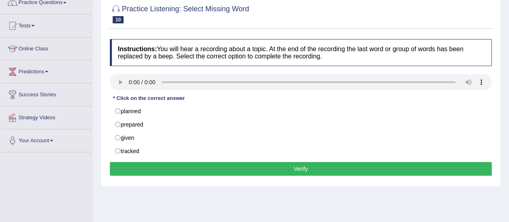
scroll to position [85, 0]
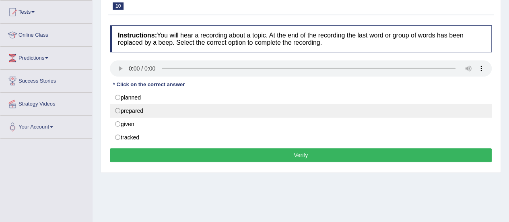
click at [119, 108] on label "prepared" at bounding box center [301, 111] width 382 height 14
radio input "true"
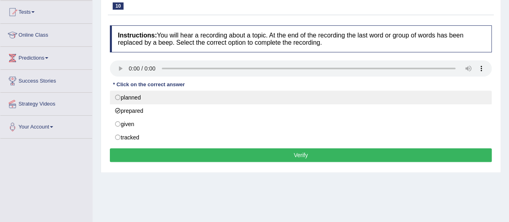
click at [119, 97] on label "planned" at bounding box center [301, 97] width 382 height 14
radio input "true"
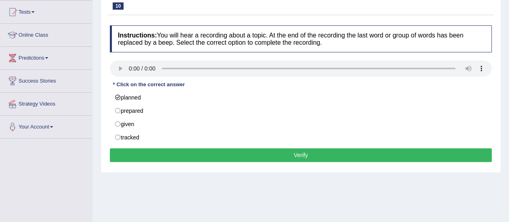
click at [142, 151] on button "Verify" at bounding box center [301, 155] width 382 height 14
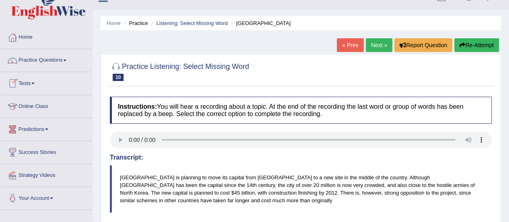
scroll to position [0, 0]
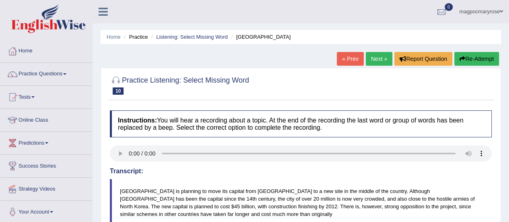
click at [49, 75] on link "Practice Questions" at bounding box center [46, 73] width 92 height 20
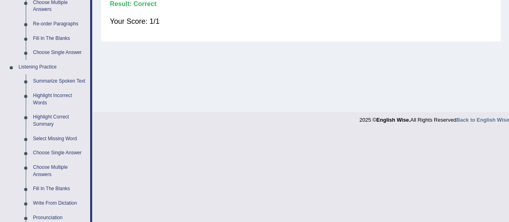
scroll to position [293, 0]
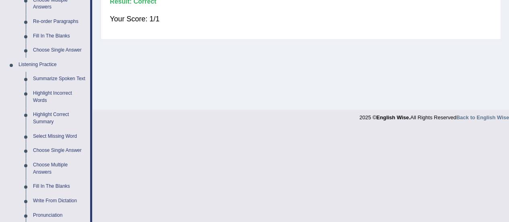
click at [78, 152] on link "Choose Single Answer" at bounding box center [59, 150] width 61 height 14
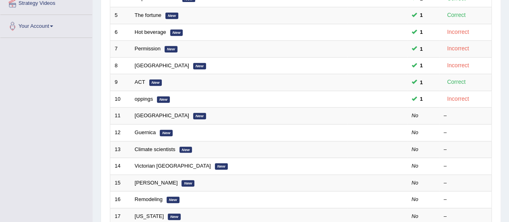
scroll to position [195, 0]
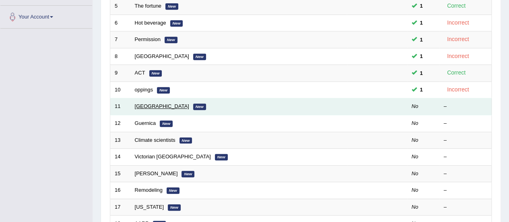
click at [150, 106] on link "[GEOGRAPHIC_DATA]" at bounding box center [162, 106] width 54 height 6
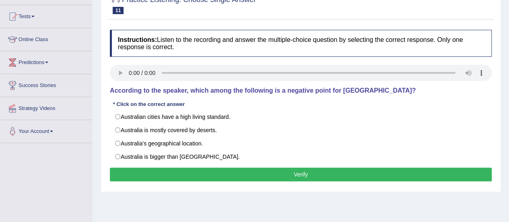
scroll to position [81, 0]
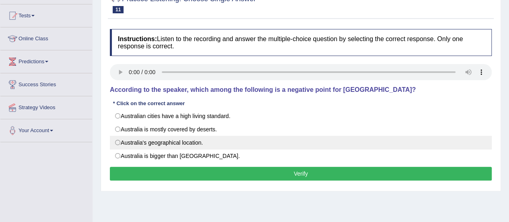
click at [117, 139] on label "Australia's geographical location." at bounding box center [301, 143] width 382 height 14
radio input "true"
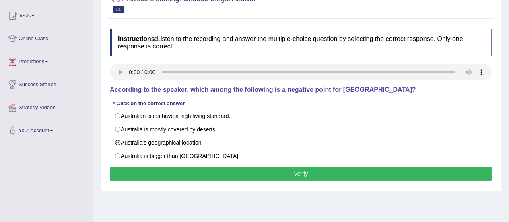
click at [131, 170] on button "Verify" at bounding box center [301, 173] width 382 height 14
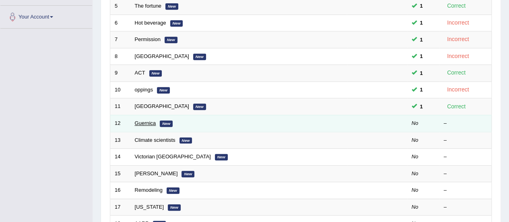
click at [147, 123] on link "Guernica" at bounding box center [145, 123] width 21 height 6
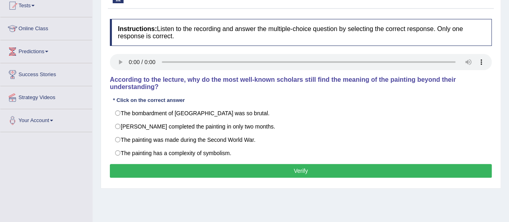
scroll to position [93, 0]
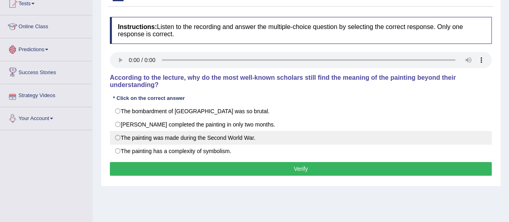
click at [116, 135] on label "The painting was made during the Second World War." at bounding box center [301, 138] width 382 height 14
radio input "true"
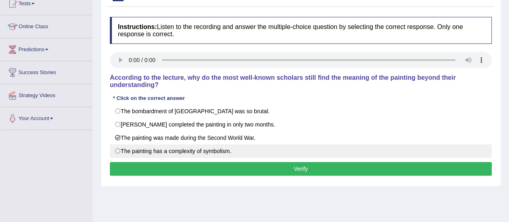
click at [117, 149] on label "The painting has a complexity of symbolism." at bounding box center [301, 151] width 382 height 14
radio input "true"
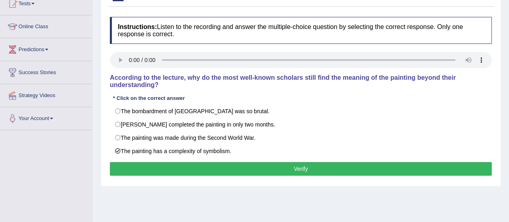
click at [121, 164] on button "Verify" at bounding box center [301, 169] width 382 height 14
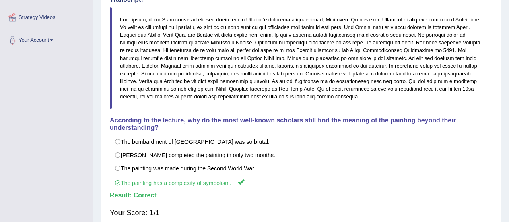
scroll to position [203, 0]
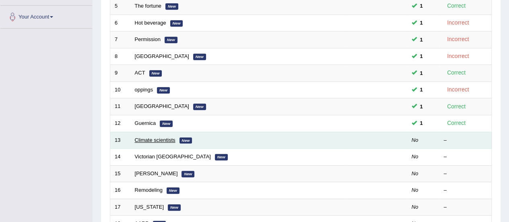
click at [144, 139] on link "Climate scientists" at bounding box center [155, 140] width 41 height 6
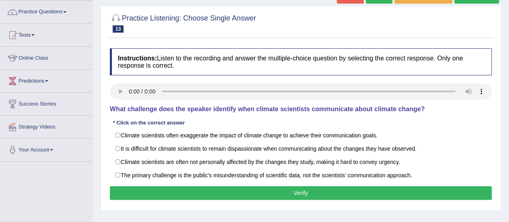
scroll to position [71, 0]
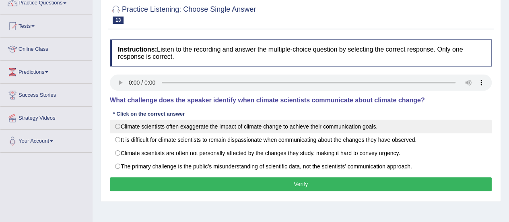
click at [116, 128] on label "Climate scientists often exaggerate the impact of climate change to achieve the…" at bounding box center [301, 126] width 382 height 14
radio input "true"
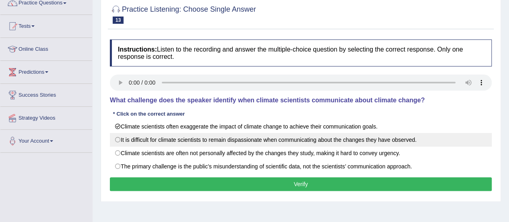
click at [113, 142] on label "It is difficult for climate scientists to remain dispassionate when communicati…" at bounding box center [301, 140] width 382 height 14
radio input "true"
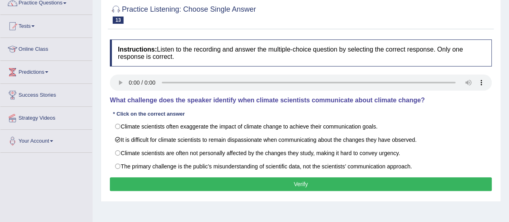
click at [135, 181] on button "Verify" at bounding box center [301, 184] width 382 height 14
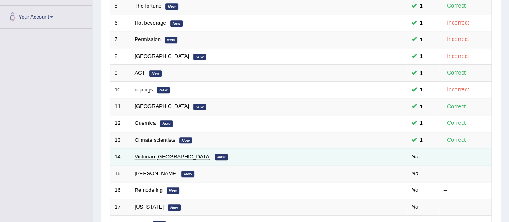
click at [163, 156] on link "Victorian [GEOGRAPHIC_DATA]" at bounding box center [173, 156] width 76 height 6
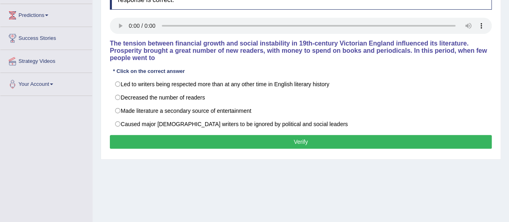
scroll to position [129, 0]
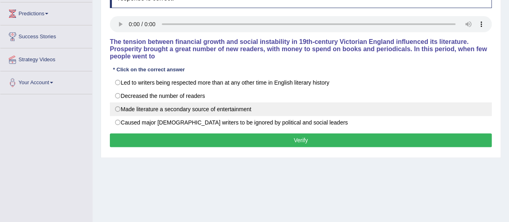
click at [117, 110] on label "Made literature a secondary source of entertainment" at bounding box center [301, 109] width 382 height 14
radio input "true"
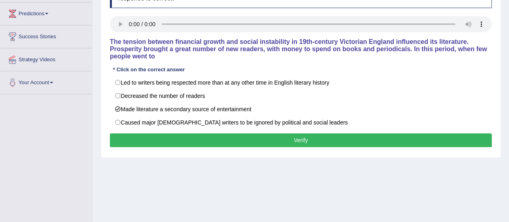
click at [139, 136] on button "Verify" at bounding box center [301, 140] width 382 height 14
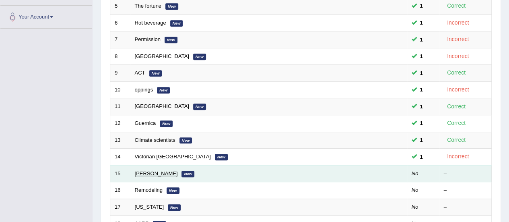
click at [166, 173] on link "[PERSON_NAME]" at bounding box center [156, 173] width 43 height 6
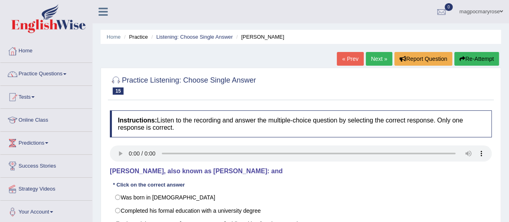
scroll to position [89, 0]
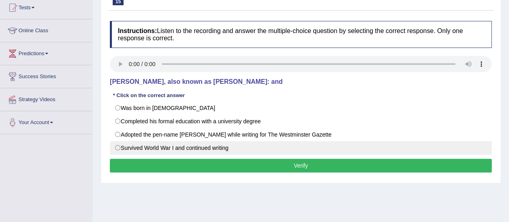
click at [118, 142] on label "Survived World War I and continued writing" at bounding box center [301, 148] width 382 height 14
radio input "true"
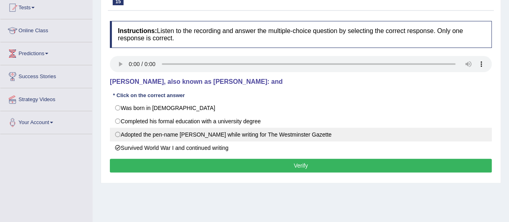
click at [115, 130] on label "Adopted the pen-name Saki while writing for The Westminster Gazette" at bounding box center [301, 134] width 382 height 14
radio input "true"
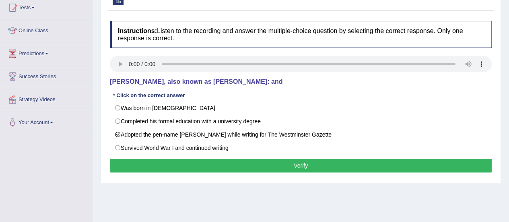
click at [124, 159] on button "Verify" at bounding box center [301, 165] width 382 height 14
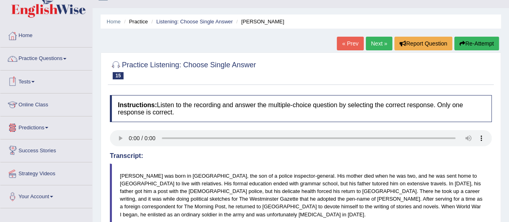
scroll to position [0, 0]
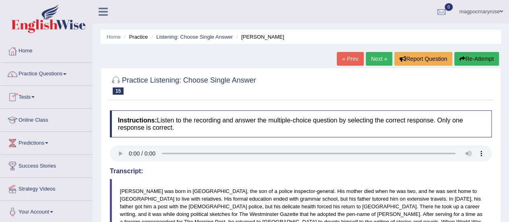
click at [49, 79] on link "Practice Questions" at bounding box center [46, 73] width 92 height 20
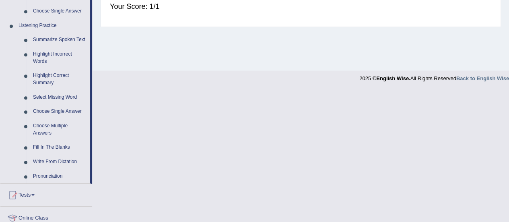
scroll to position [331, 0]
click at [39, 129] on link "Choose Multiple Answers" at bounding box center [59, 129] width 61 height 21
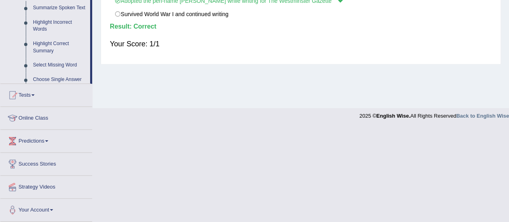
scroll to position [200, 0]
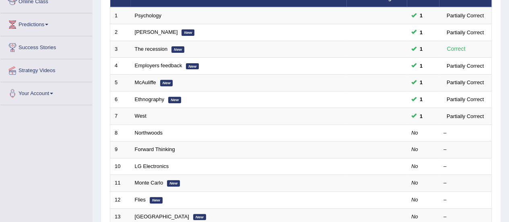
scroll to position [120, 0]
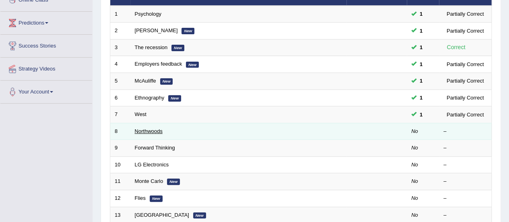
click at [154, 131] on link "Northwoods" at bounding box center [149, 131] width 28 height 6
